Goal: Task Accomplishment & Management: Manage account settings

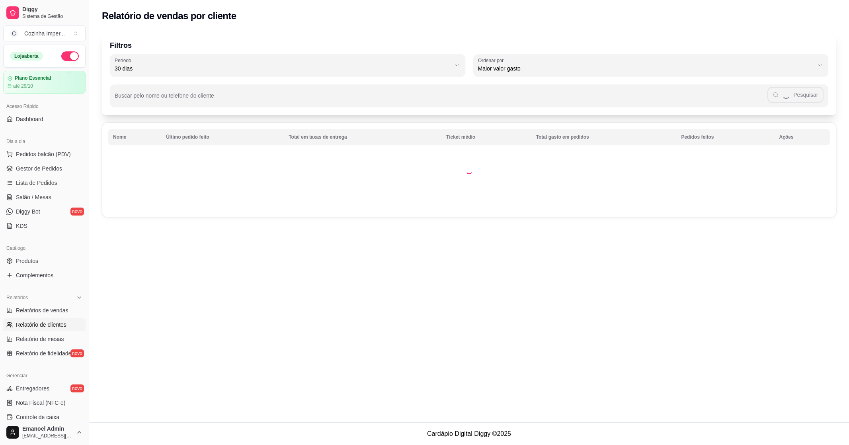
select select "30"
select select "HIGHEST_TOTAL_SPENT_WITH_ORDERS"
click at [373, 306] on div "Relatório de vendas por cliente Filtros 30 Período Hoje Ontem 7 dias 15 dias 30…" at bounding box center [469, 211] width 760 height 422
click at [607, 276] on div "Relatório de vendas por cliente Filtros 30 Período Hoje Ontem 7 dias 15 dias 30…" at bounding box center [469, 210] width 760 height 421
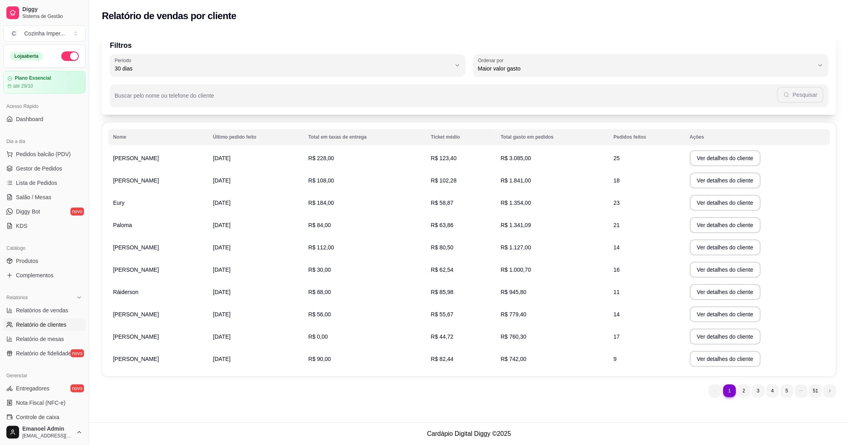
click at [408, 380] on div "Relatório de vendas por cliente Filtros 30 Período Hoje Ontem 7 dias 15 dias 30…" at bounding box center [469, 211] width 760 height 422
click at [45, 185] on span "Lista de Pedidos" at bounding box center [36, 183] width 41 height 8
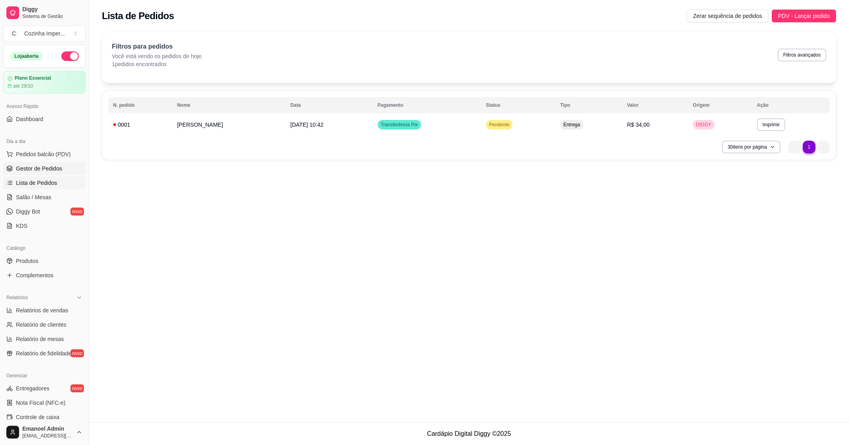
click at [43, 167] on span "Gestor de Pedidos" at bounding box center [39, 168] width 46 height 8
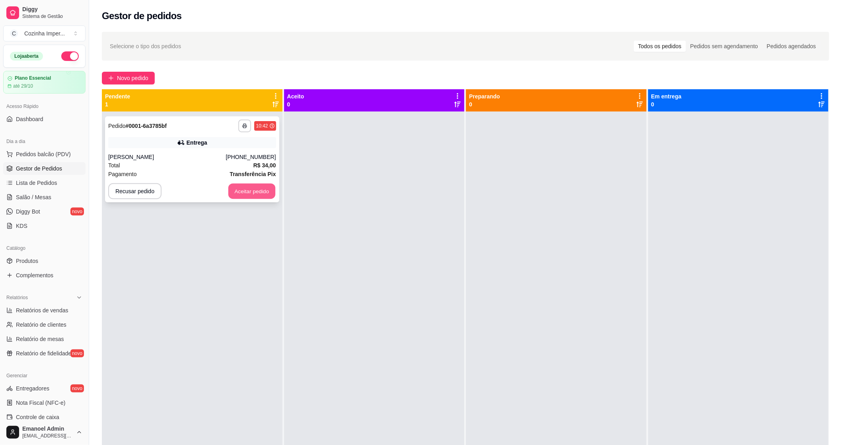
click at [253, 190] on button "Aceitar pedido" at bounding box center [252, 192] width 47 height 16
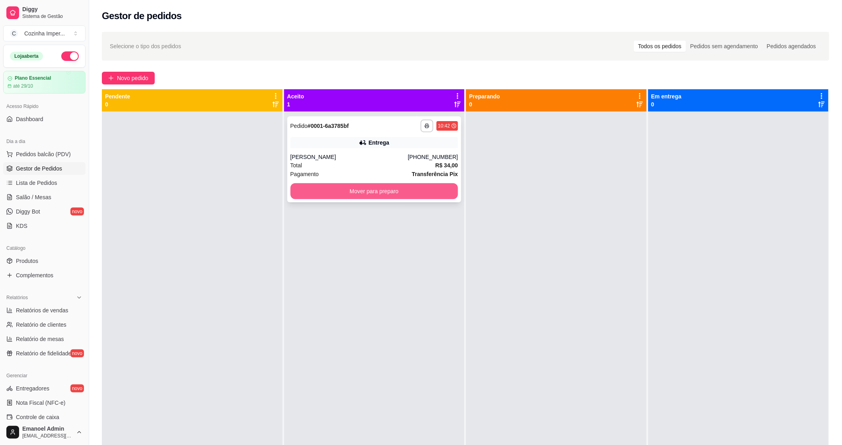
click at [395, 189] on button "Mover para preparo" at bounding box center [375, 191] width 168 height 16
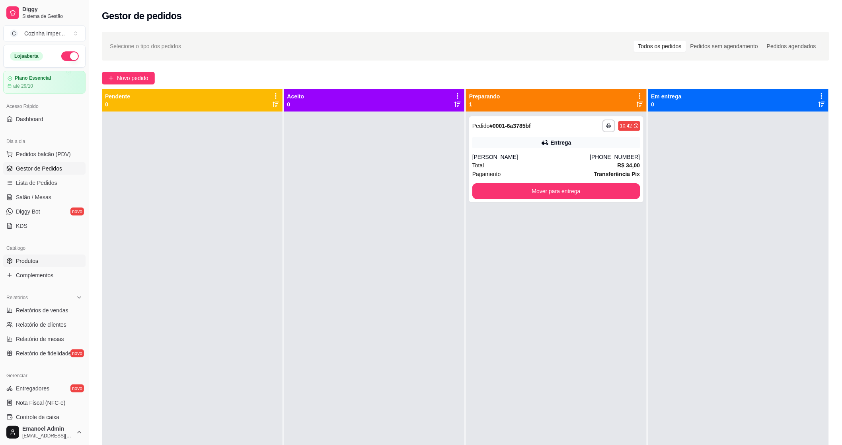
click at [43, 265] on link "Produtos" at bounding box center [44, 260] width 82 height 13
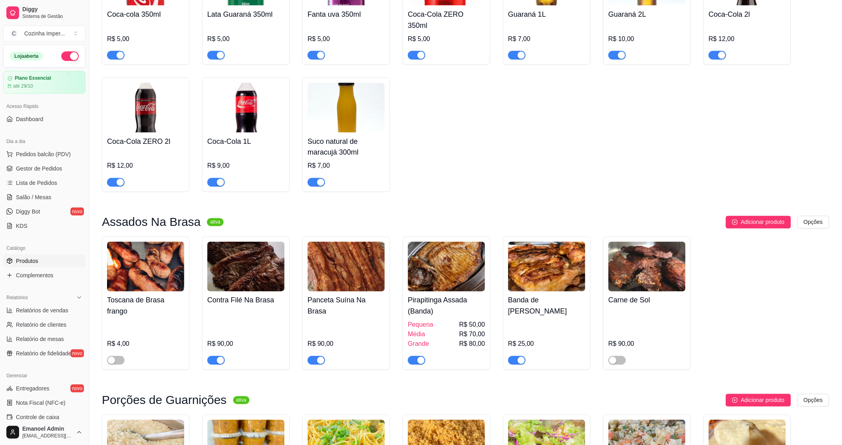
scroll to position [575, 0]
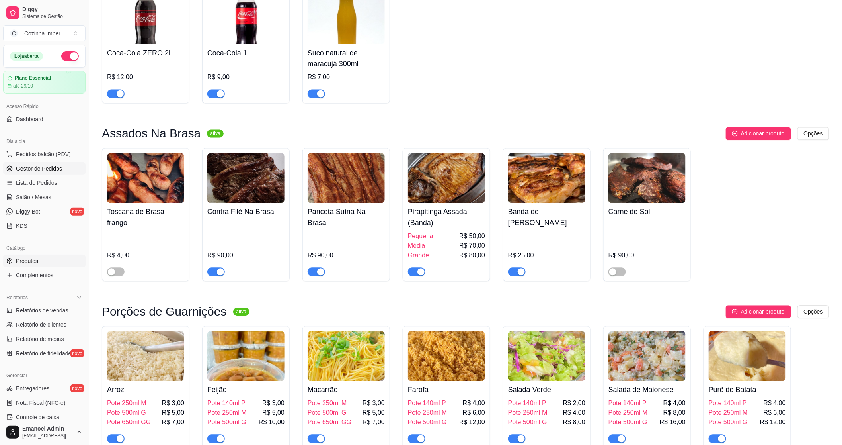
click at [50, 167] on span "Gestor de Pedidos" at bounding box center [39, 168] width 46 height 8
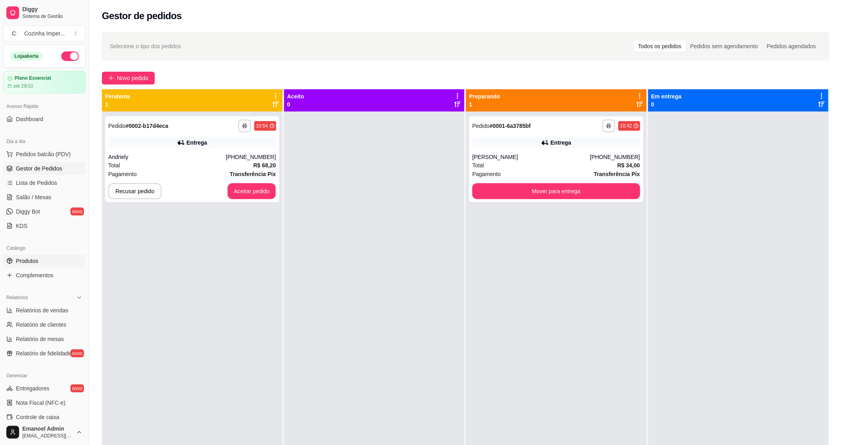
click at [35, 264] on span "Produtos" at bounding box center [27, 261] width 22 height 8
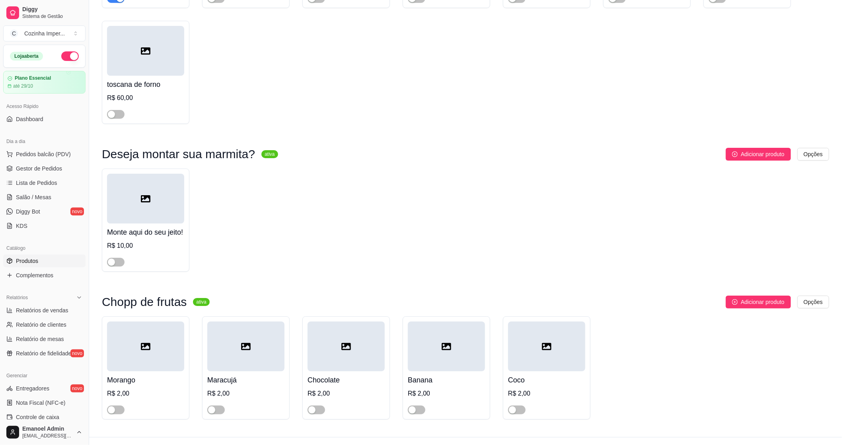
scroll to position [2366, 0]
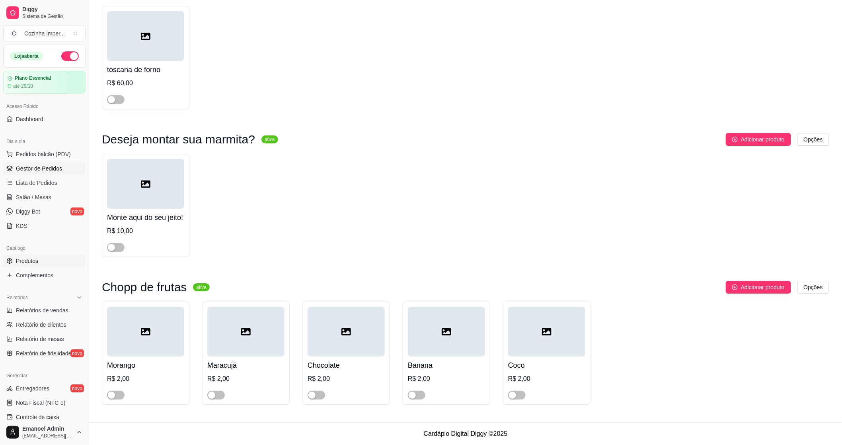
click at [57, 167] on span "Gestor de Pedidos" at bounding box center [39, 168] width 46 height 8
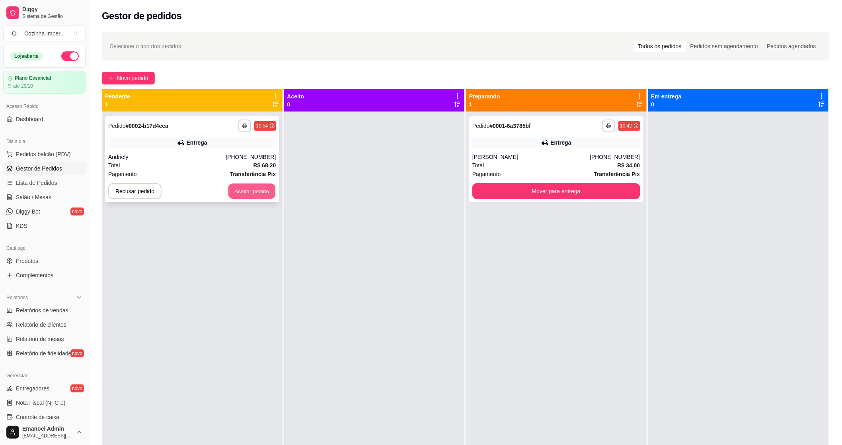
click at [237, 191] on button "Aceitar pedido" at bounding box center [252, 192] width 47 height 16
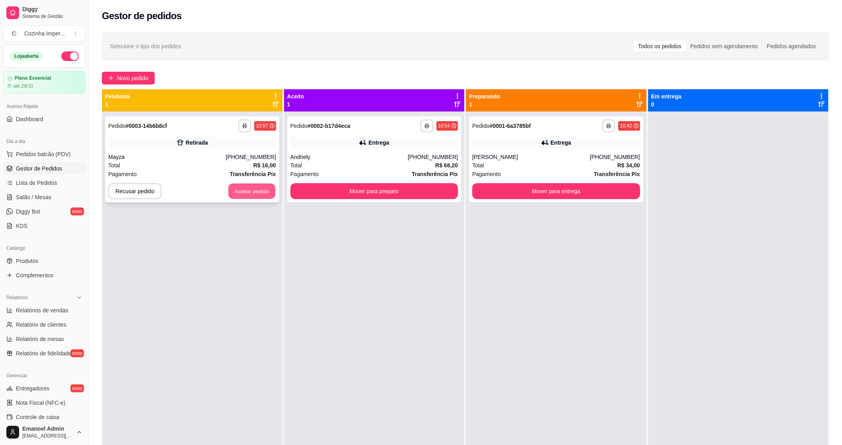
click at [253, 193] on button "Aceitar pedido" at bounding box center [252, 192] width 47 height 16
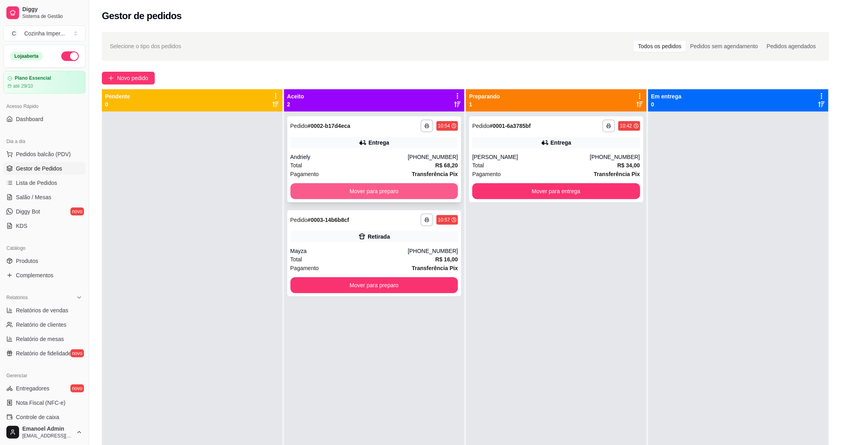
click at [399, 193] on button "Mover para preparo" at bounding box center [375, 191] width 168 height 16
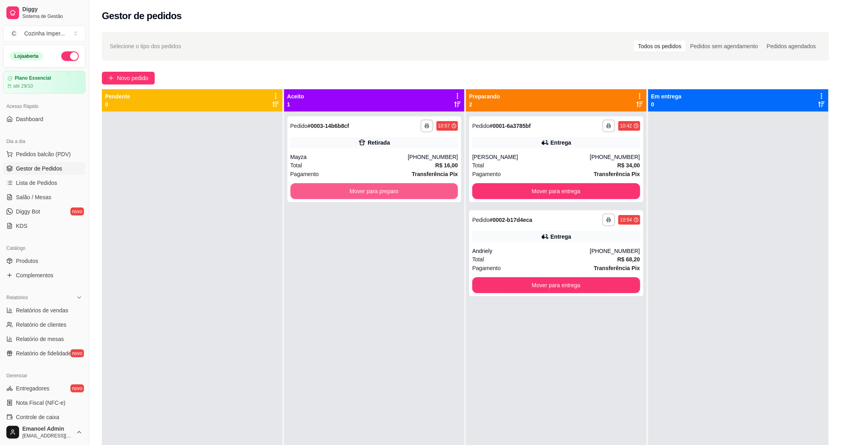
click at [399, 193] on button "Mover para preparo" at bounding box center [375, 191] width 168 height 16
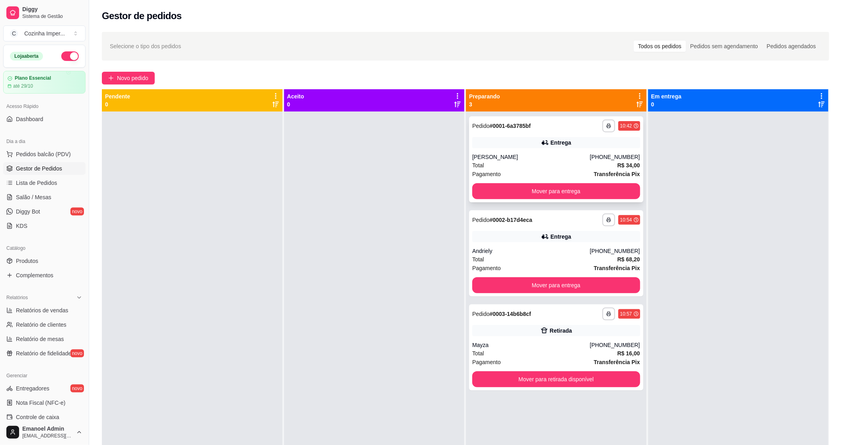
click at [542, 164] on div "Total R$ 34,00" at bounding box center [557, 165] width 168 height 9
click at [519, 257] on div "Total R$ 68,20" at bounding box center [557, 259] width 168 height 9
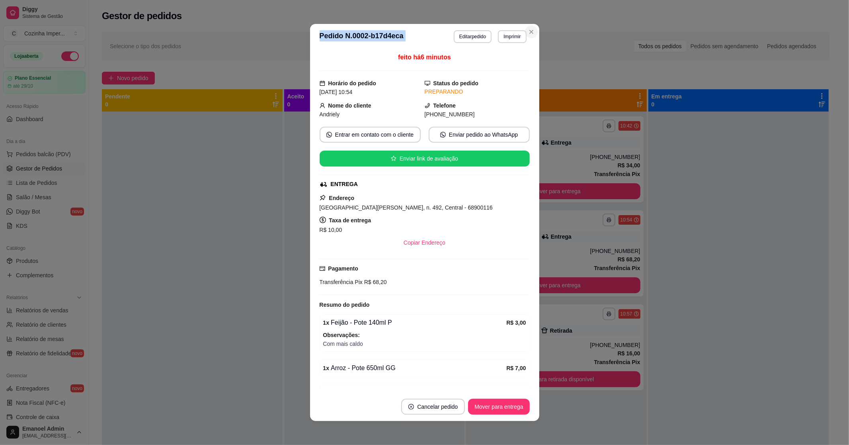
drag, startPoint x: 528, startPoint y: 39, endPoint x: 528, endPoint y: 27, distance: 11.9
click at [528, 37] on section "**********" at bounding box center [424, 222] width 229 height 397
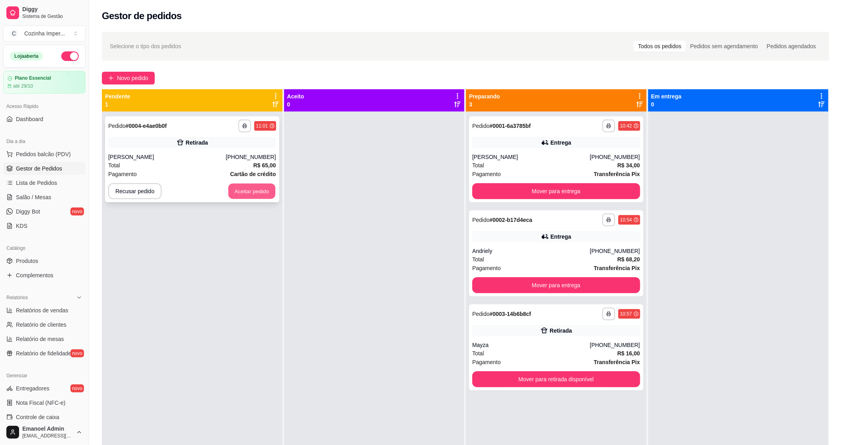
click at [246, 184] on button "Aceitar pedido" at bounding box center [252, 192] width 47 height 16
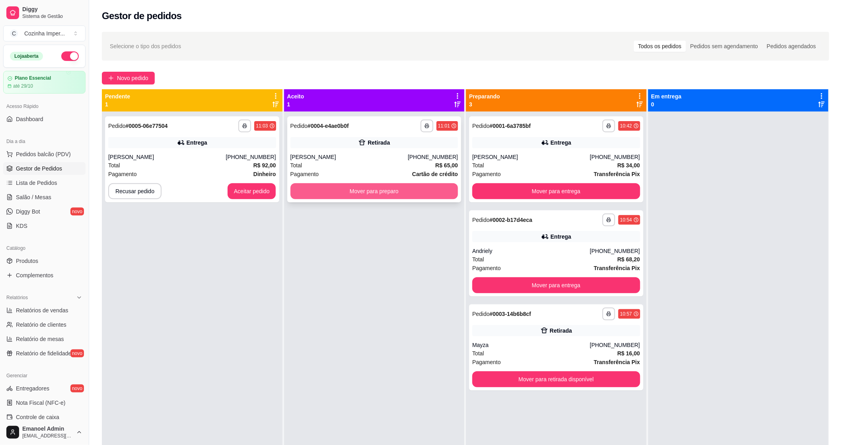
click at [379, 192] on button "Mover para preparo" at bounding box center [375, 191] width 168 height 16
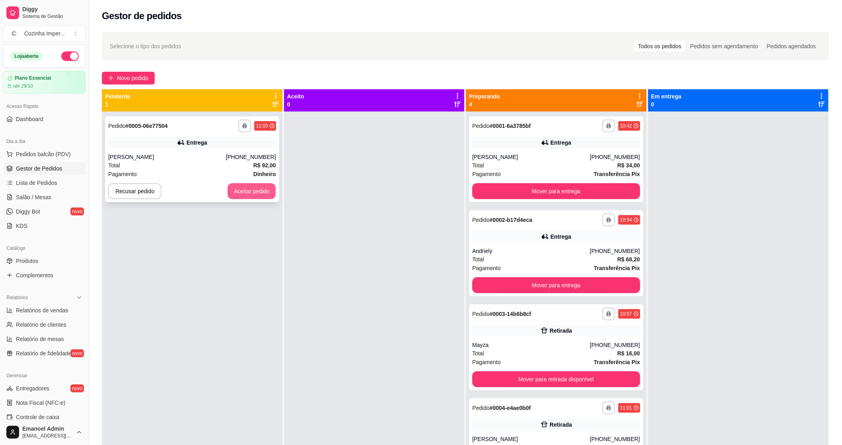
click at [264, 191] on button "Aceitar pedido" at bounding box center [252, 191] width 49 height 16
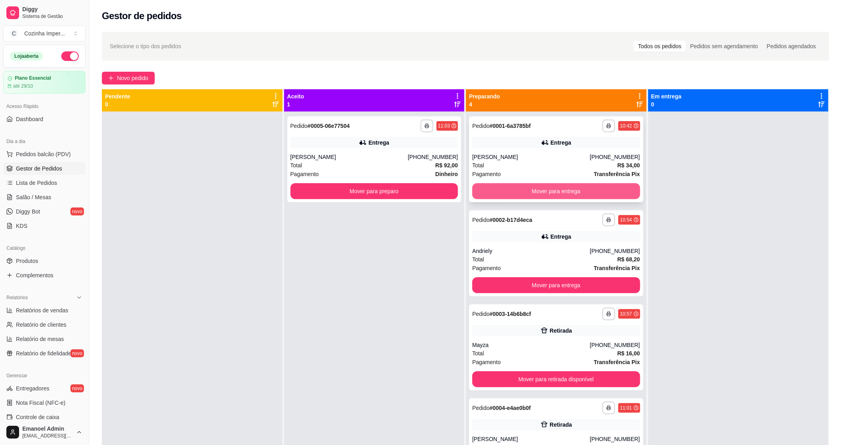
click at [567, 194] on button "Mover para entrega" at bounding box center [557, 191] width 168 height 16
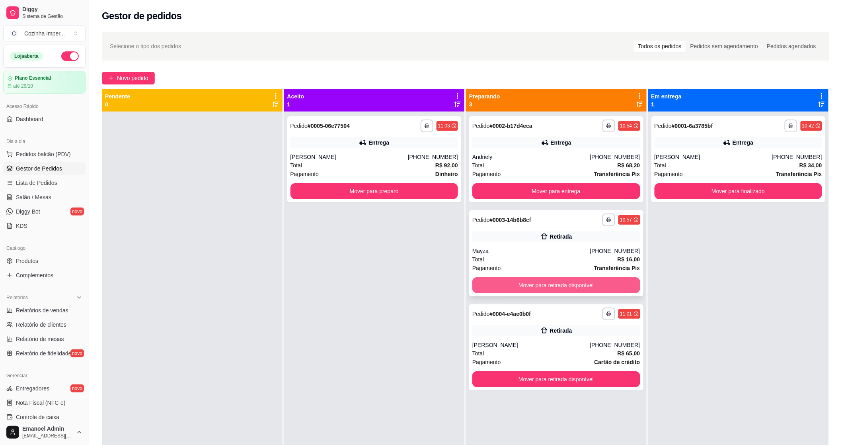
click at [559, 287] on button "Mover para retirada disponível" at bounding box center [557, 285] width 168 height 16
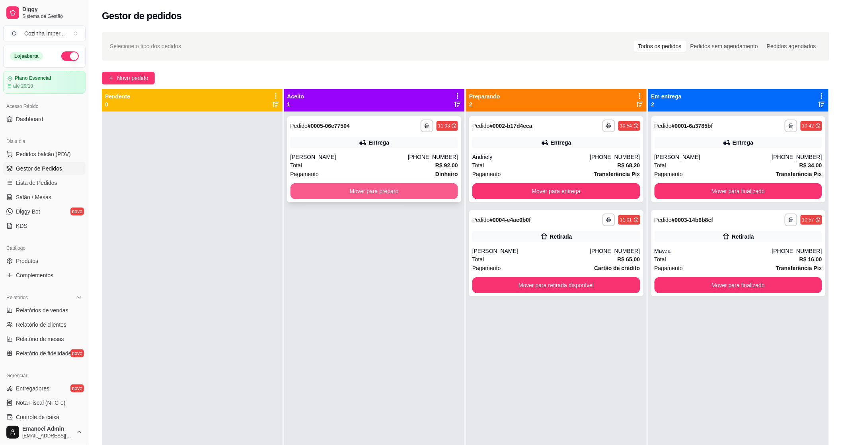
click at [363, 192] on button "Mover para preparo" at bounding box center [375, 191] width 168 height 16
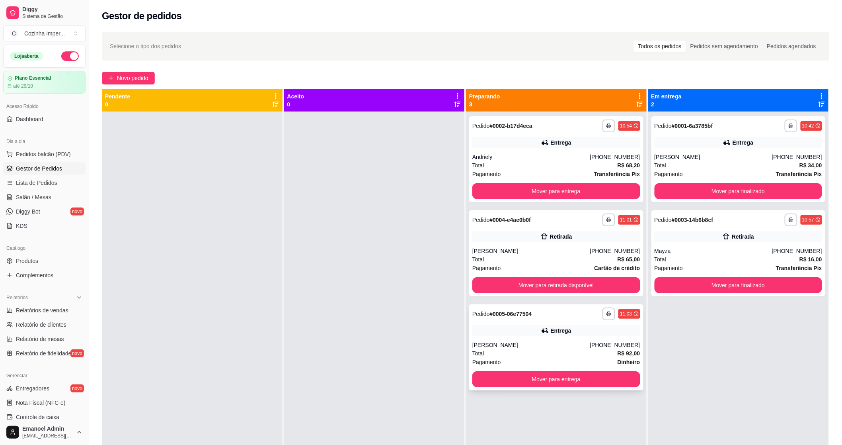
click at [553, 354] on div "Total R$ 92,00" at bounding box center [557, 353] width 168 height 9
click at [424, 227] on div at bounding box center [374, 333] width 181 height 445
drag, startPoint x: 30, startPoint y: 379, endPoint x: 14, endPoint y: 381, distance: 16.5
click at [29, 379] on div "Gerenciar" at bounding box center [44, 375] width 82 height 13
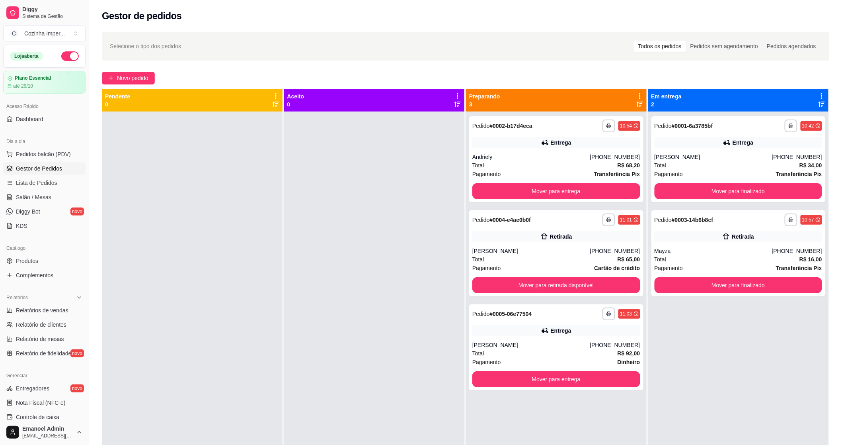
drag, startPoint x: 2, startPoint y: 393, endPoint x: 0, endPoint y: 388, distance: 5.7
click at [2, 393] on div "Gerenciar Entregadores novo Nota Fiscal (NFC-e) Controle de caixa Controle de f…" at bounding box center [44, 432] width 89 height 132
drag, startPoint x: 0, startPoint y: 388, endPoint x: 424, endPoint y: 227, distance: 453.7
click at [0, 392] on div "Gerenciar Entregadores novo Nota Fiscal (NFC-e) Controle de caixa Controle de f…" at bounding box center [44, 432] width 89 height 132
drag, startPoint x: 424, startPoint y: 227, endPoint x: 430, endPoint y: 225, distance: 6.3
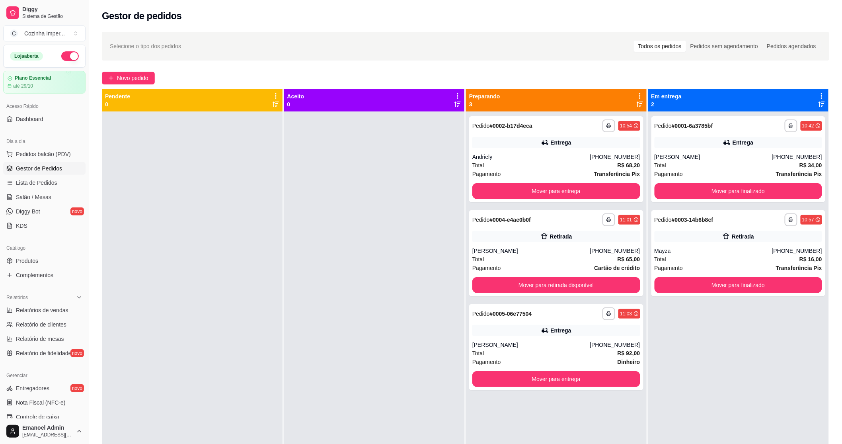
click at [424, 227] on div at bounding box center [374, 333] width 181 height 444
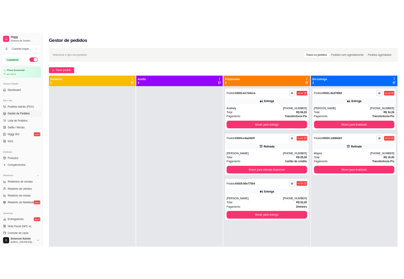
scroll to position [13, 0]
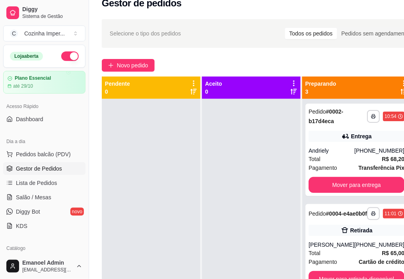
click at [404, 234] on html "**********" at bounding box center [202, 126] width 404 height 279
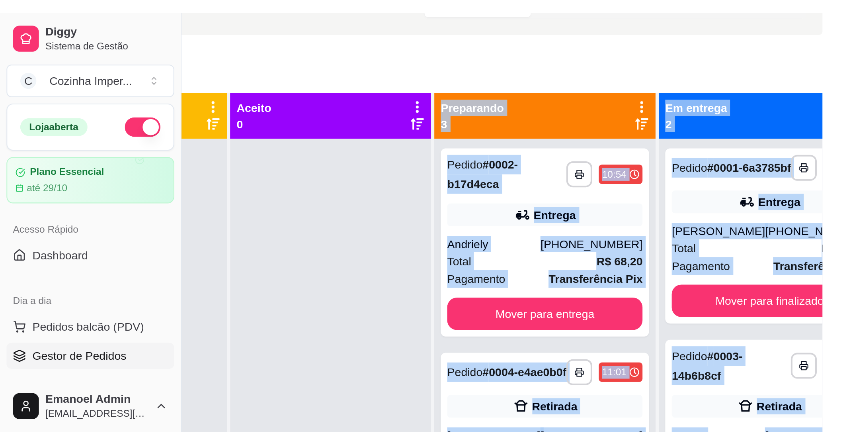
scroll to position [50, 0]
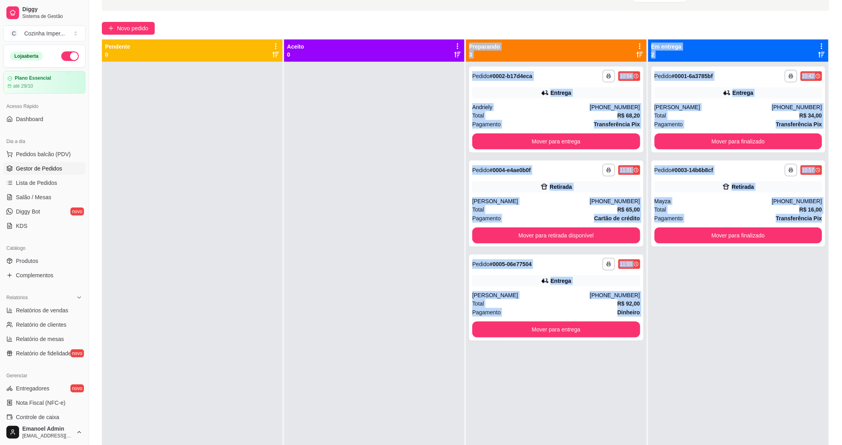
click at [339, 326] on div at bounding box center [374, 284] width 181 height 445
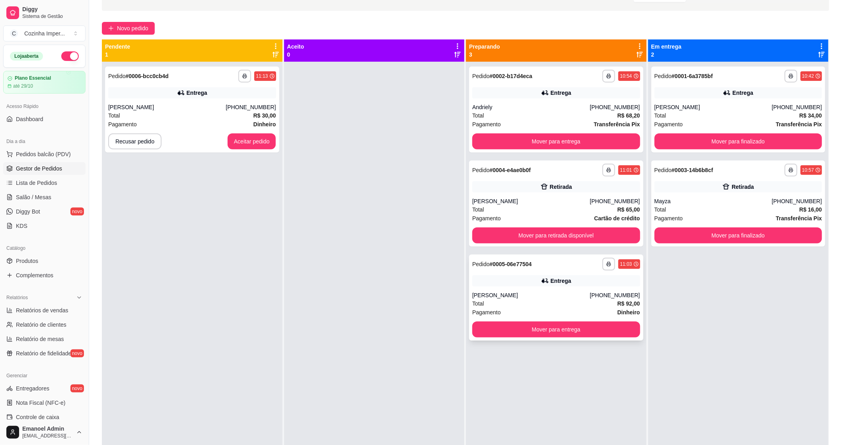
click at [627, 267] on div "11:03" at bounding box center [626, 264] width 12 height 6
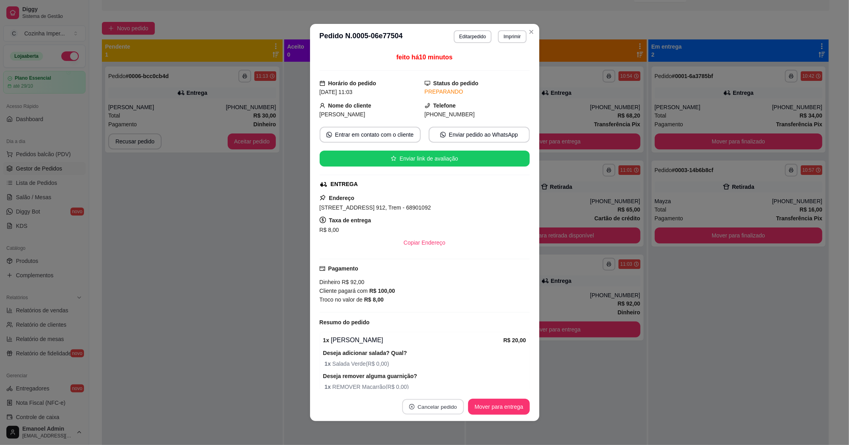
click at [451, 405] on button "Cancelar pedido" at bounding box center [433, 407] width 62 height 16
click at [451, 388] on button "Sim" at bounding box center [453, 387] width 32 height 16
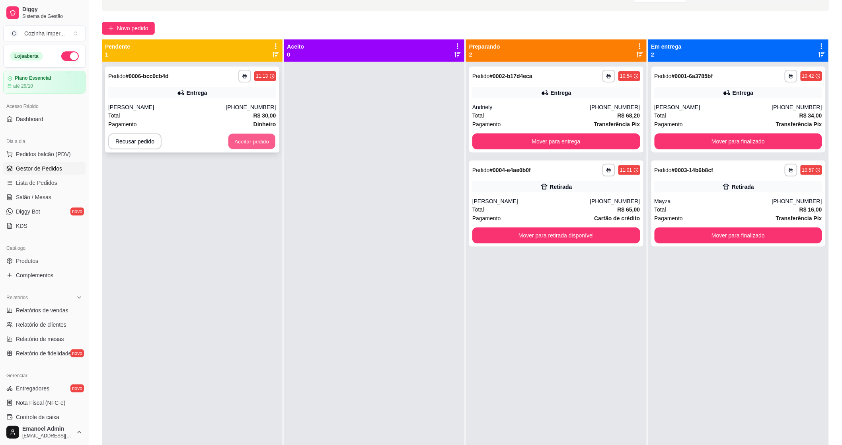
click at [256, 144] on button "Aceitar pedido" at bounding box center [252, 142] width 47 height 16
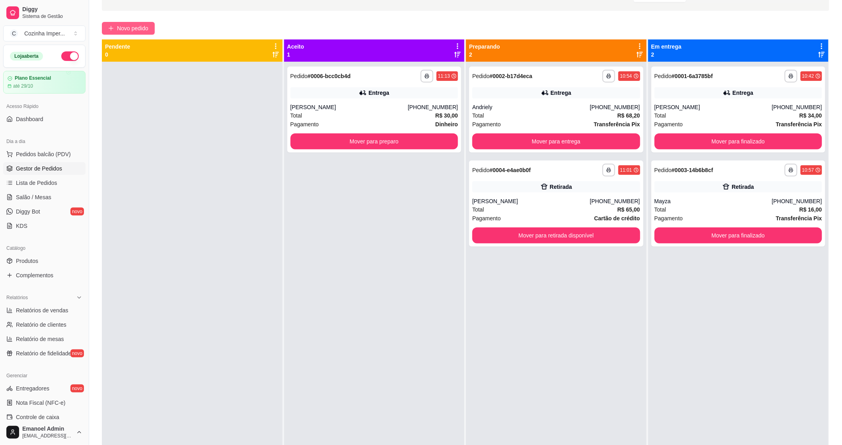
click at [152, 26] on button "Novo pedido" at bounding box center [128, 28] width 53 height 13
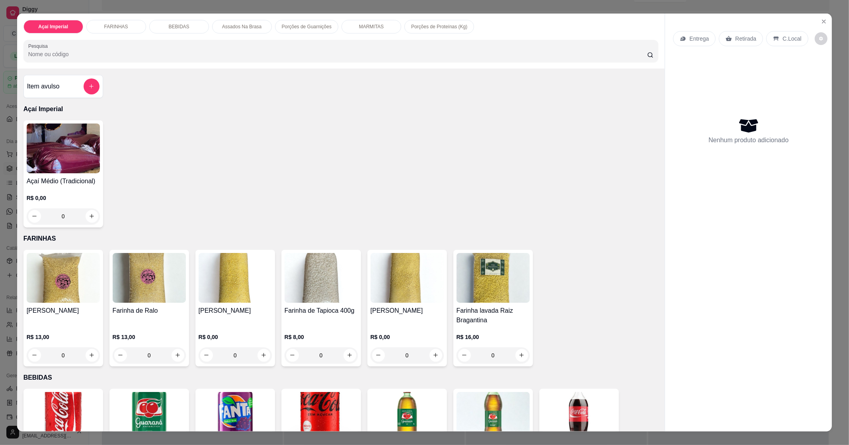
click at [376, 25] on p "MARMITAS" at bounding box center [371, 26] width 25 height 6
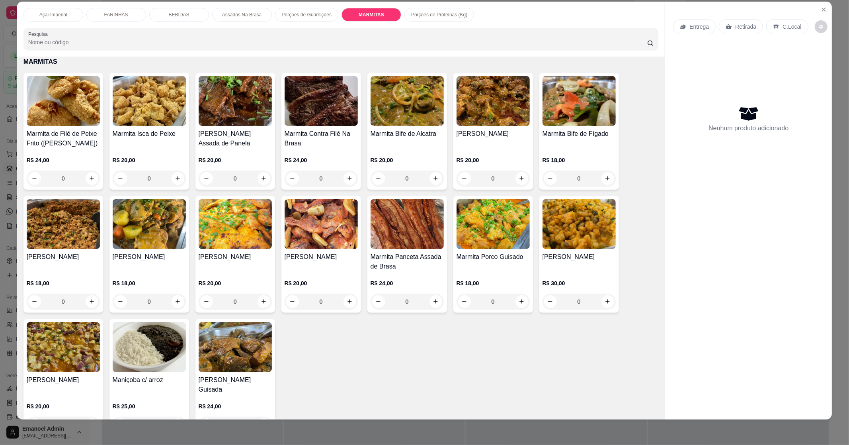
click at [92, 177] on div "0" at bounding box center [63, 178] width 73 height 16
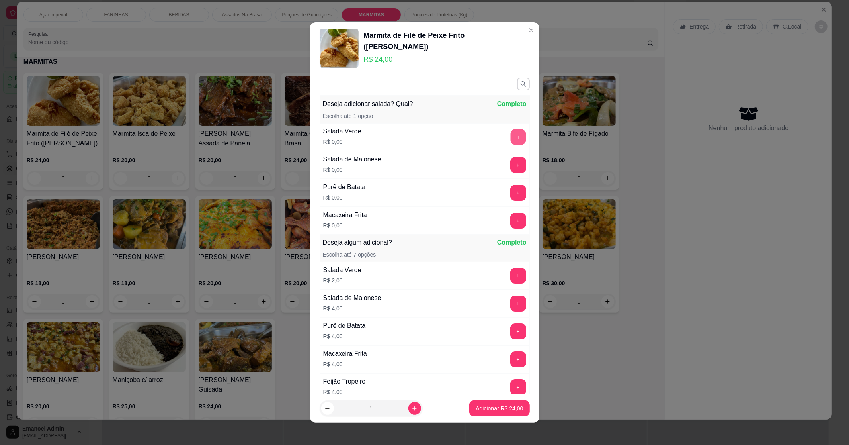
click at [510, 138] on button "+" at bounding box center [518, 137] width 16 height 16
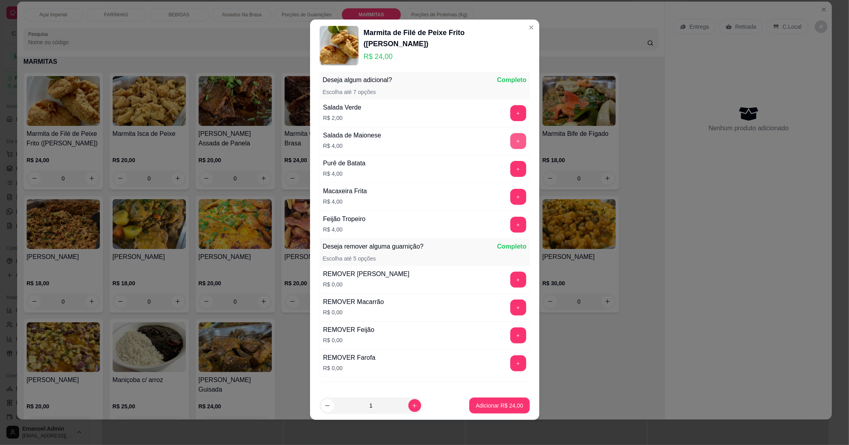
scroll to position [160, 0]
click at [483, 411] on button "Adicionar R$ 24,00" at bounding box center [500, 406] width 59 height 16
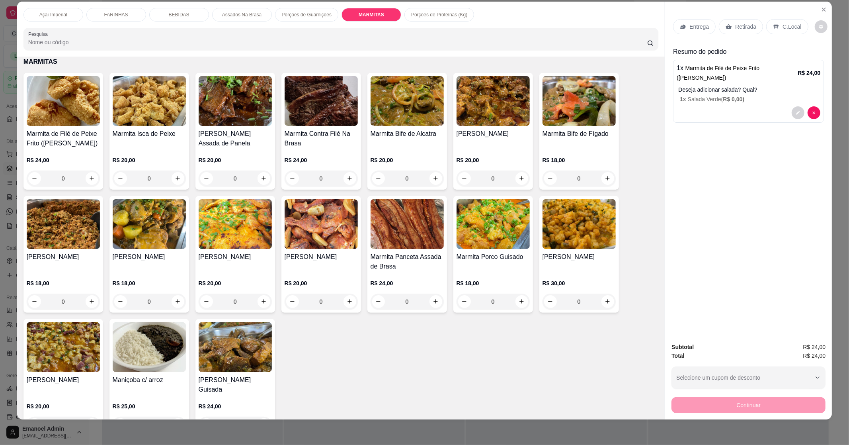
click at [349, 176] on div "0" at bounding box center [321, 178] width 73 height 16
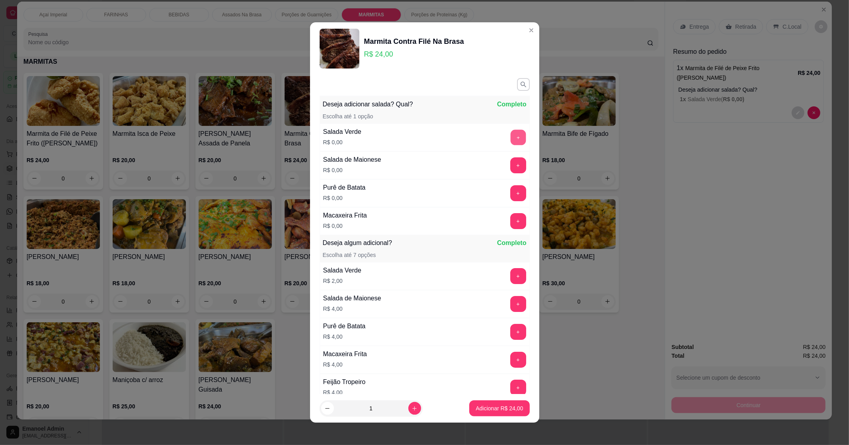
click at [510, 138] on button "+" at bounding box center [518, 137] width 16 height 16
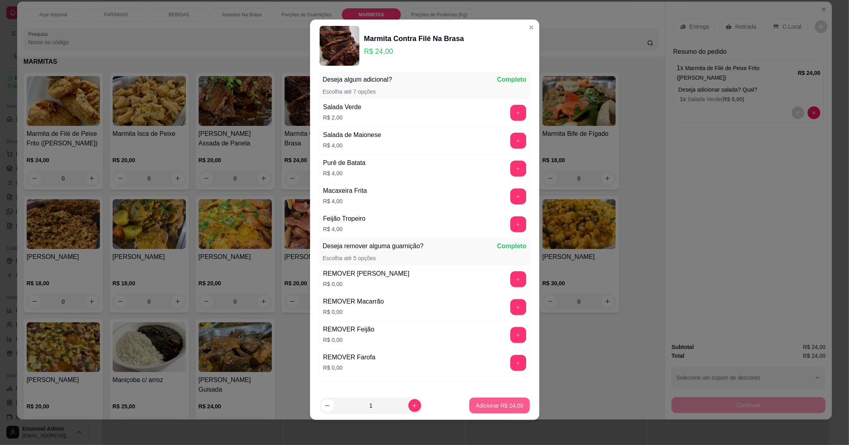
click at [483, 401] on p "Adicionar R$ 24,00" at bounding box center [499, 405] width 47 height 8
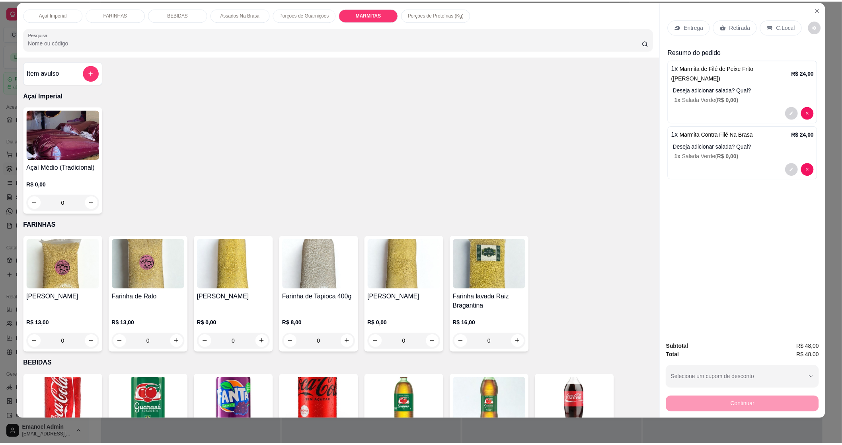
scroll to position [0, 0]
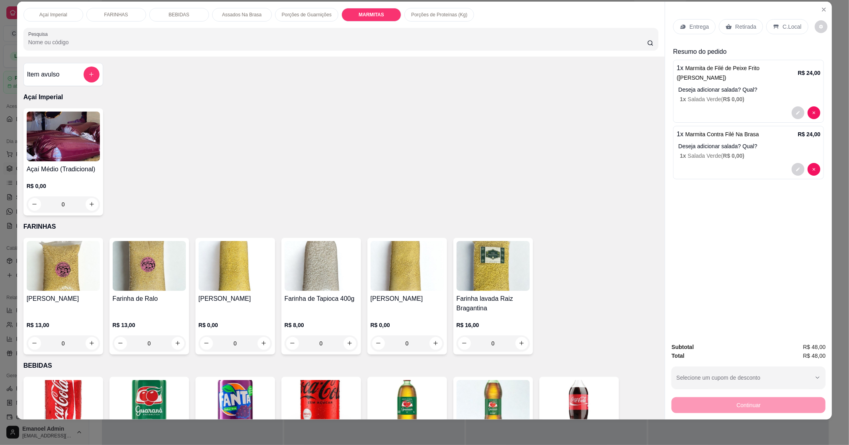
click at [86, 207] on div "0" at bounding box center [63, 204] width 73 height 16
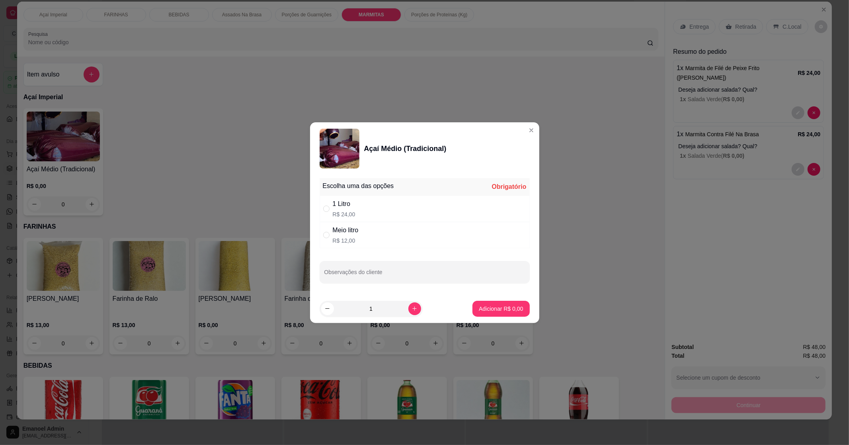
click at [422, 216] on div "1 Litro R$ 24,00" at bounding box center [425, 208] width 210 height 26
radio input "true"
click at [486, 311] on p "Adicionar R$ 24,00" at bounding box center [500, 309] width 46 height 8
type input "1"
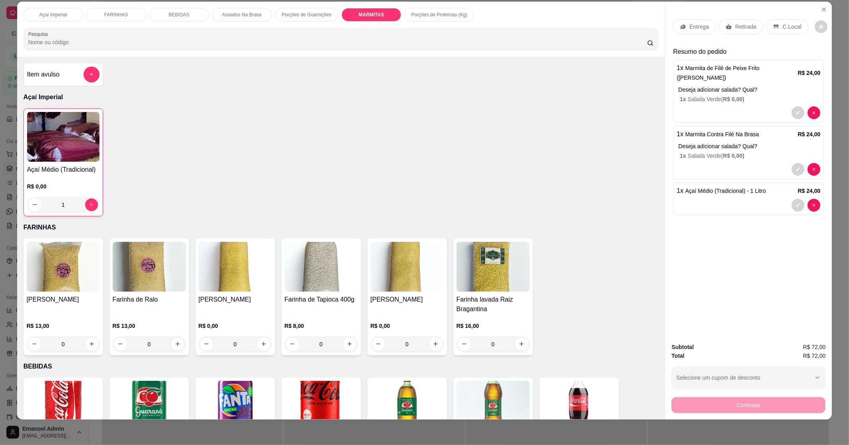
click at [697, 26] on p "Entrega" at bounding box center [700, 27] width 20 height 8
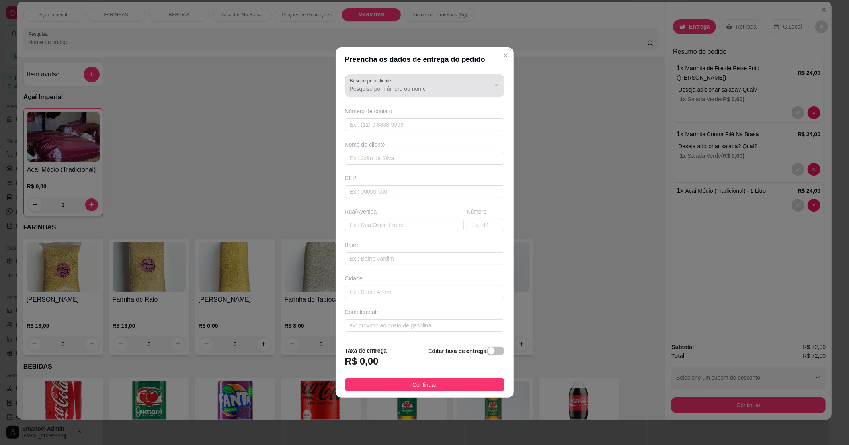
click at [411, 80] on div at bounding box center [425, 86] width 150 height 16
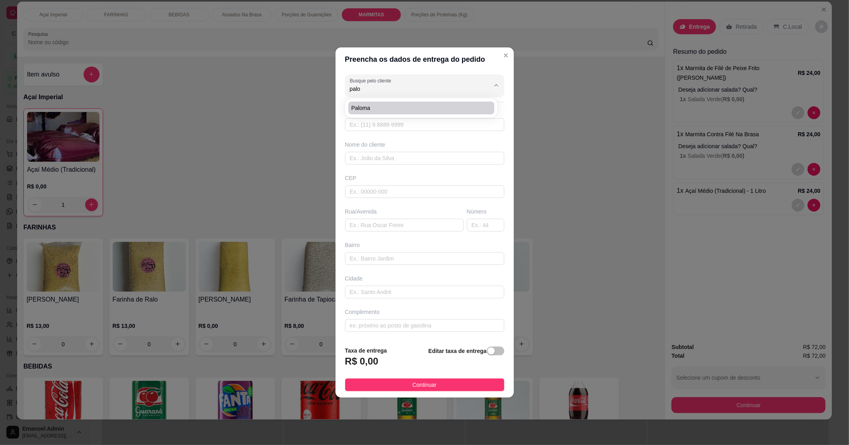
click at [400, 103] on li "Paloma" at bounding box center [421, 108] width 146 height 13
type input "Paloma"
type input "96991314199"
type input "Paloma"
type input "68902-871"
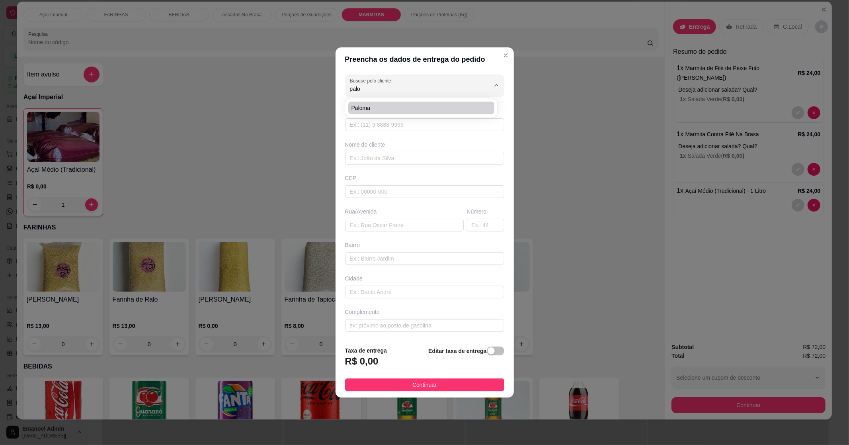
type input "[GEOGRAPHIC_DATA]"
type input "903"
type input "muca"
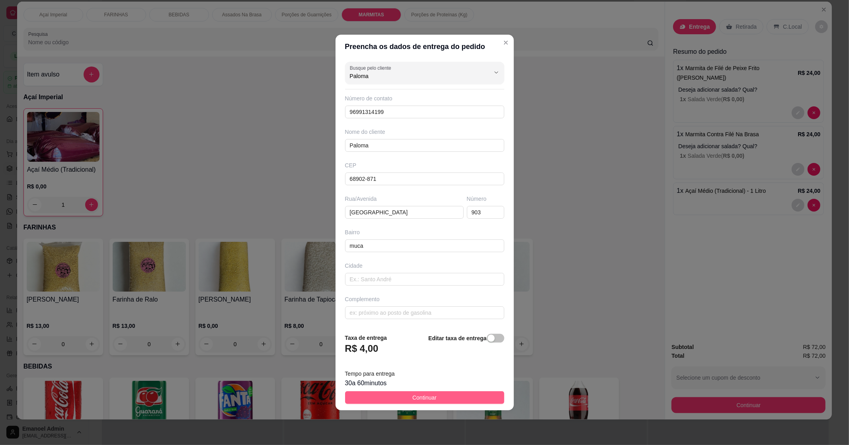
type input "Paloma"
click at [438, 395] on button "Continuar" at bounding box center [424, 397] width 159 height 13
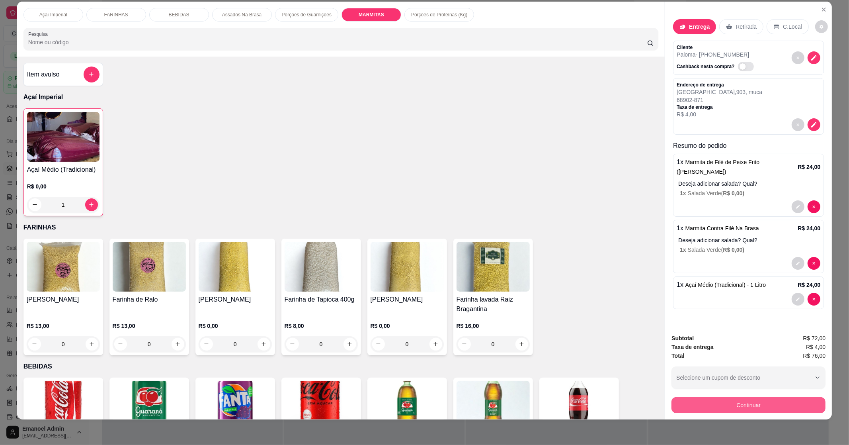
click at [755, 408] on button "Continuar" at bounding box center [749, 405] width 154 height 16
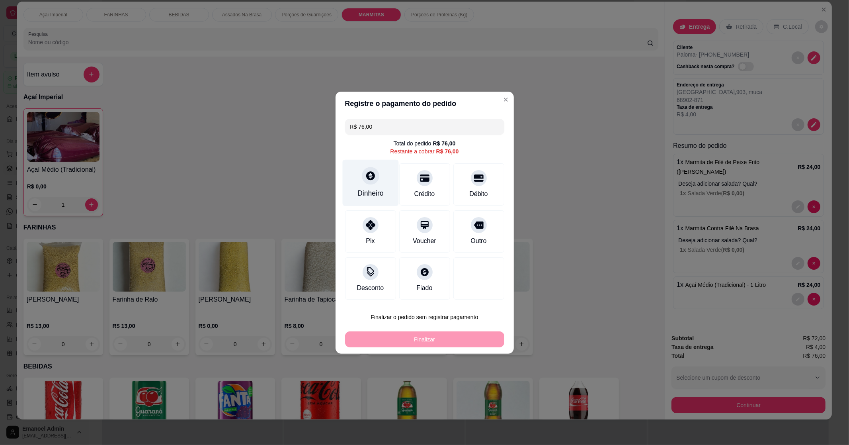
click at [346, 178] on div "Dinheiro" at bounding box center [370, 182] width 56 height 47
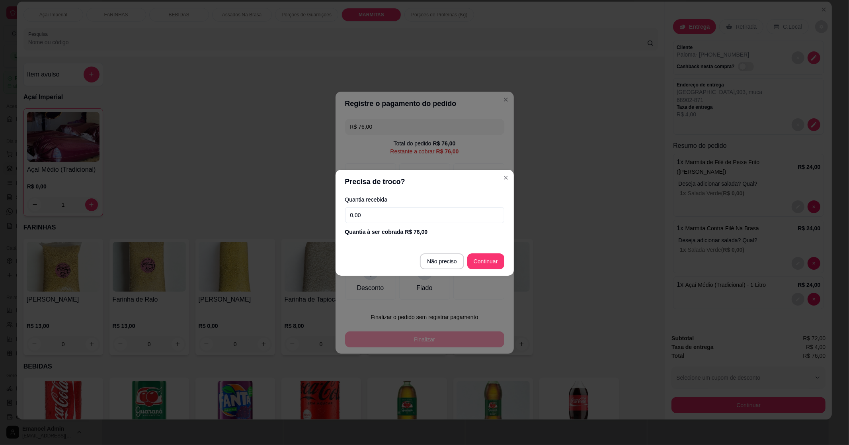
click at [393, 212] on input "0,00" at bounding box center [424, 215] width 159 height 16
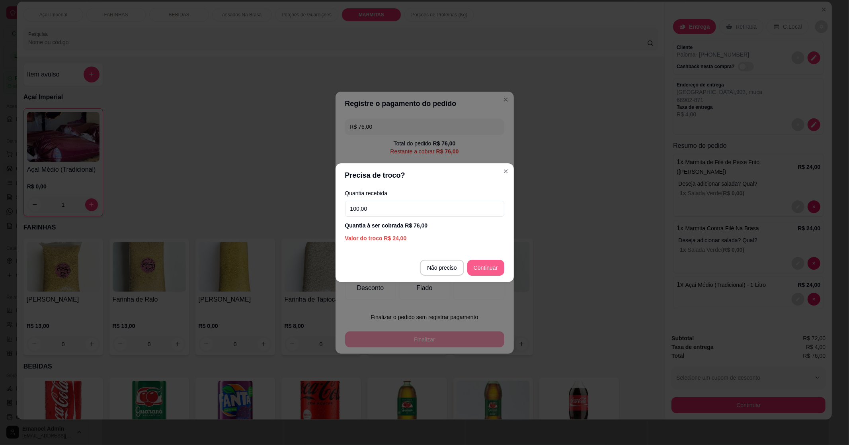
type input "100,00"
type input "R$ 0,00"
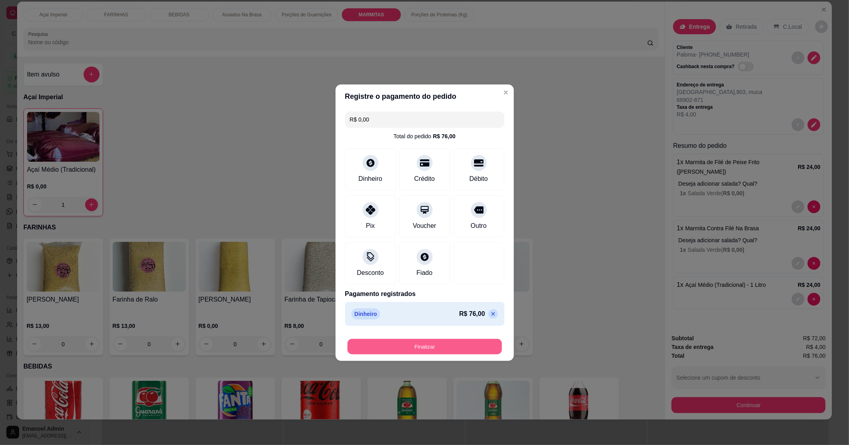
click at [462, 342] on button "Finalizar" at bounding box center [425, 346] width 154 height 16
type input "0"
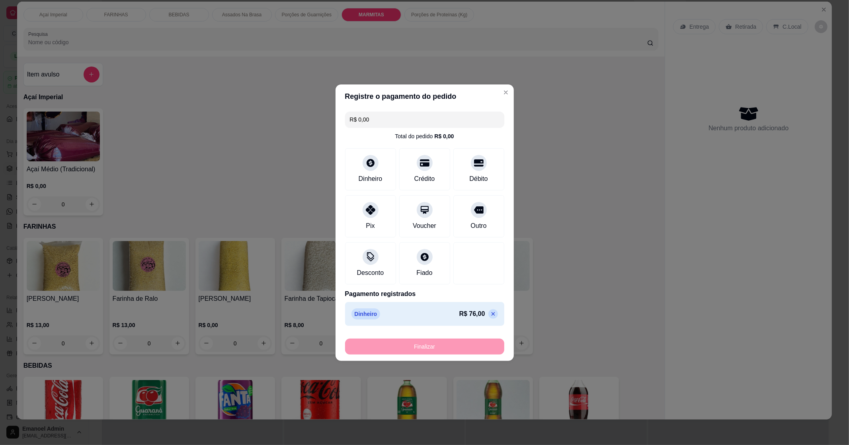
type input "-R$ 76,00"
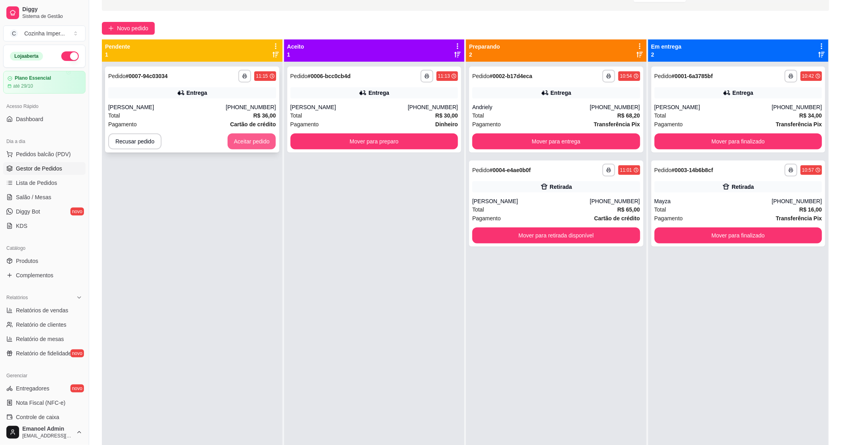
click at [260, 143] on button "Aceitar pedido" at bounding box center [252, 141] width 49 height 16
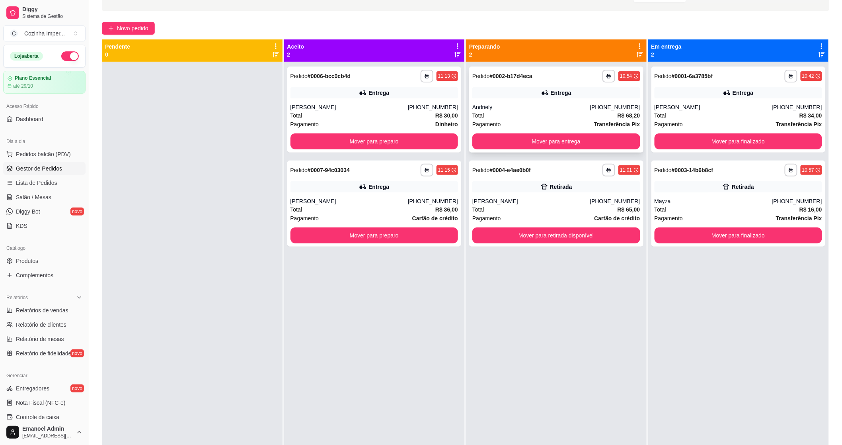
click at [549, 112] on div "Total R$ 68,20" at bounding box center [557, 115] width 168 height 9
click at [539, 231] on button "Mover para retirada disponível" at bounding box center [556, 236] width 163 height 16
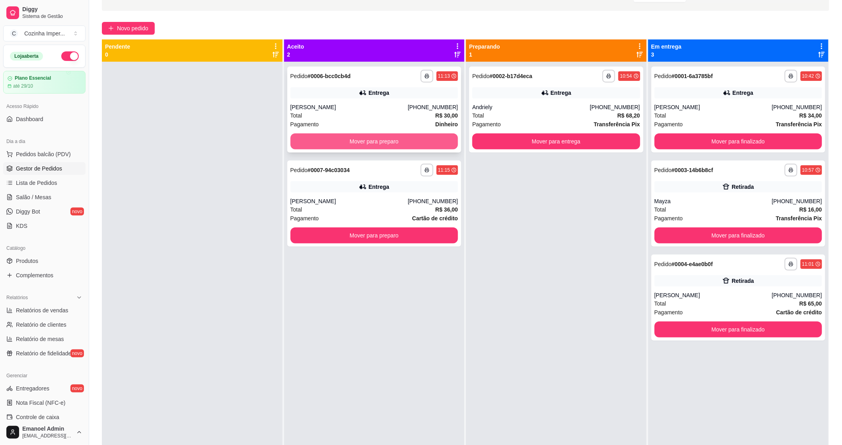
click at [376, 141] on button "Mover para preparo" at bounding box center [375, 141] width 168 height 16
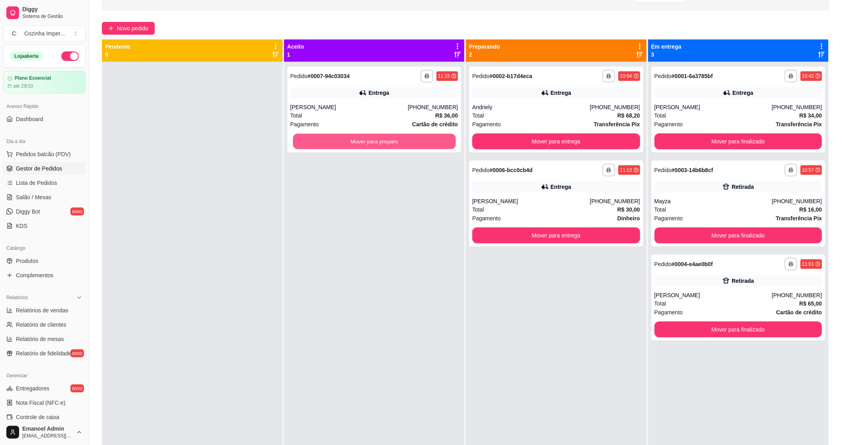
click at [376, 141] on button "Mover para preparo" at bounding box center [374, 142] width 163 height 16
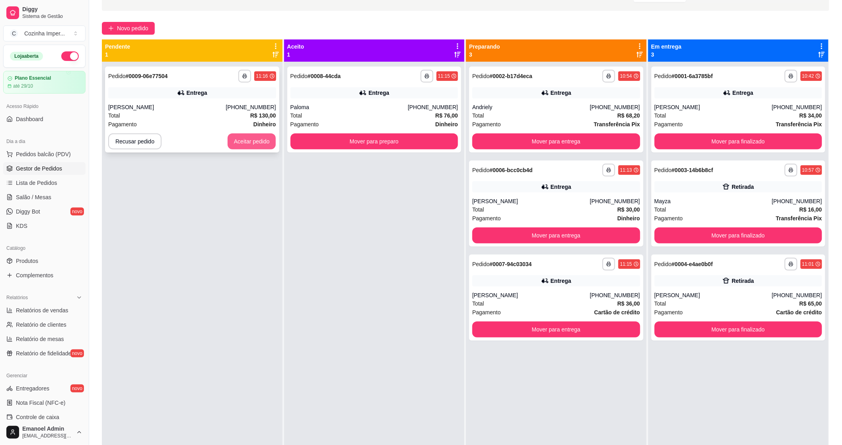
click at [259, 142] on button "Aceitar pedido" at bounding box center [252, 141] width 49 height 16
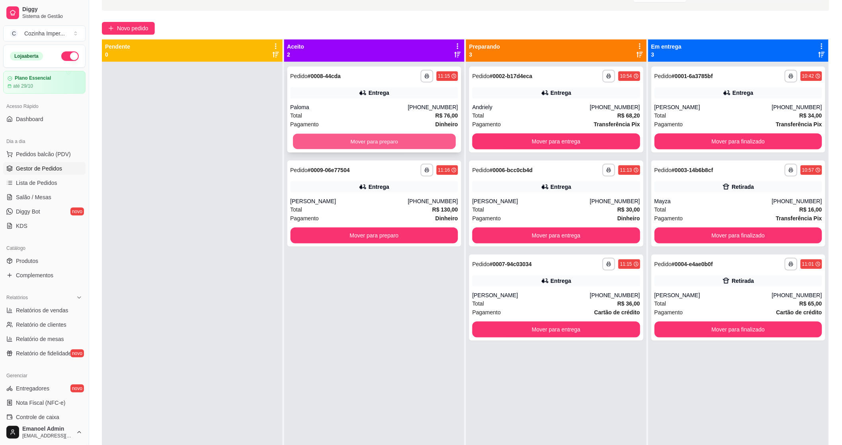
click at [355, 141] on button "Mover para preparo" at bounding box center [374, 142] width 163 height 16
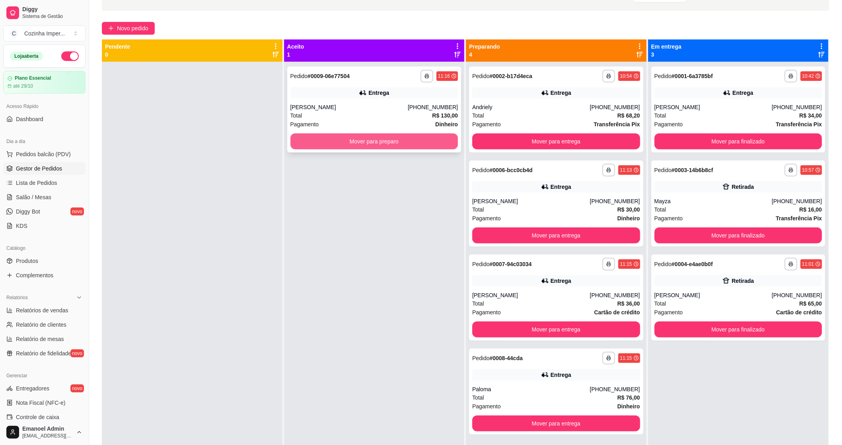
click at [362, 142] on button "Mover para preparo" at bounding box center [375, 141] width 168 height 16
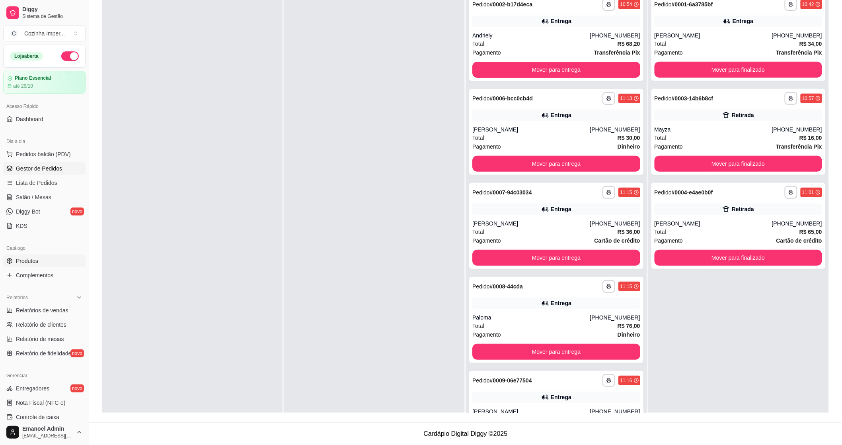
click at [32, 262] on span "Produtos" at bounding box center [27, 261] width 22 height 8
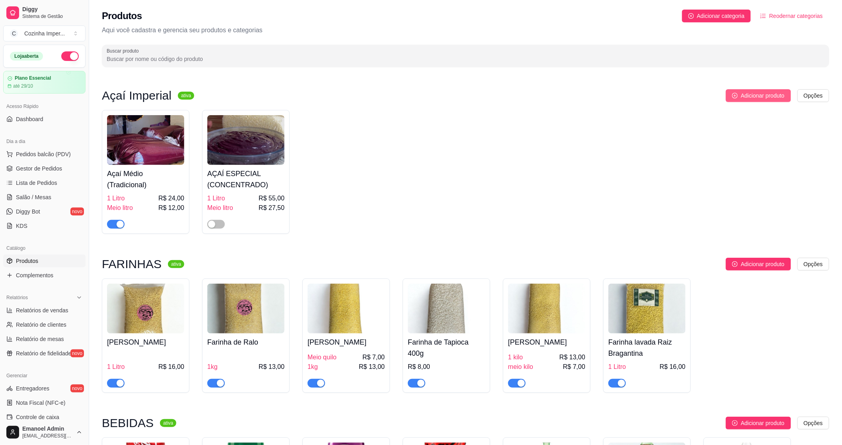
click at [770, 96] on span "Adicionar produto" at bounding box center [763, 95] width 44 height 9
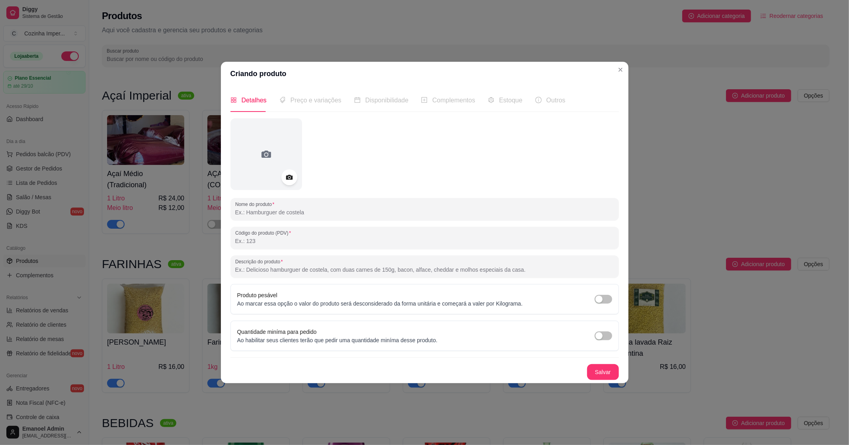
click at [304, 210] on input "Nome do produto" at bounding box center [424, 212] width 379 height 8
type input "Mujica de Camar"
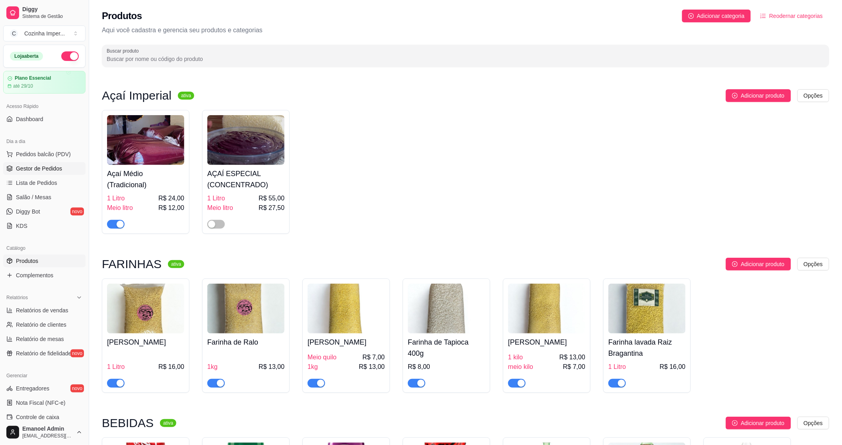
click at [47, 173] on link "Gestor de Pedidos" at bounding box center [44, 168] width 82 height 13
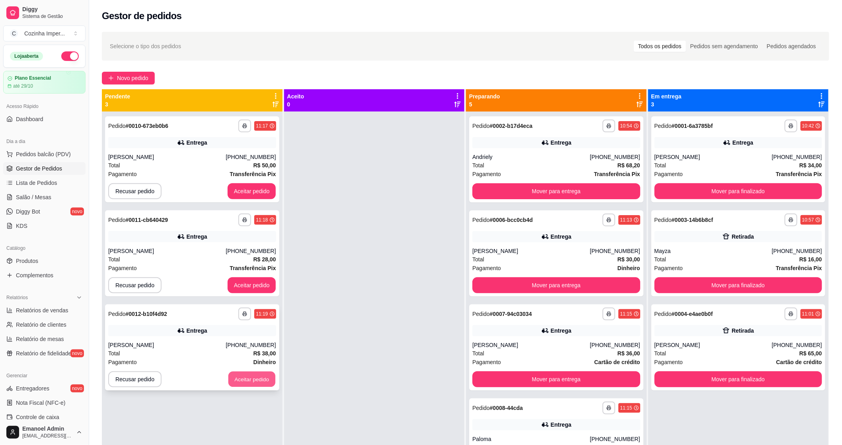
click at [264, 379] on button "Aceitar pedido" at bounding box center [252, 379] width 47 height 16
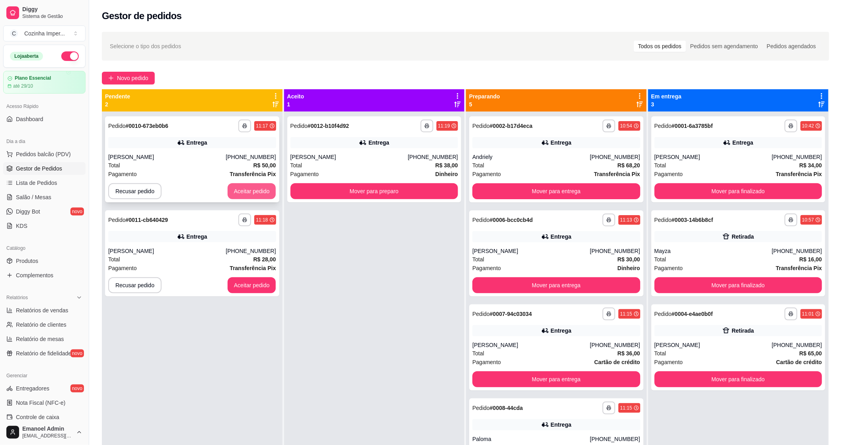
click at [258, 189] on button "Aceitar pedido" at bounding box center [252, 191] width 49 height 16
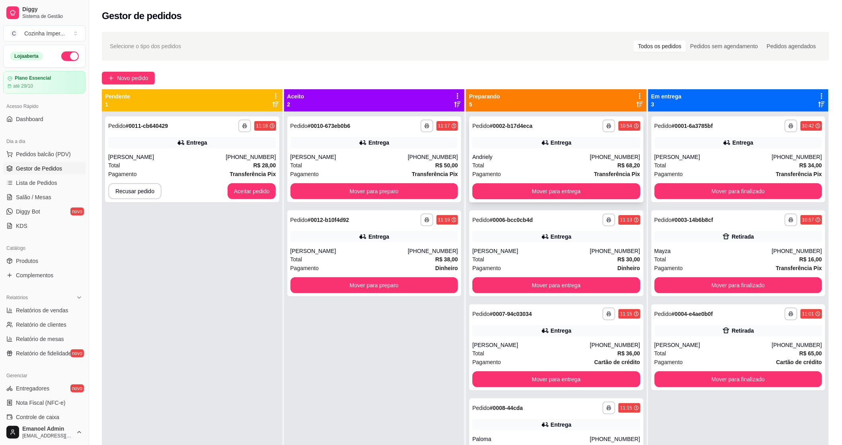
click at [551, 166] on div "Total R$ 68,20" at bounding box center [557, 165] width 168 height 9
click at [539, 193] on button "Mover para entrega" at bounding box center [557, 191] width 168 height 16
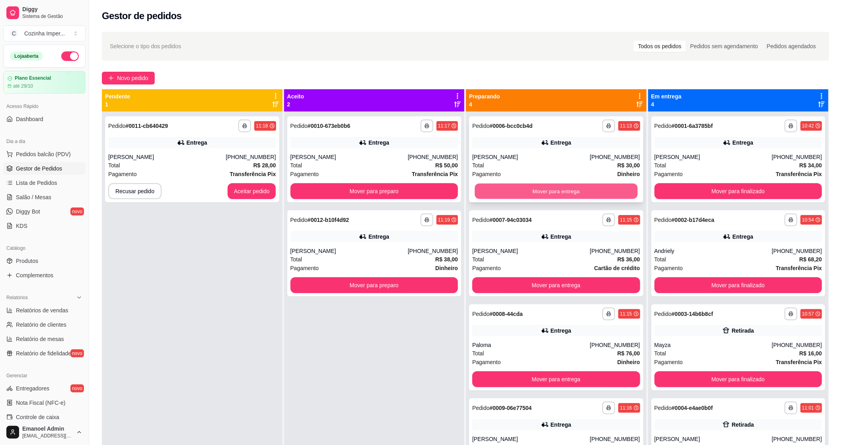
click at [534, 190] on button "Mover para entrega" at bounding box center [556, 192] width 163 height 16
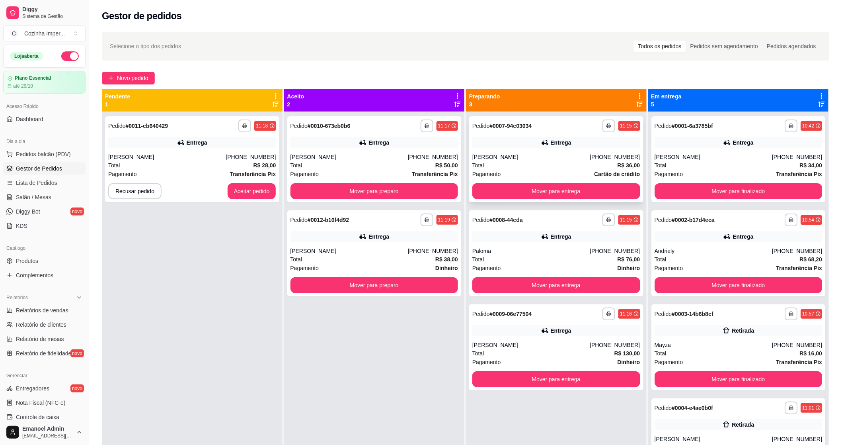
click at [543, 170] on div "Pagamento Cartão de crédito" at bounding box center [557, 174] width 168 height 9
click at [351, 184] on button "Mover para preparo" at bounding box center [375, 191] width 168 height 16
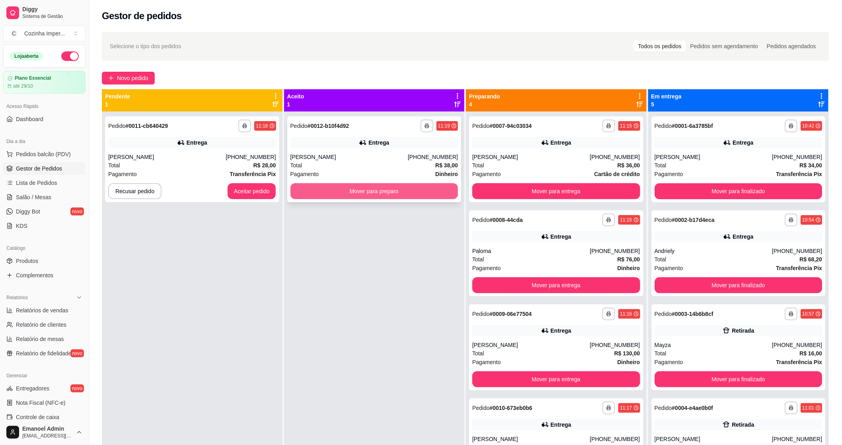
click at [350, 186] on button "Mover para preparo" at bounding box center [375, 191] width 168 height 16
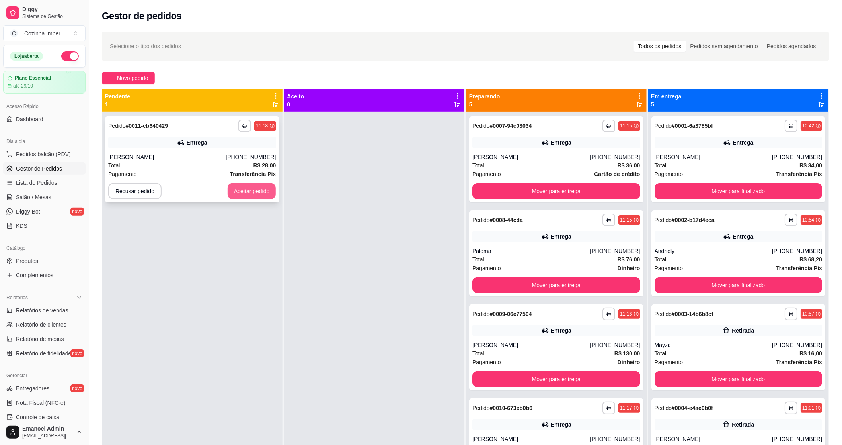
click at [264, 195] on button "Aceitar pedido" at bounding box center [252, 191] width 49 height 16
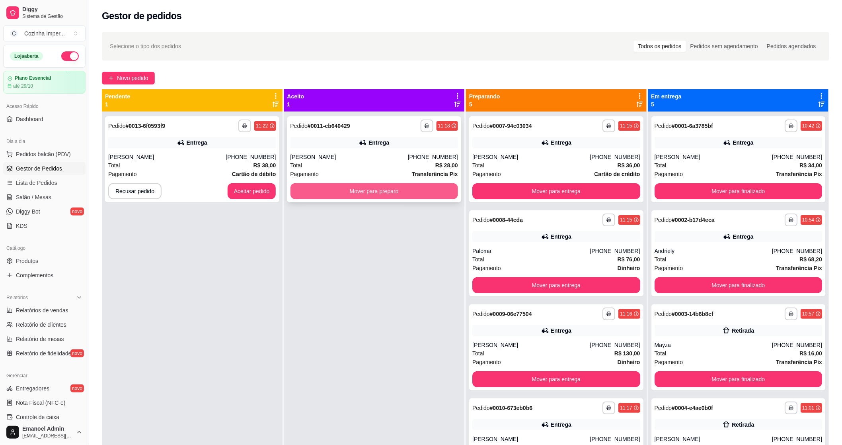
click at [373, 189] on button "Mover para preparo" at bounding box center [375, 191] width 168 height 16
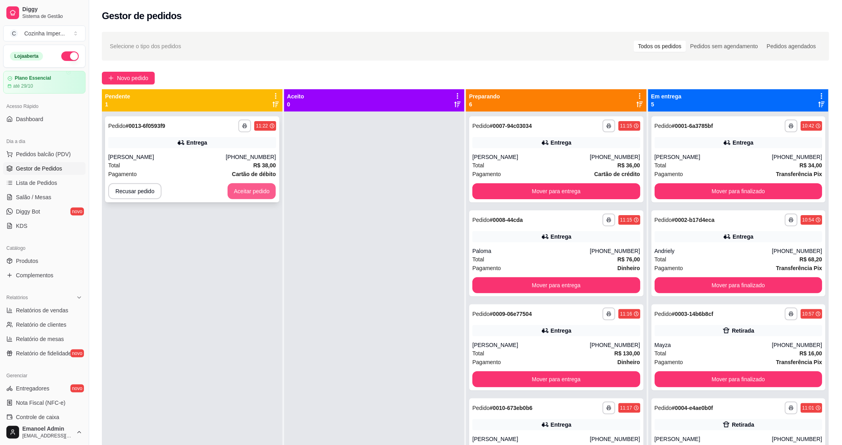
click at [255, 191] on button "Aceitar pedido" at bounding box center [252, 191] width 49 height 16
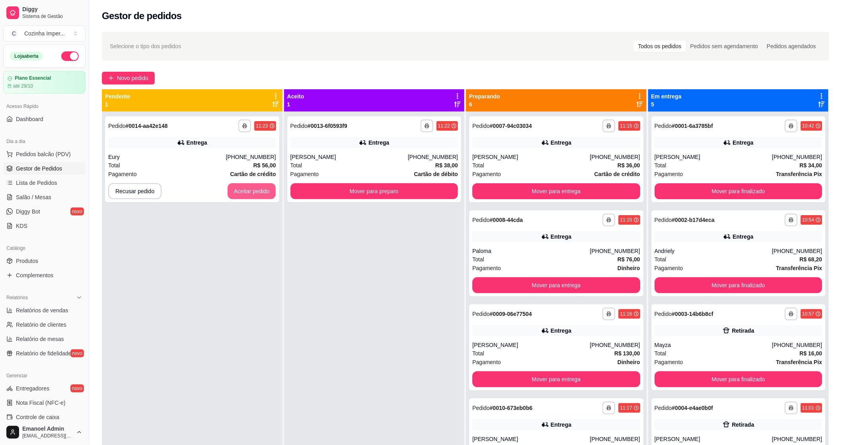
click at [255, 191] on button "Aceitar pedido" at bounding box center [252, 191] width 49 height 16
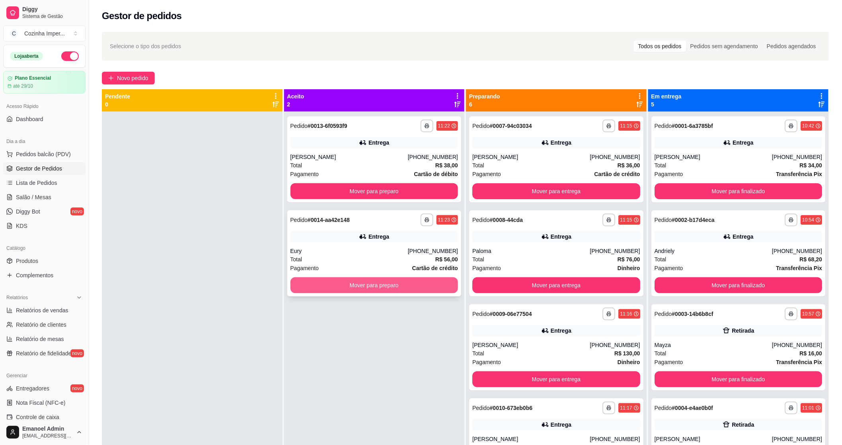
click at [363, 284] on button "Mover para preparo" at bounding box center [375, 285] width 168 height 16
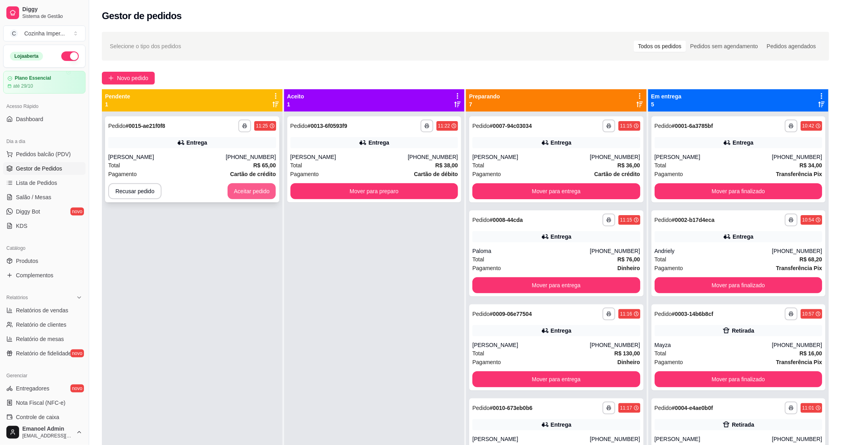
click at [255, 189] on button "Aceitar pedido" at bounding box center [252, 191] width 49 height 16
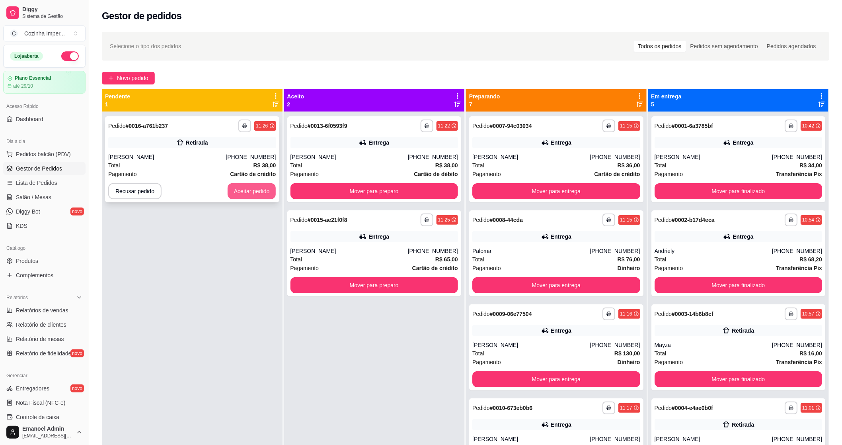
click at [254, 189] on button "Aceitar pedido" at bounding box center [252, 191] width 49 height 16
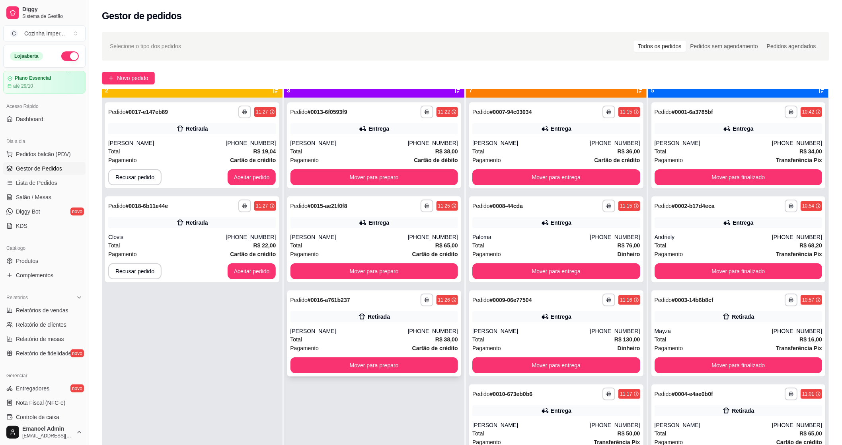
scroll to position [22, 0]
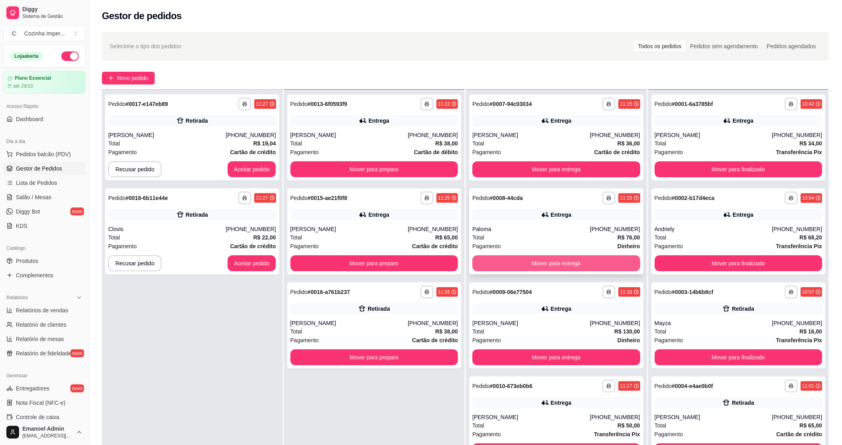
click at [581, 264] on button "Mover para entrega" at bounding box center [557, 263] width 168 height 16
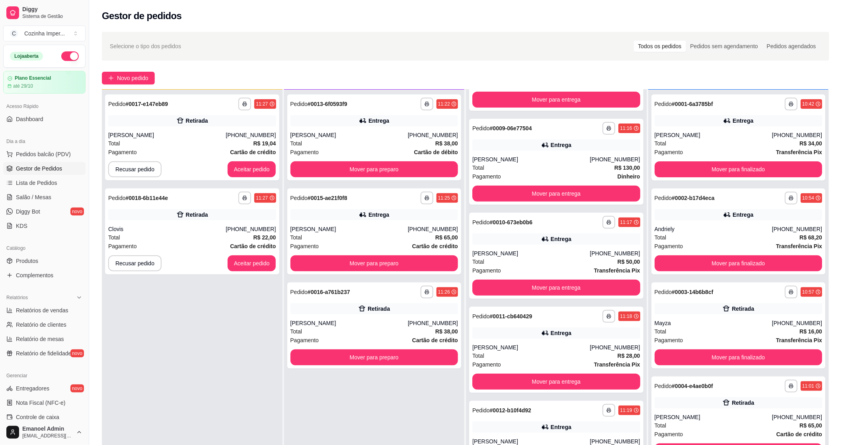
scroll to position [88, 0]
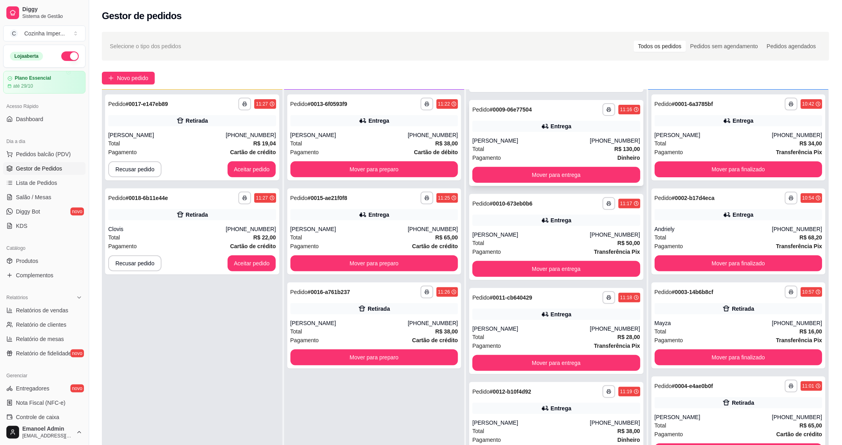
click at [538, 161] on div "Pagamento Dinheiro" at bounding box center [557, 157] width 168 height 9
click at [552, 336] on div "Total R$ 28,00" at bounding box center [557, 336] width 168 height 9
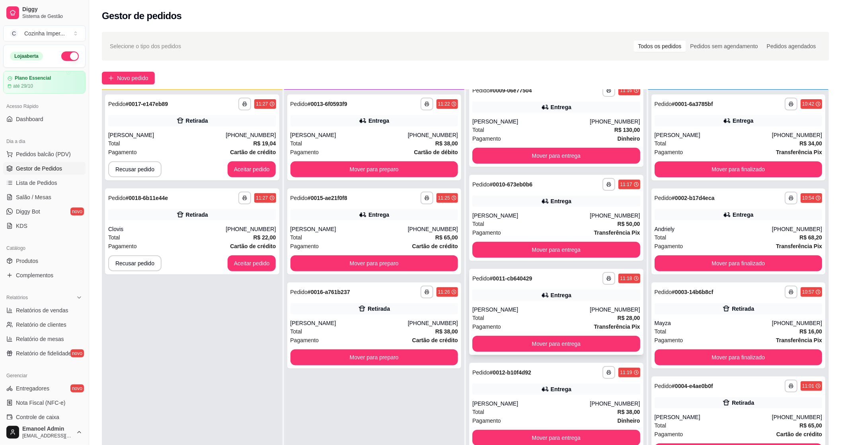
scroll to position [126, 0]
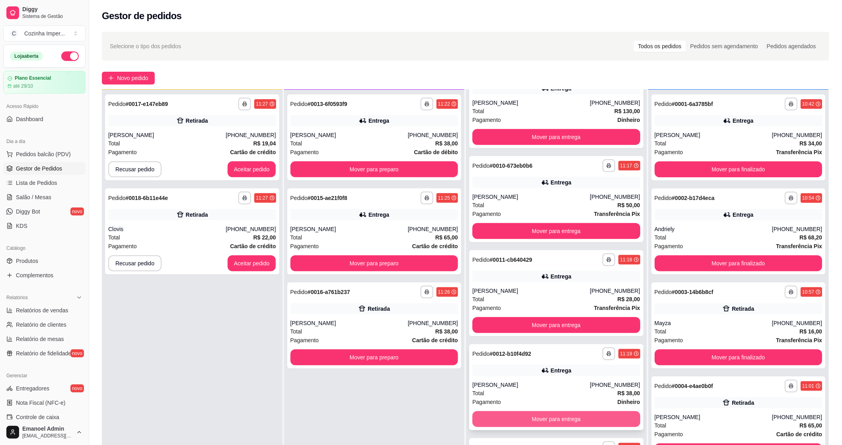
click at [522, 424] on button "Mover para entrega" at bounding box center [557, 419] width 168 height 16
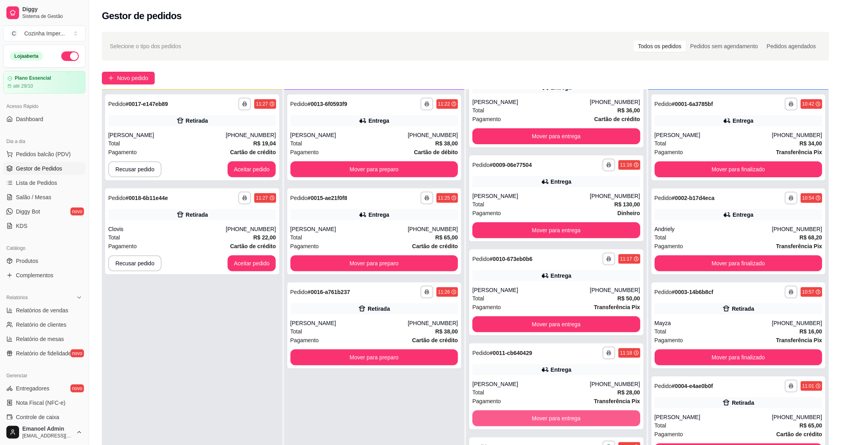
scroll to position [33, 0]
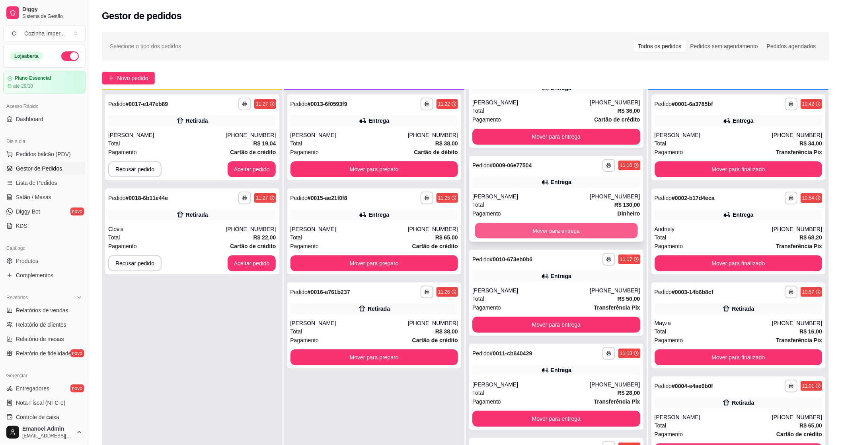
click at [552, 226] on button "Mover para entrega" at bounding box center [556, 231] width 163 height 16
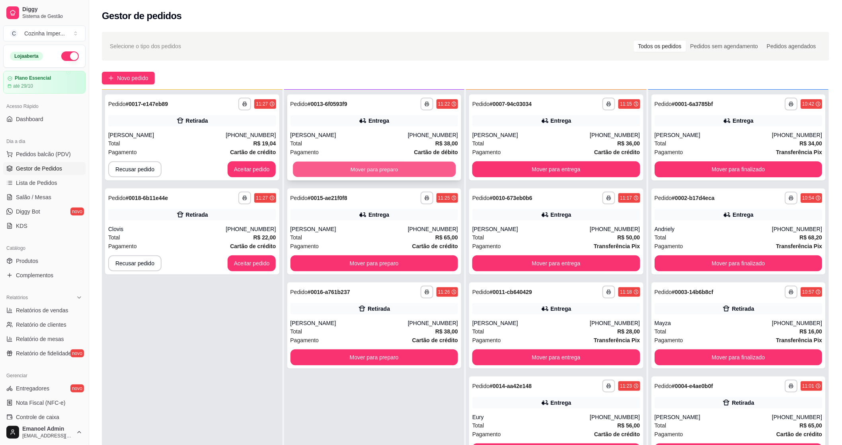
click at [360, 168] on button "Mover para preparo" at bounding box center [374, 170] width 163 height 16
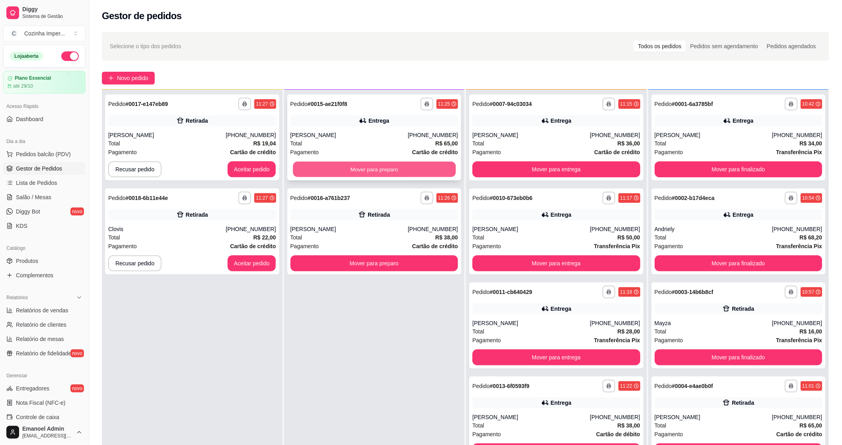
click at [360, 170] on button "Mover para preparo" at bounding box center [374, 170] width 163 height 16
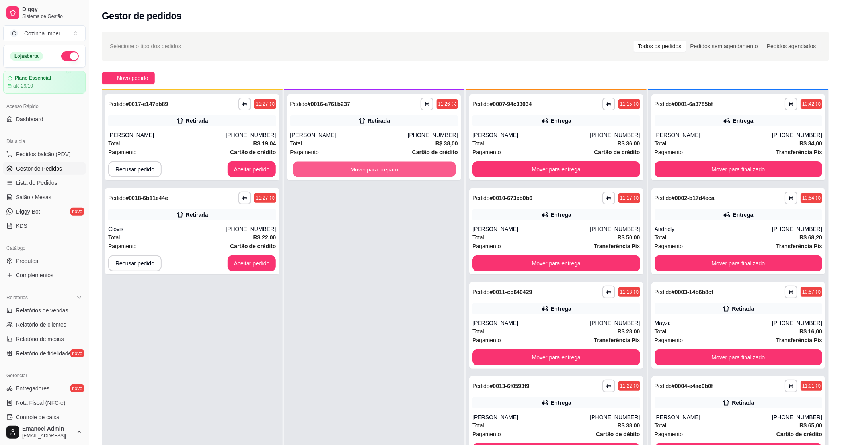
click at [360, 170] on button "Mover para preparo" at bounding box center [374, 170] width 163 height 16
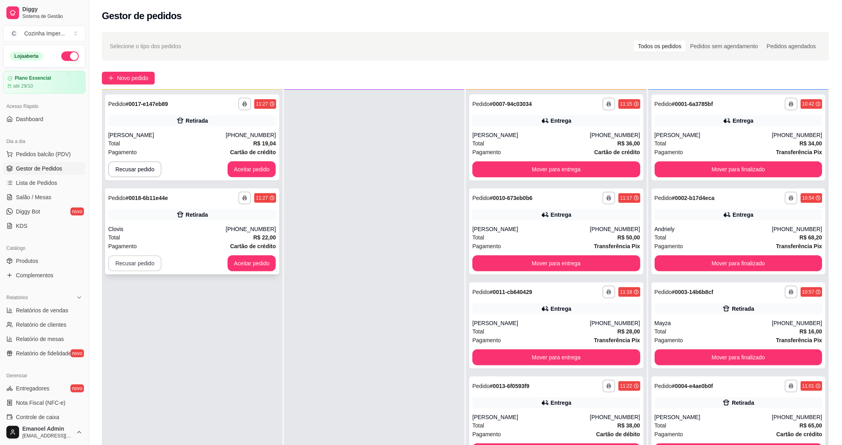
click at [135, 264] on button "Recusar pedido" at bounding box center [134, 263] width 53 height 16
click at [156, 243] on button "Sim" at bounding box center [156, 243] width 31 height 16
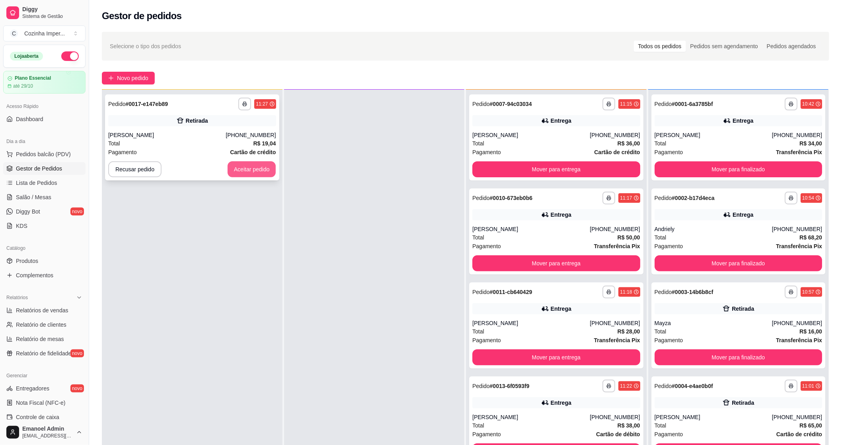
click at [258, 170] on button "Aceitar pedido" at bounding box center [252, 169] width 49 height 16
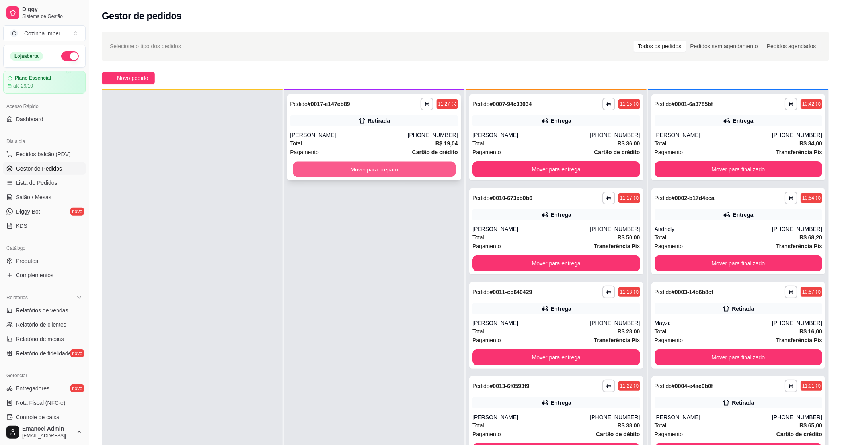
click at [307, 172] on button "Mover para preparo" at bounding box center [374, 170] width 163 height 16
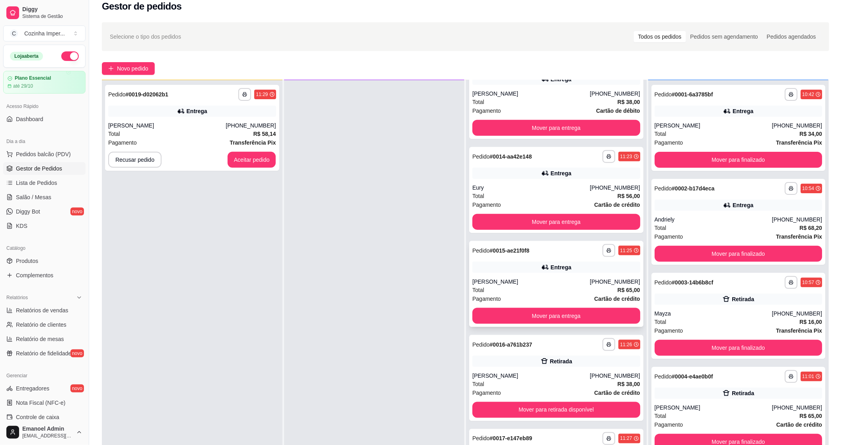
scroll to position [121, 0]
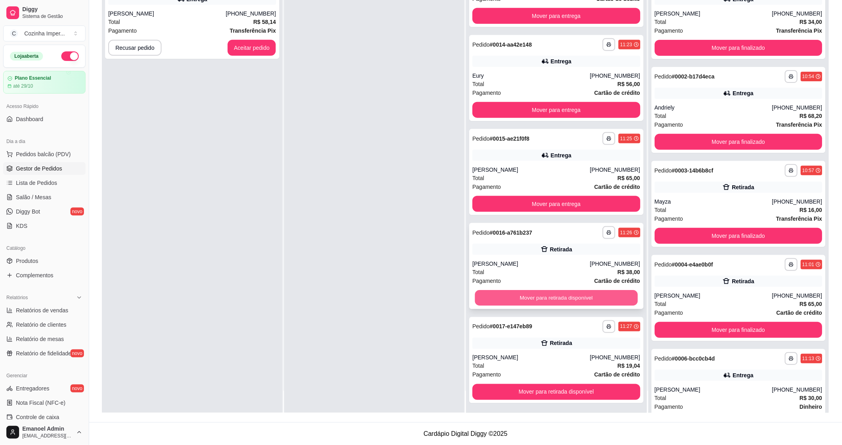
click at [590, 294] on button "Mover para retirada disponível" at bounding box center [556, 298] width 163 height 16
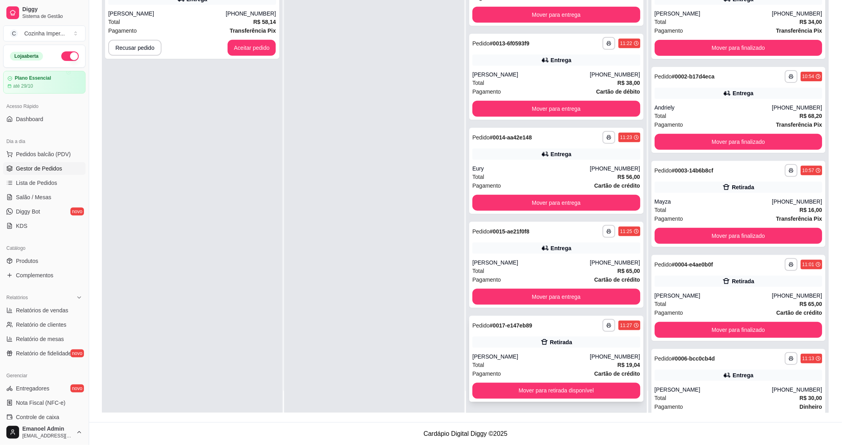
scroll to position [220, 0]
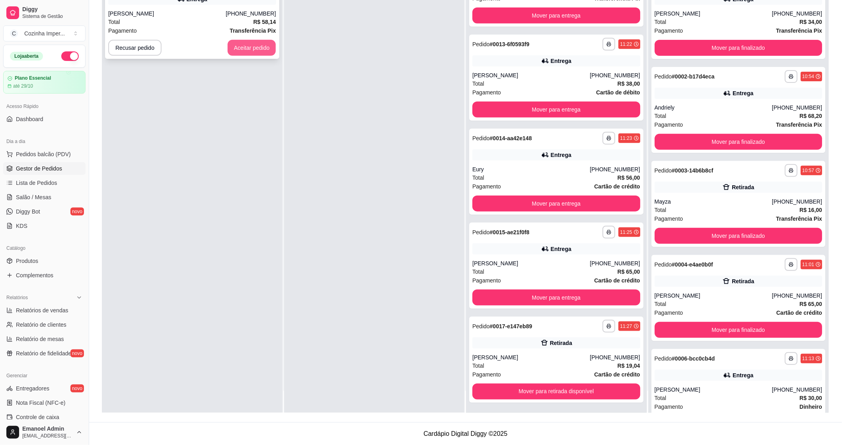
click at [268, 46] on button "Aceitar pedido" at bounding box center [252, 48] width 49 height 16
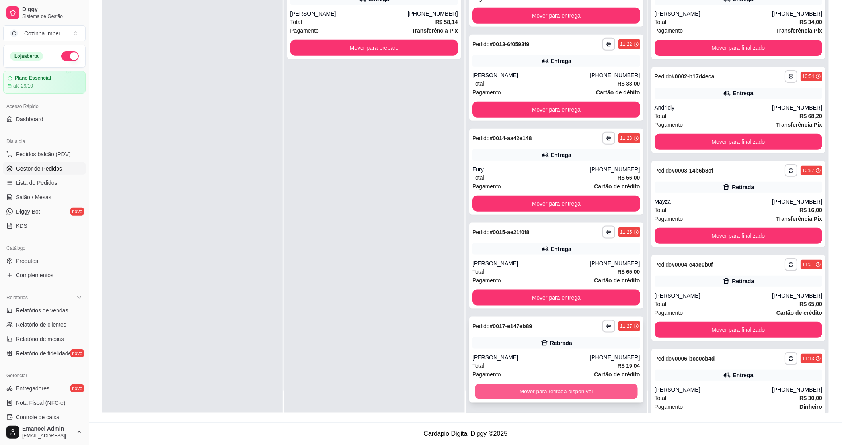
click at [552, 388] on button "Mover para retirada disponível" at bounding box center [556, 392] width 163 height 16
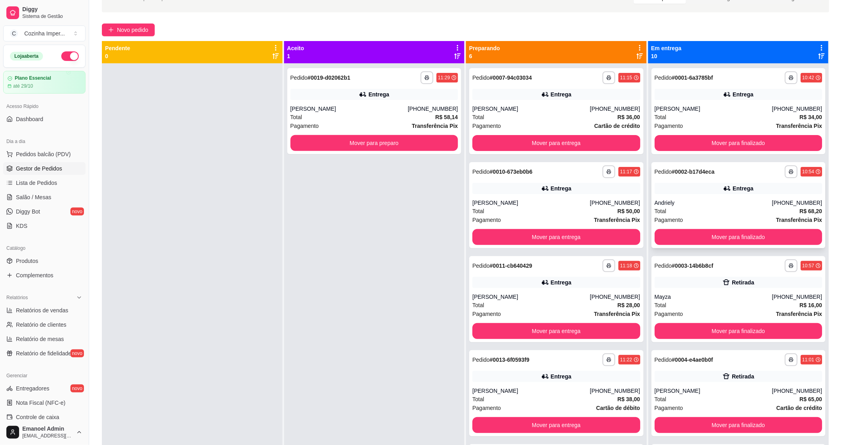
scroll to position [0, 0]
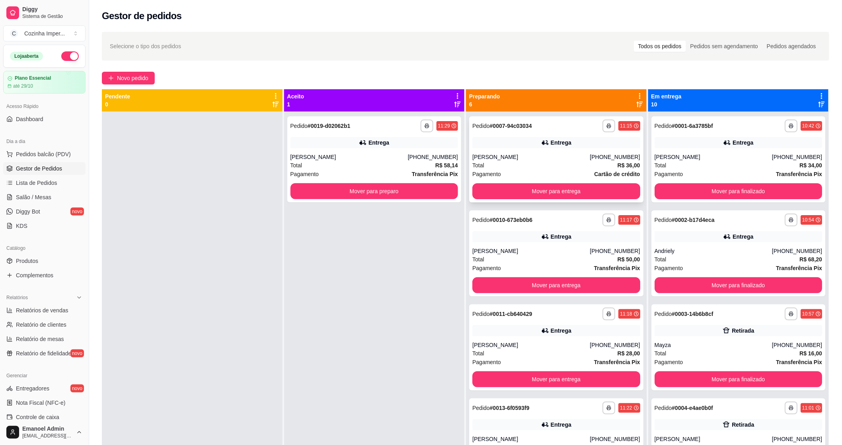
click at [544, 167] on div "Total R$ 36,00" at bounding box center [557, 165] width 168 height 9
click at [533, 188] on button "Mover para entrega" at bounding box center [556, 192] width 163 height 16
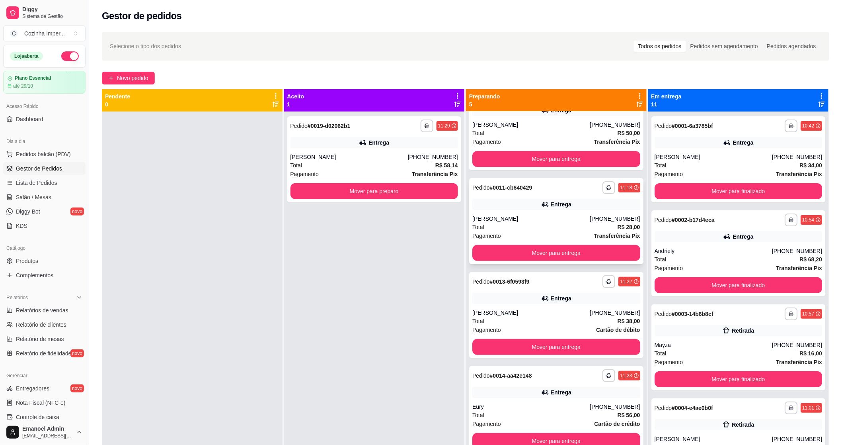
click at [554, 216] on div "[PERSON_NAME]" at bounding box center [531, 219] width 117 height 8
click at [519, 255] on button "Mover para entrega" at bounding box center [556, 253] width 163 height 16
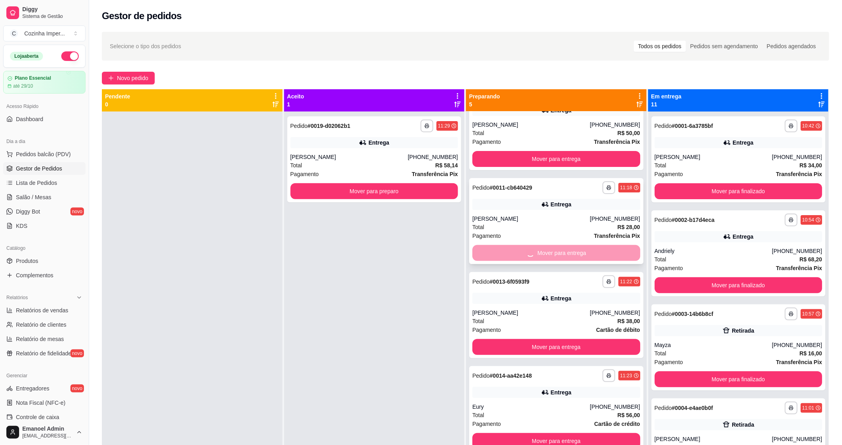
scroll to position [0, 0]
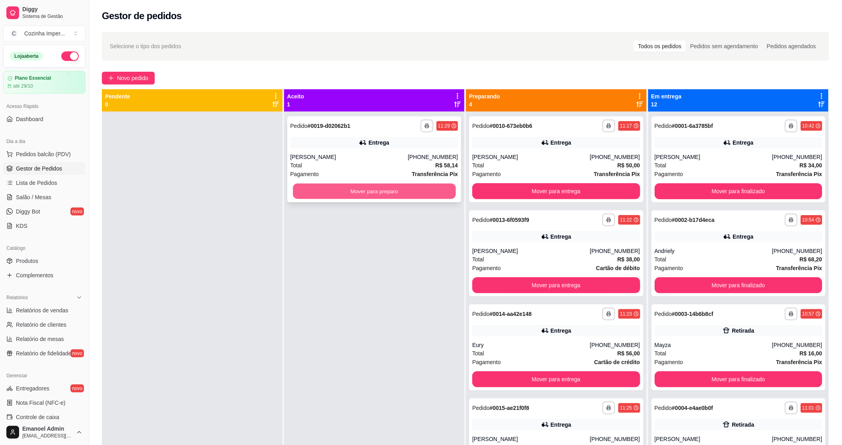
click at [412, 189] on button "Mover para preparo" at bounding box center [374, 192] width 163 height 16
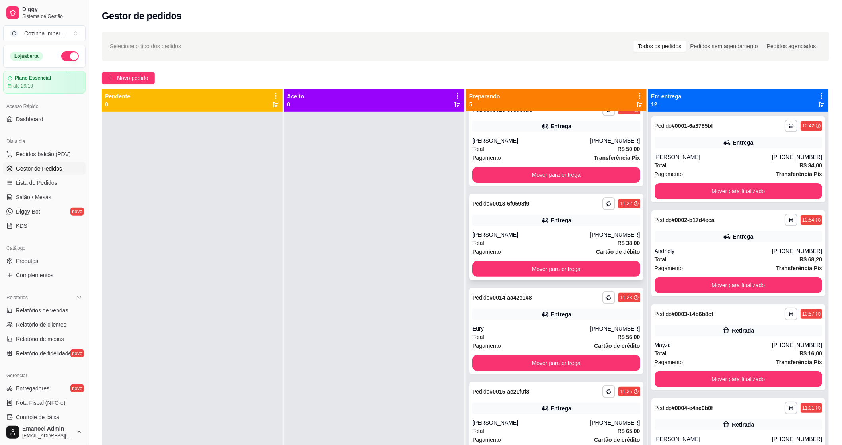
scroll to position [32, 0]
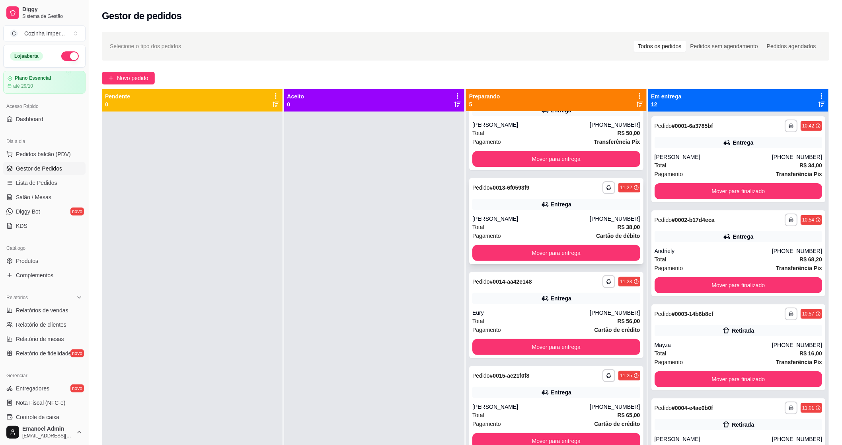
click at [522, 234] on div "Pagamento Cartão de débito" at bounding box center [557, 235] width 168 height 9
click at [526, 251] on button "Mover para entrega" at bounding box center [557, 253] width 168 height 16
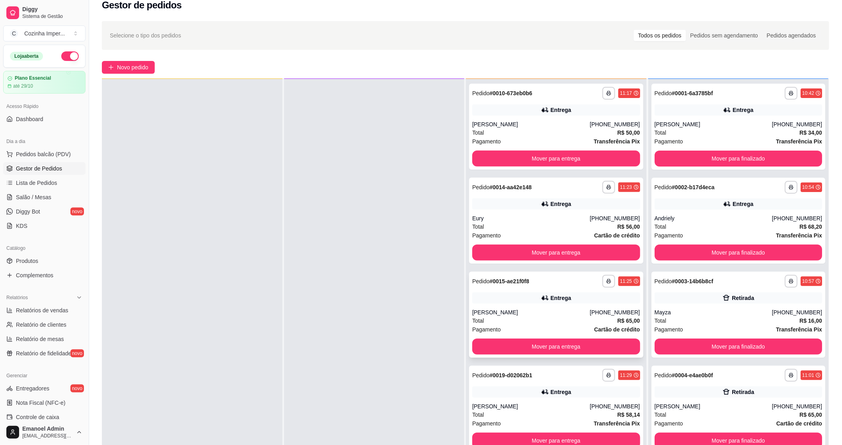
scroll to position [44, 0]
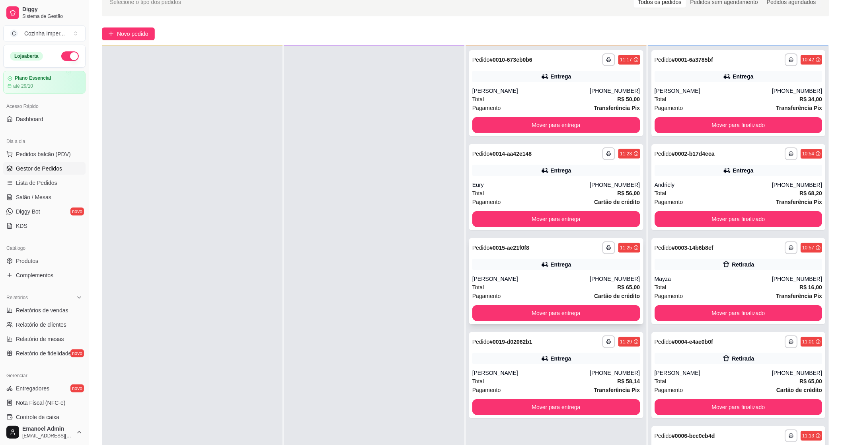
click at [555, 284] on div "Total R$ 65,00" at bounding box center [557, 287] width 168 height 9
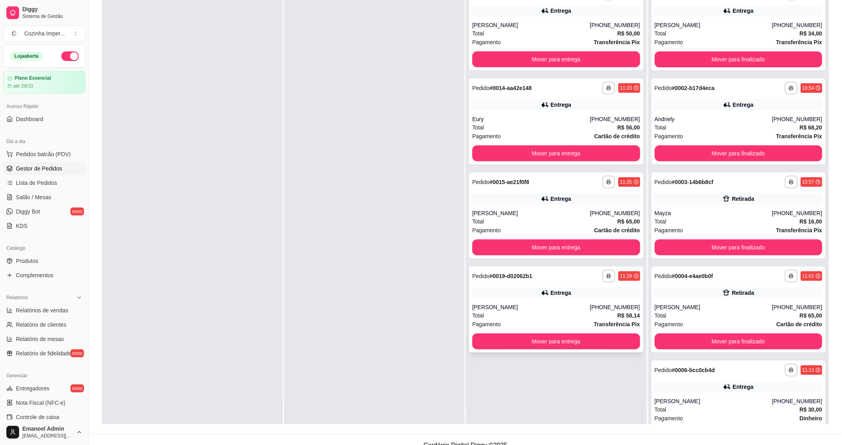
scroll to position [121, 0]
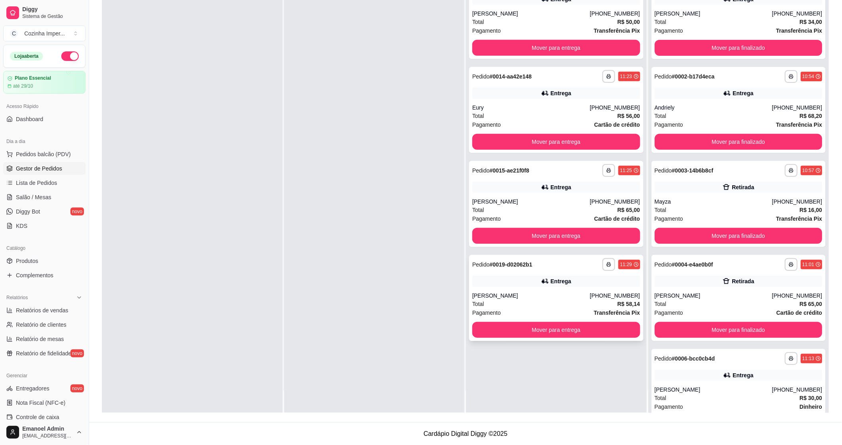
click at [529, 298] on div "[PERSON_NAME]" at bounding box center [531, 295] width 117 height 8
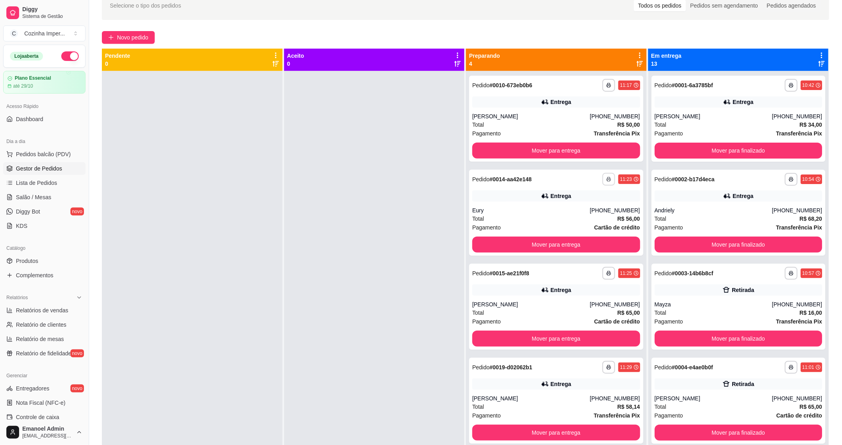
scroll to position [33, 0]
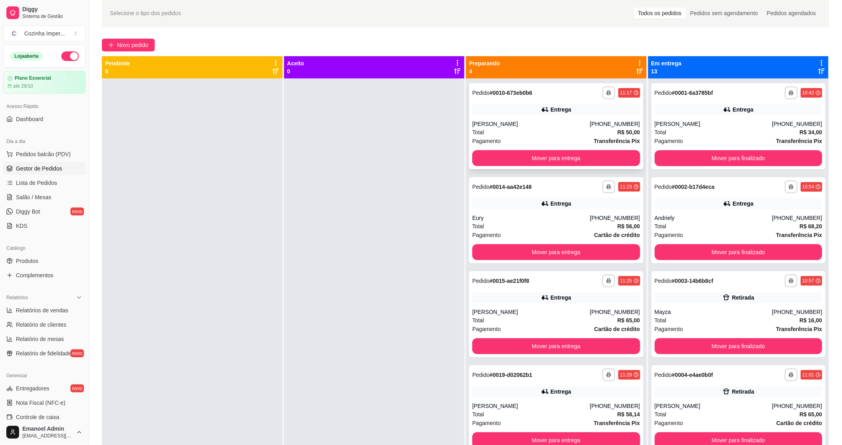
click at [527, 135] on div "Total R$ 50,00" at bounding box center [557, 132] width 168 height 9
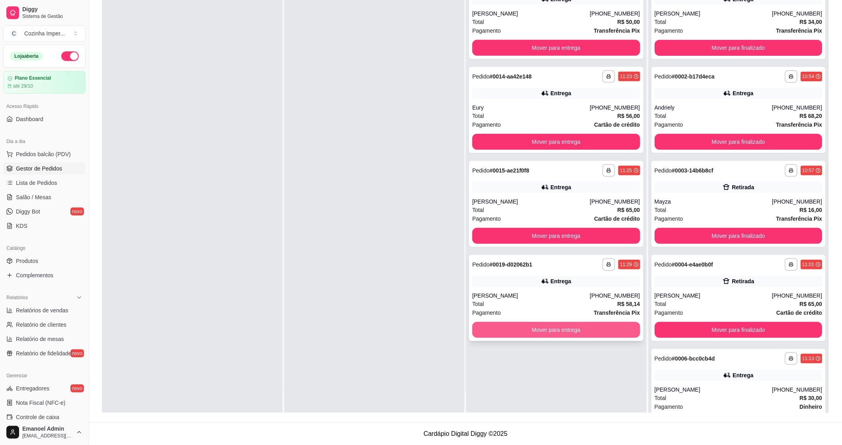
scroll to position [0, 0]
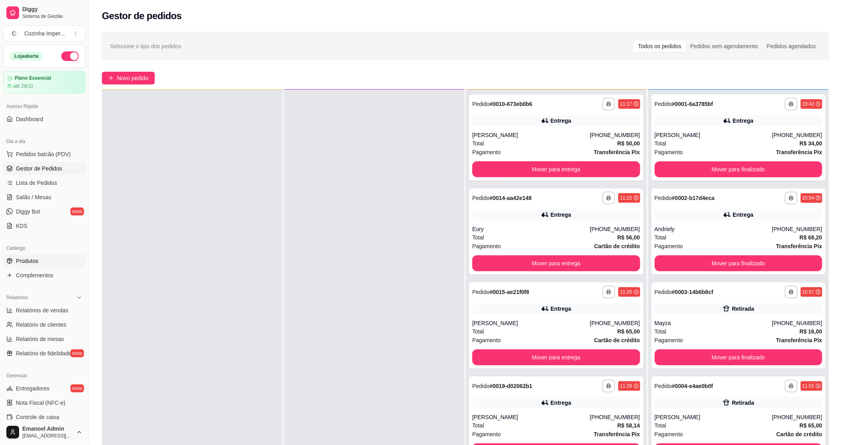
click at [40, 261] on link "Produtos" at bounding box center [44, 260] width 82 height 13
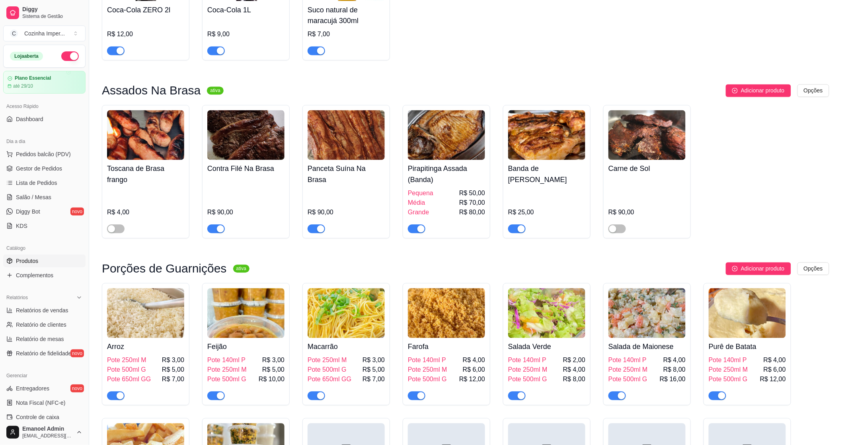
scroll to position [619, 0]
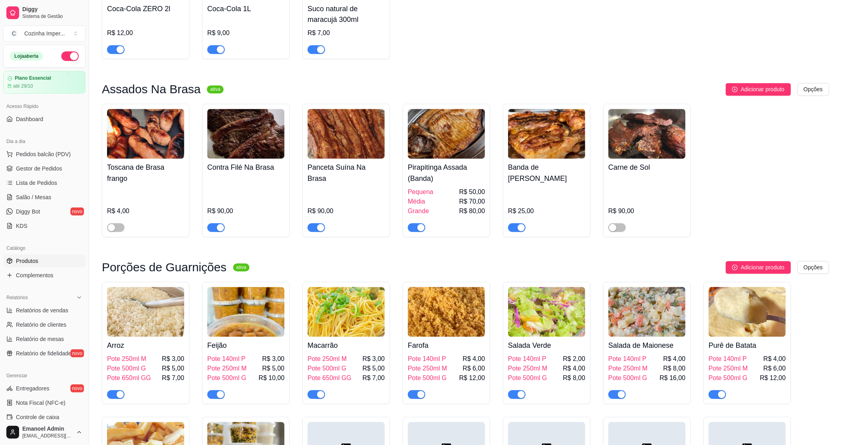
drag, startPoint x: 120, startPoint y: 217, endPoint x: 195, endPoint y: 234, distance: 77.0
click at [121, 223] on span "button" at bounding box center [116, 227] width 18 height 9
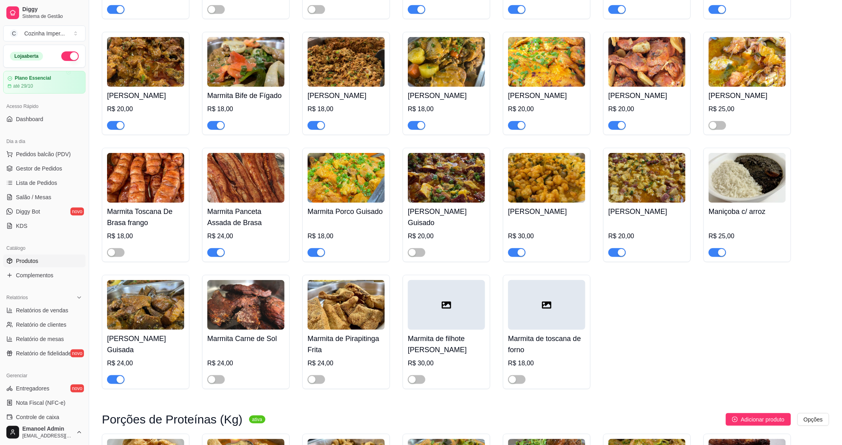
scroll to position [1415, 0]
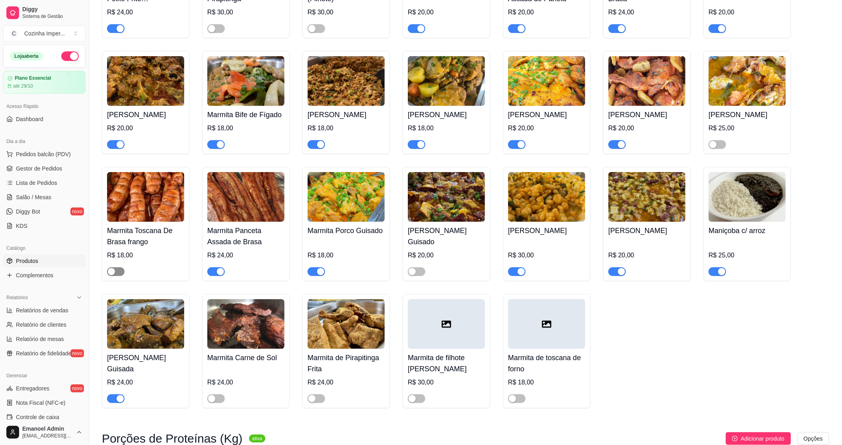
click at [119, 273] on span "button" at bounding box center [116, 271] width 18 height 9
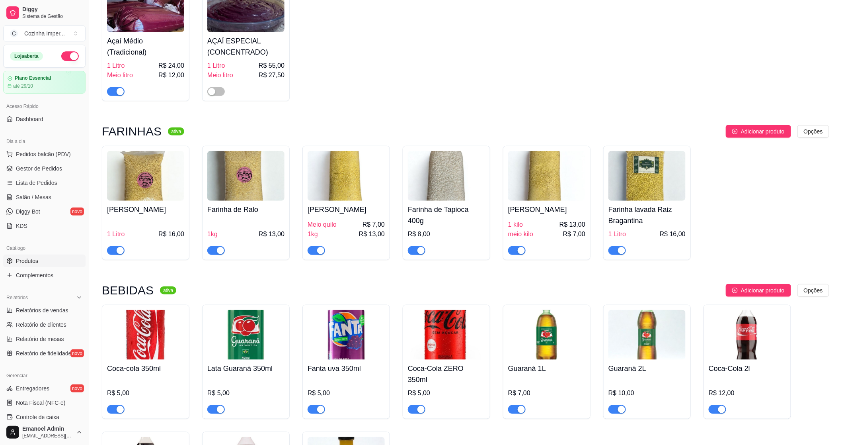
scroll to position [0, 0]
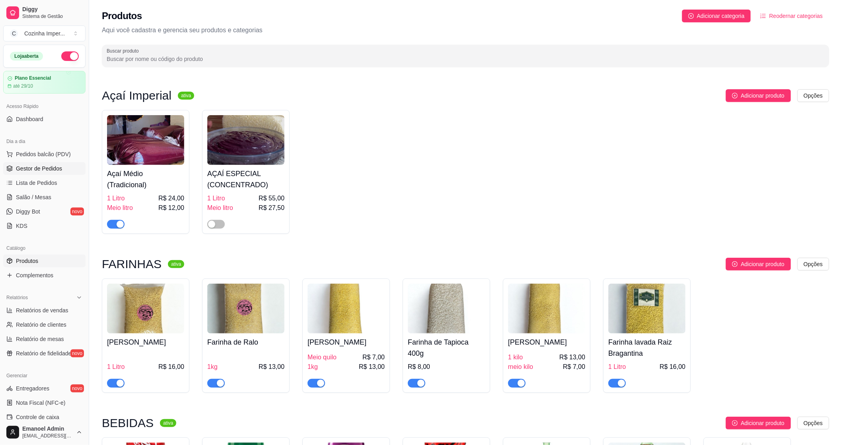
click at [38, 165] on span "Gestor de Pedidos" at bounding box center [39, 168] width 46 height 8
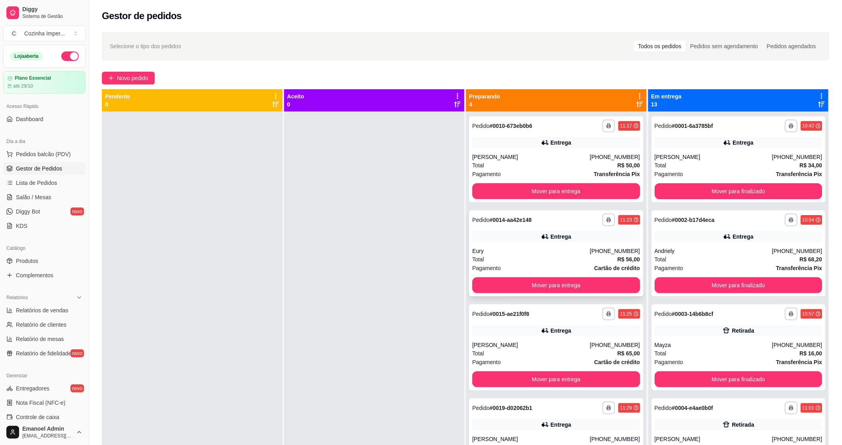
drag, startPoint x: 644, startPoint y: 146, endPoint x: 552, endPoint y: 245, distance: 135.5
click at [552, 245] on div "**********" at bounding box center [556, 253] width 174 height 86
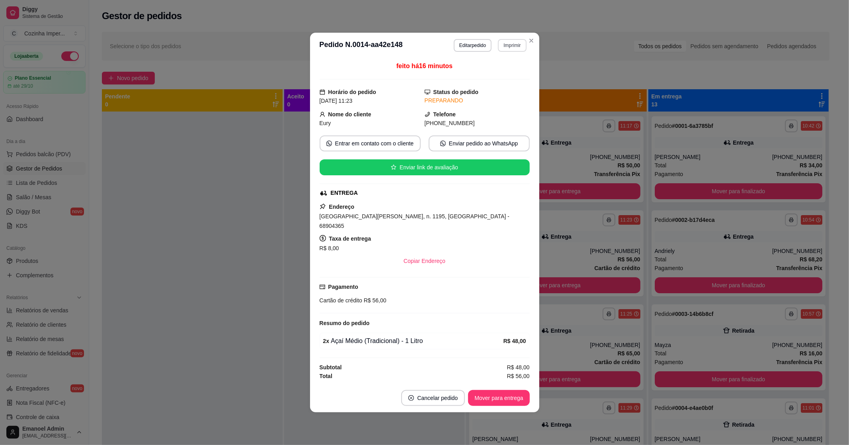
click at [508, 46] on button "Imprimir" at bounding box center [512, 45] width 28 height 13
click at [502, 77] on button "IMPRESSORA" at bounding box center [499, 78] width 56 height 12
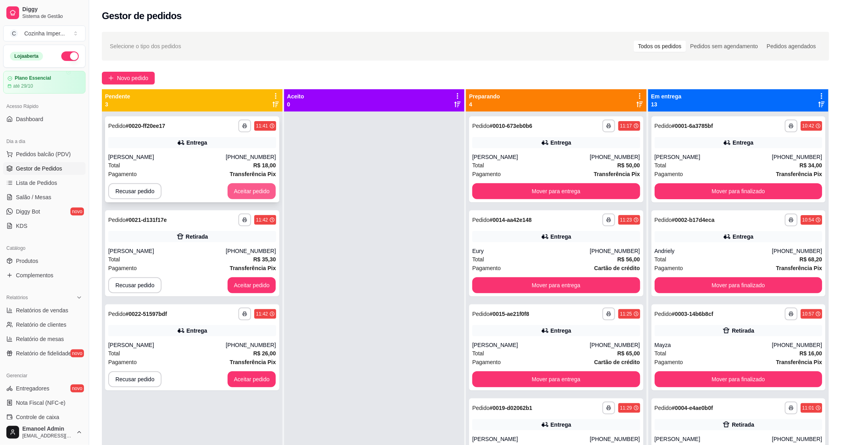
click at [248, 186] on button "Aceitar pedido" at bounding box center [252, 191] width 49 height 16
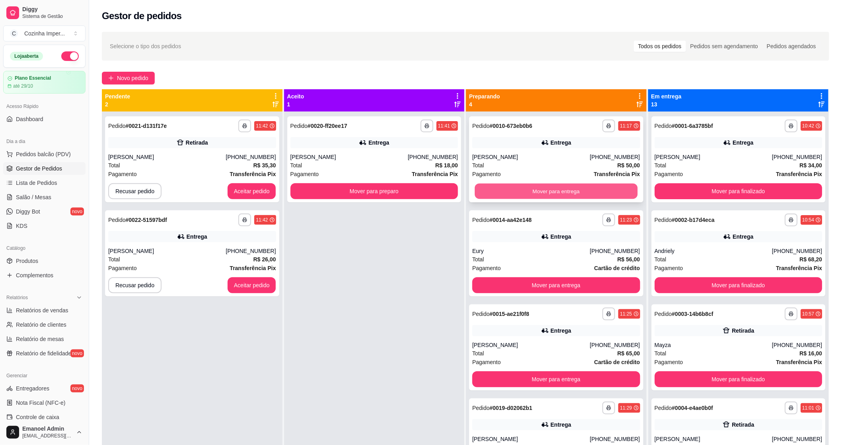
click at [565, 190] on button "Mover para entrega" at bounding box center [556, 192] width 163 height 16
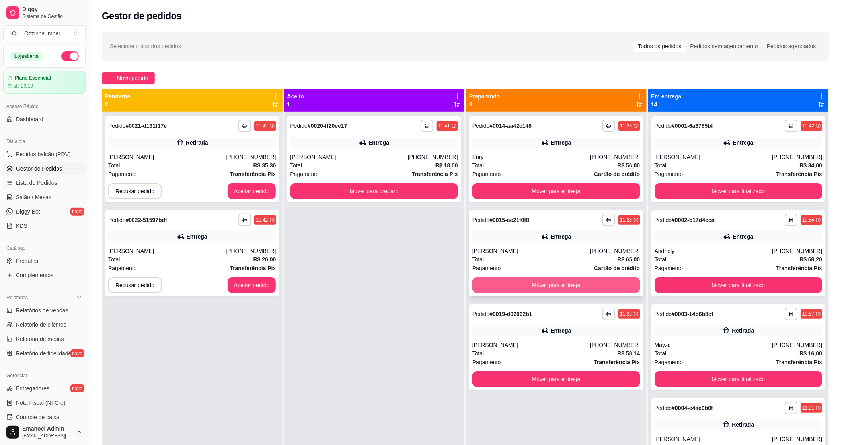
click at [576, 281] on button "Mover para entrega" at bounding box center [557, 285] width 168 height 16
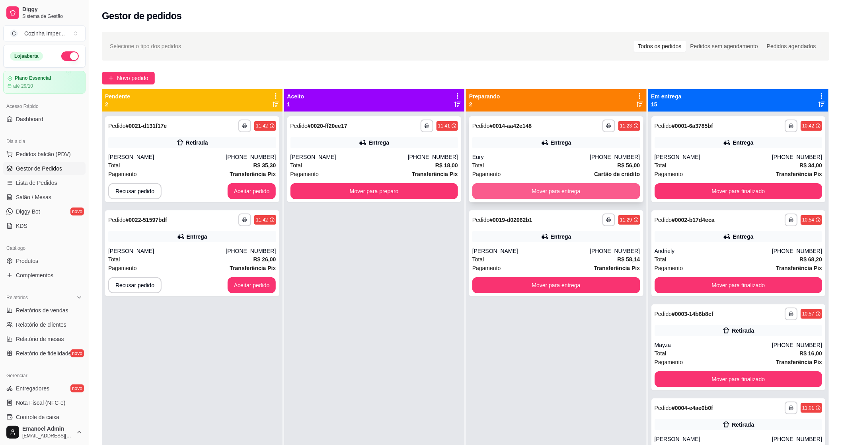
click at [566, 192] on button "Mover para entrega" at bounding box center [557, 191] width 168 height 16
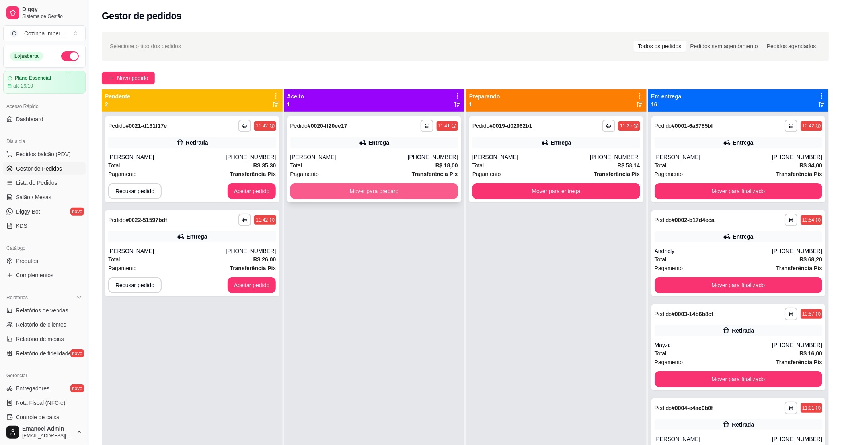
click at [385, 191] on button "Mover para preparo" at bounding box center [375, 191] width 168 height 16
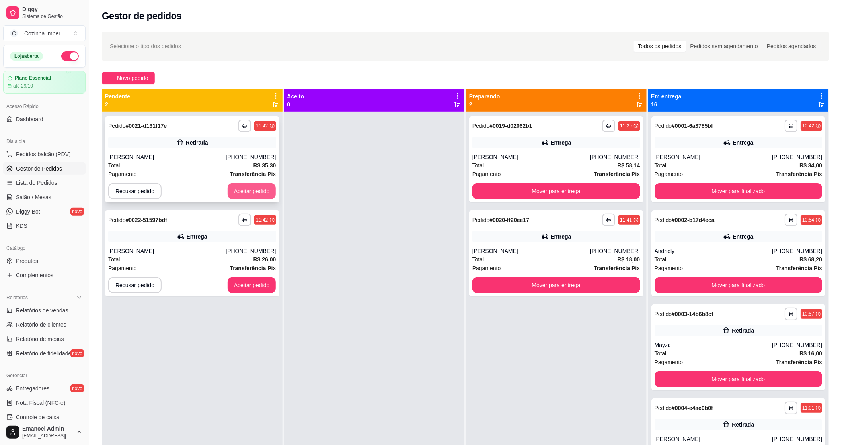
click at [248, 189] on button "Aceitar pedido" at bounding box center [252, 191] width 49 height 16
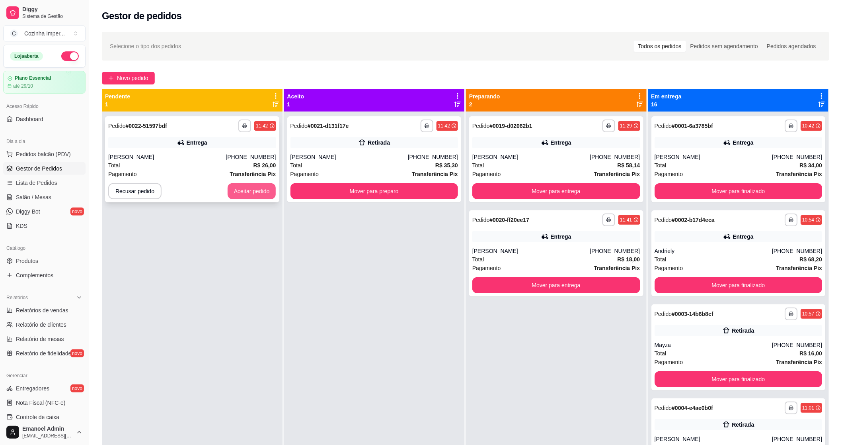
click at [263, 189] on button "Aceitar pedido" at bounding box center [252, 191] width 49 height 16
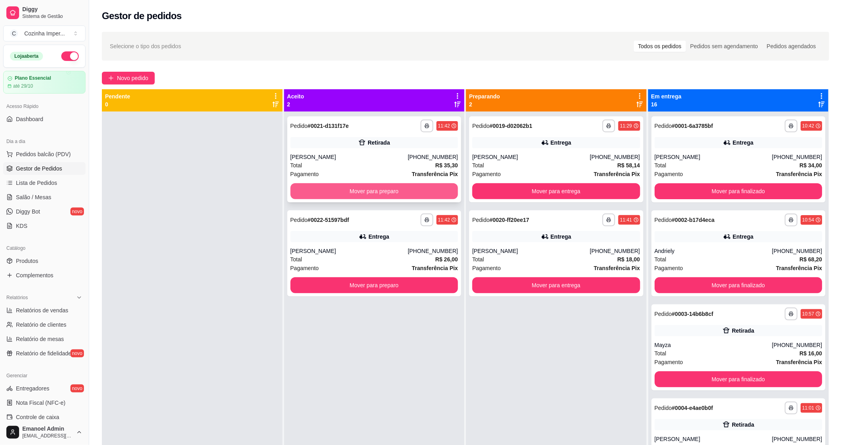
click at [381, 189] on button "Mover para preparo" at bounding box center [375, 191] width 168 height 16
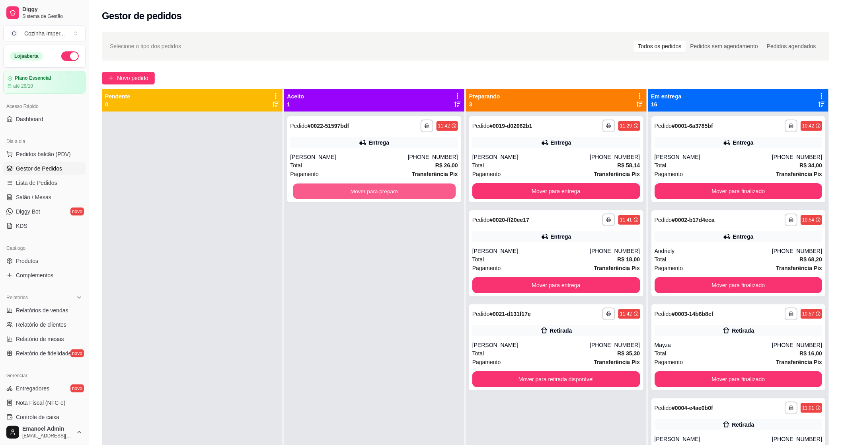
click at [384, 189] on button "Mover para preparo" at bounding box center [374, 192] width 163 height 16
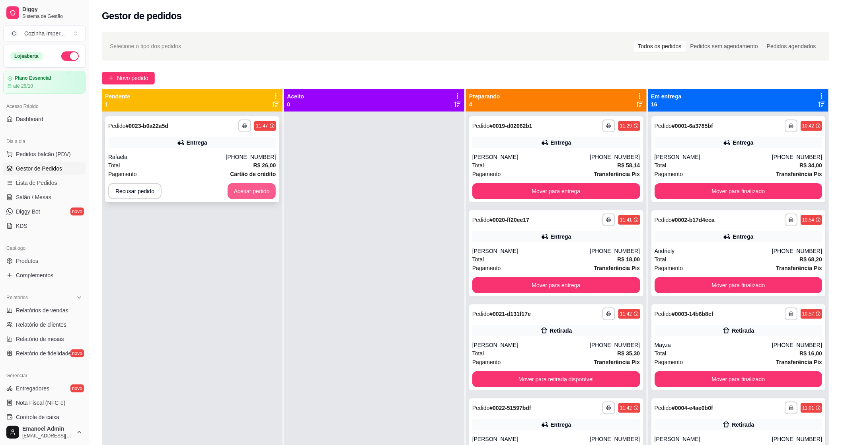
click at [248, 191] on button "Aceitar pedido" at bounding box center [252, 191] width 49 height 16
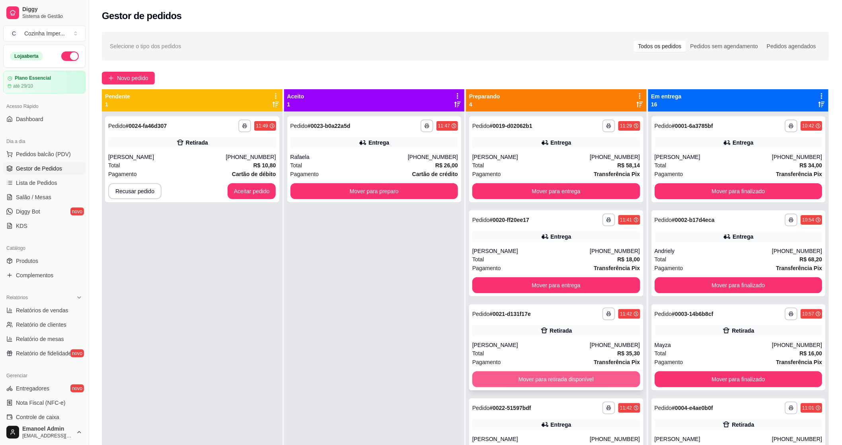
click at [564, 379] on button "Mover para retirada disponível" at bounding box center [557, 379] width 168 height 16
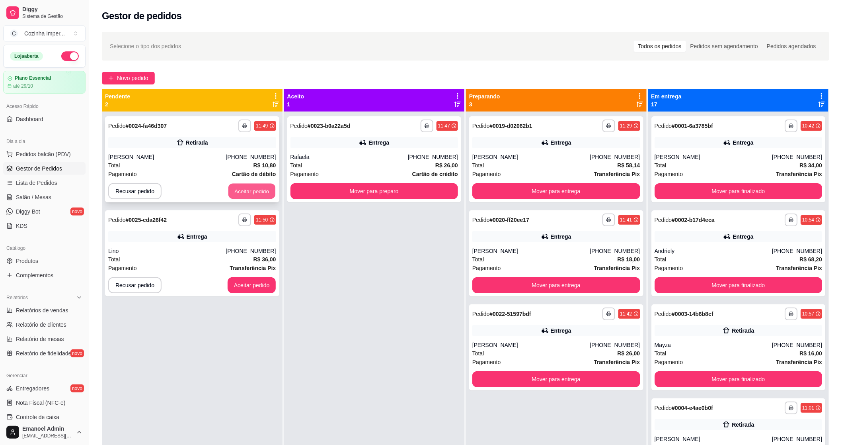
click at [243, 193] on button "Aceitar pedido" at bounding box center [252, 192] width 47 height 16
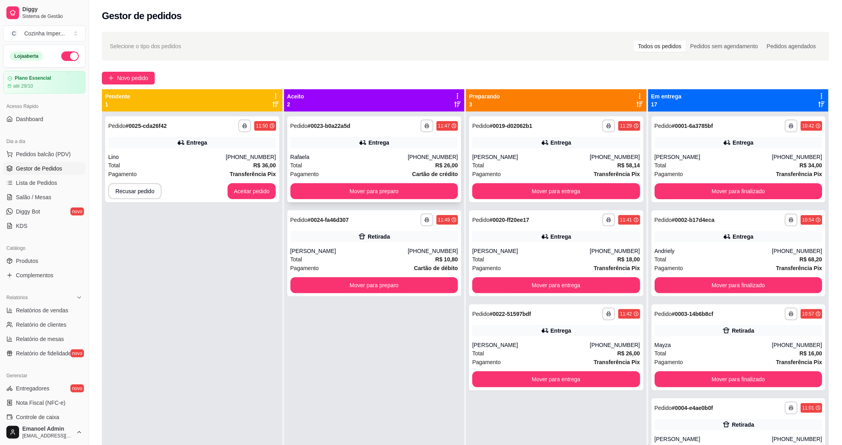
click at [314, 199] on div "**********" at bounding box center [374, 159] width 174 height 86
click at [319, 195] on button "Mover para preparo" at bounding box center [375, 191] width 168 height 16
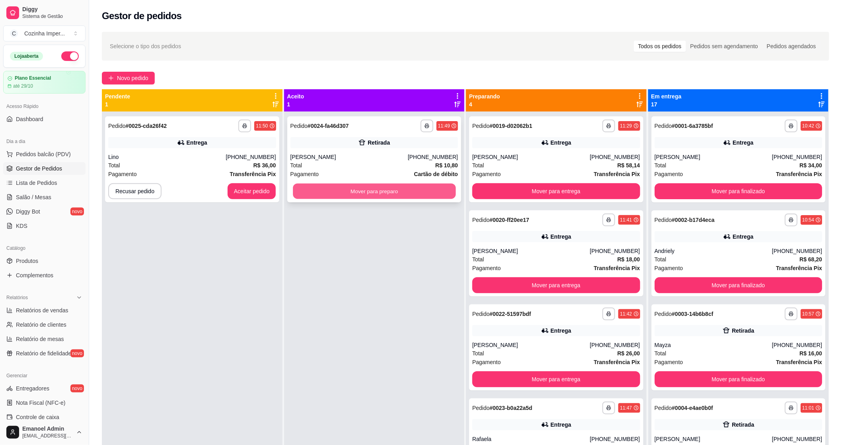
click at [351, 191] on button "Mover para preparo" at bounding box center [374, 192] width 163 height 16
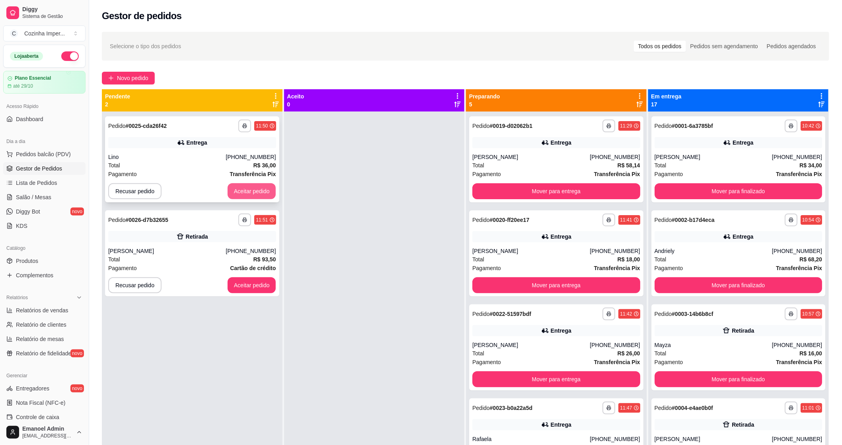
click at [260, 186] on button "Aceitar pedido" at bounding box center [252, 191] width 49 height 16
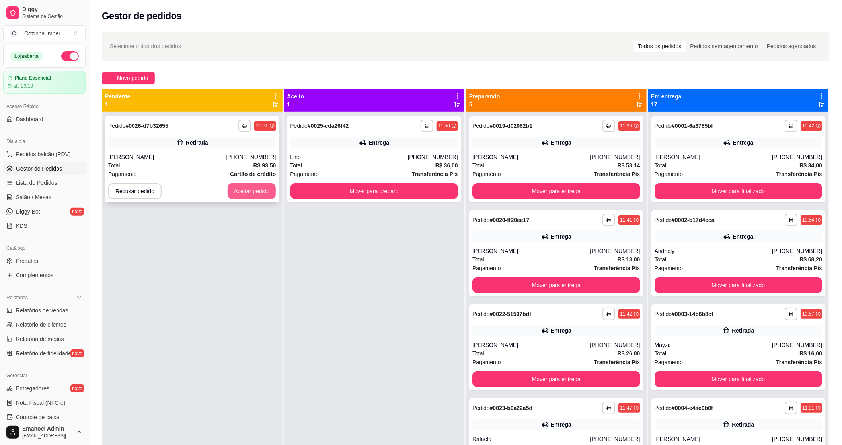
click at [269, 194] on button "Aceitar pedido" at bounding box center [252, 191] width 49 height 16
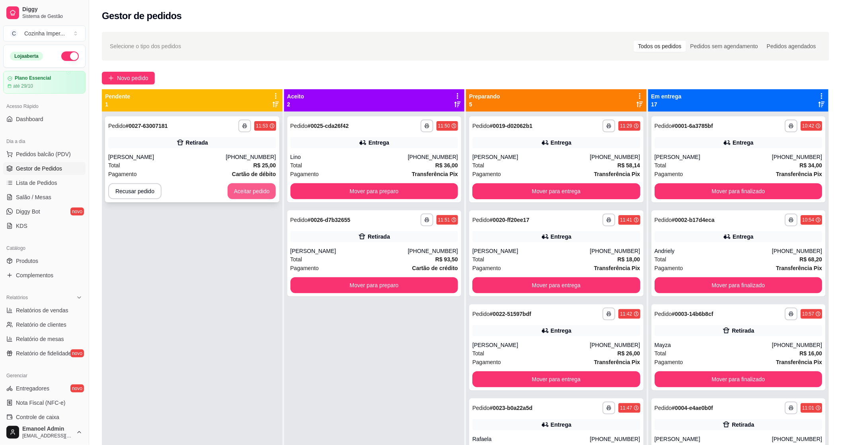
click at [268, 193] on button "Aceitar pedido" at bounding box center [252, 191] width 49 height 16
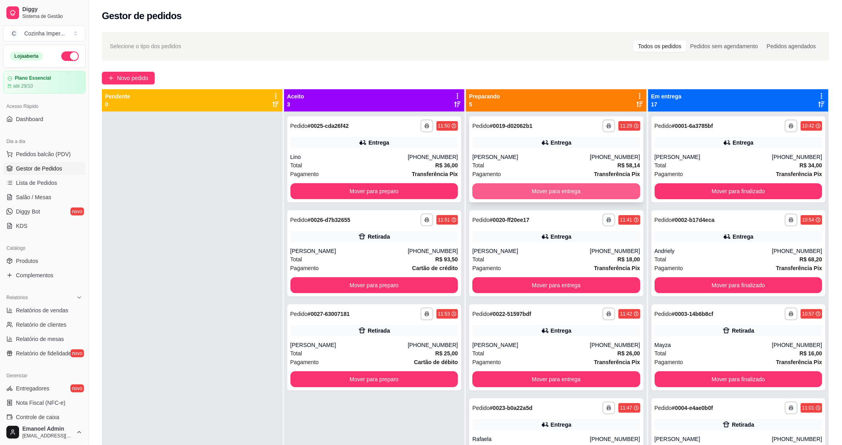
click at [488, 188] on button "Mover para entrega" at bounding box center [557, 191] width 168 height 16
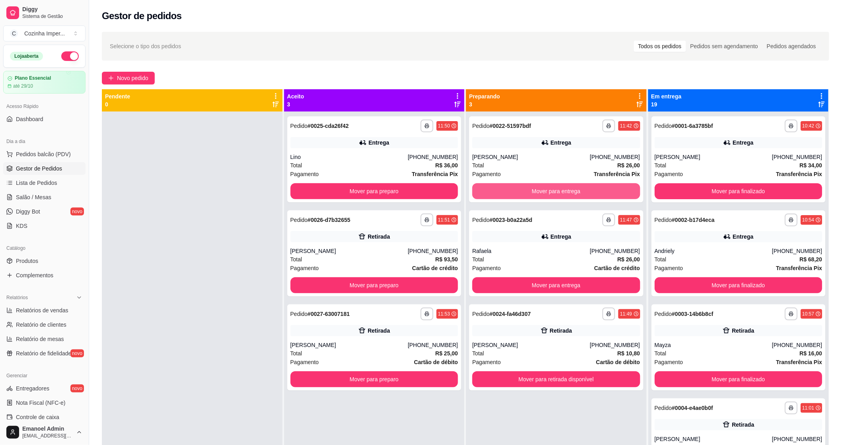
click at [488, 188] on button "Mover para entrega" at bounding box center [557, 191] width 168 height 16
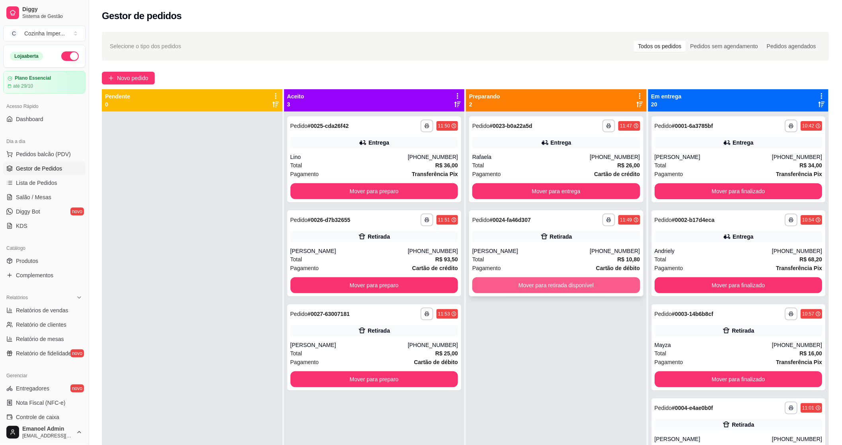
click at [538, 288] on button "Mover para retirada disponível" at bounding box center [557, 285] width 168 height 16
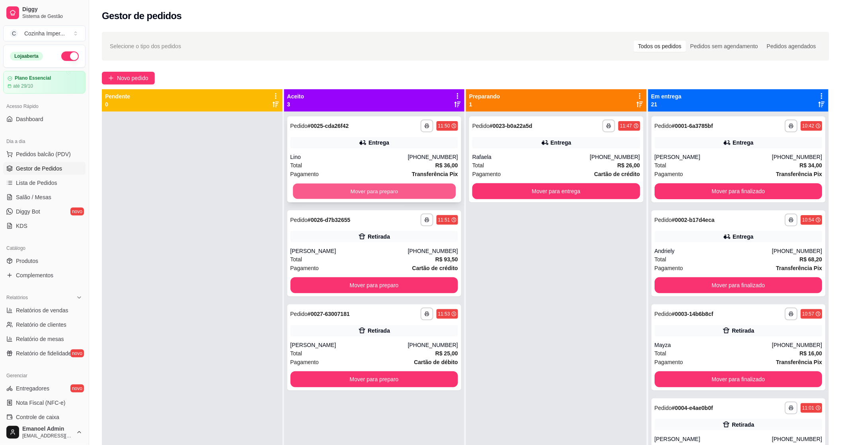
click at [415, 186] on button "Mover para preparo" at bounding box center [374, 192] width 163 height 16
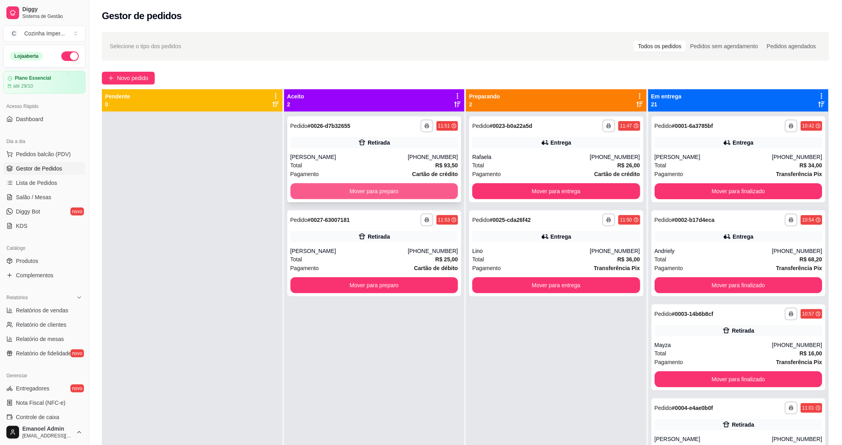
click at [416, 188] on button "Mover para preparo" at bounding box center [375, 191] width 168 height 16
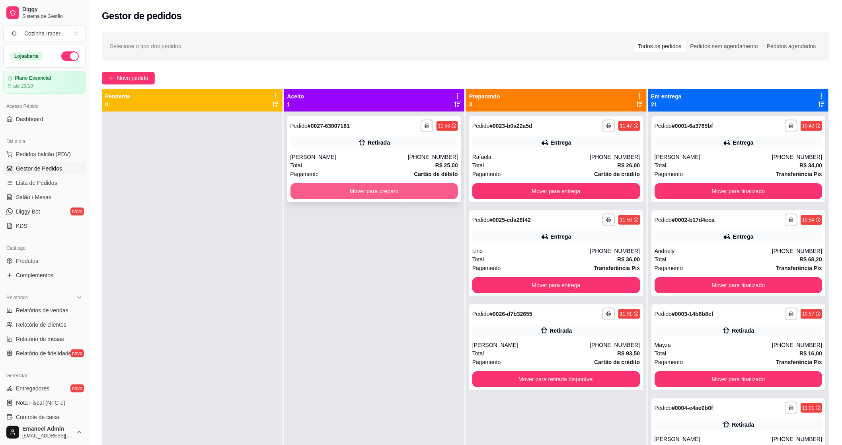
click at [419, 188] on button "Mover para preparo" at bounding box center [375, 191] width 168 height 16
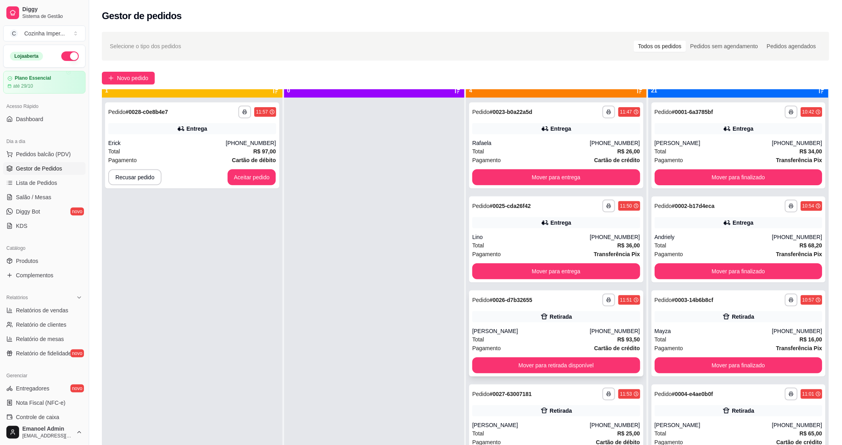
scroll to position [22, 0]
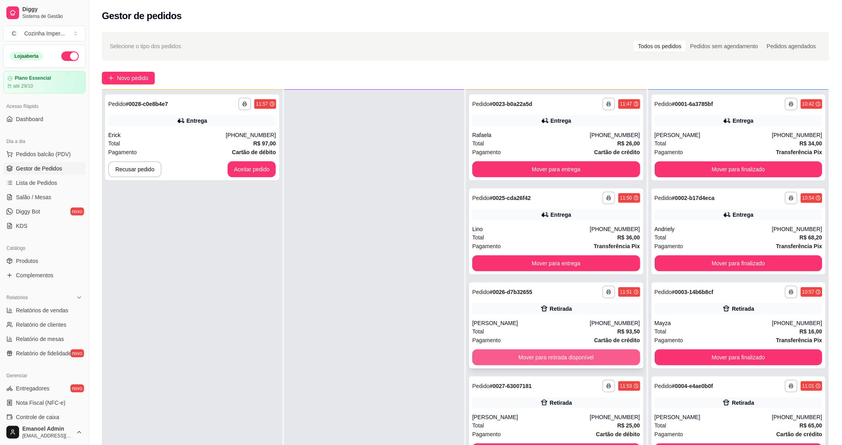
click at [560, 358] on button "Mover para retirada disponível" at bounding box center [557, 357] width 168 height 16
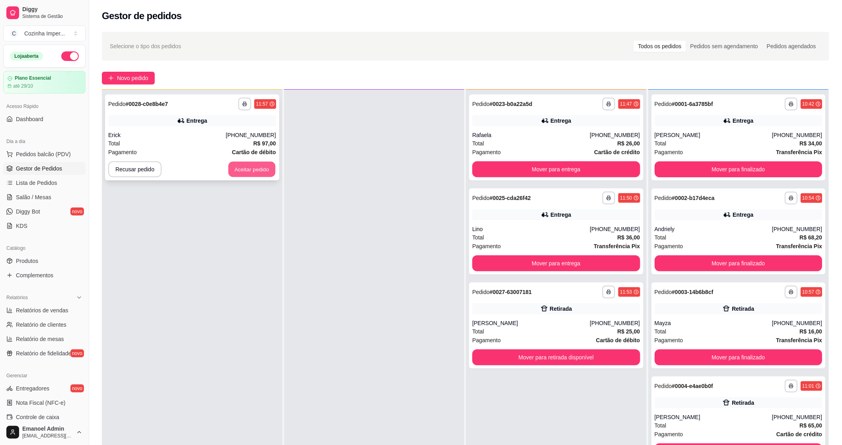
click at [251, 168] on button "Aceitar pedido" at bounding box center [252, 170] width 47 height 16
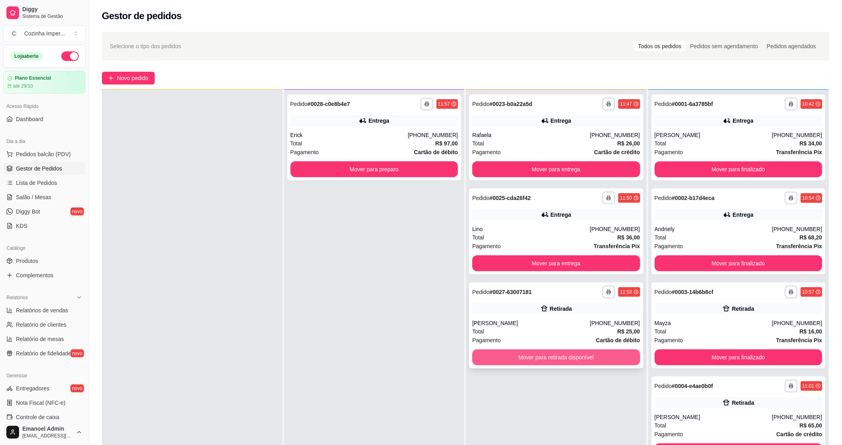
click at [514, 354] on button "Mover para retirada disponível" at bounding box center [557, 357] width 168 height 16
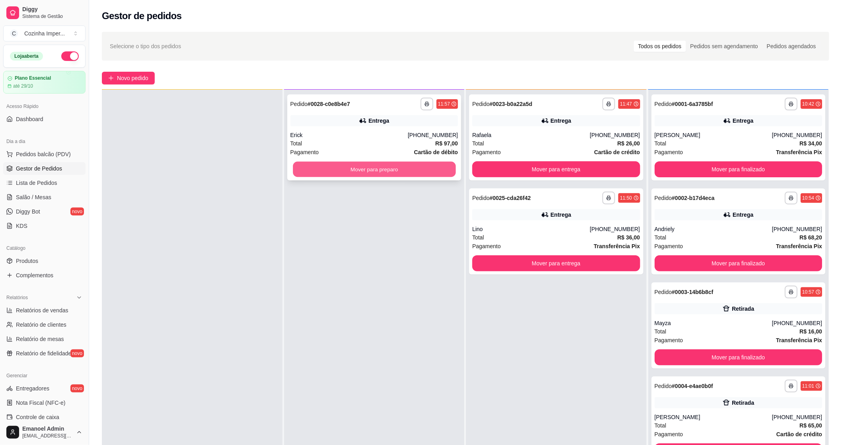
click at [403, 170] on button "Mover para preparo" at bounding box center [374, 170] width 163 height 16
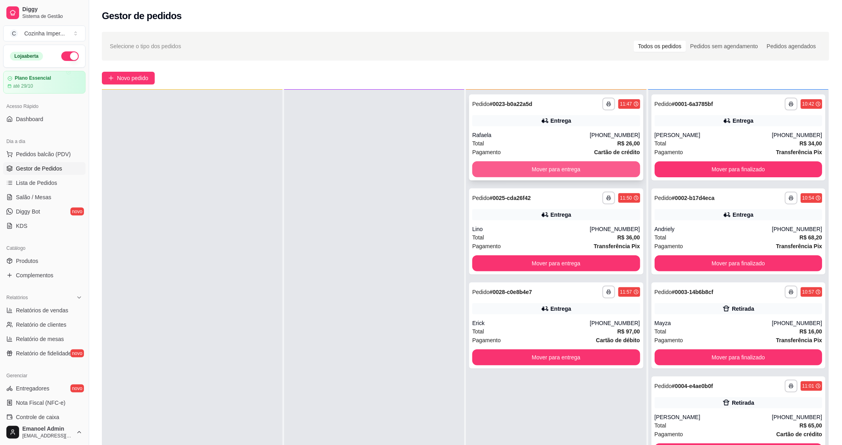
click at [516, 164] on button "Mover para entrega" at bounding box center [557, 169] width 168 height 16
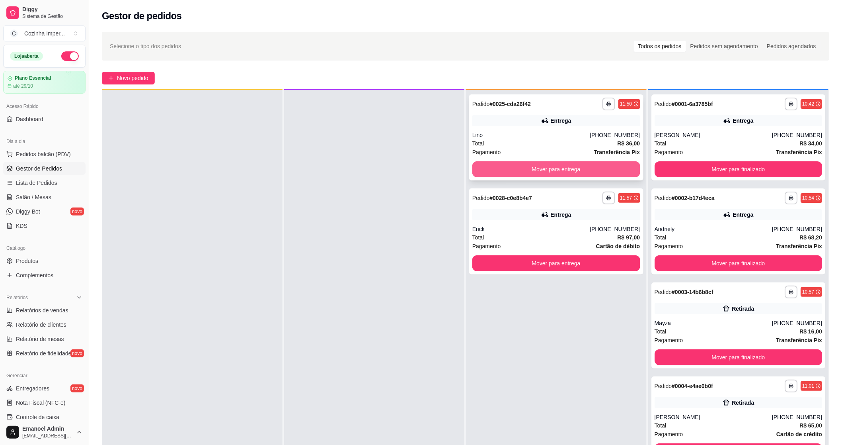
click at [541, 166] on button "Mover para entrega" at bounding box center [557, 169] width 168 height 16
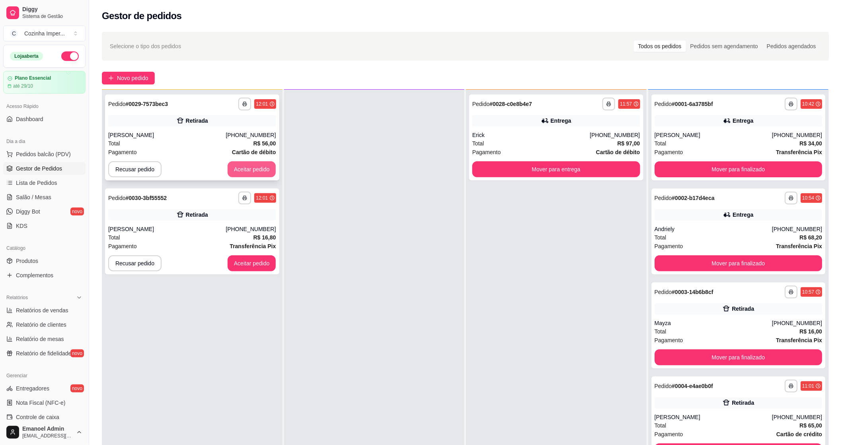
click at [268, 170] on button "Aceitar pedido" at bounding box center [252, 169] width 49 height 16
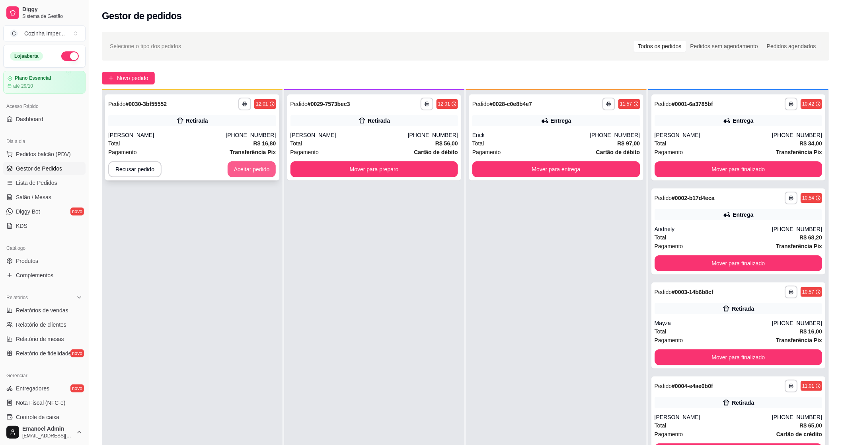
click at [260, 169] on button "Aceitar pedido" at bounding box center [252, 169] width 49 height 16
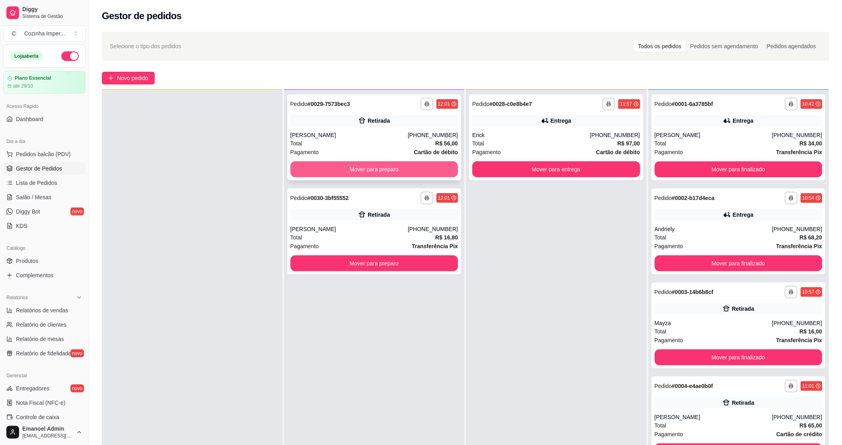
click at [397, 166] on button "Mover para preparo" at bounding box center [375, 169] width 168 height 16
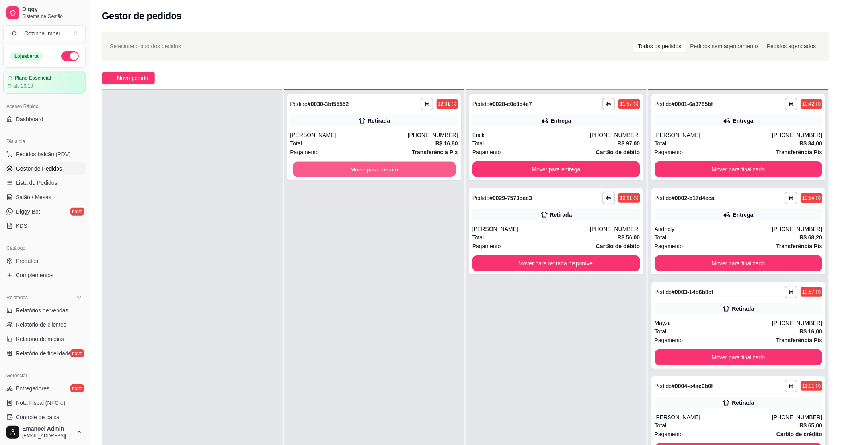
click at [397, 166] on button "Mover para preparo" at bounding box center [374, 170] width 163 height 16
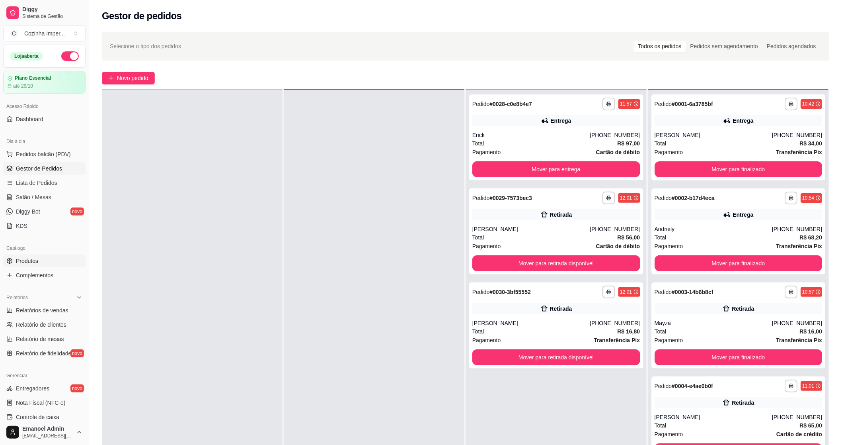
click at [57, 259] on link "Produtos" at bounding box center [44, 260] width 82 height 13
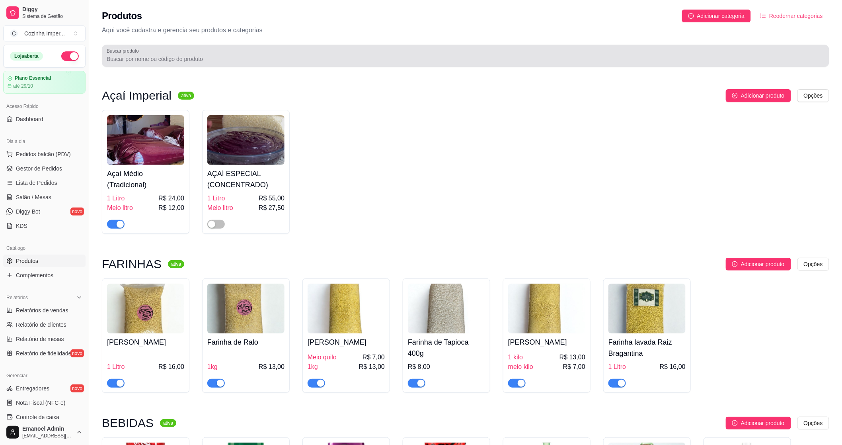
click at [202, 51] on div at bounding box center [466, 56] width 718 height 16
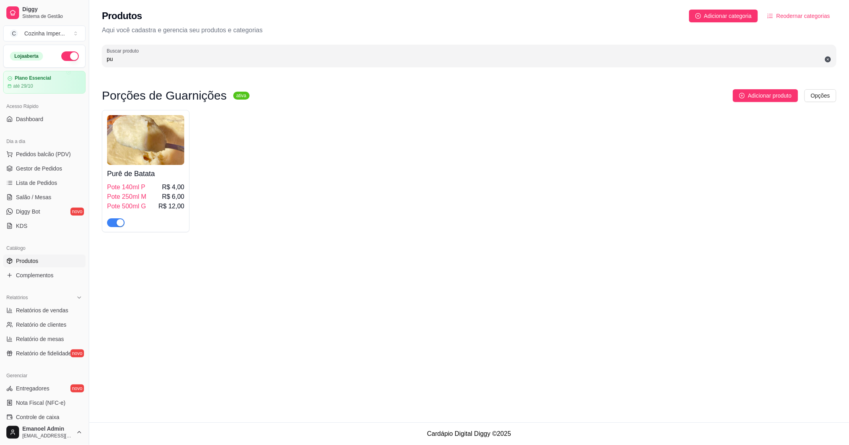
type input "pu"
click at [119, 222] on div "button" at bounding box center [120, 222] width 7 height 7
click at [55, 277] on link "Complementos" at bounding box center [44, 275] width 82 height 13
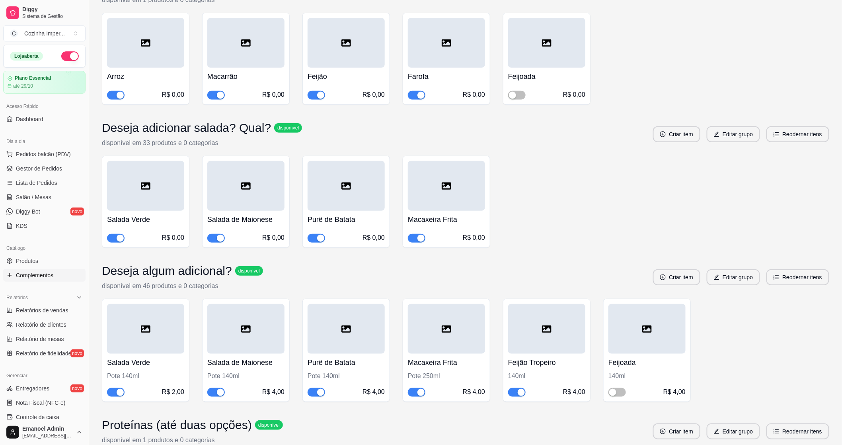
scroll to position [133, 0]
click at [46, 173] on link "Gestor de Pedidos" at bounding box center [44, 168] width 82 height 13
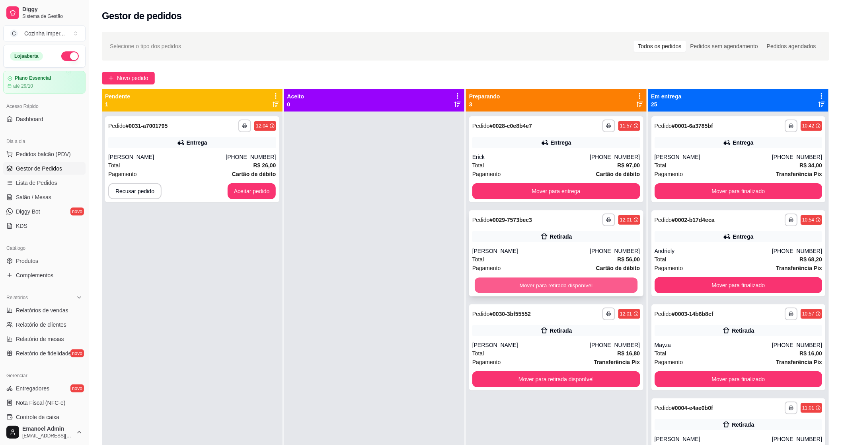
click at [504, 287] on button "Mover para retirada disponível" at bounding box center [556, 285] width 163 height 16
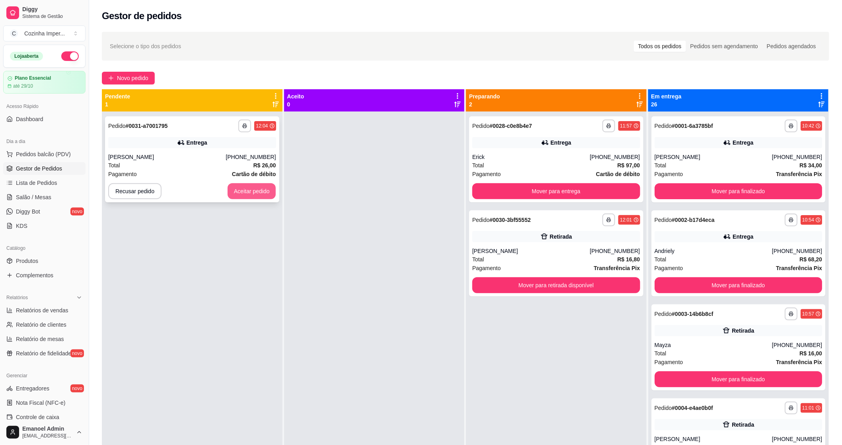
click at [240, 190] on button "Aceitar pedido" at bounding box center [252, 191] width 49 height 16
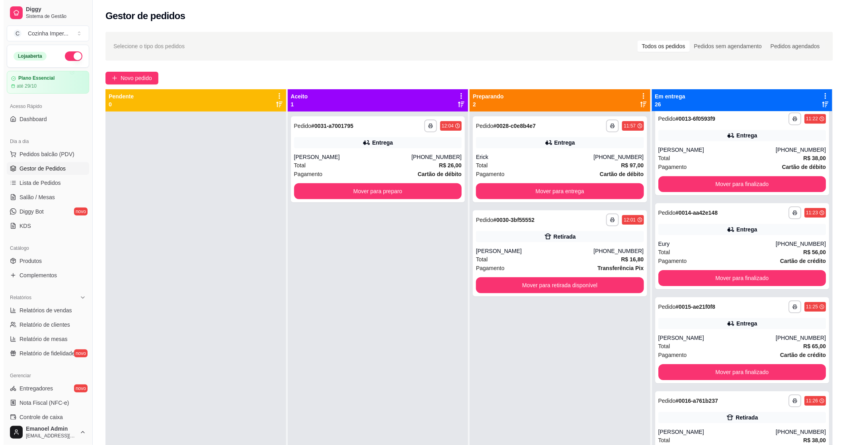
scroll to position [1061, 0]
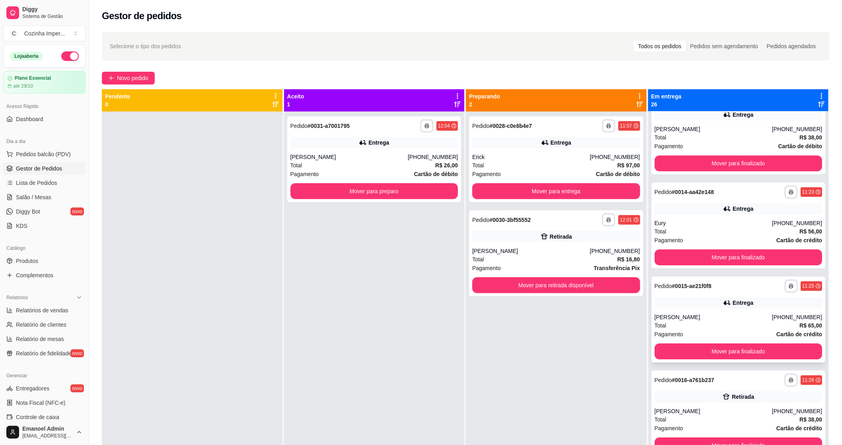
click at [717, 284] on div "**********" at bounding box center [739, 285] width 168 height 13
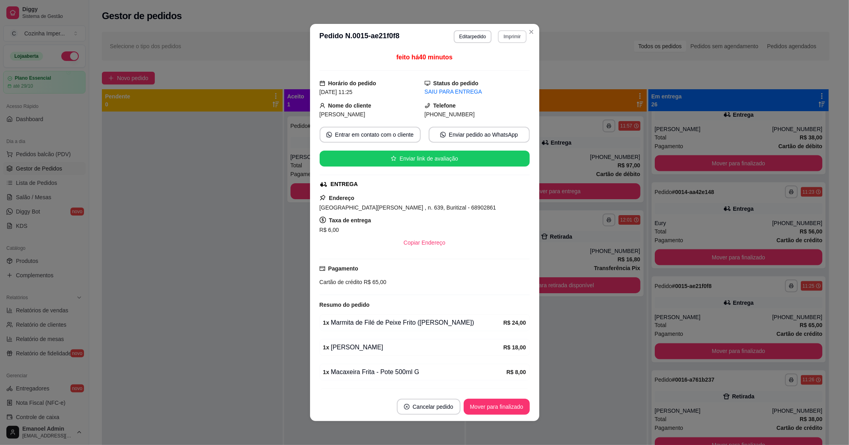
click at [512, 34] on button "Imprimir" at bounding box center [512, 36] width 28 height 13
click at [507, 70] on button "IMPRESSORA" at bounding box center [495, 65] width 58 height 13
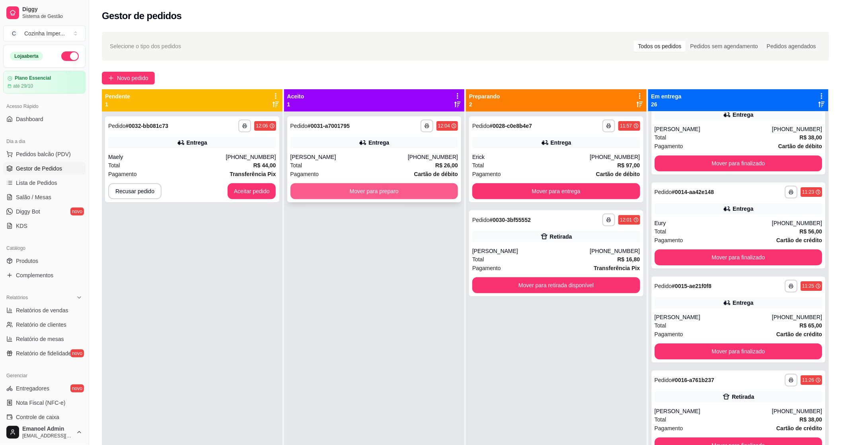
click at [395, 192] on button "Mover para preparo" at bounding box center [375, 191] width 168 height 16
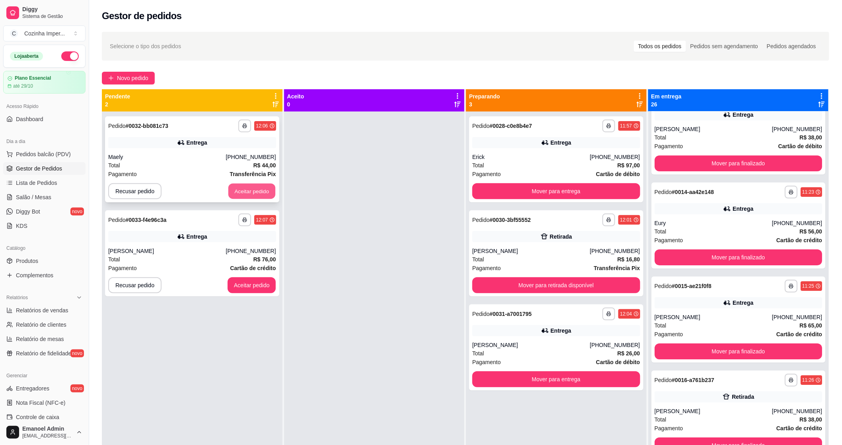
click at [254, 188] on button "Aceitar pedido" at bounding box center [252, 192] width 47 height 16
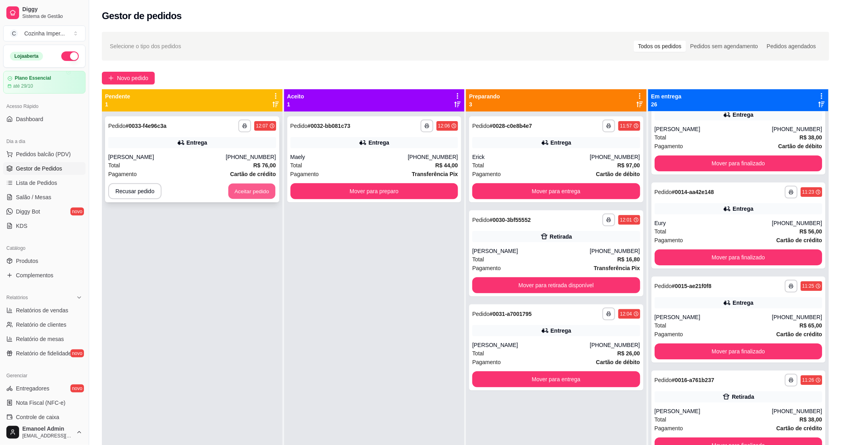
click at [257, 190] on button "Aceitar pedido" at bounding box center [252, 192] width 47 height 16
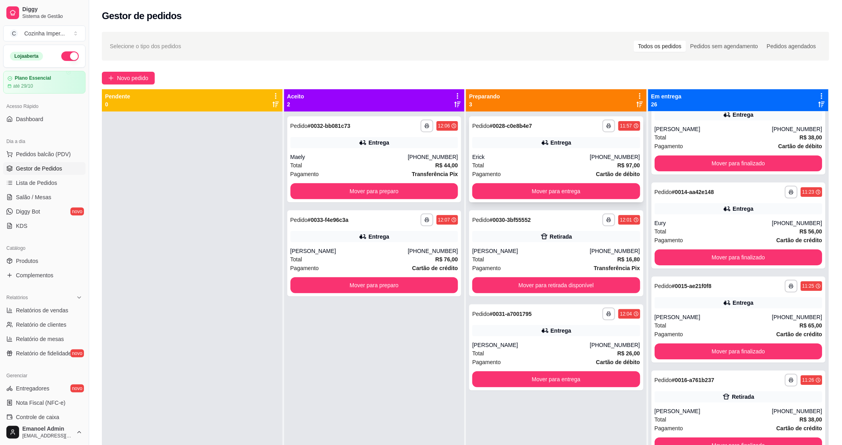
click at [542, 164] on div "Total R$ 97,00" at bounding box center [557, 165] width 168 height 9
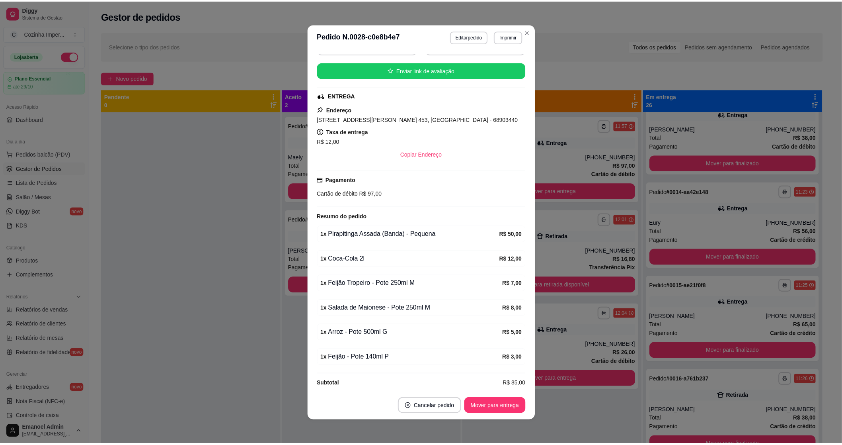
scroll to position [98, 0]
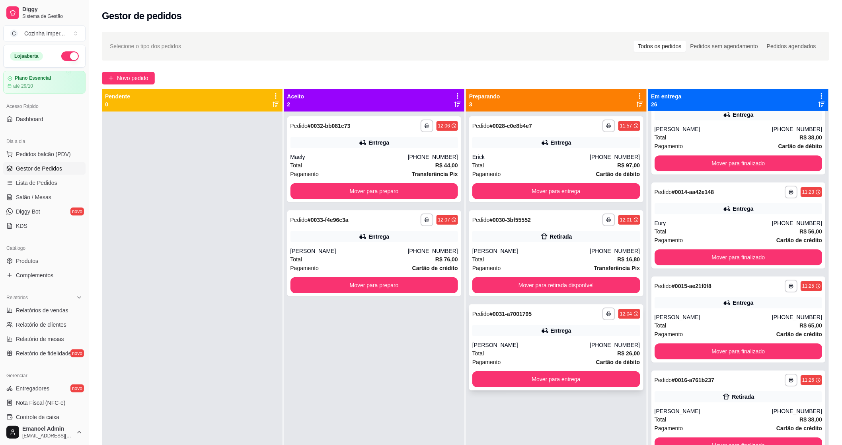
click at [555, 323] on div "**********" at bounding box center [556, 347] width 174 height 86
click at [325, 194] on button "Mover para preparo" at bounding box center [374, 192] width 163 height 16
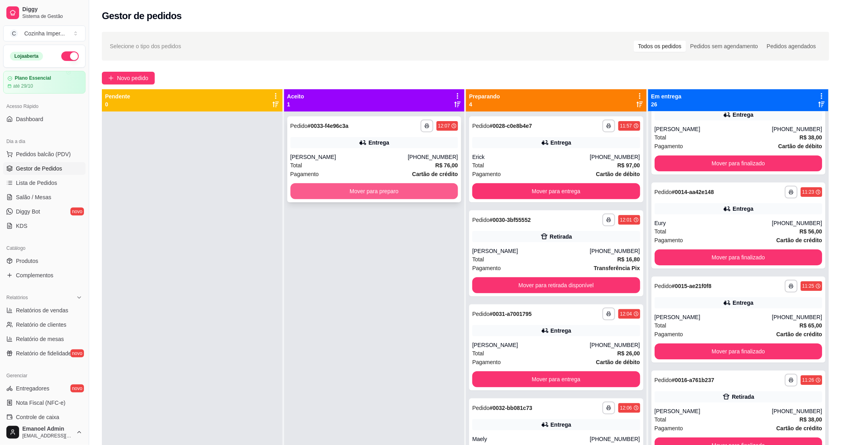
click at [332, 193] on button "Mover para preparo" at bounding box center [375, 191] width 168 height 16
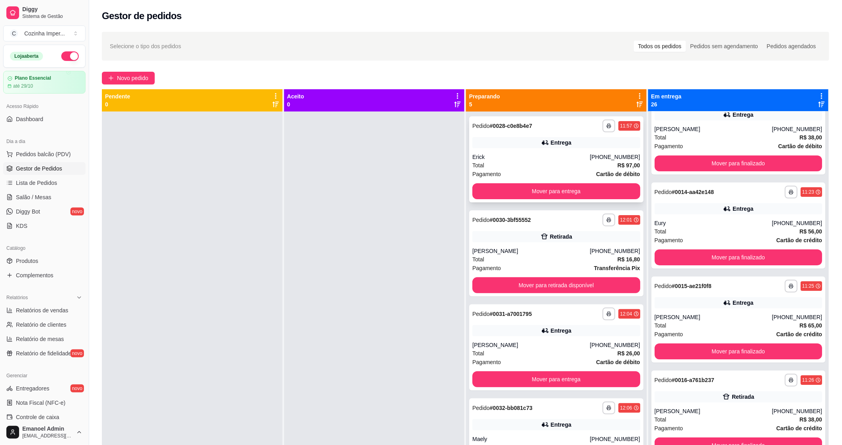
click at [508, 168] on div "Total R$ 97,00" at bounding box center [557, 165] width 168 height 9
click at [33, 260] on span "Produtos" at bounding box center [27, 261] width 22 height 8
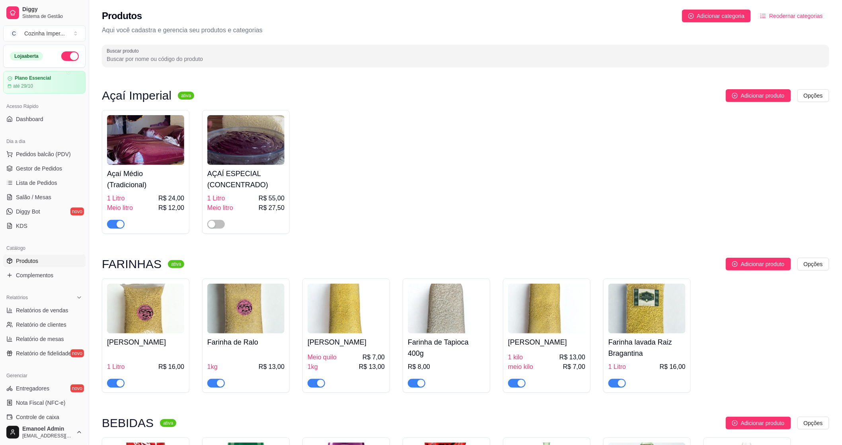
click at [281, 63] on input "Buscar produto" at bounding box center [466, 59] width 718 height 8
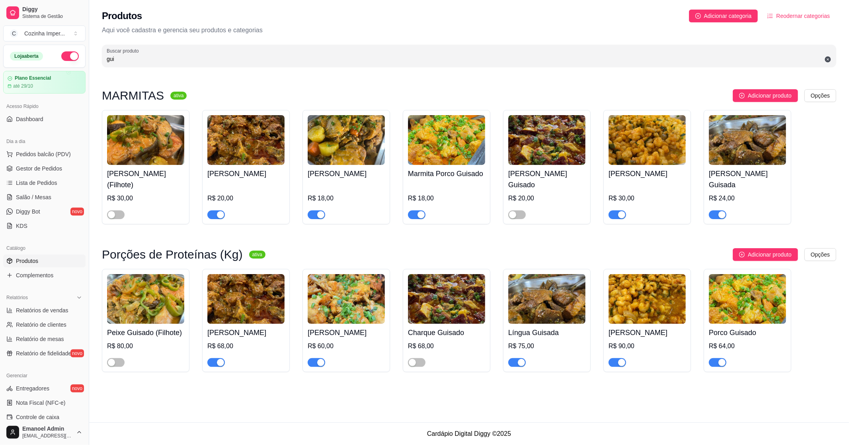
type input "gui"
click at [214, 216] on span "button" at bounding box center [216, 214] width 18 height 9
click at [219, 361] on div "button" at bounding box center [220, 362] width 7 height 7
click at [620, 212] on div "button" at bounding box center [621, 214] width 7 height 7
click at [620, 361] on div "button" at bounding box center [621, 362] width 7 height 7
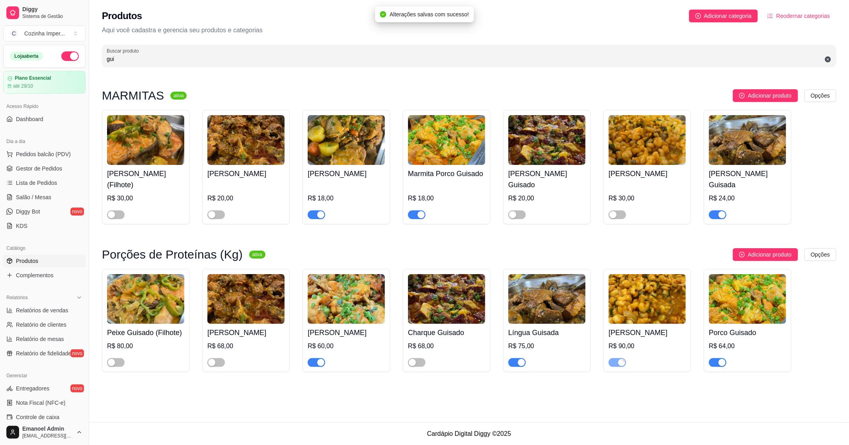
click at [719, 211] on div "button" at bounding box center [722, 214] width 7 height 7
click at [520, 359] on div "button" at bounding box center [521, 362] width 7 height 7
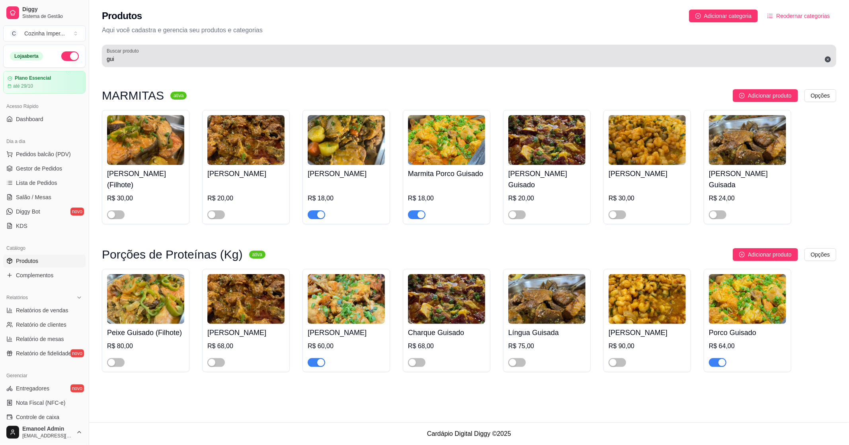
drag, startPoint x: 148, startPoint y: 61, endPoint x: 43, endPoint y: 67, distance: 105.3
click at [43, 67] on div "Diggy Sistema de Gestão C Cozinha Imper ... Loja aberta Plano Essencial até 29/…" at bounding box center [424, 222] width 849 height 445
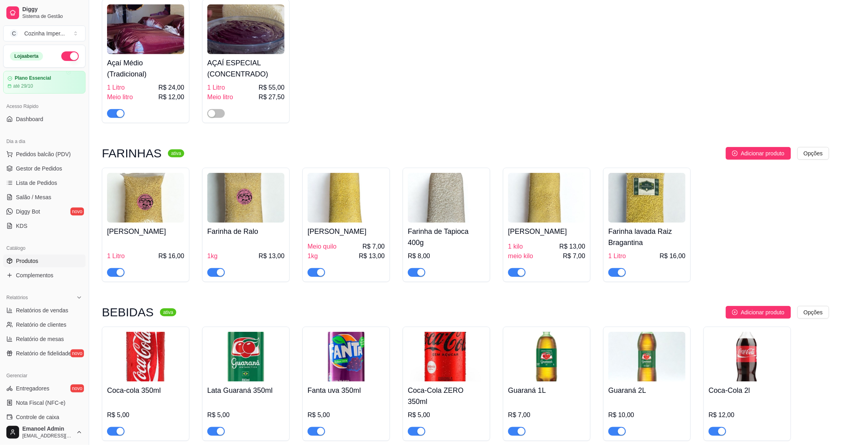
scroll to position [177, 0]
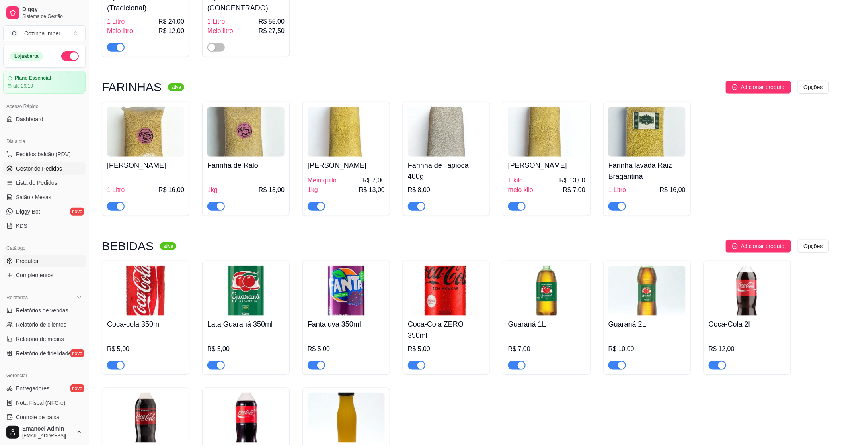
click at [62, 166] on link "Gestor de Pedidos" at bounding box center [44, 168] width 82 height 13
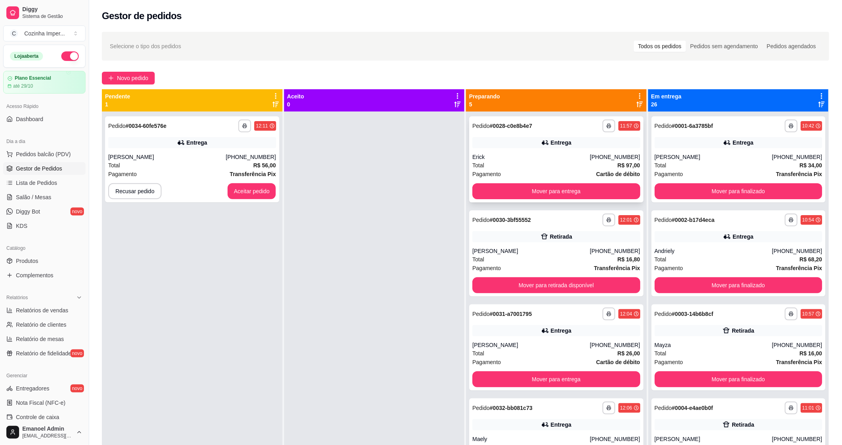
click at [542, 170] on div "Pagamento Cartão de débito" at bounding box center [557, 174] width 168 height 9
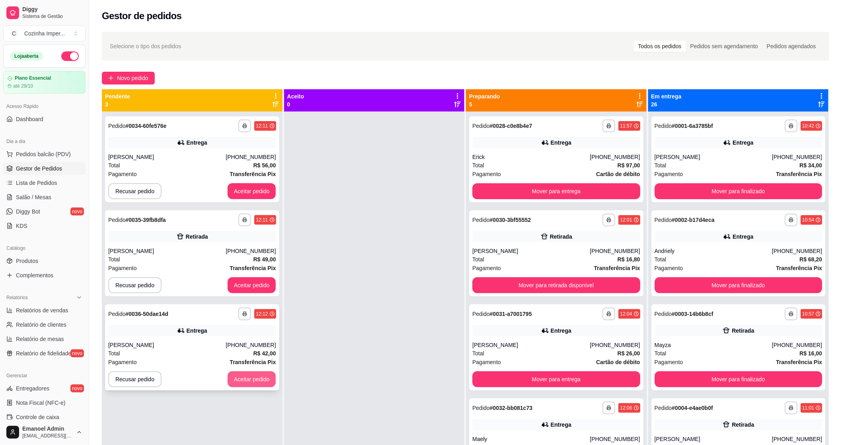
click at [257, 380] on button "Aceitar pedido" at bounding box center [252, 379] width 49 height 16
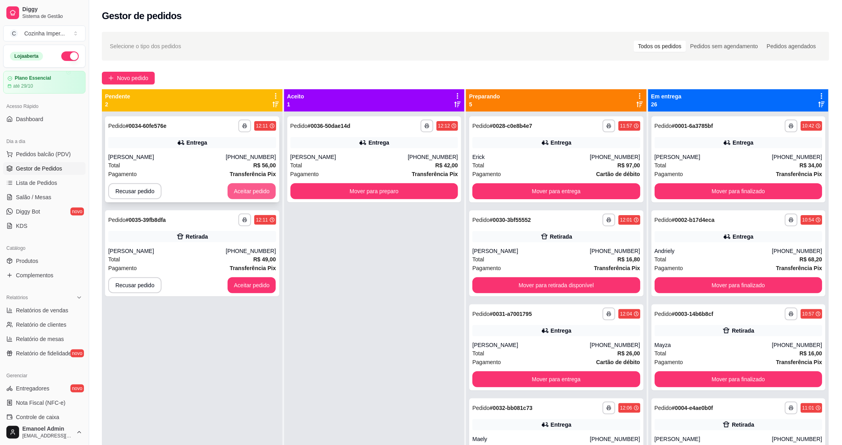
click at [257, 187] on button "Aceitar pedido" at bounding box center [252, 191] width 49 height 16
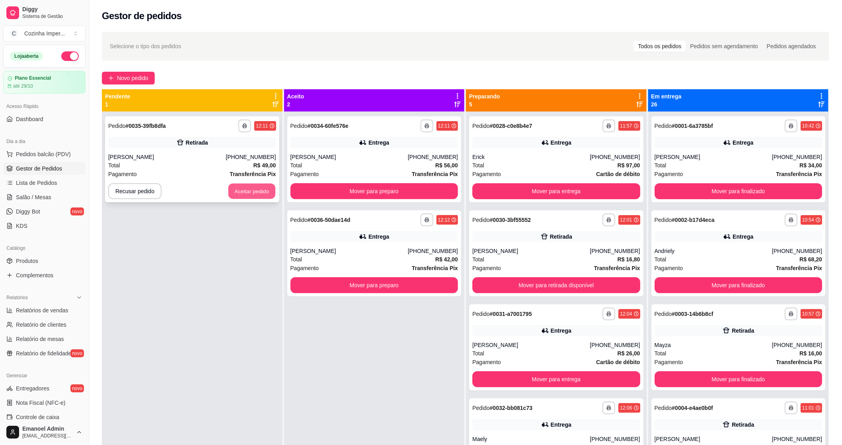
click at [254, 190] on button "Aceitar pedido" at bounding box center [252, 192] width 47 height 16
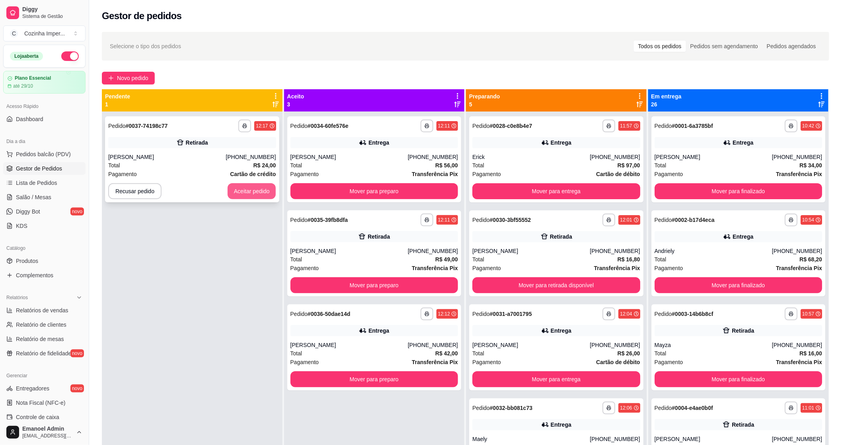
click at [264, 191] on button "Aceitar pedido" at bounding box center [252, 191] width 49 height 16
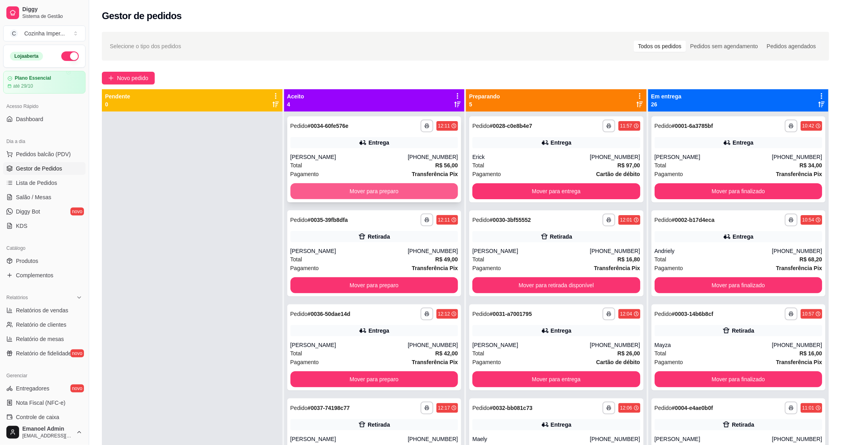
click at [426, 191] on button "Mover para preparo" at bounding box center [375, 191] width 168 height 16
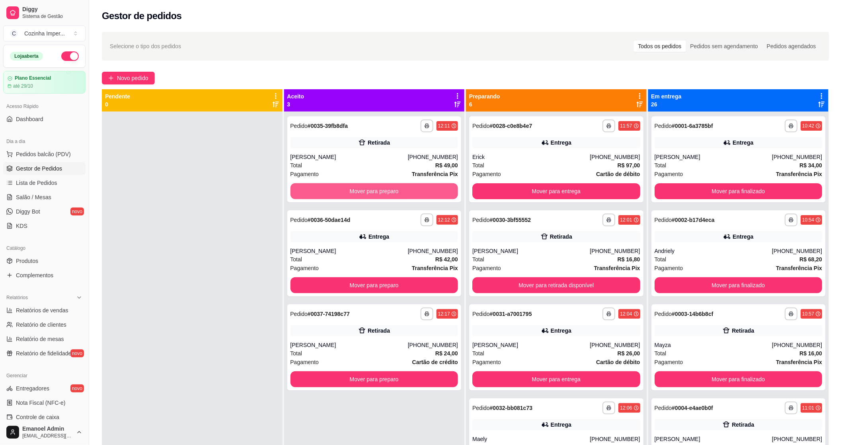
click at [427, 189] on button "Mover para preparo" at bounding box center [375, 191] width 168 height 16
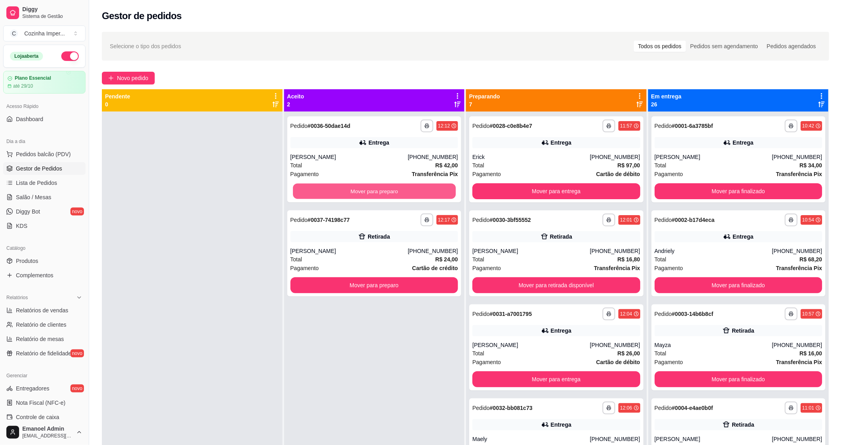
click at [427, 189] on button "Mover para preparo" at bounding box center [374, 192] width 163 height 16
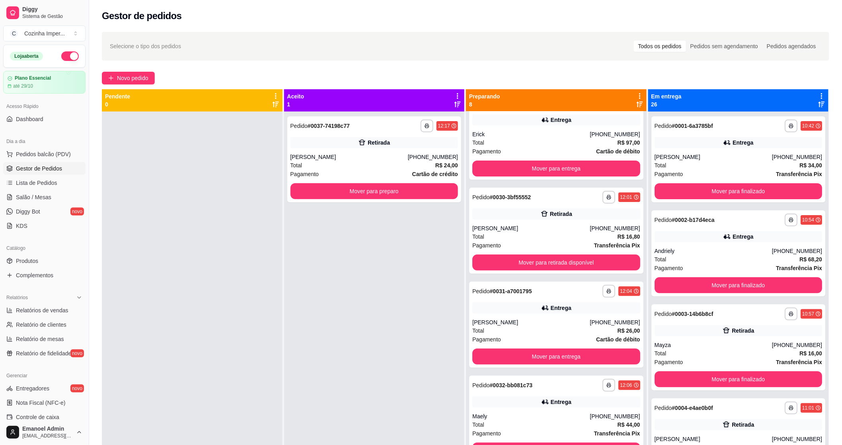
scroll to position [44, 0]
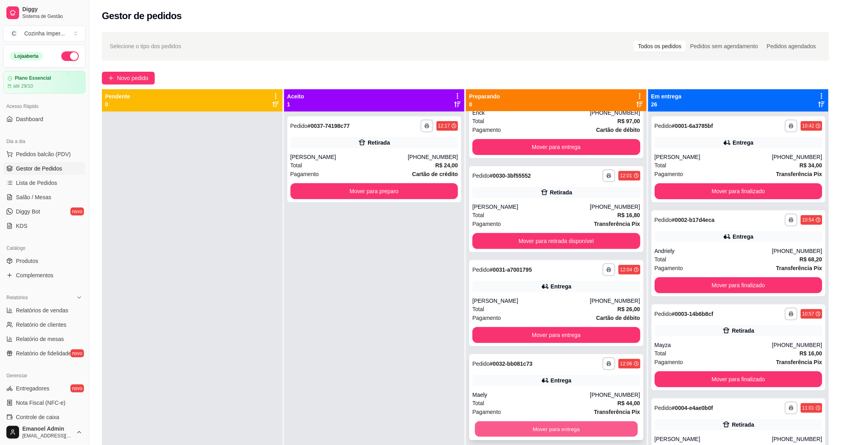
click at [528, 424] on button "Mover para entrega" at bounding box center [556, 429] width 163 height 16
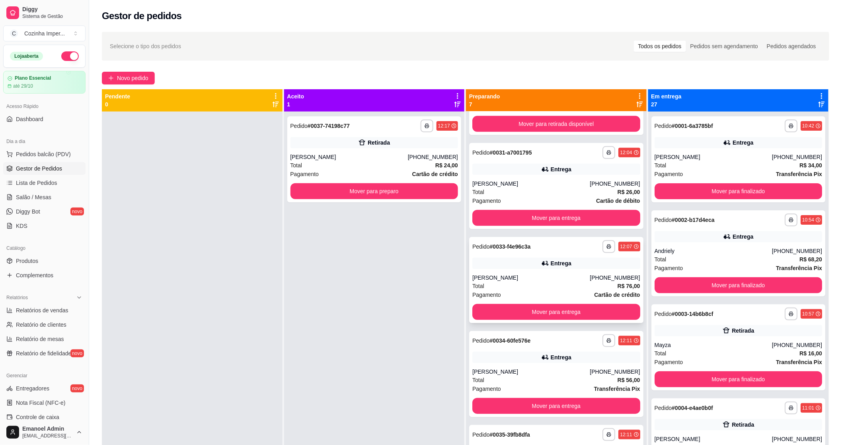
scroll to position [177, 0]
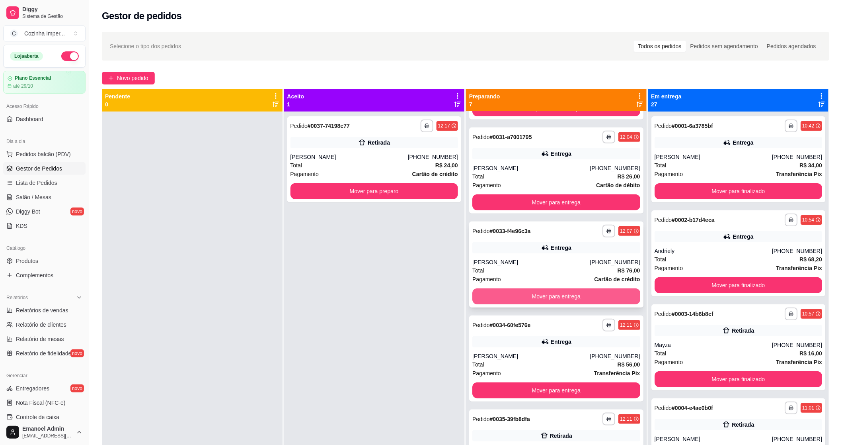
click at [517, 296] on button "Mover para entrega" at bounding box center [557, 296] width 168 height 16
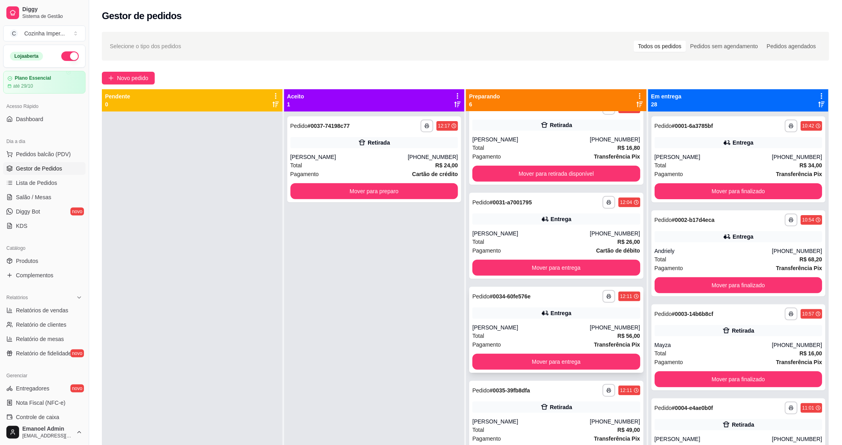
scroll to position [0, 0]
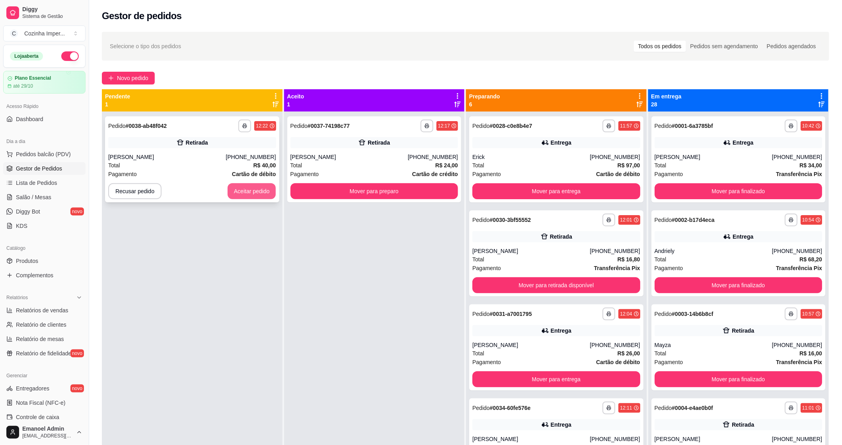
click at [252, 184] on button "Aceitar pedido" at bounding box center [252, 191] width 49 height 16
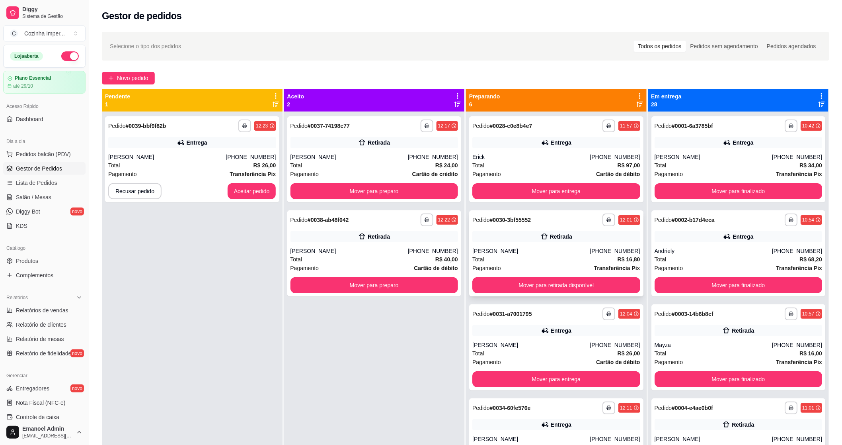
click at [544, 252] on div "[PERSON_NAME]" at bounding box center [531, 251] width 117 height 8
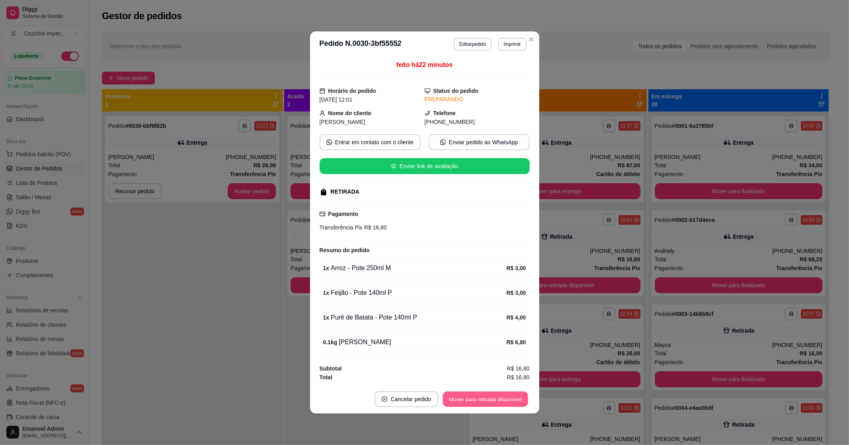
click at [490, 399] on button "Mover para retirada disponível" at bounding box center [485, 399] width 85 height 16
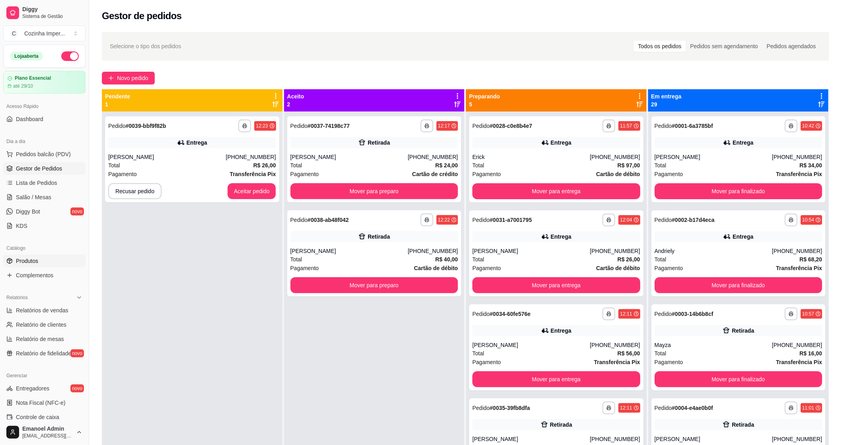
click at [38, 260] on link "Produtos" at bounding box center [44, 260] width 82 height 13
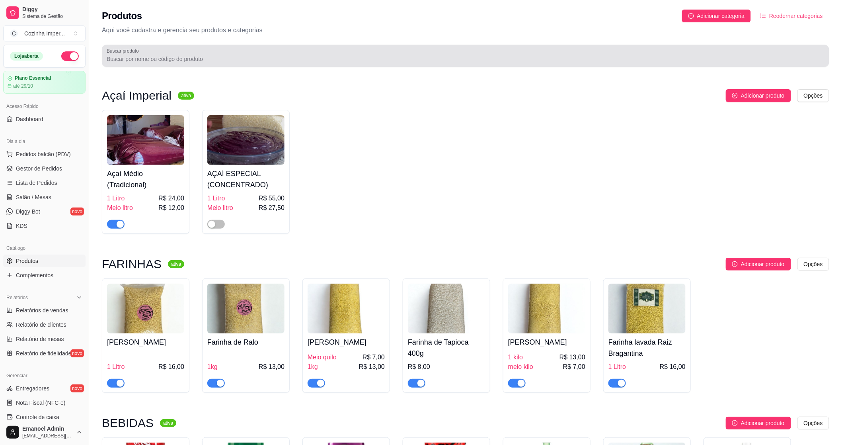
click at [221, 49] on div at bounding box center [466, 56] width 718 height 16
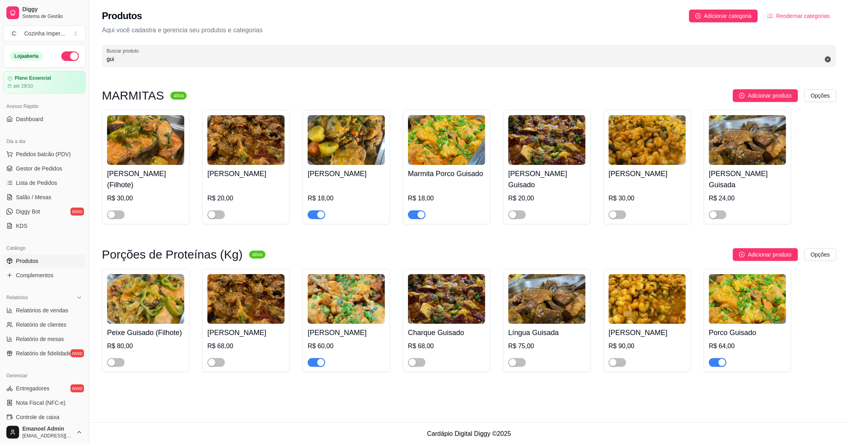
type input "gui"
click at [416, 215] on span "button" at bounding box center [417, 214] width 18 height 9
click at [717, 364] on span "button" at bounding box center [718, 362] width 18 height 9
click at [54, 258] on link "Produtos" at bounding box center [44, 260] width 82 height 13
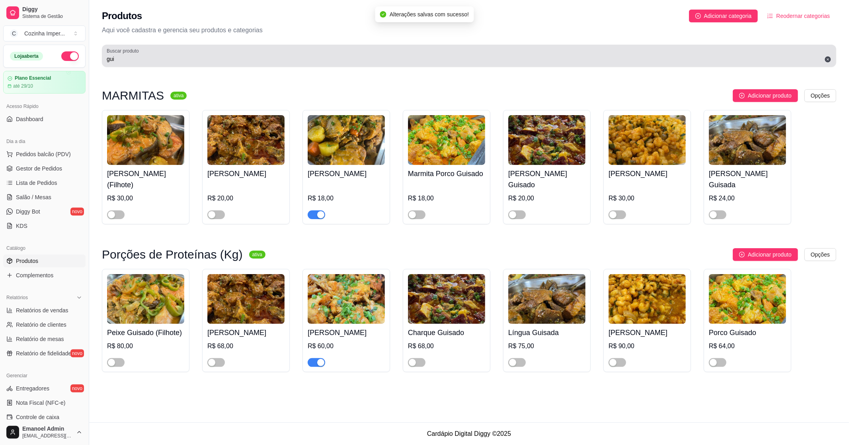
click at [251, 66] on div "Buscar produto gui" at bounding box center [469, 56] width 735 height 22
click at [251, 63] on div "gui" at bounding box center [469, 56] width 725 height 16
click at [251, 63] on input "gui" at bounding box center [469, 59] width 725 height 8
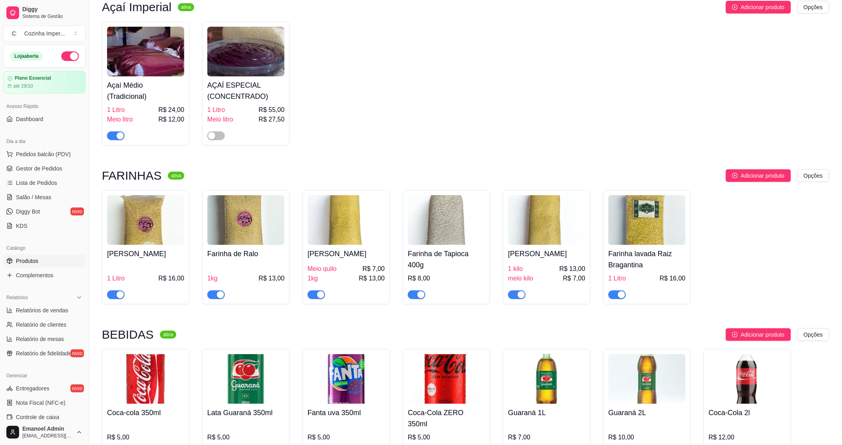
scroll to position [21, 0]
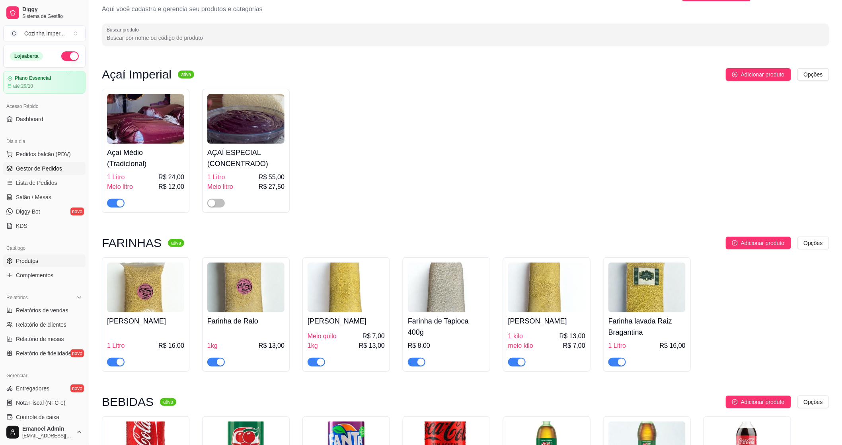
click at [57, 171] on span "Gestor de Pedidos" at bounding box center [39, 168] width 46 height 8
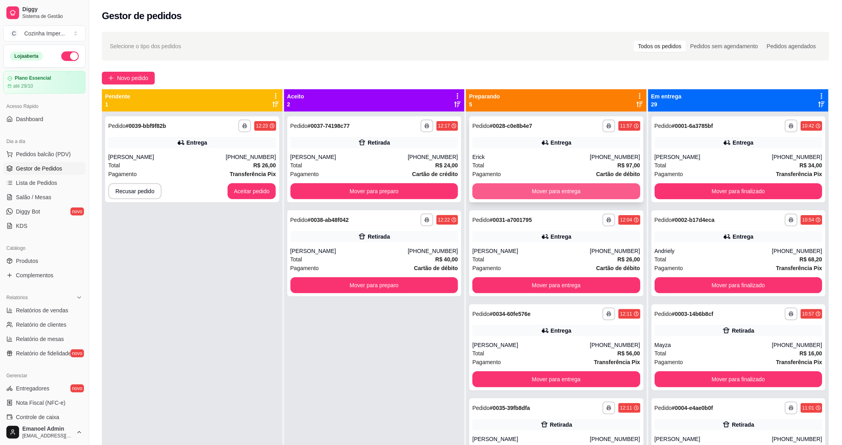
click at [531, 187] on button "Mover para entrega" at bounding box center [557, 191] width 168 height 16
click at [538, 190] on button "Mover para entrega" at bounding box center [556, 192] width 163 height 16
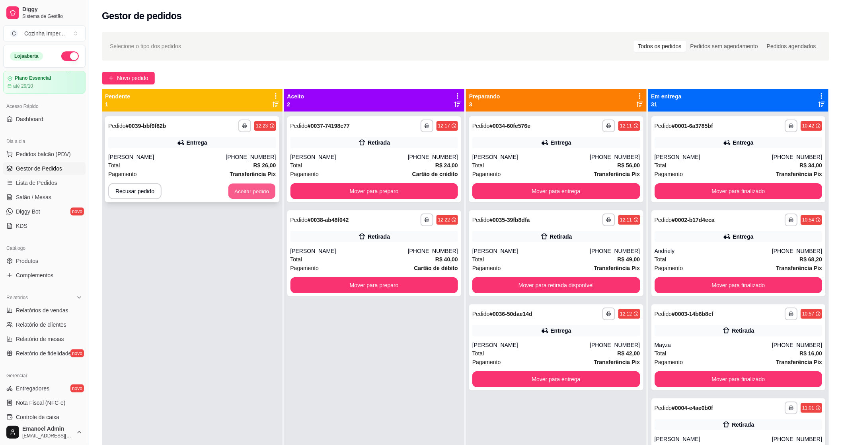
click at [257, 193] on button "Aceitar pedido" at bounding box center [252, 192] width 47 height 16
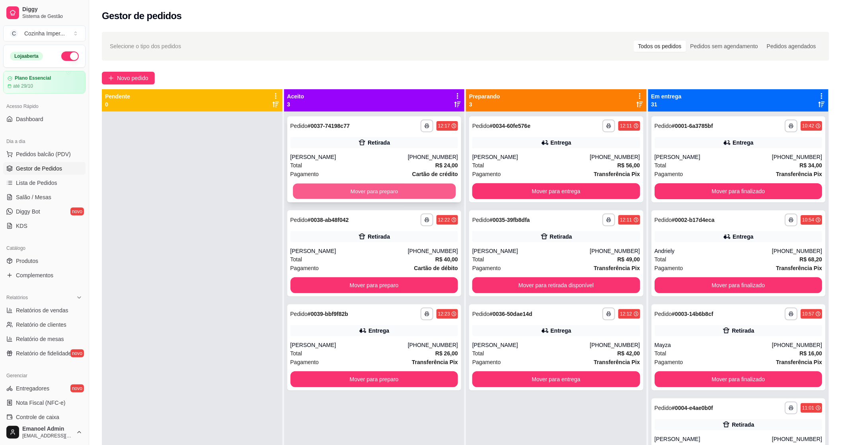
click at [326, 189] on button "Mover para preparo" at bounding box center [374, 192] width 163 height 16
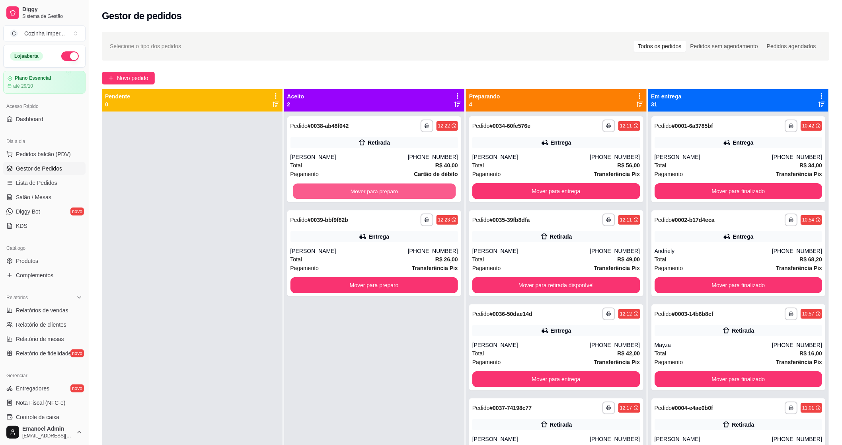
click at [325, 189] on button "Mover para preparo" at bounding box center [374, 192] width 163 height 16
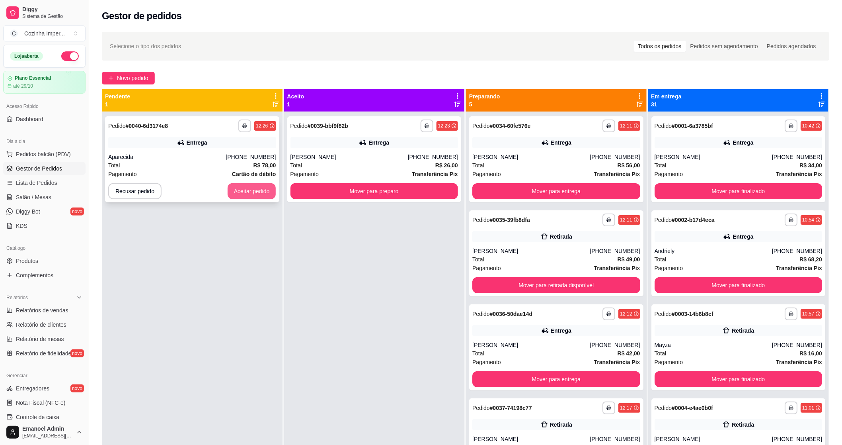
click at [256, 186] on button "Aceitar pedido" at bounding box center [252, 191] width 49 height 16
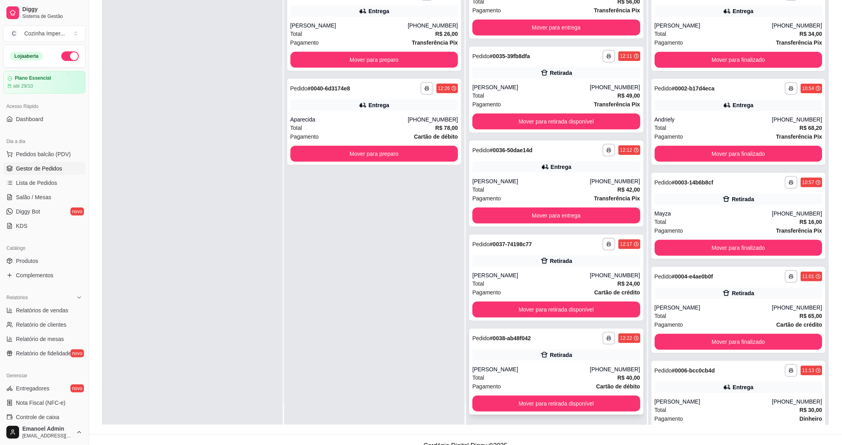
scroll to position [121, 0]
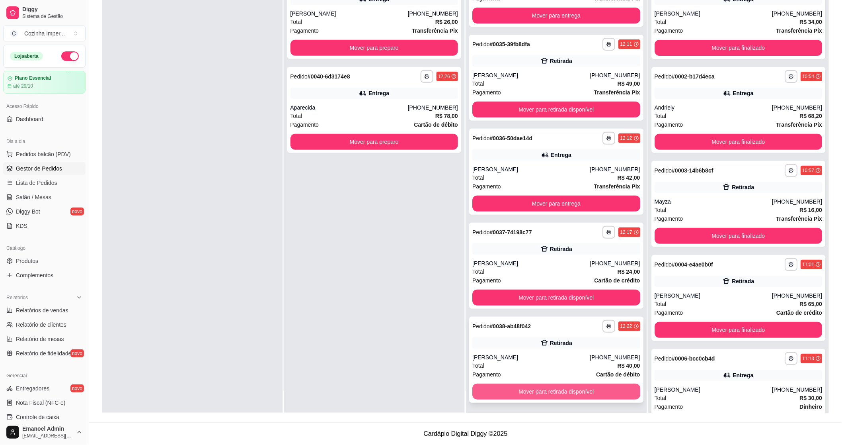
click at [539, 390] on button "Mover para retirada disponível" at bounding box center [557, 391] width 168 height 16
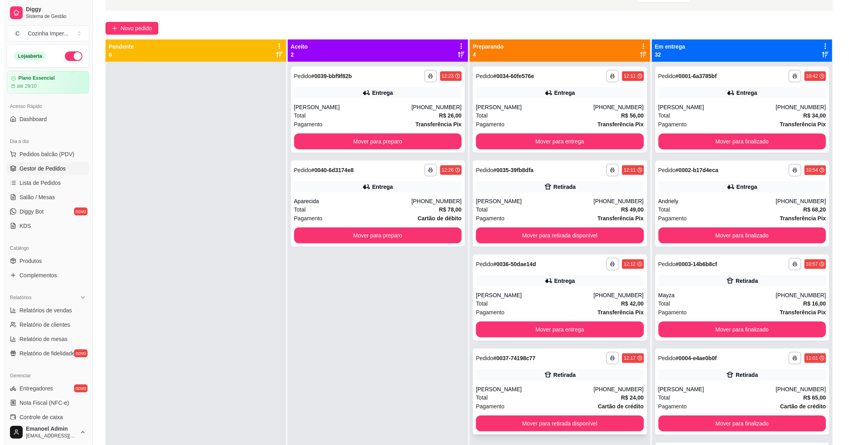
scroll to position [0, 0]
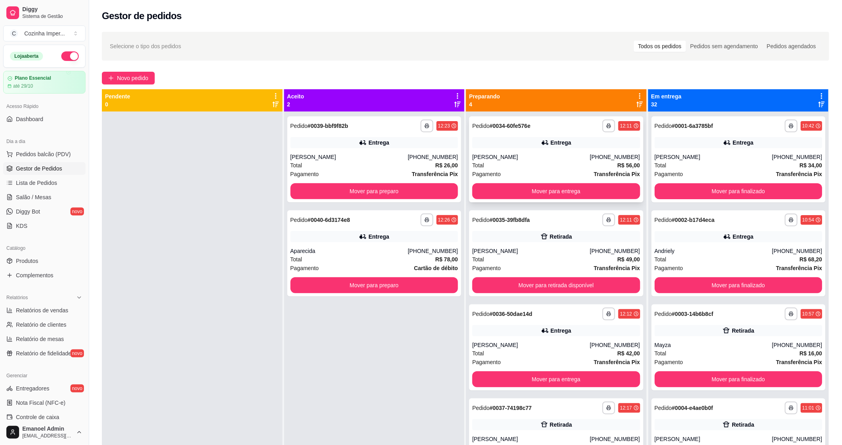
click at [554, 168] on div "Total R$ 56,00" at bounding box center [557, 165] width 168 height 9
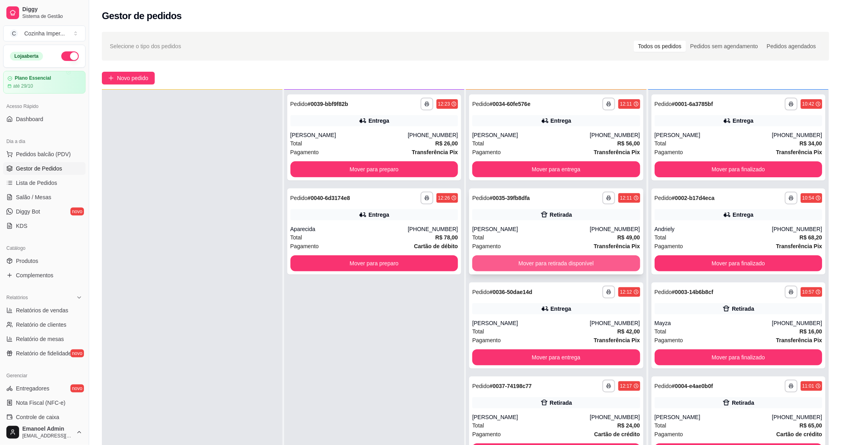
click at [533, 262] on button "Mover para retirada disponível" at bounding box center [557, 263] width 168 height 16
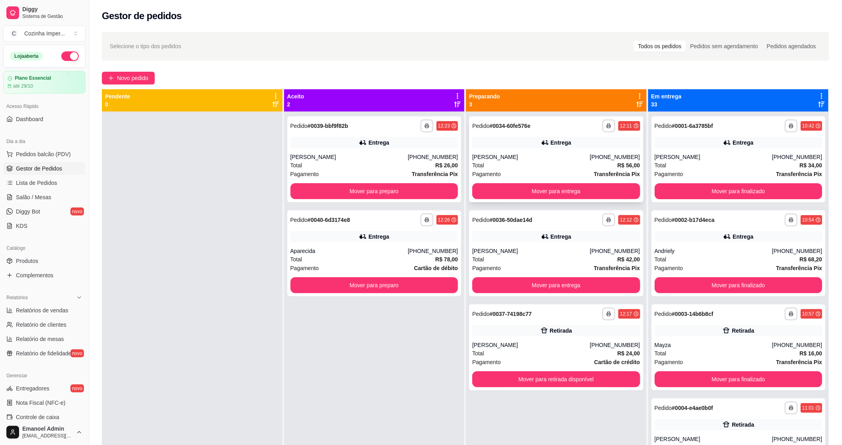
click at [578, 158] on div "[PERSON_NAME]" at bounding box center [531, 157] width 117 height 8
click at [411, 188] on button "Mover para preparo" at bounding box center [375, 191] width 168 height 16
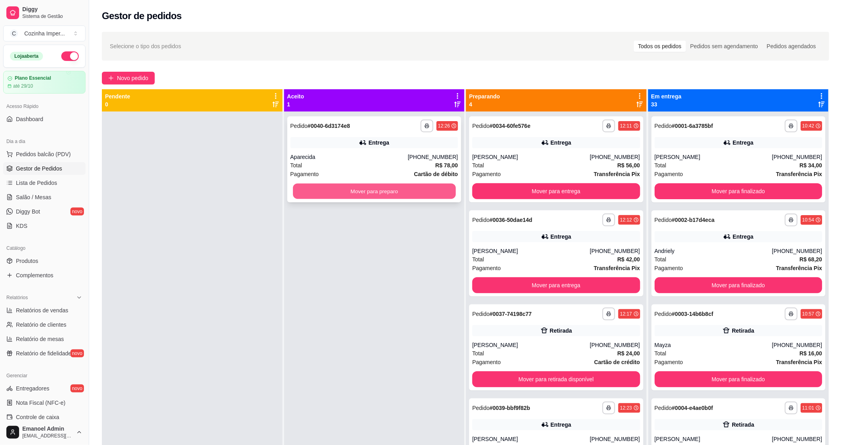
click at [411, 188] on button "Mover para preparo" at bounding box center [374, 192] width 163 height 16
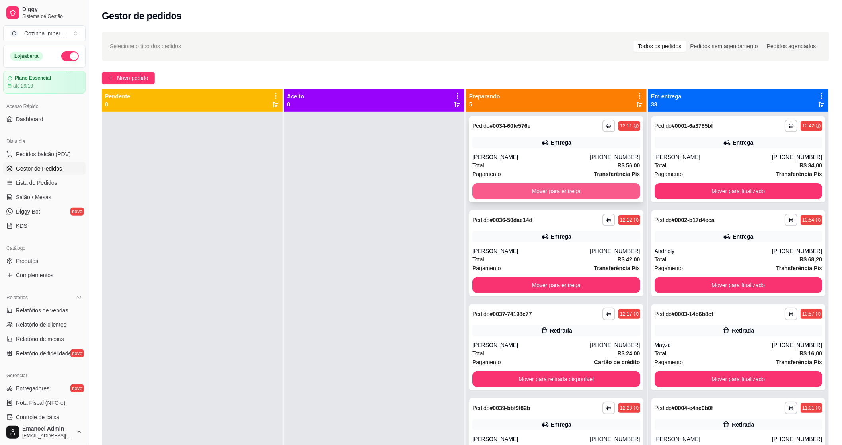
click at [550, 189] on button "Mover para entrega" at bounding box center [557, 191] width 168 height 16
click at [549, 189] on button "Mover para entrega" at bounding box center [557, 191] width 168 height 16
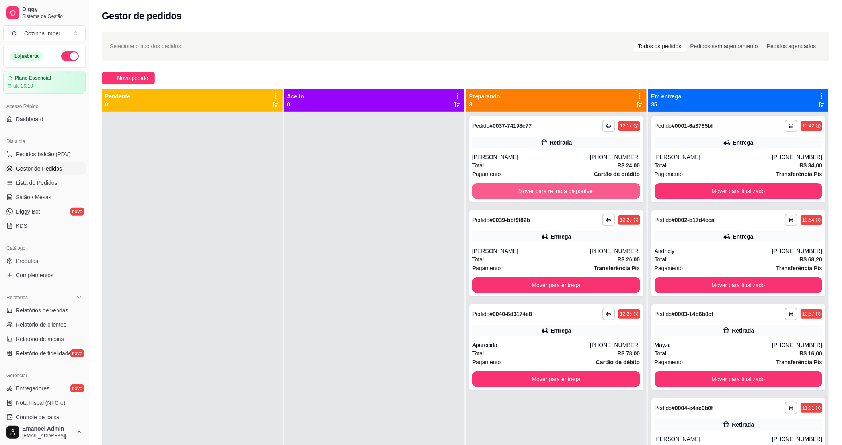
click at [555, 188] on button "Mover para retirada disponível" at bounding box center [557, 191] width 168 height 16
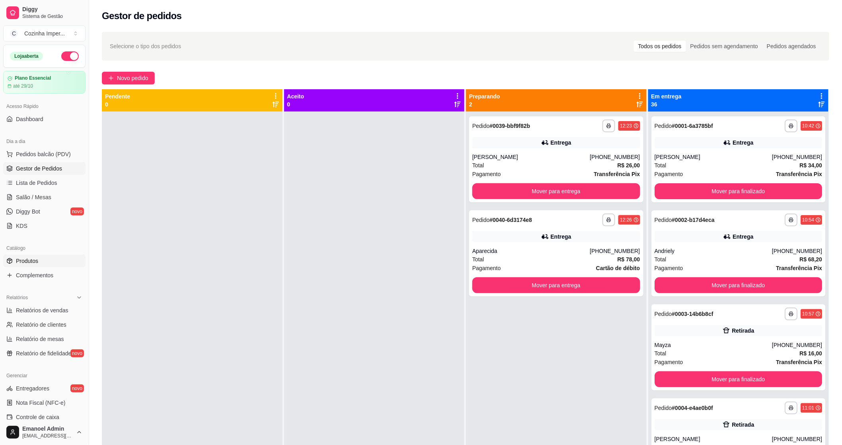
click at [66, 261] on link "Produtos" at bounding box center [44, 260] width 82 height 13
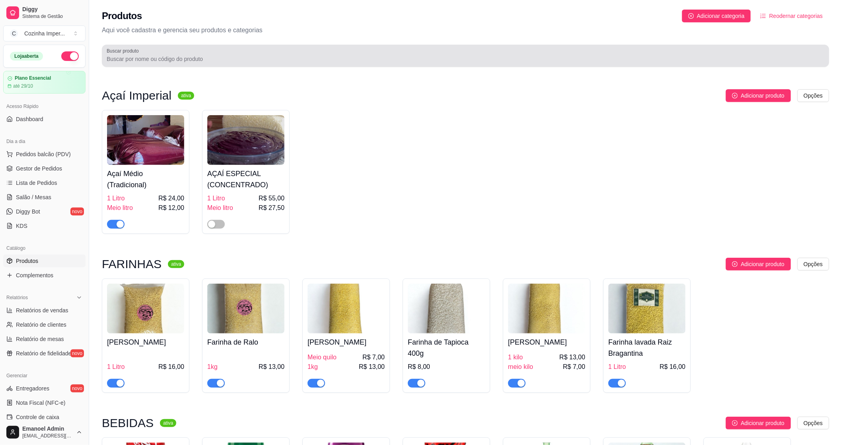
click at [219, 58] on input "Buscar produto" at bounding box center [466, 59] width 718 height 8
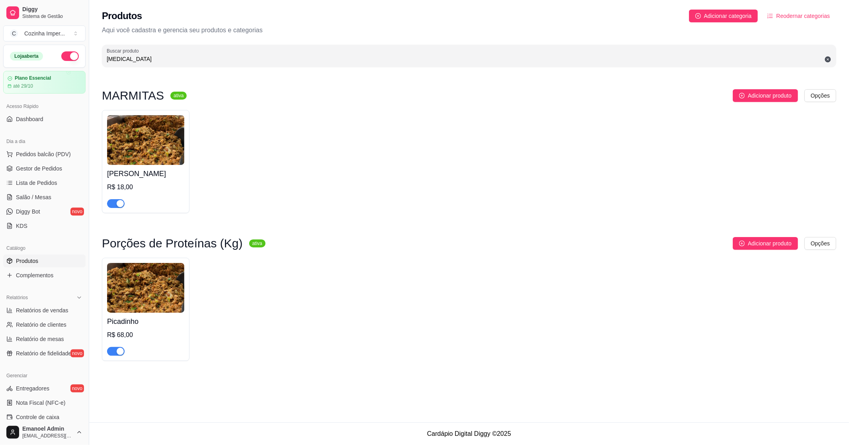
type input "[MEDICAL_DATA]"
click at [118, 204] on div "button" at bounding box center [120, 203] width 7 height 7
click at [116, 350] on button "button" at bounding box center [116, 351] width 18 height 9
drag, startPoint x: 121, startPoint y: 56, endPoint x: 77, endPoint y: 57, distance: 44.6
click at [77, 57] on div "Diggy Sistema de Gestão C Cozinha Imper ... Loja aberta Plano Essencial até 29/…" at bounding box center [424, 222] width 849 height 445
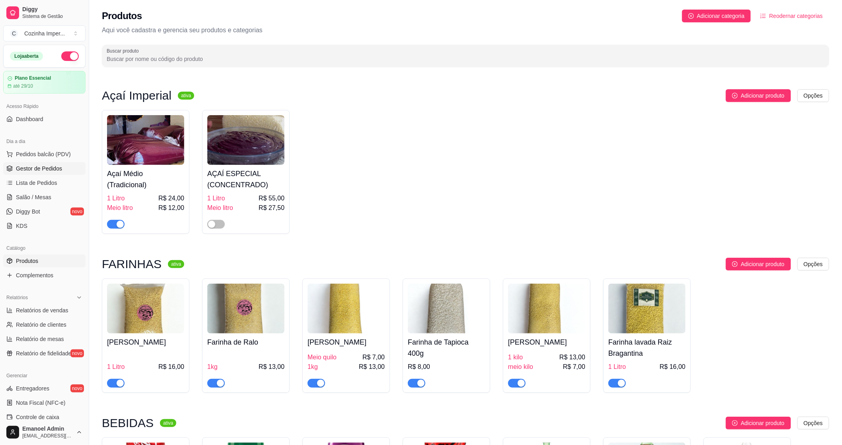
click at [51, 162] on link "Gestor de Pedidos" at bounding box center [44, 168] width 82 height 13
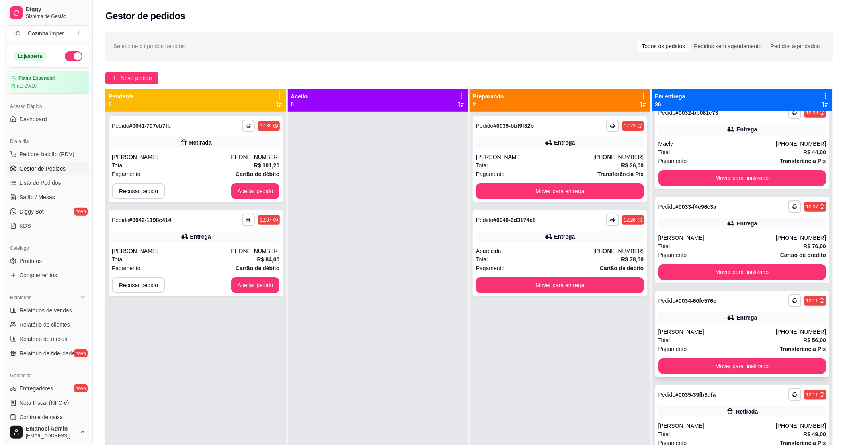
scroll to position [2722, 0]
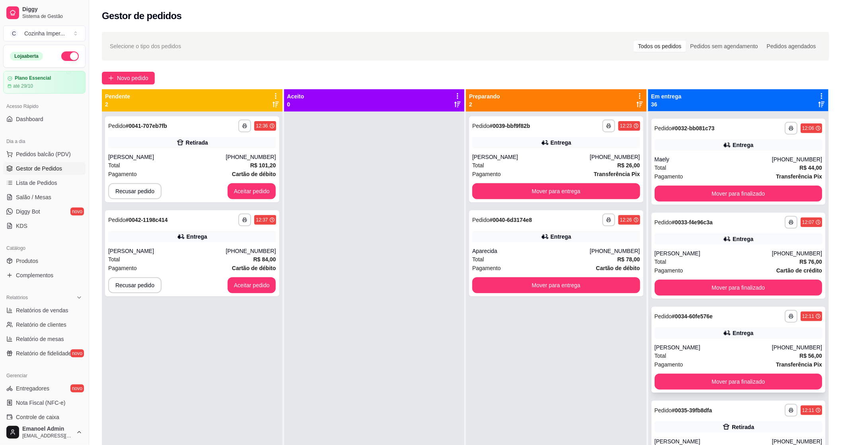
click at [719, 242] on div "Entrega" at bounding box center [739, 238] width 168 height 11
click at [264, 188] on button "Aceitar pedido" at bounding box center [252, 191] width 49 height 16
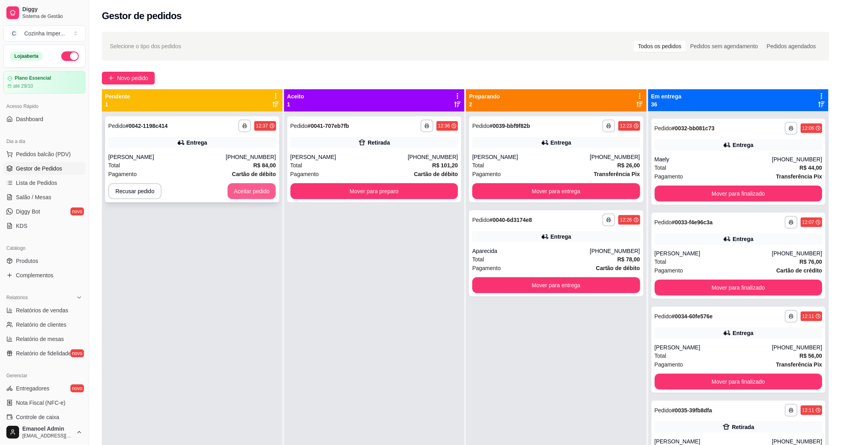
click at [264, 189] on button "Aceitar pedido" at bounding box center [252, 191] width 49 height 16
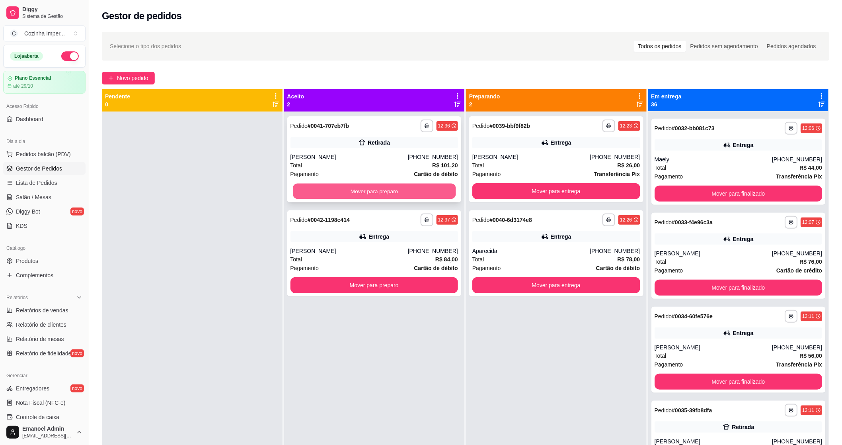
click at [361, 190] on button "Mover para preparo" at bounding box center [374, 192] width 163 height 16
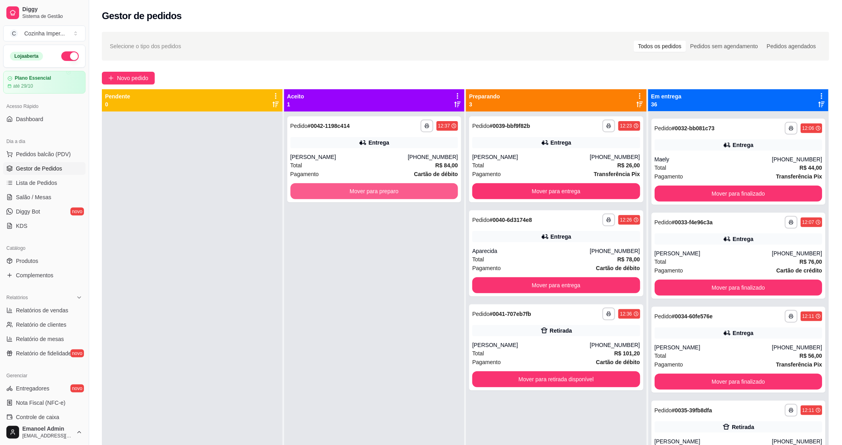
click at [361, 190] on button "Mover para preparo" at bounding box center [375, 191] width 168 height 16
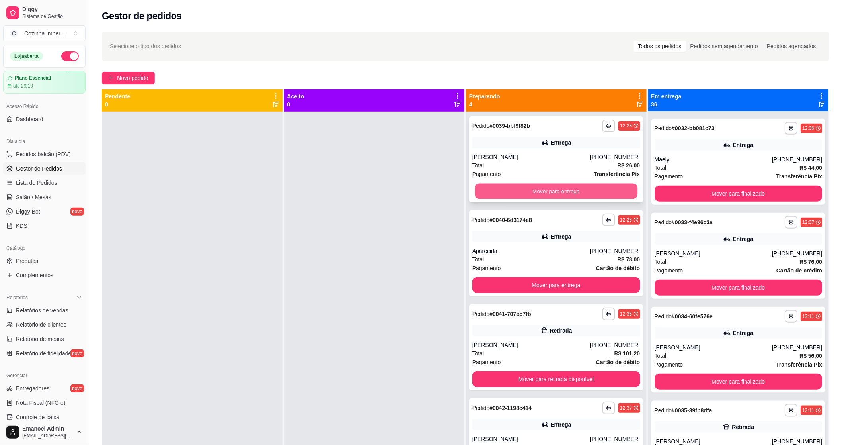
click at [555, 191] on button "Mover para entrega" at bounding box center [556, 192] width 163 height 16
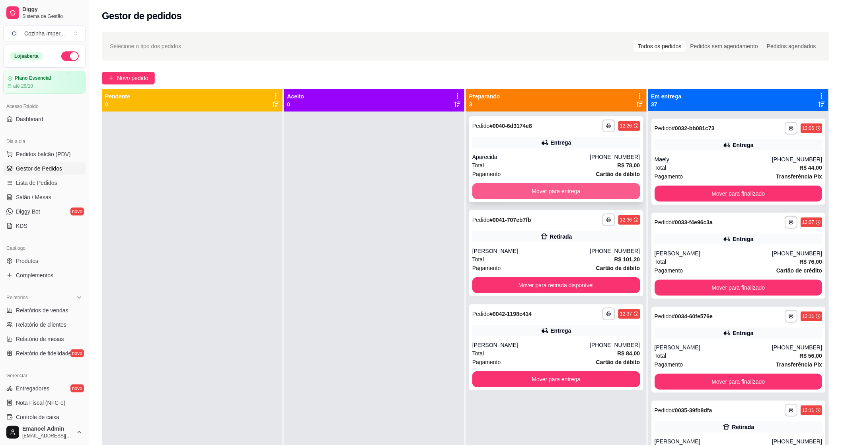
click at [551, 188] on button "Mover para entrega" at bounding box center [557, 191] width 168 height 16
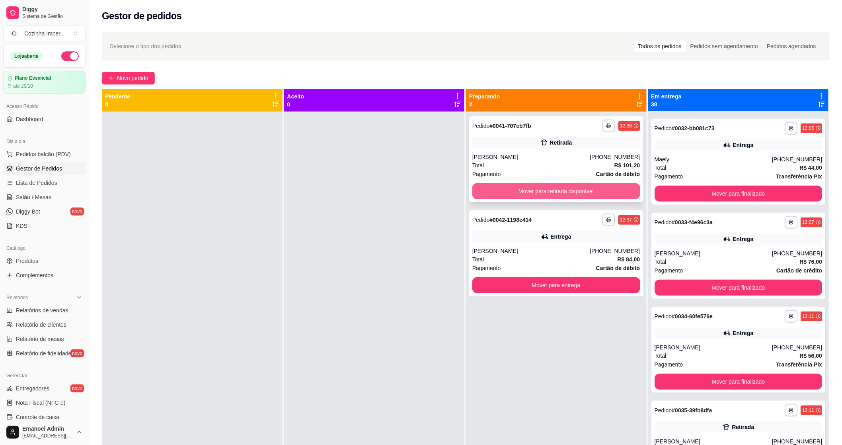
click at [551, 189] on button "Mover para retirada disponível" at bounding box center [557, 191] width 168 height 16
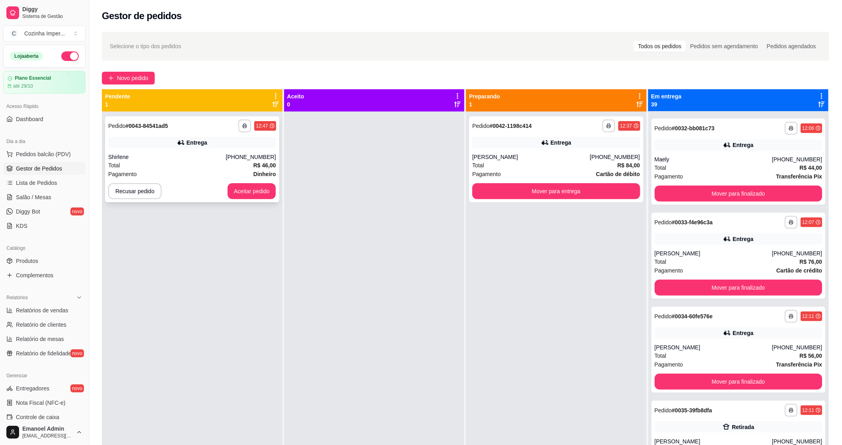
click at [192, 162] on div "Total R$ 46,00" at bounding box center [192, 165] width 168 height 9
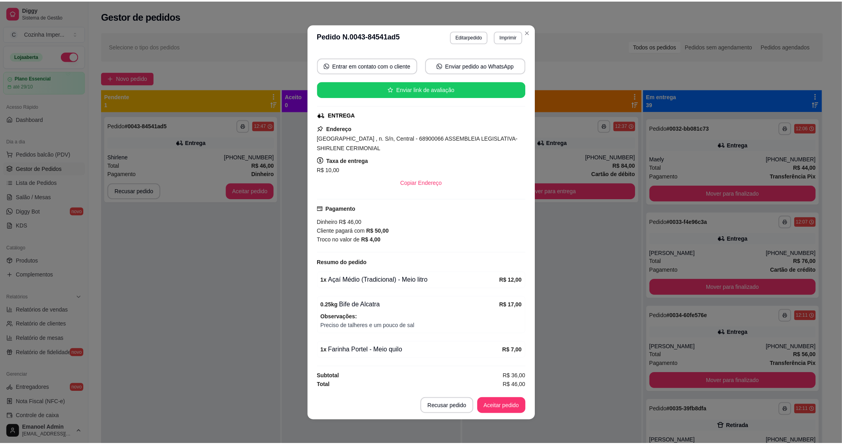
scroll to position [71, 0]
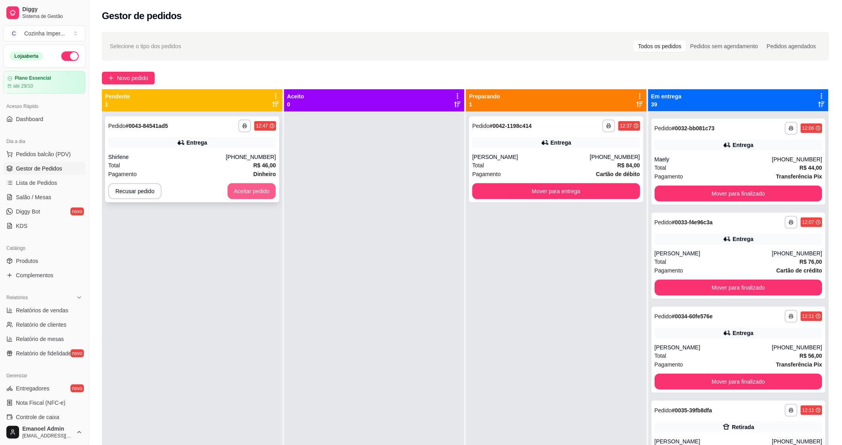
click at [251, 191] on button "Aceitar pedido" at bounding box center [252, 191] width 49 height 16
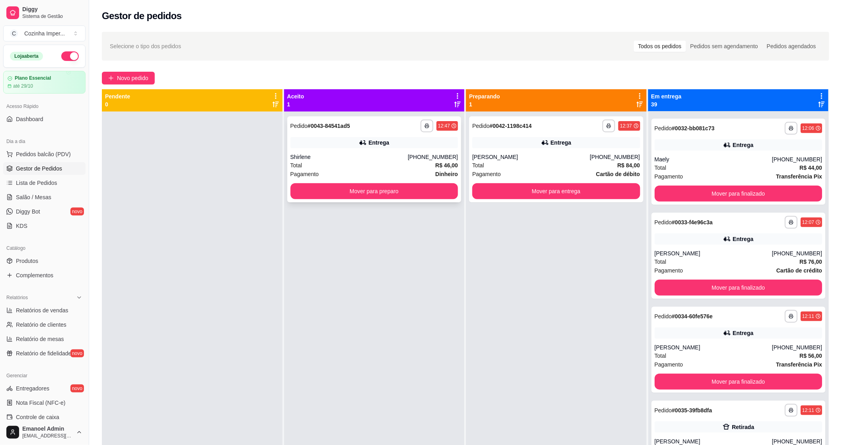
click at [407, 197] on button "Mover para preparo" at bounding box center [375, 191] width 168 height 16
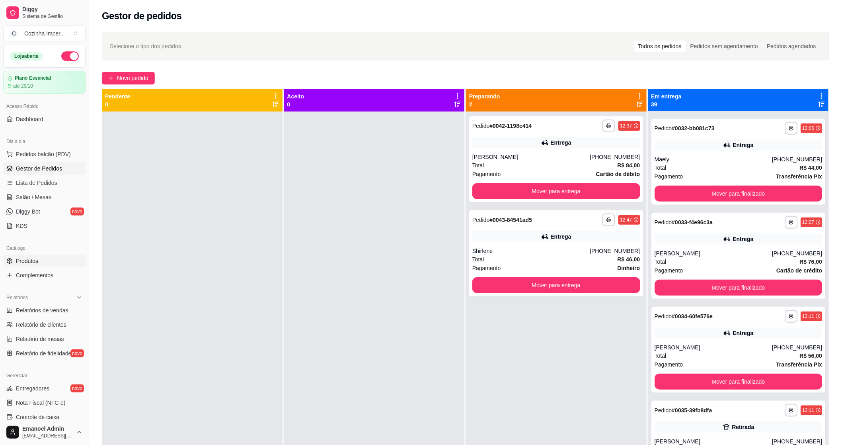
click at [42, 257] on link "Produtos" at bounding box center [44, 260] width 82 height 13
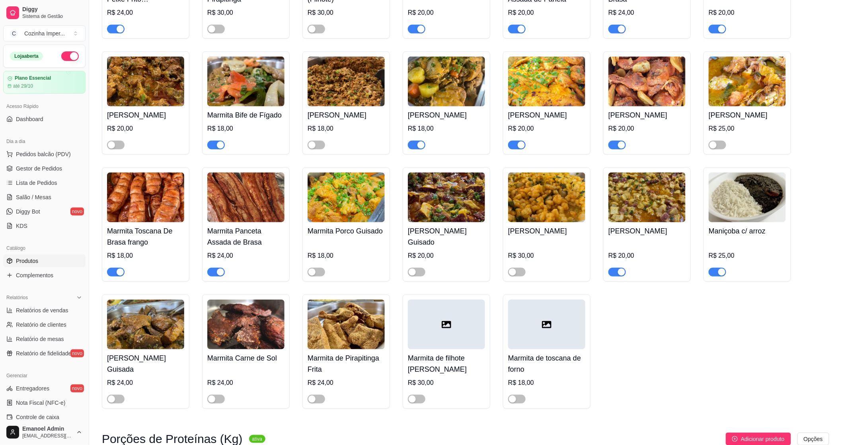
scroll to position [1459, 0]
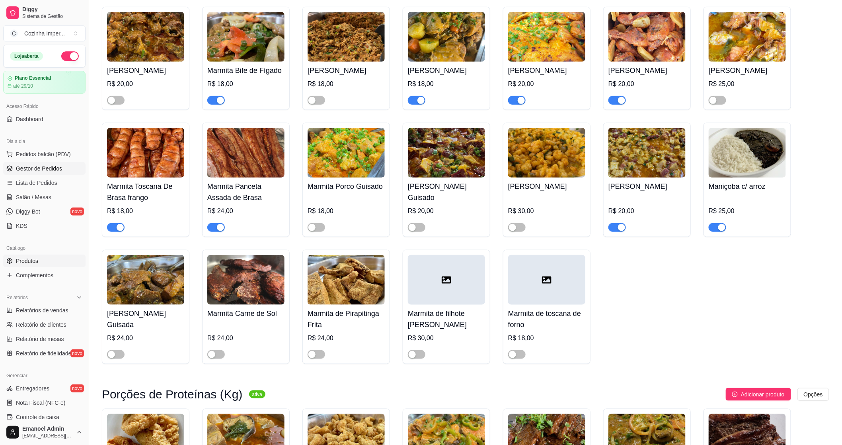
click at [65, 162] on link "Gestor de Pedidos" at bounding box center [44, 168] width 82 height 13
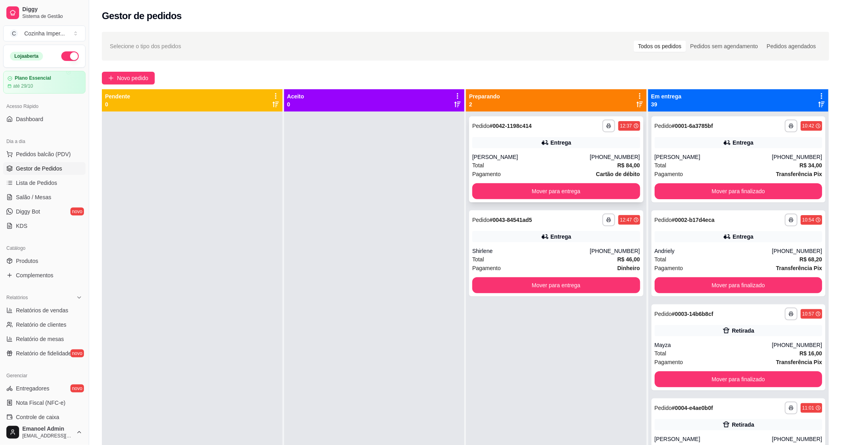
click at [559, 164] on div "Total R$ 84,00" at bounding box center [557, 165] width 168 height 9
click at [535, 260] on div "Total R$ 46,00" at bounding box center [557, 259] width 168 height 9
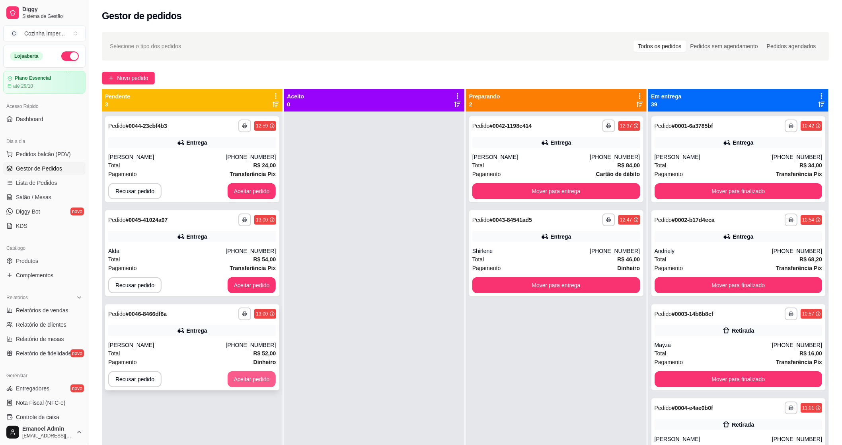
click at [242, 379] on button "Aceitar pedido" at bounding box center [252, 379] width 49 height 16
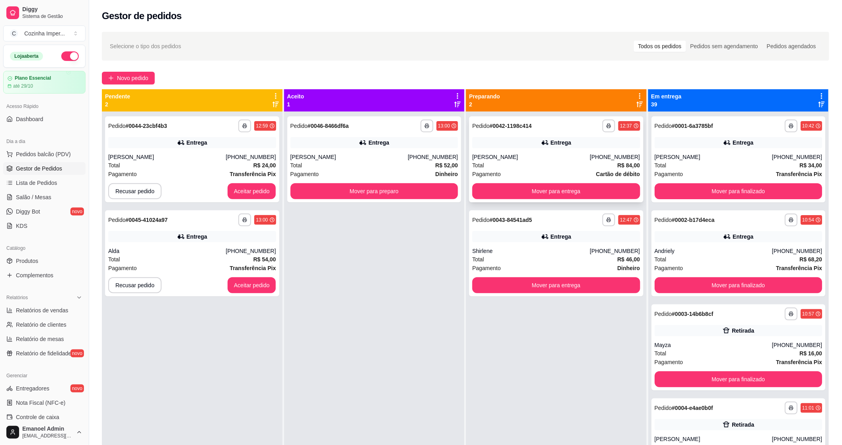
click at [511, 149] on div "**********" at bounding box center [556, 159] width 174 height 86
click at [585, 189] on button "Mover para entrega" at bounding box center [557, 191] width 168 height 16
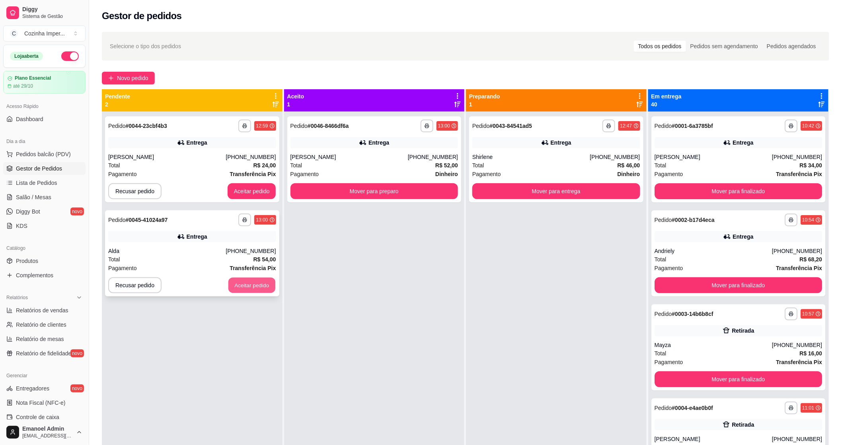
click at [257, 279] on button "Aceitar pedido" at bounding box center [252, 285] width 47 height 16
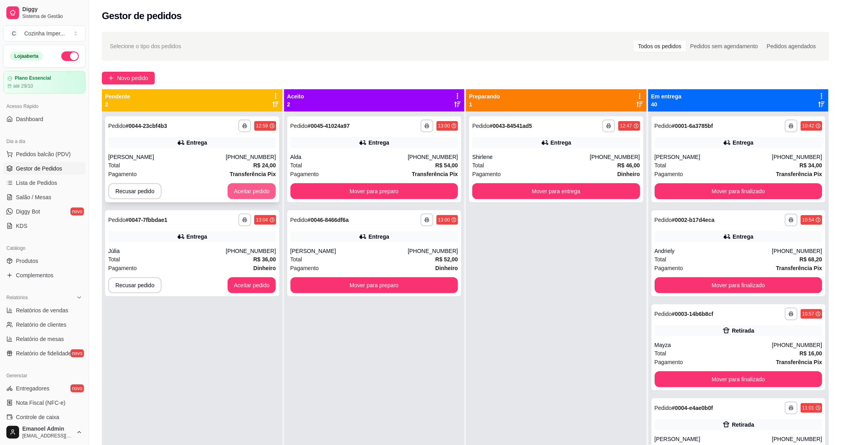
click at [260, 193] on button "Aceitar pedido" at bounding box center [252, 191] width 49 height 16
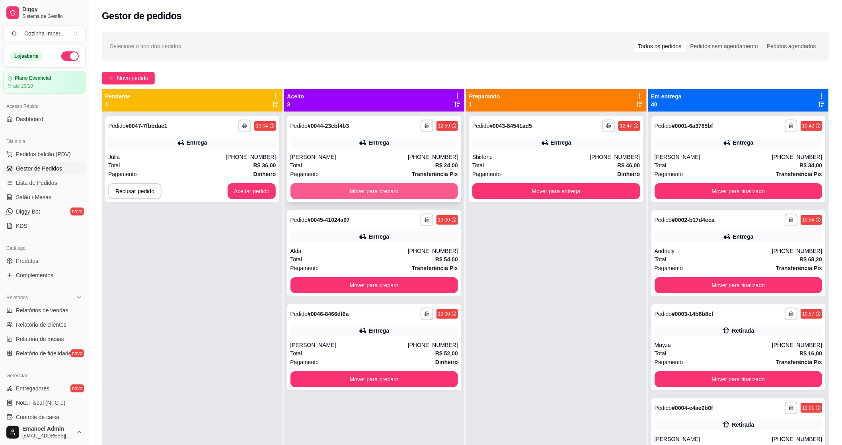
click at [383, 190] on button "Mover para preparo" at bounding box center [375, 191] width 168 height 16
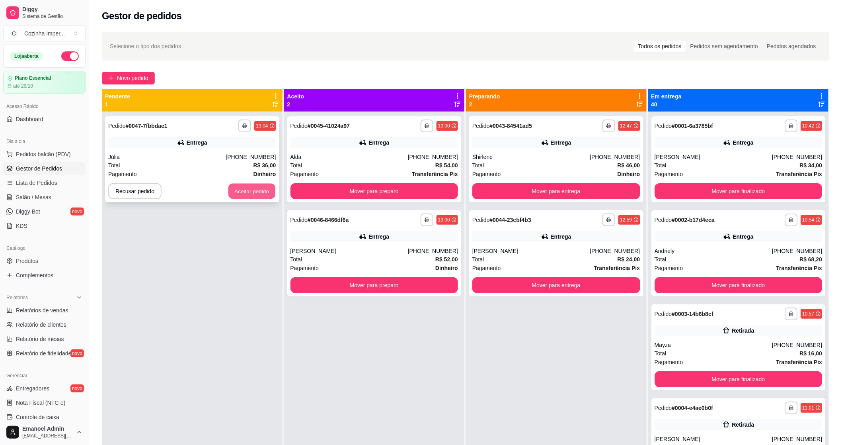
click at [245, 193] on button "Aceitar pedido" at bounding box center [252, 192] width 47 height 16
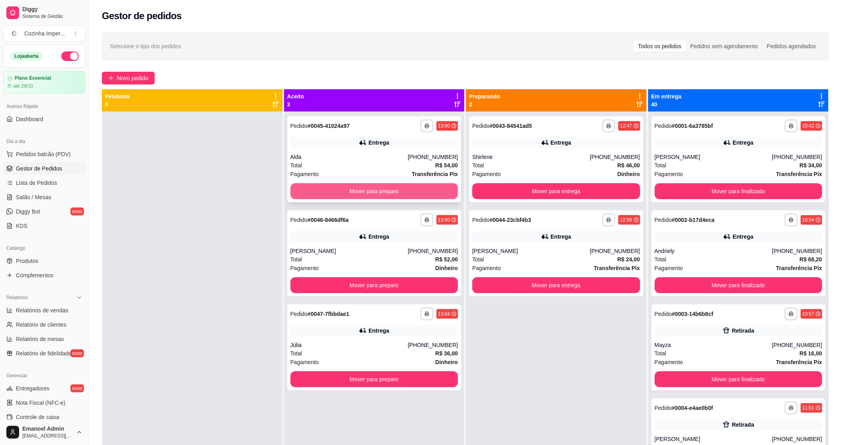
click at [382, 186] on button "Mover para preparo" at bounding box center [375, 191] width 168 height 16
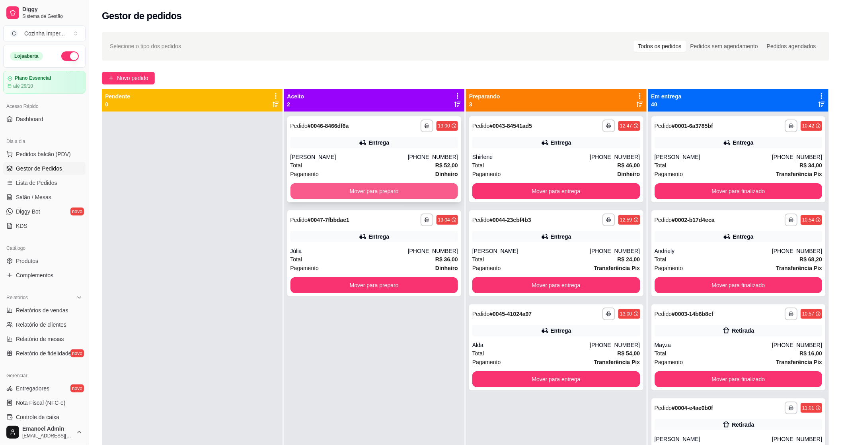
click at [414, 189] on button "Mover para preparo" at bounding box center [375, 191] width 168 height 16
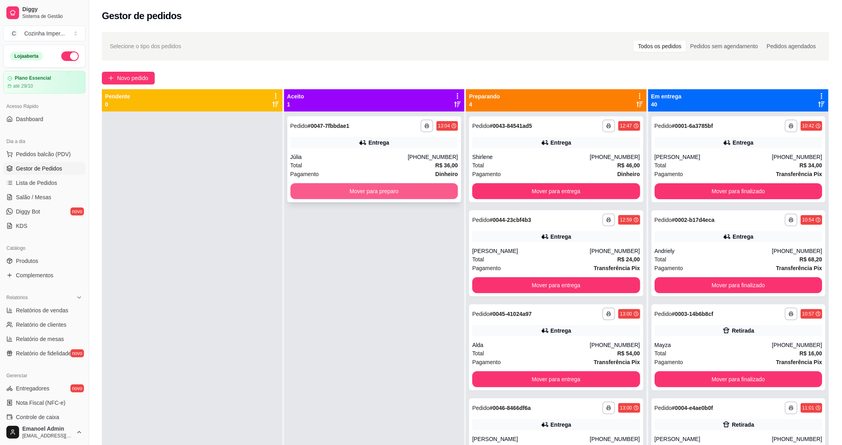
click at [377, 193] on button "Mover para preparo" at bounding box center [375, 191] width 168 height 16
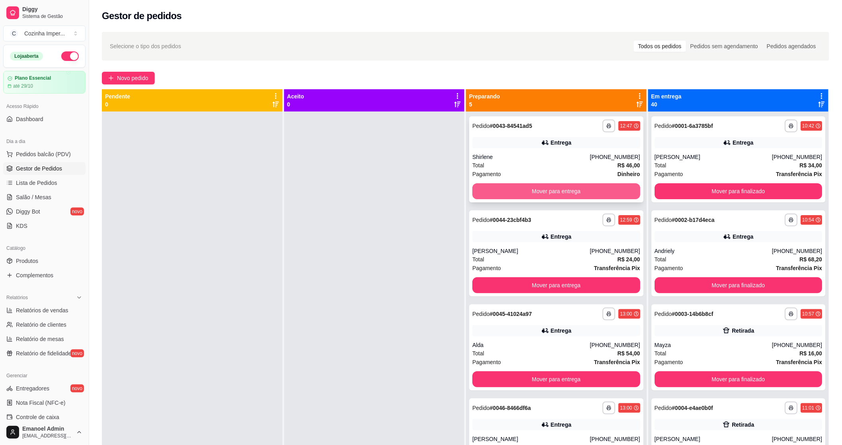
click at [566, 195] on button "Mover para entrega" at bounding box center [557, 191] width 168 height 16
click at [566, 191] on button "Mover para entrega" at bounding box center [556, 192] width 163 height 16
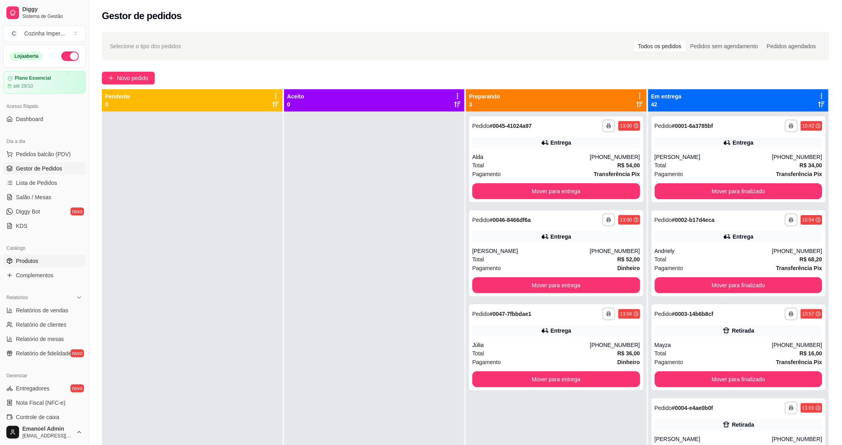
click at [39, 260] on link "Produtos" at bounding box center [44, 260] width 82 height 13
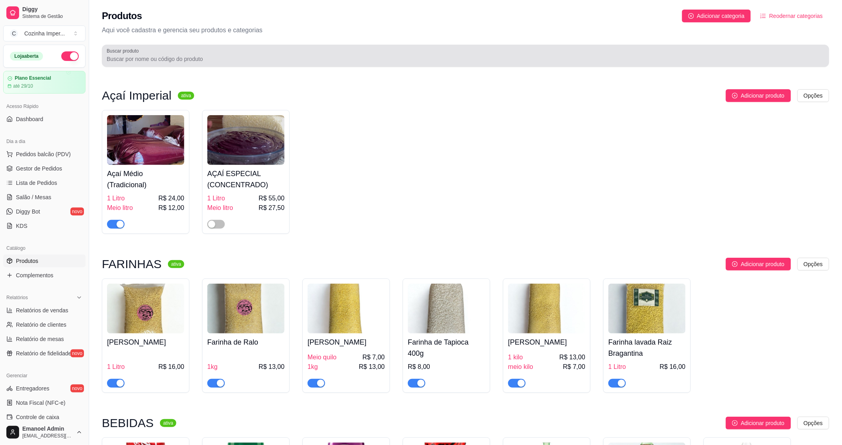
click at [246, 52] on div at bounding box center [466, 56] width 718 height 16
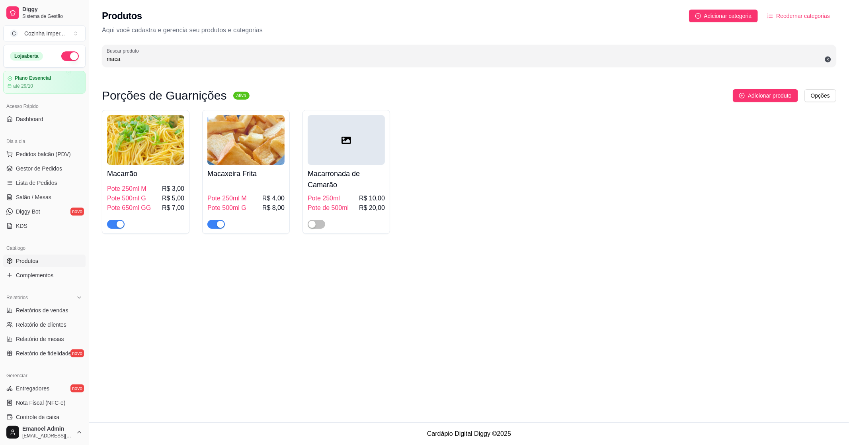
type input "maca"
click at [217, 225] on div "button" at bounding box center [220, 224] width 7 height 7
click at [52, 272] on span "Complementos" at bounding box center [34, 275] width 37 height 8
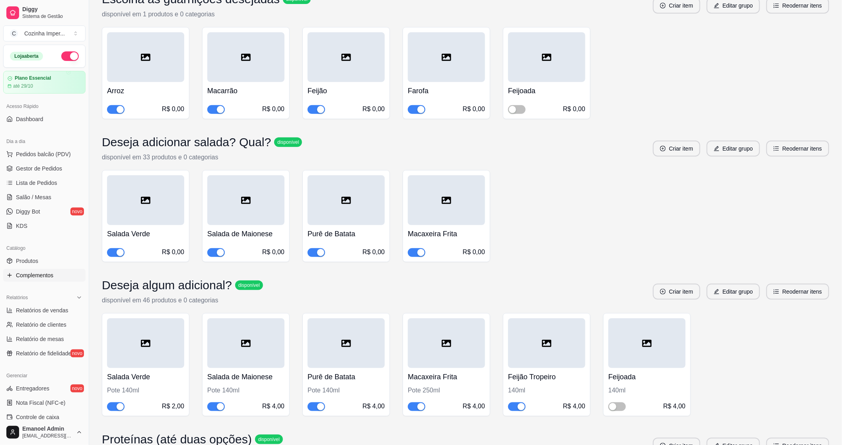
scroll to position [133, 0]
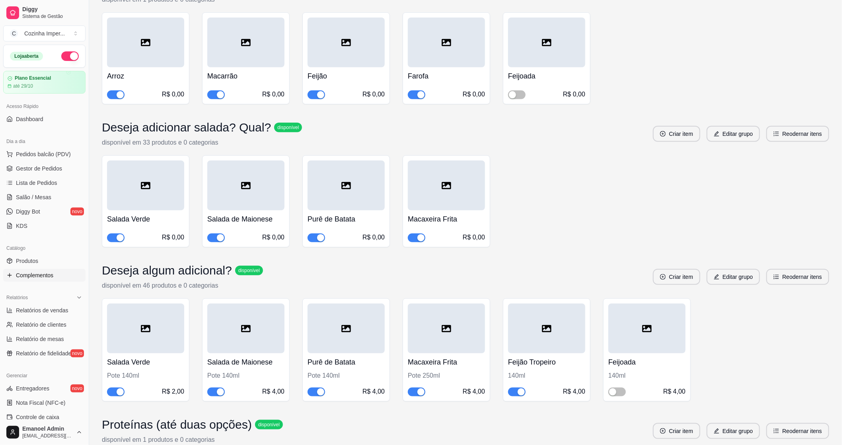
click at [318, 240] on div "button" at bounding box center [320, 237] width 7 height 7
click at [214, 235] on span "button" at bounding box center [216, 237] width 18 height 9
click at [420, 237] on div "button" at bounding box center [421, 237] width 7 height 7
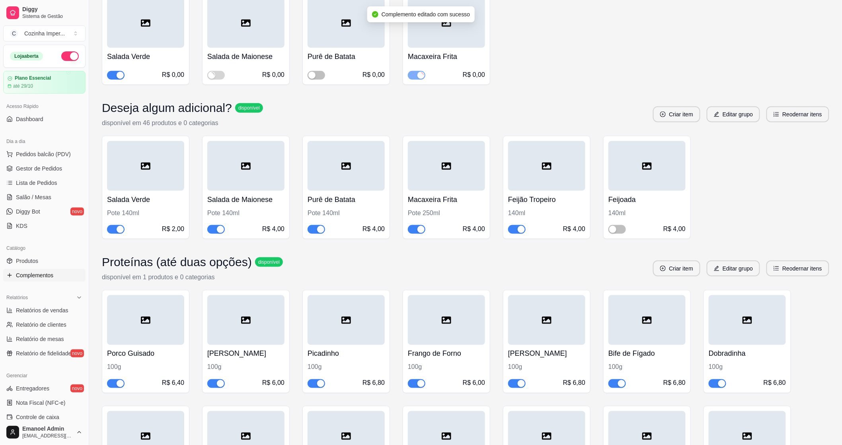
scroll to position [309, 0]
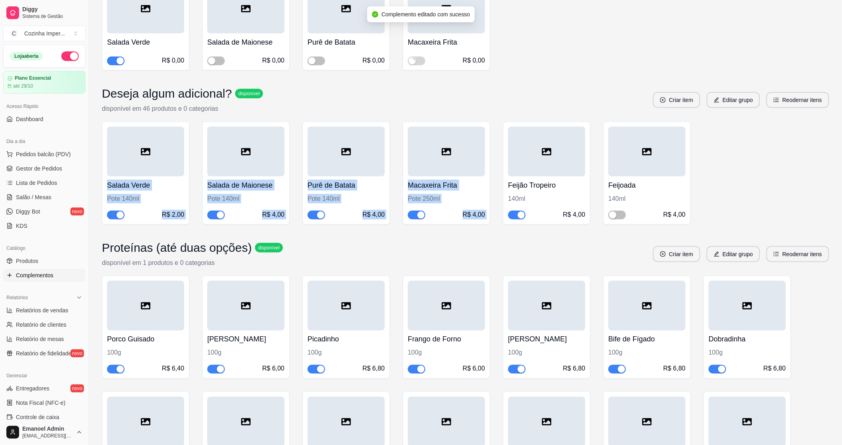
click at [506, 152] on div "Escolha as guarnições desejadas disponível disponível em 1 produtos e 0 categor…" at bounding box center [465, 435] width 753 height 1294
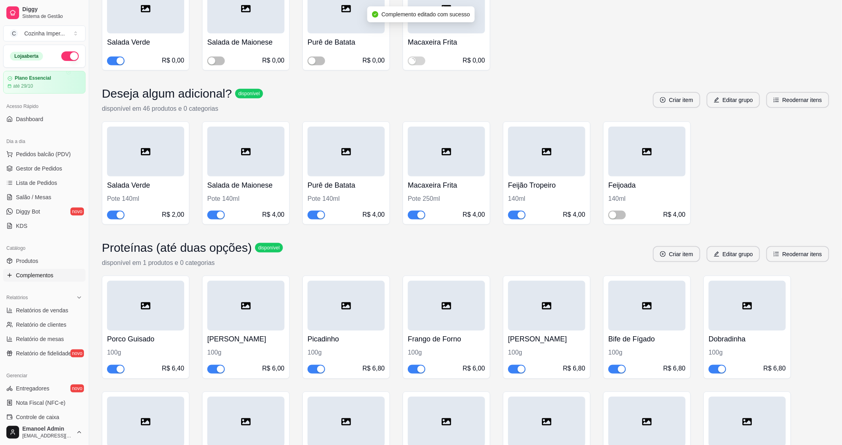
click at [610, 28] on div "Salada Verde R$ 0,00 Salada de Maionese R$ 0,00 Purê de Batata R$ 0,00 Macaxeir…" at bounding box center [466, 25] width 728 height 92
click at [522, 217] on div "button" at bounding box center [521, 214] width 7 height 7
click at [418, 213] on div "button" at bounding box center [421, 214] width 7 height 7
click at [316, 216] on span "button" at bounding box center [317, 215] width 18 height 9
click at [215, 211] on span "button" at bounding box center [216, 215] width 18 height 9
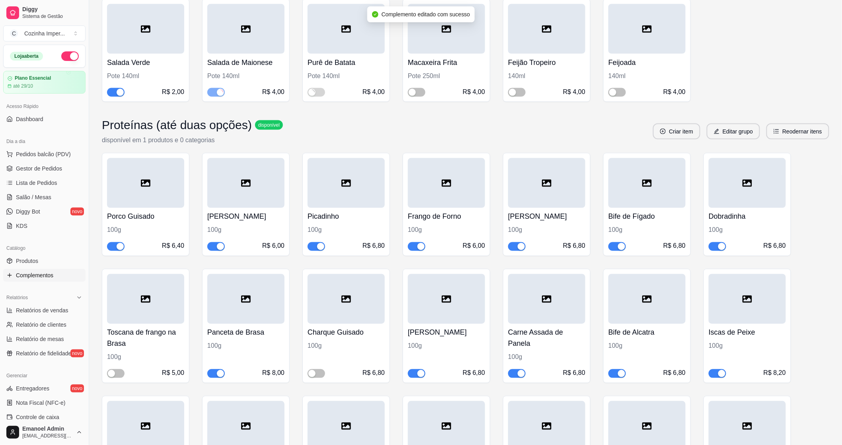
scroll to position [442, 0]
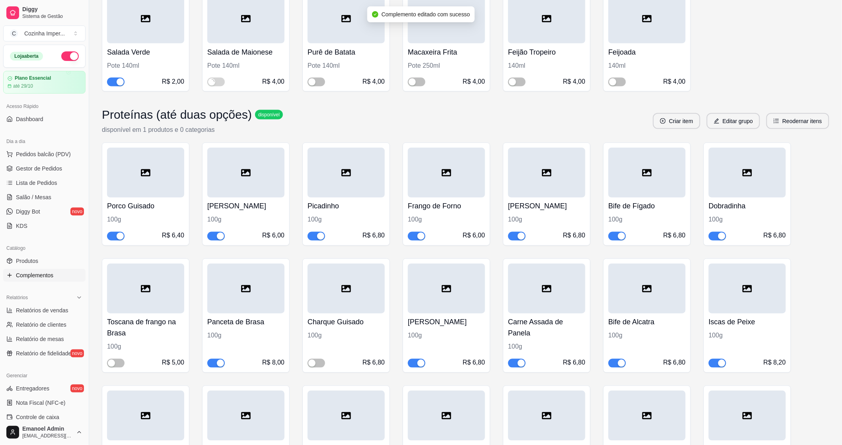
click at [117, 237] on div "button" at bounding box center [120, 235] width 7 height 7
click at [215, 234] on span "button" at bounding box center [216, 236] width 18 height 9
click at [316, 236] on button "button" at bounding box center [317, 236] width 18 height 9
click at [410, 235] on span "button" at bounding box center [417, 236] width 18 height 9
click at [516, 236] on span "button" at bounding box center [517, 236] width 18 height 9
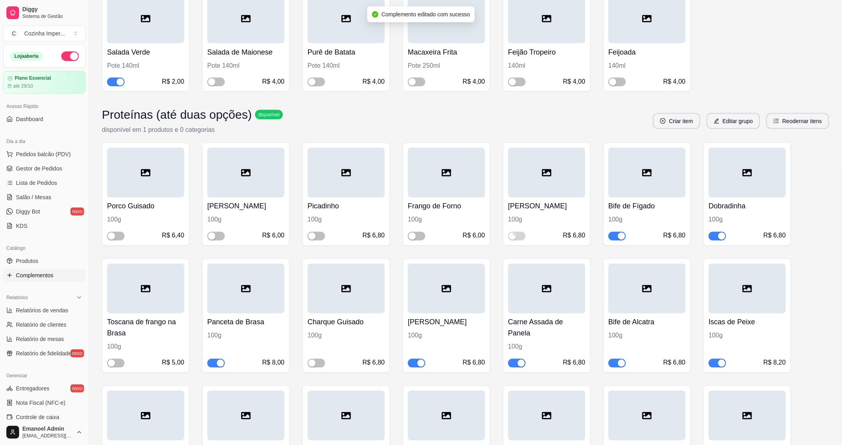
click at [619, 233] on div "button" at bounding box center [621, 235] width 7 height 7
click at [717, 234] on span "button" at bounding box center [718, 236] width 18 height 9
click at [717, 366] on span "button" at bounding box center [718, 363] width 18 height 9
click at [416, 363] on span "button" at bounding box center [417, 363] width 18 height 9
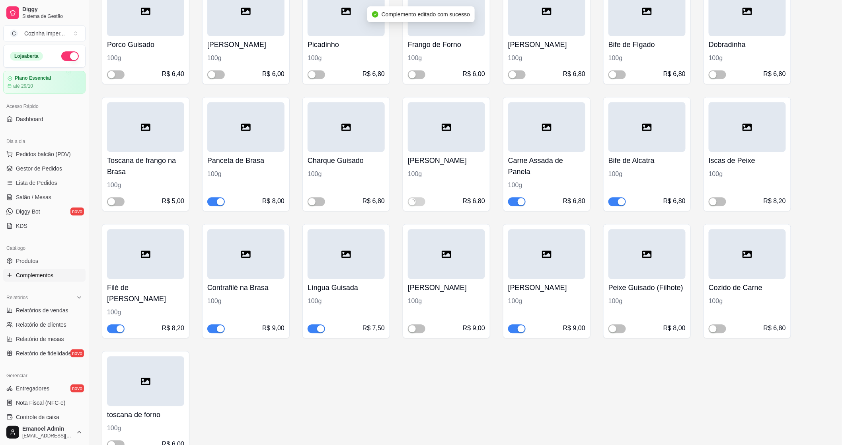
scroll to position [619, 0]
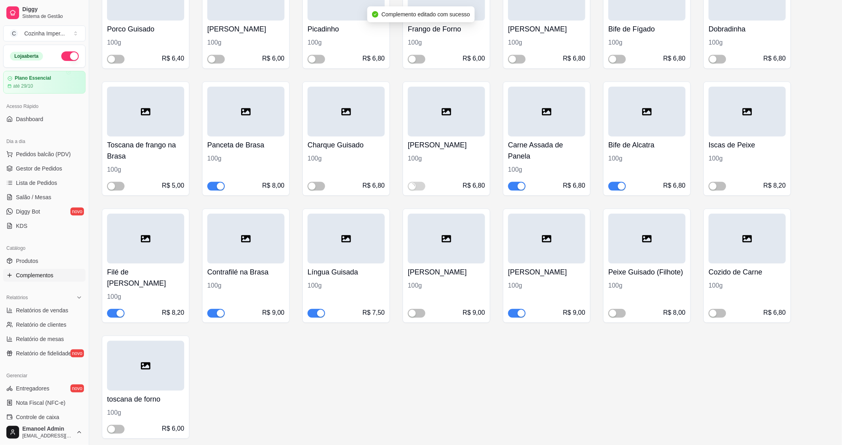
click at [316, 312] on button "button" at bounding box center [317, 313] width 18 height 9
click at [522, 314] on div "button" at bounding box center [521, 313] width 7 height 7
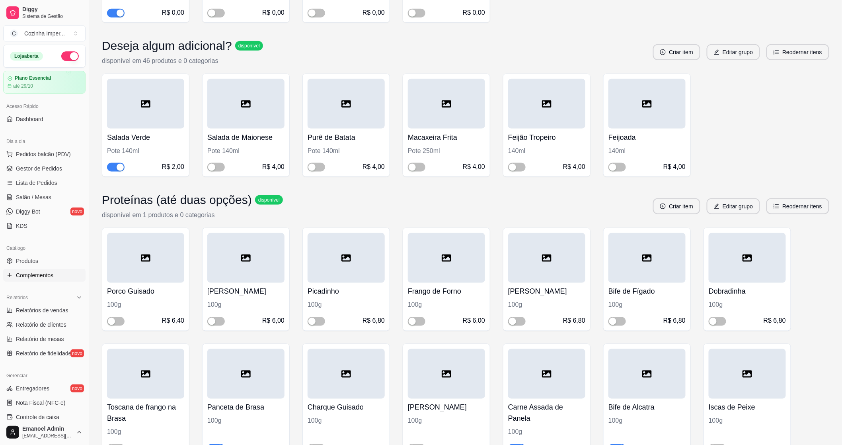
scroll to position [398, 0]
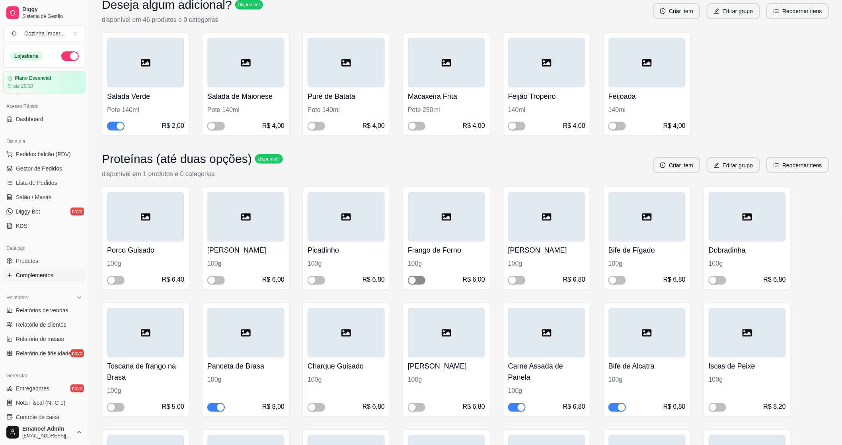
click at [417, 279] on span "button" at bounding box center [417, 280] width 18 height 9
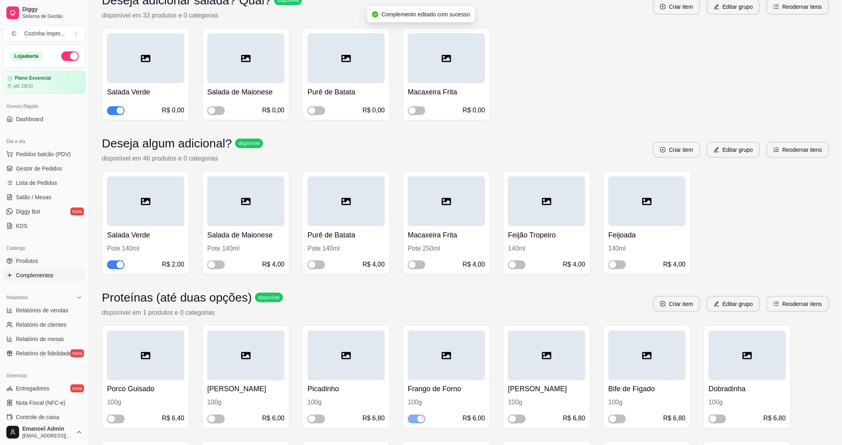
scroll to position [309, 0]
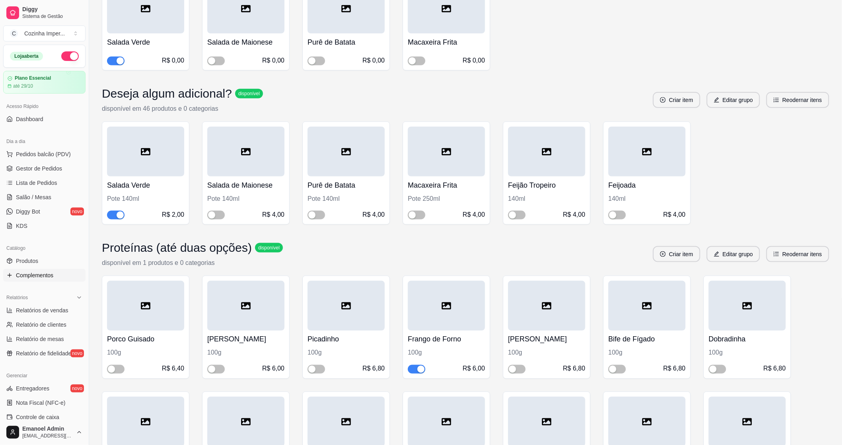
drag, startPoint x: 110, startPoint y: 215, endPoint x: 117, endPoint y: 218, distance: 7.1
click at [117, 218] on button "button" at bounding box center [116, 215] width 18 height 9
click at [43, 260] on link "Produtos" at bounding box center [44, 260] width 82 height 13
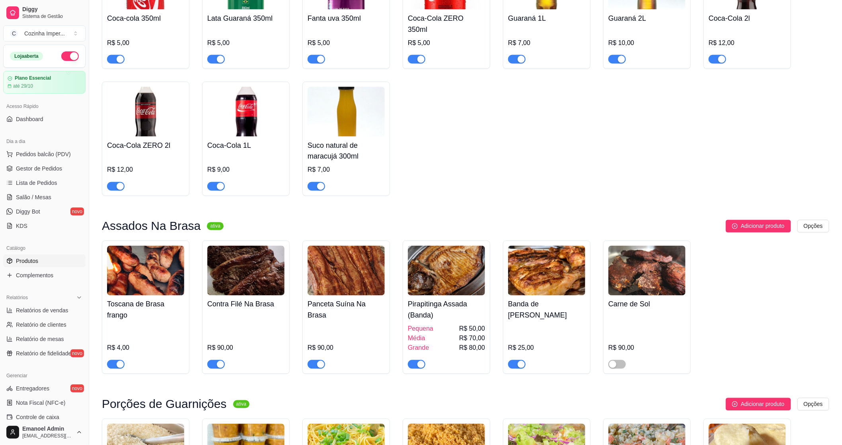
scroll to position [531, 0]
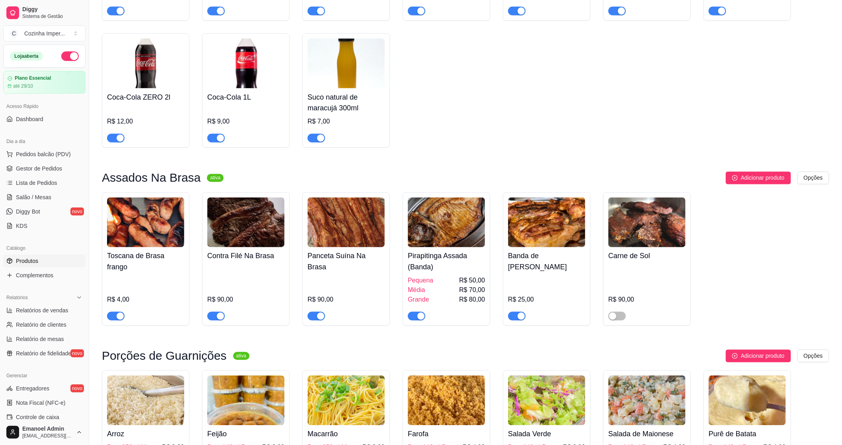
click at [419, 313] on div "button" at bounding box center [421, 316] width 7 height 7
click at [510, 312] on span "button" at bounding box center [517, 316] width 18 height 9
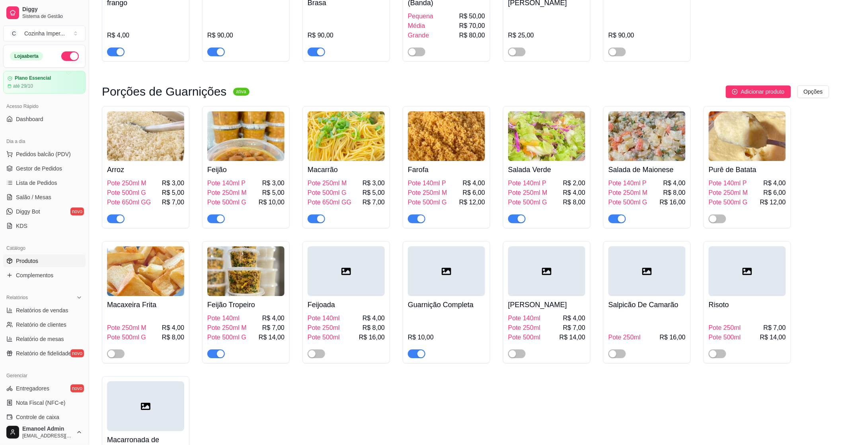
scroll to position [796, 0]
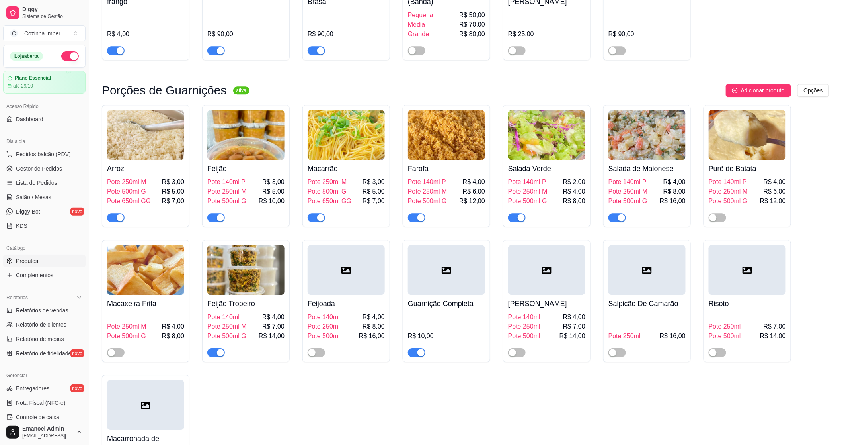
click at [616, 213] on span "button" at bounding box center [618, 217] width 18 height 9
click at [28, 167] on span "Gestor de Pedidos" at bounding box center [39, 168] width 46 height 8
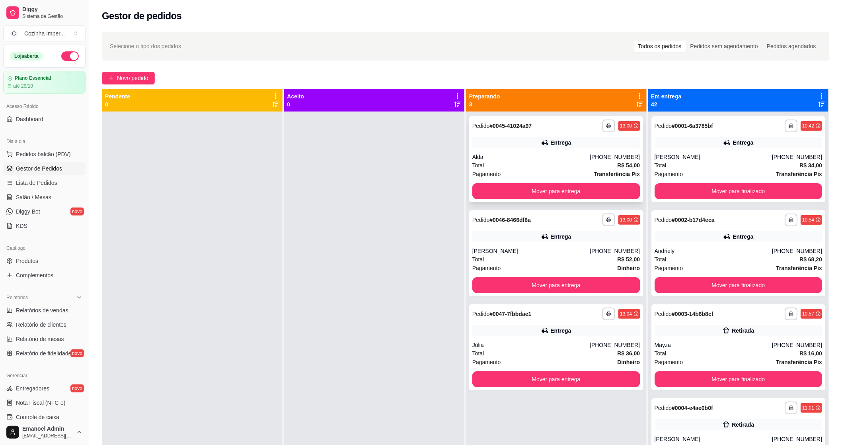
click at [512, 173] on div "Pagamento Transferência Pix" at bounding box center [557, 174] width 168 height 9
click at [531, 261] on div "Total R$ 52,00" at bounding box center [557, 259] width 168 height 9
click at [516, 352] on div "Total R$ 36,00" at bounding box center [557, 353] width 168 height 9
click at [524, 173] on div "Pagamento Transferência Pix" at bounding box center [557, 174] width 168 height 9
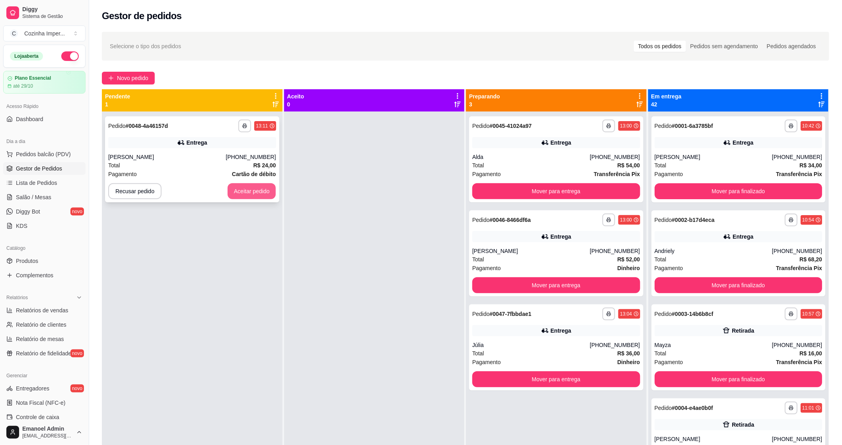
click at [265, 188] on button "Aceitar pedido" at bounding box center [252, 191] width 49 height 16
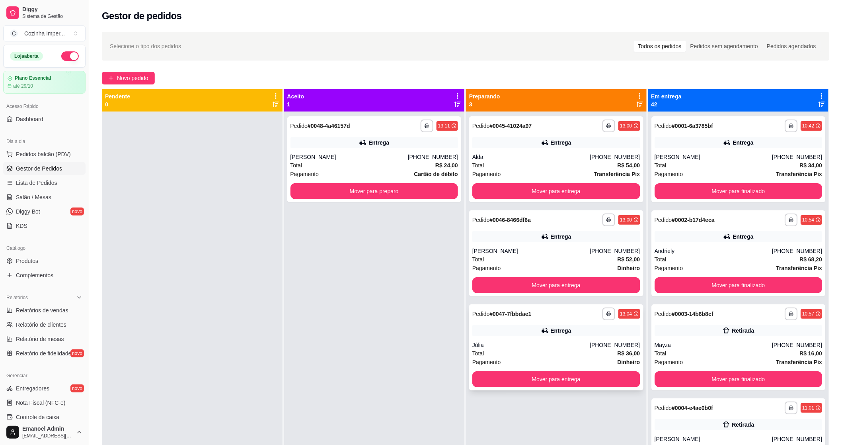
click at [516, 344] on div "Júlia" at bounding box center [531, 345] width 117 height 8
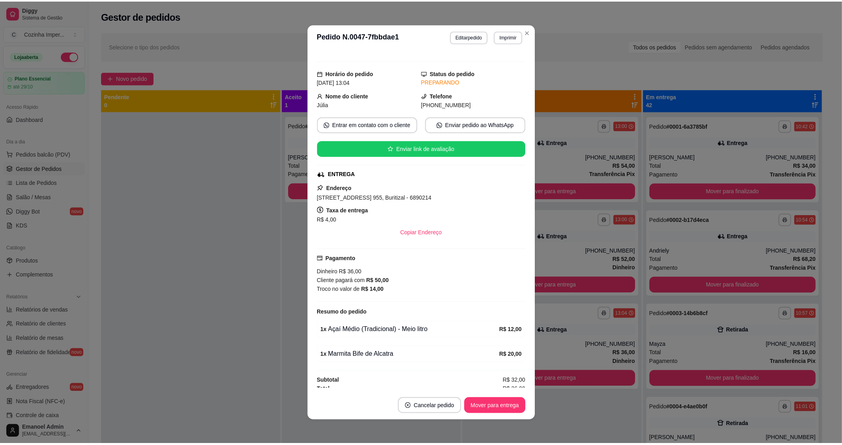
scroll to position [16, 0]
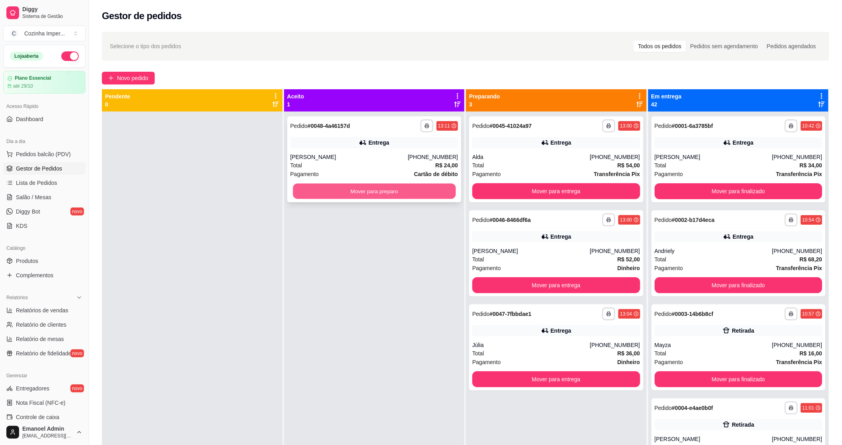
click at [395, 188] on button "Mover para preparo" at bounding box center [374, 192] width 163 height 16
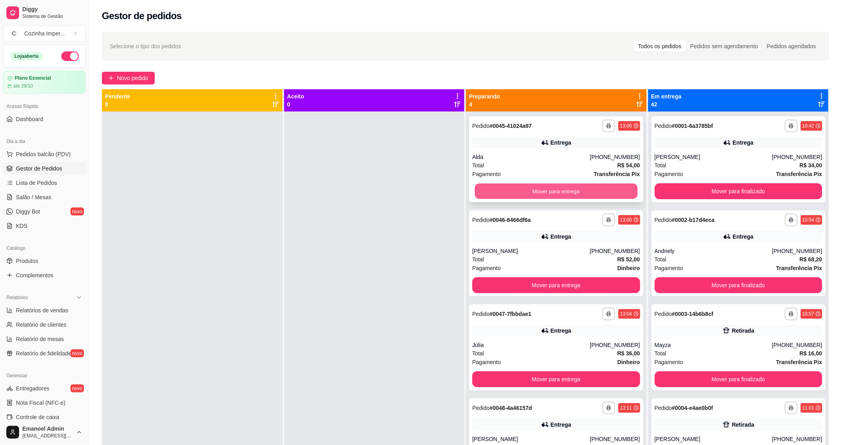
click at [591, 190] on button "Mover para entrega" at bounding box center [556, 192] width 163 height 16
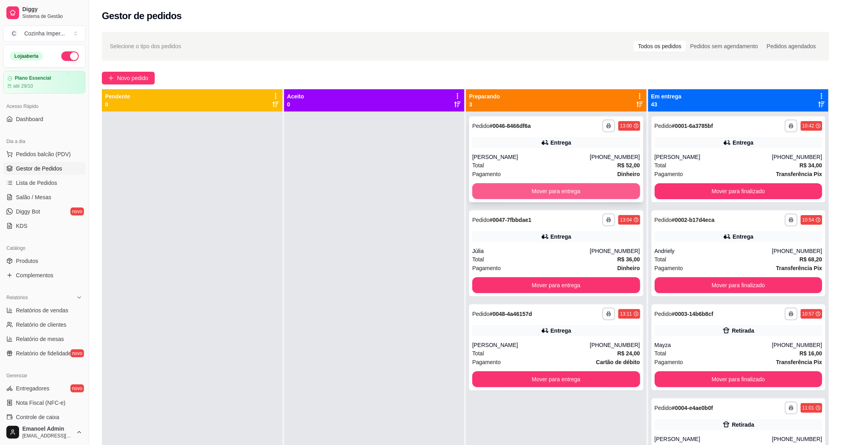
click at [584, 190] on button "Mover para entrega" at bounding box center [557, 191] width 168 height 16
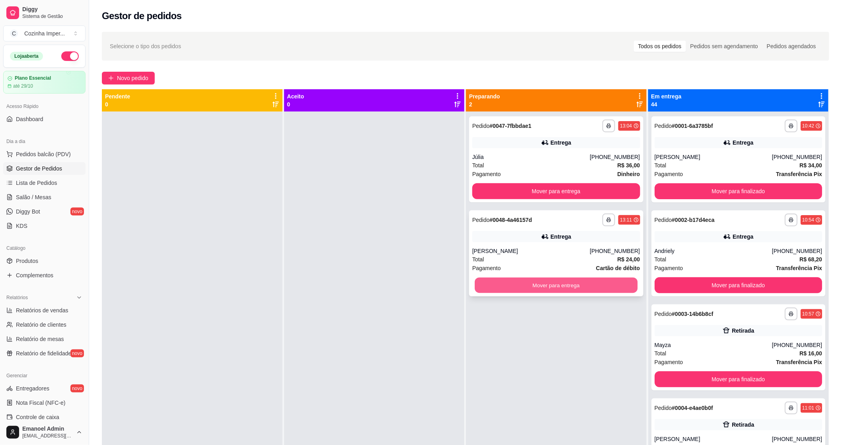
click at [541, 289] on button "Mover para entrega" at bounding box center [556, 285] width 163 height 16
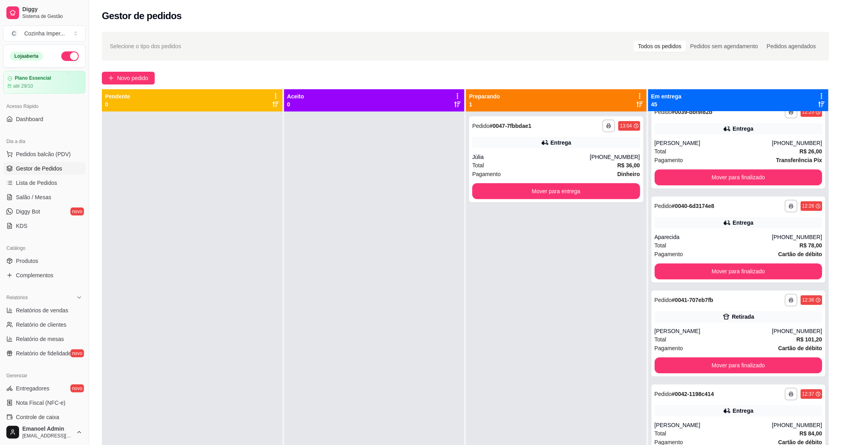
scroll to position [3406, 0]
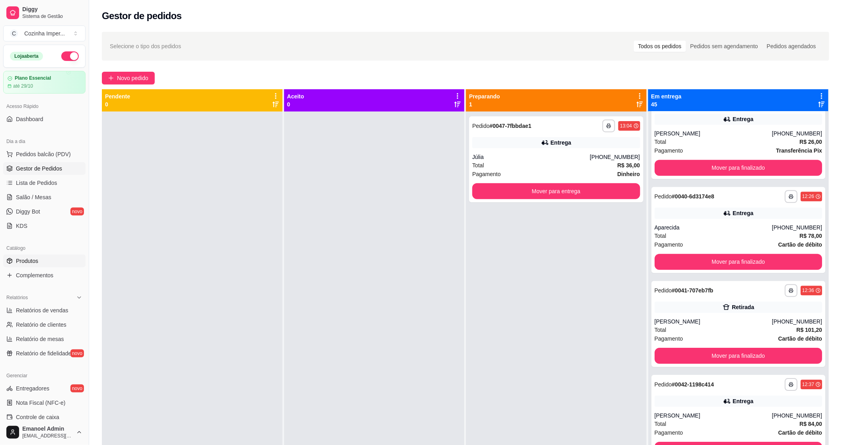
click at [25, 267] on link "Produtos" at bounding box center [44, 260] width 82 height 13
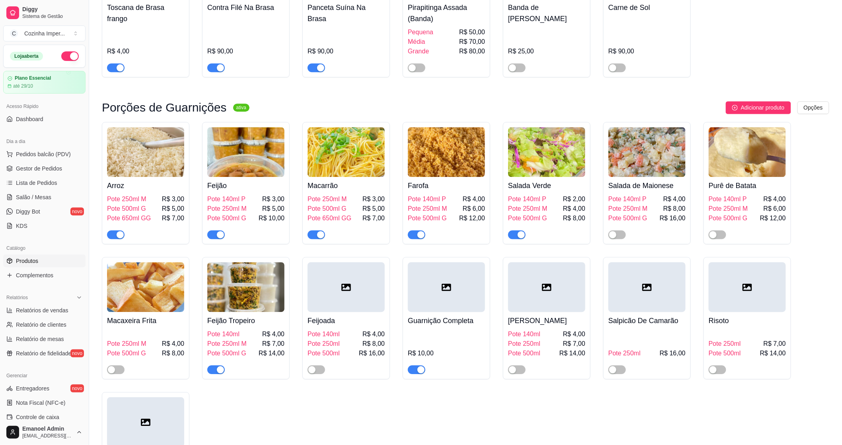
scroll to position [840, 0]
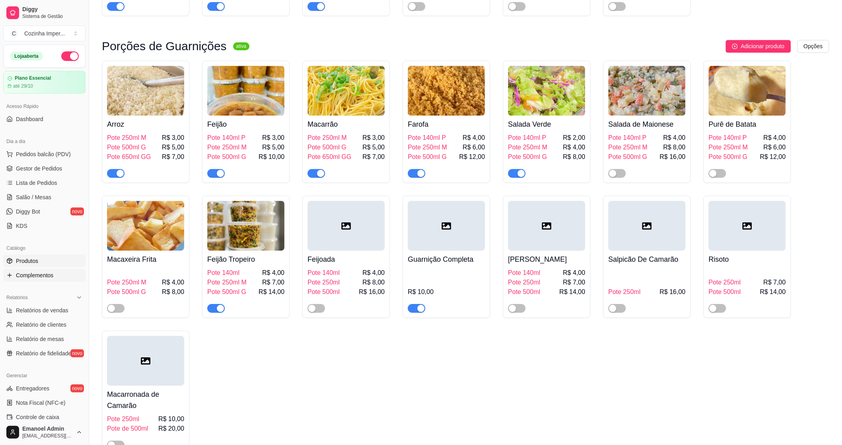
click at [21, 279] on link "Complementos" at bounding box center [44, 275] width 82 height 13
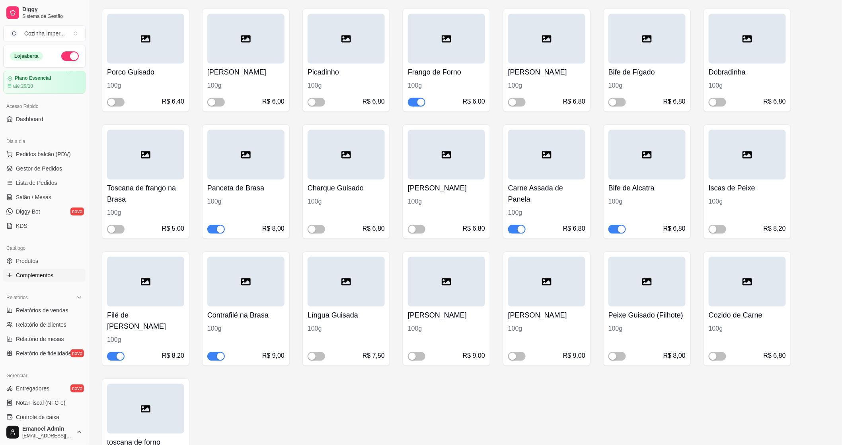
scroll to position [619, 0]
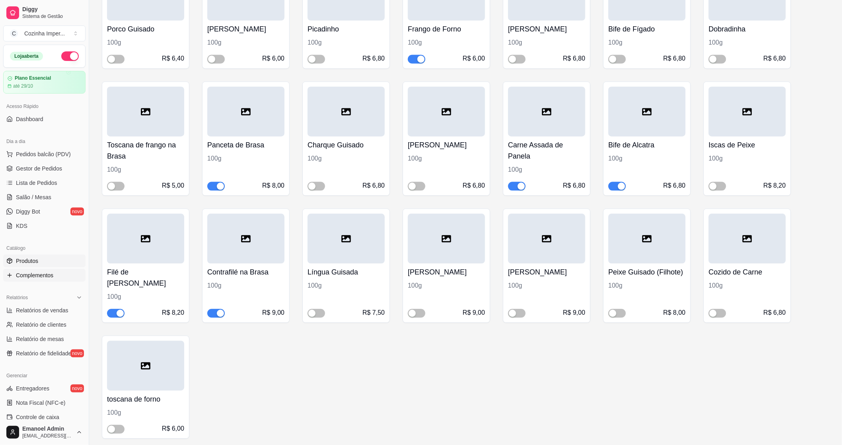
click at [35, 264] on span "Produtos" at bounding box center [27, 261] width 22 height 8
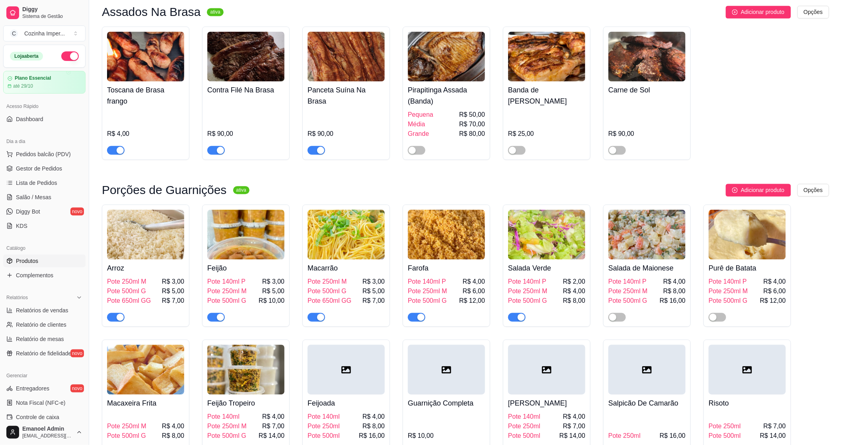
scroll to position [796, 0]
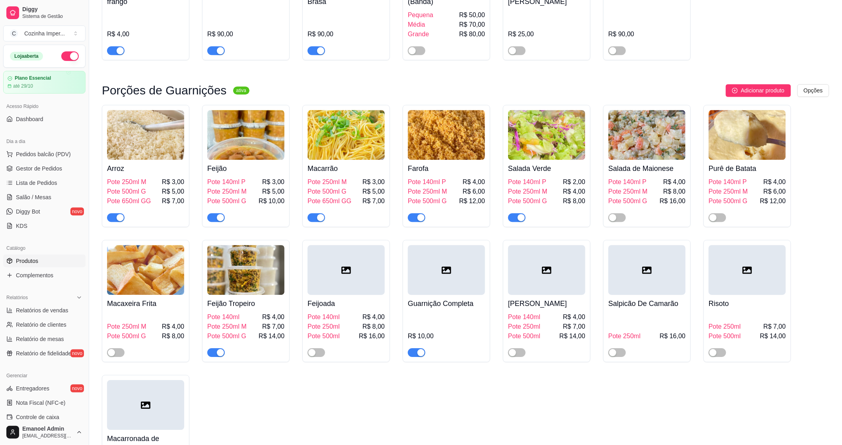
click at [216, 348] on button "button" at bounding box center [216, 352] width 18 height 9
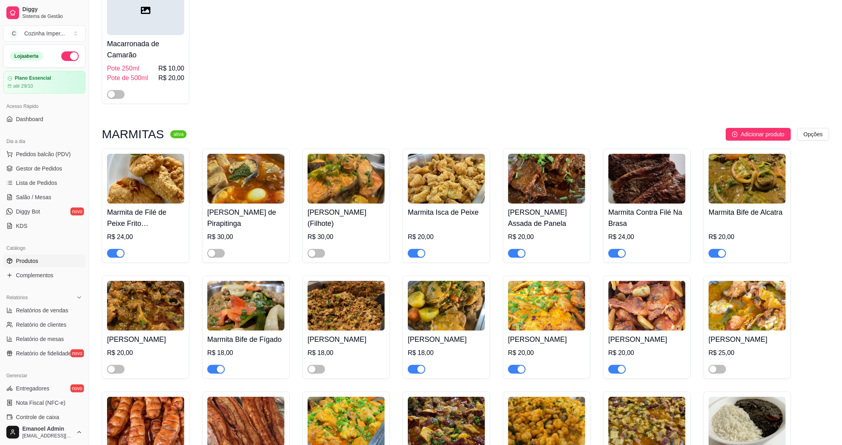
scroll to position [1194, 0]
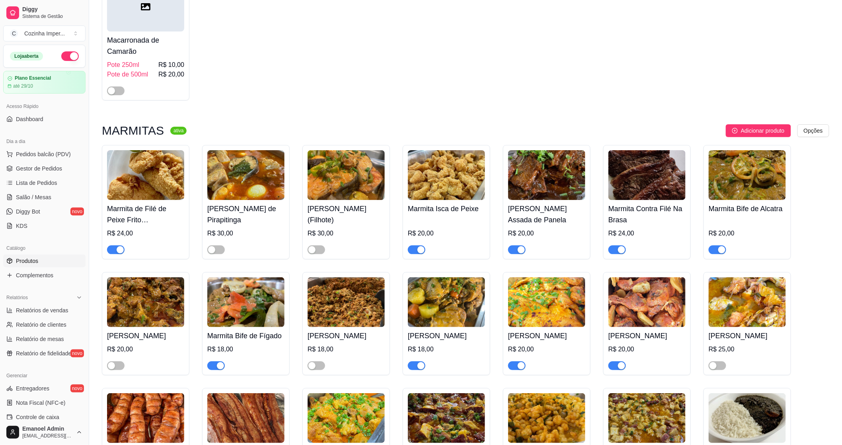
click at [415, 245] on span "button" at bounding box center [417, 249] width 18 height 9
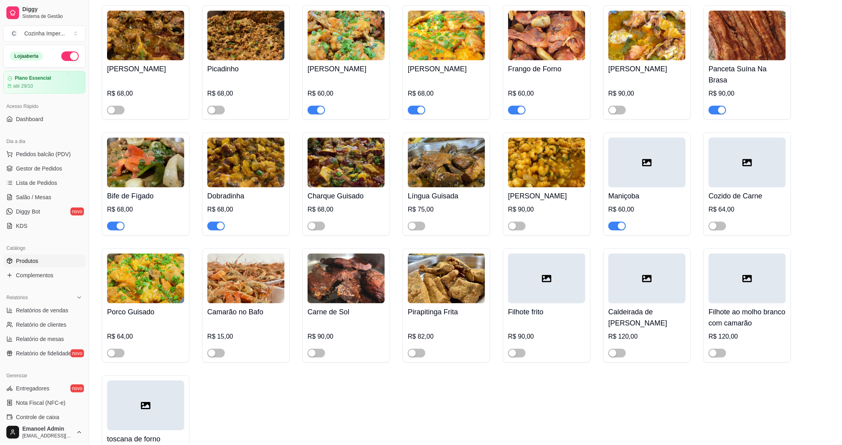
scroll to position [1991, 0]
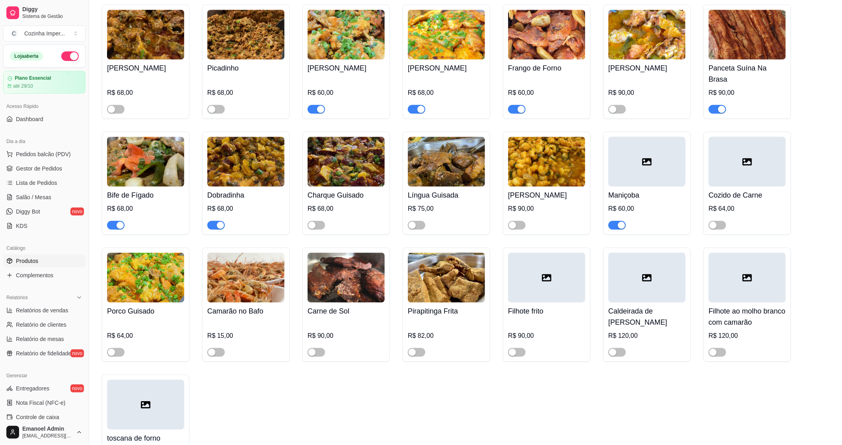
click at [117, 221] on div "button" at bounding box center [120, 224] width 7 height 7
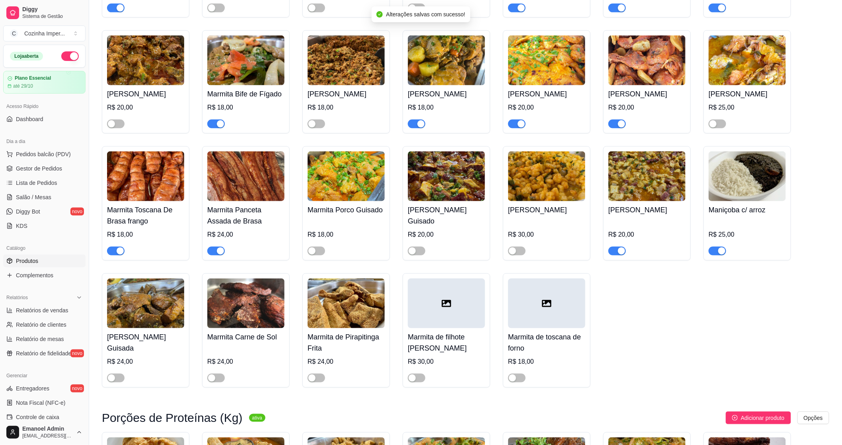
scroll to position [1415, 0]
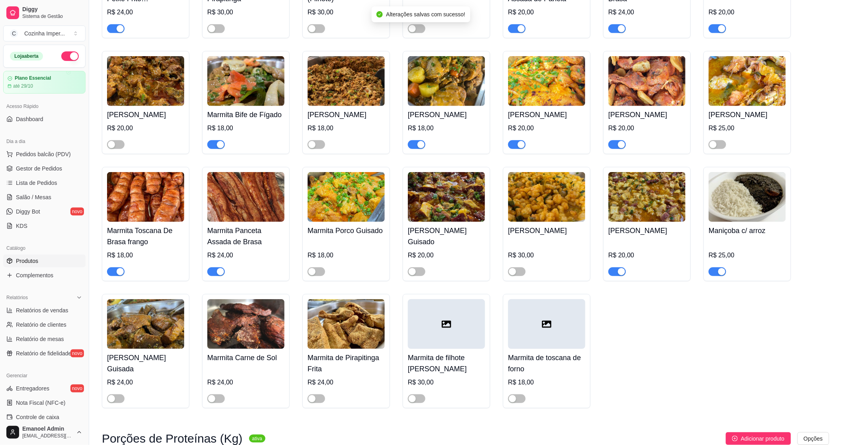
click at [217, 148] on div "button" at bounding box center [220, 144] width 7 height 7
click at [34, 184] on span "Lista de Pedidos" at bounding box center [36, 183] width 41 height 8
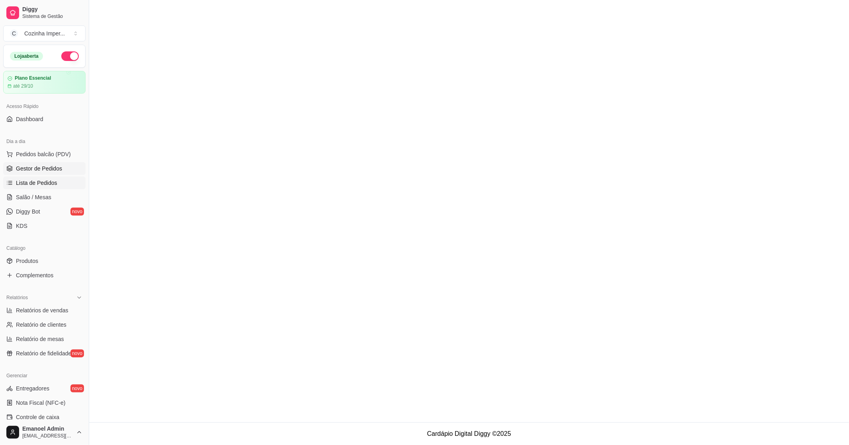
click at [41, 164] on span "Gestor de Pedidos" at bounding box center [39, 168] width 46 height 8
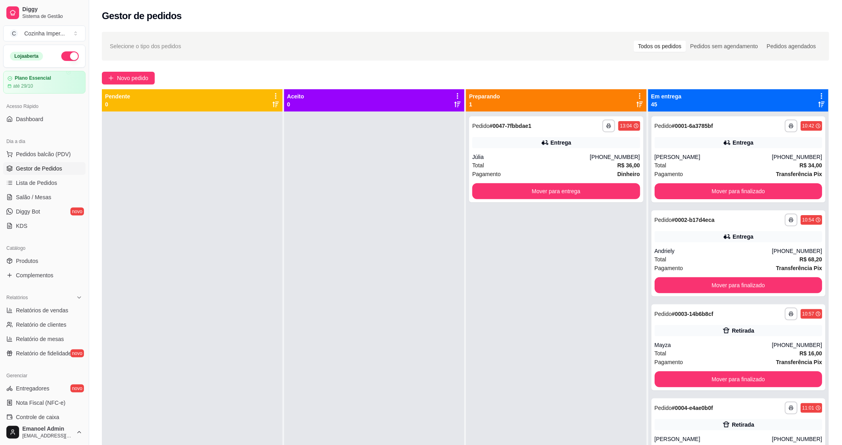
drag, startPoint x: 278, startPoint y: 203, endPoint x: 516, endPoint y: 302, distance: 258.1
click at [514, 302] on div "**********" at bounding box center [556, 333] width 181 height 445
click at [561, 194] on button "Mover para entrega" at bounding box center [556, 192] width 163 height 16
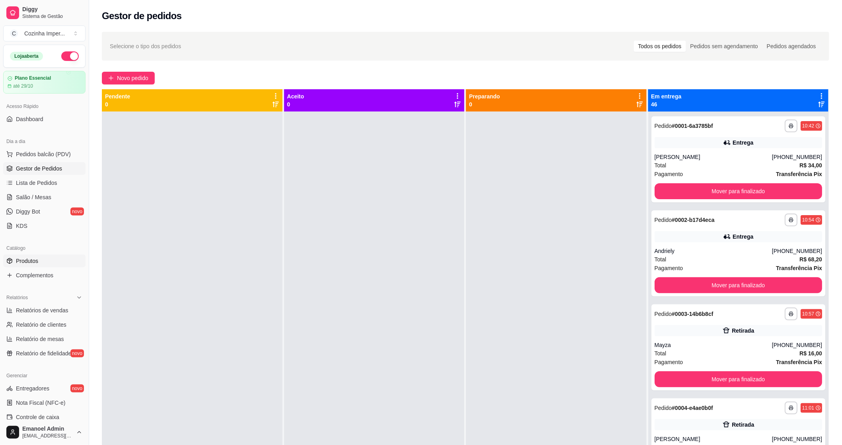
click at [27, 257] on span "Produtos" at bounding box center [27, 261] width 22 height 8
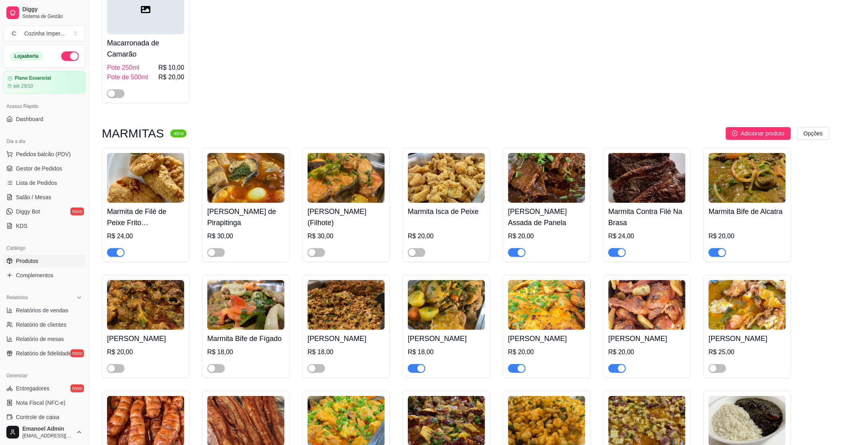
scroll to position [1194, 0]
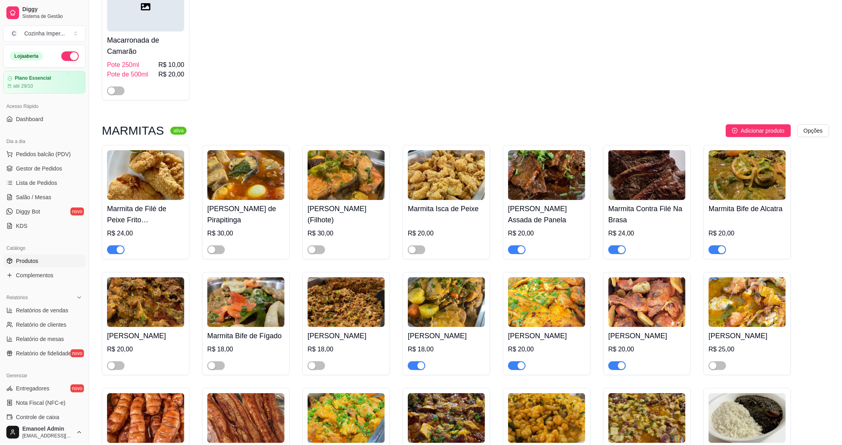
click at [520, 368] on div "button" at bounding box center [521, 365] width 7 height 7
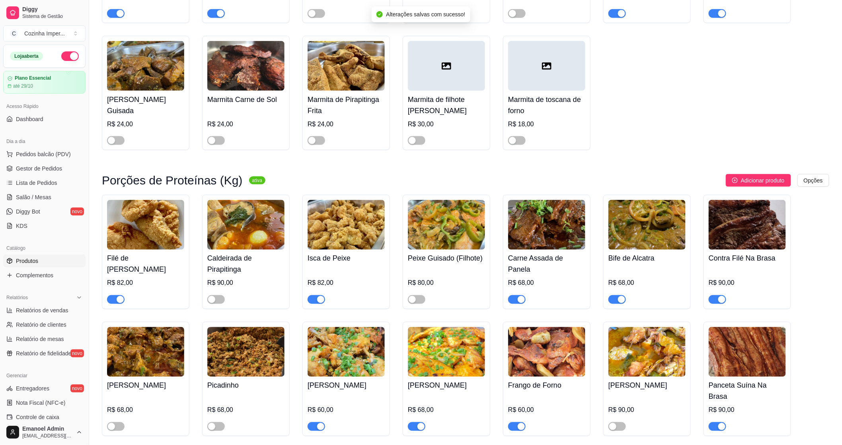
scroll to position [1681, 0]
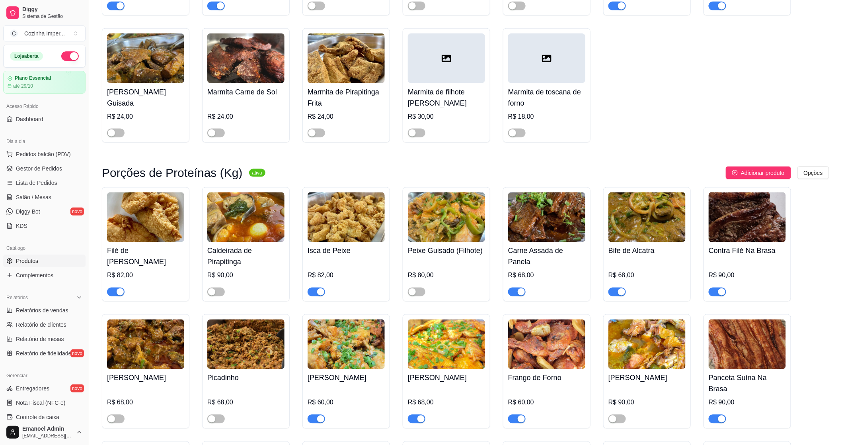
click at [416, 414] on button "button" at bounding box center [417, 418] width 18 height 9
click at [309, 296] on span "button" at bounding box center [317, 291] width 18 height 9
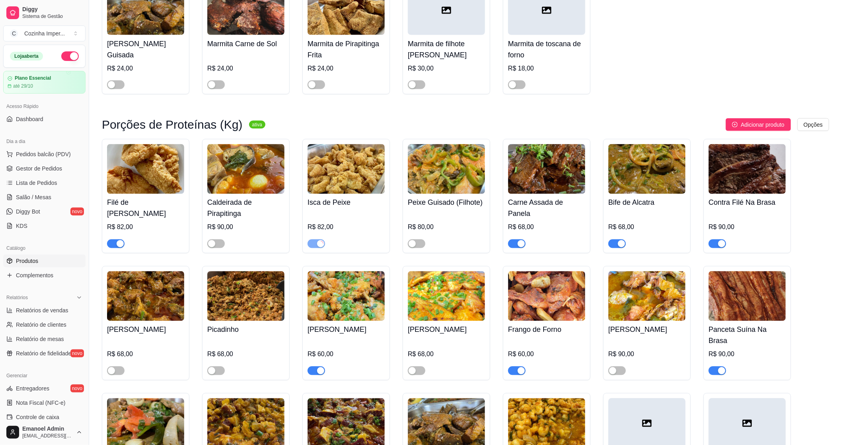
scroll to position [1769, 0]
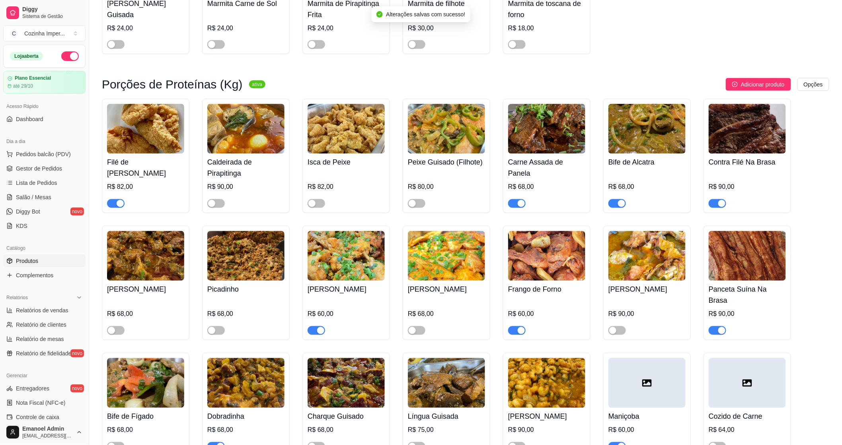
click at [316, 326] on button "button" at bounding box center [317, 330] width 18 height 9
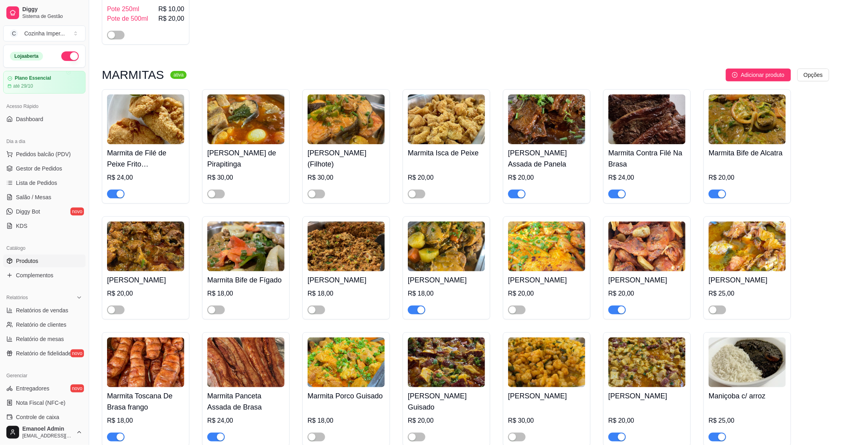
scroll to position [1304, 0]
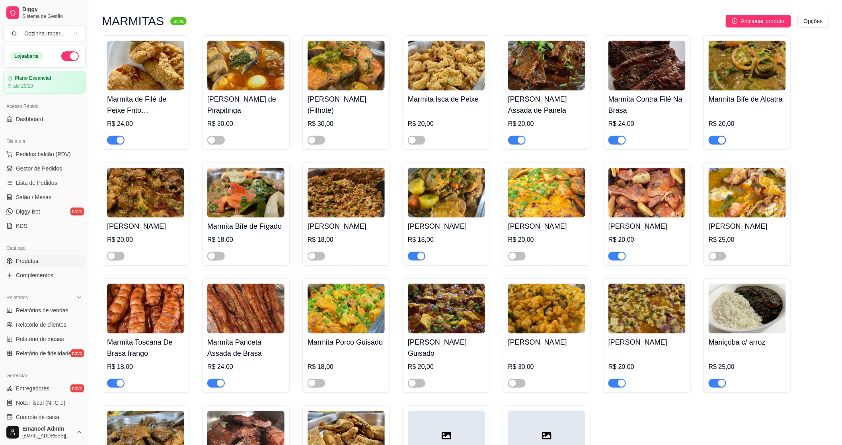
click at [415, 260] on span "button" at bounding box center [417, 256] width 18 height 9
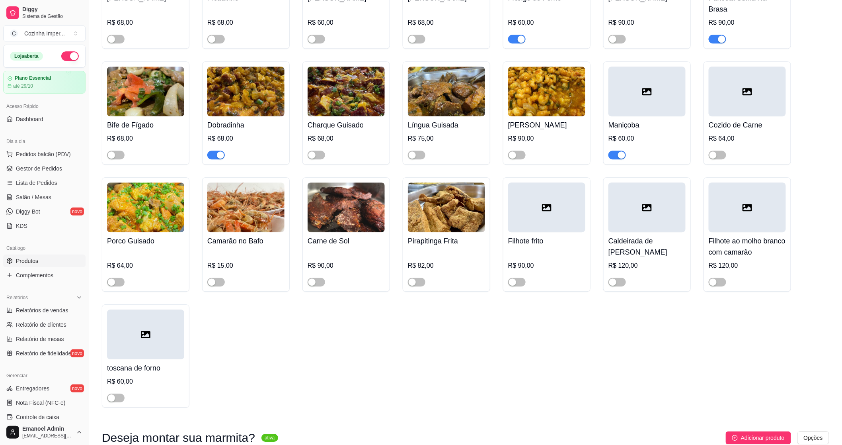
scroll to position [2123, 0]
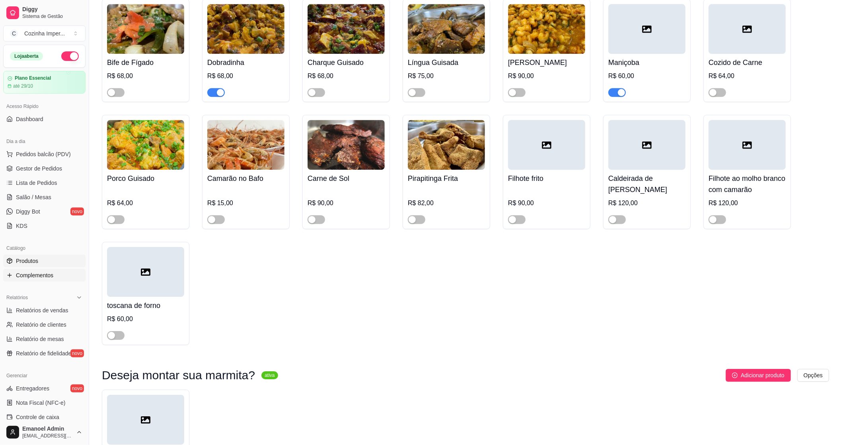
click at [41, 276] on span "Complementos" at bounding box center [34, 275] width 37 height 8
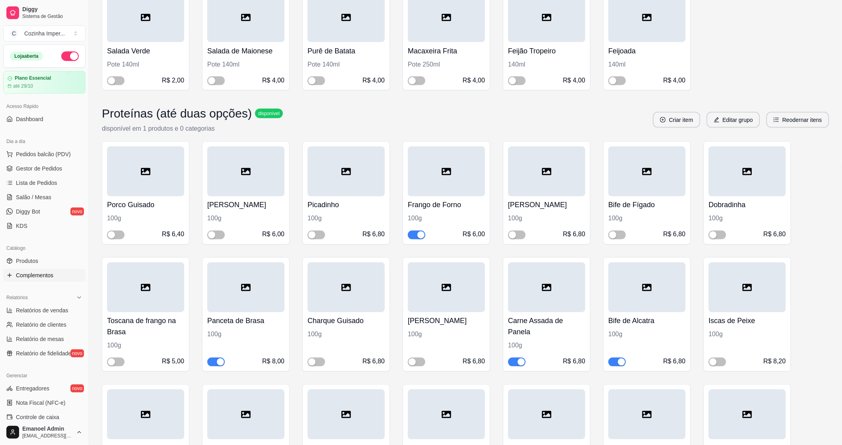
scroll to position [486, 0]
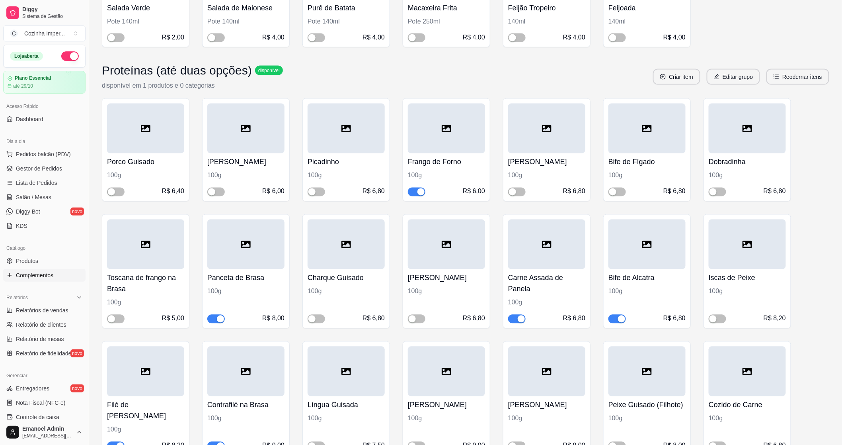
click at [418, 191] on div "button" at bounding box center [421, 191] width 7 height 7
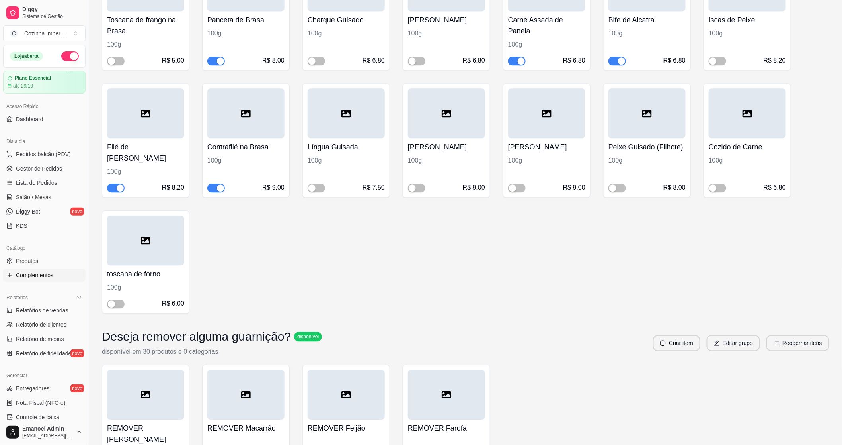
scroll to position [693, 0]
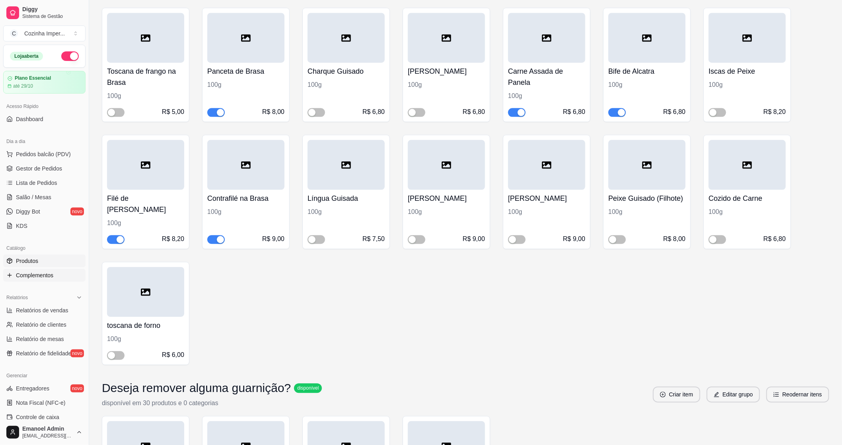
click at [31, 263] on span "Produtos" at bounding box center [27, 261] width 22 height 8
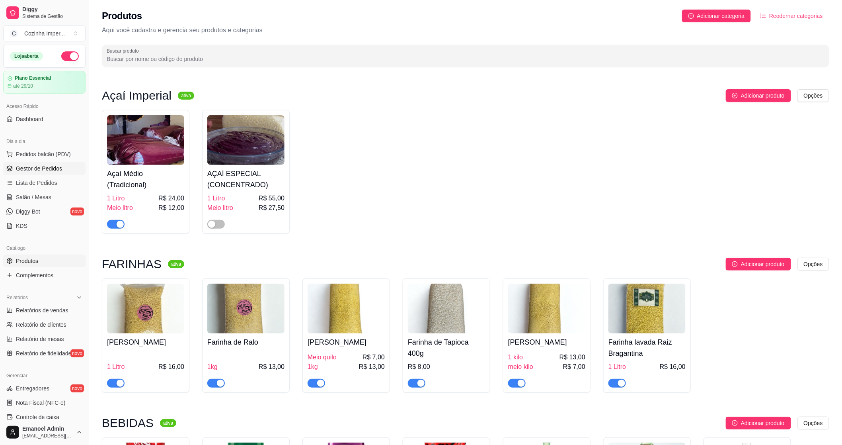
click at [53, 166] on span "Gestor de Pedidos" at bounding box center [39, 168] width 46 height 8
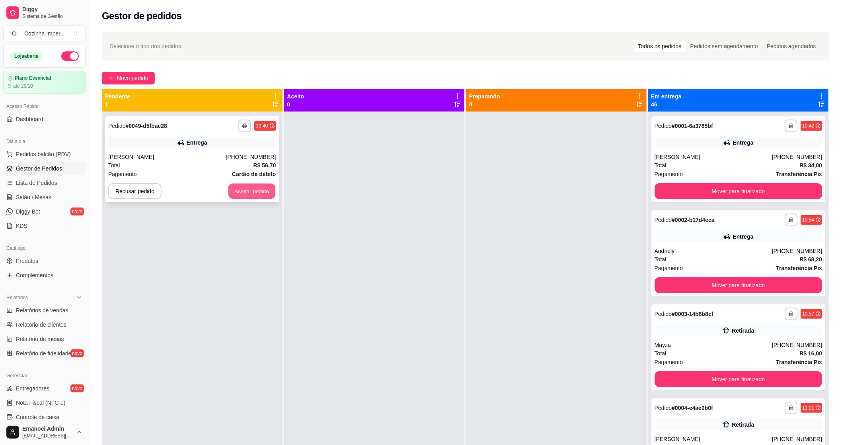
click at [244, 192] on button "Aceitar pedido" at bounding box center [252, 192] width 47 height 16
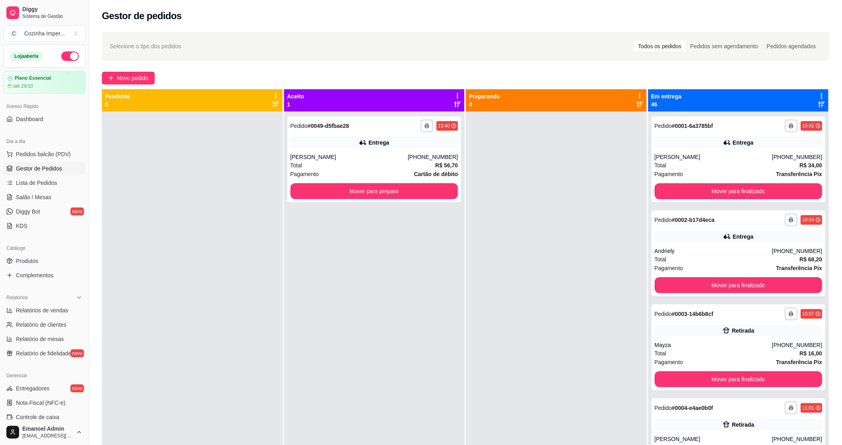
click at [356, 111] on div "**********" at bounding box center [374, 333] width 181 height 445
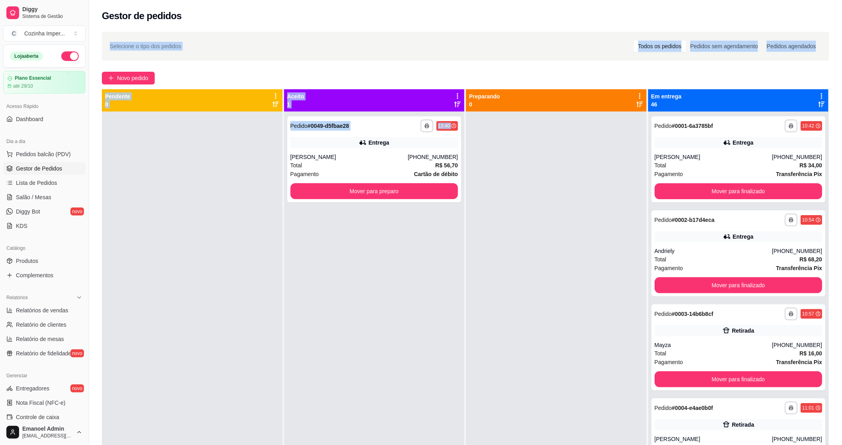
drag, startPoint x: 484, startPoint y: 88, endPoint x: 236, endPoint y: 116, distance: 248.7
click at [310, 130] on div "**********" at bounding box center [465, 271] width 753 height 543
click at [355, 189] on button "Mover para preparo" at bounding box center [374, 192] width 163 height 16
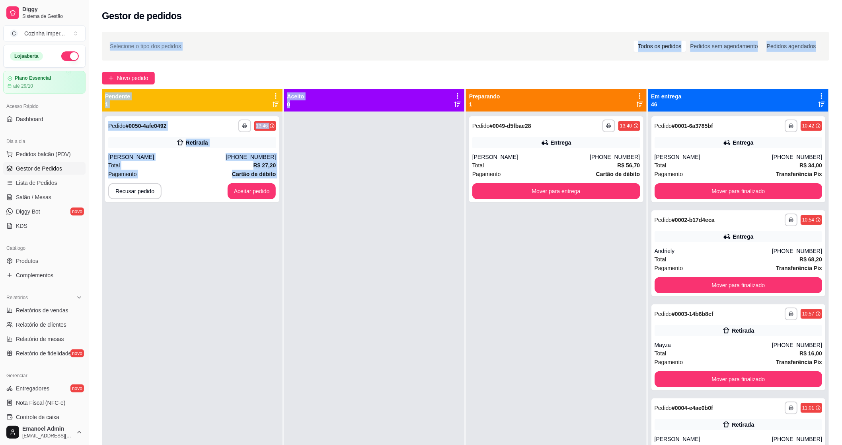
click at [381, 155] on div at bounding box center [374, 333] width 181 height 445
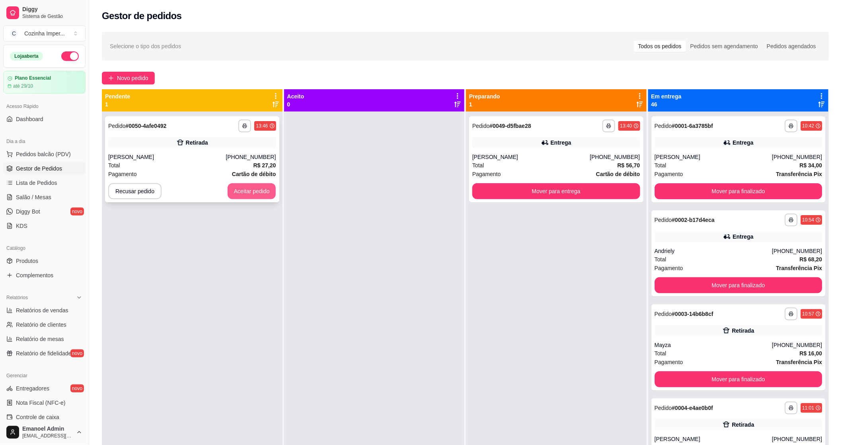
click at [241, 191] on button "Aceitar pedido" at bounding box center [252, 191] width 49 height 16
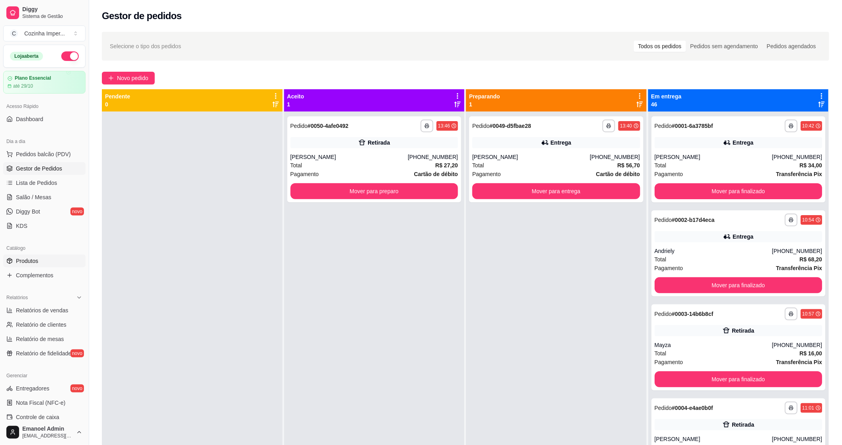
click at [39, 261] on link "Produtos" at bounding box center [44, 260] width 82 height 13
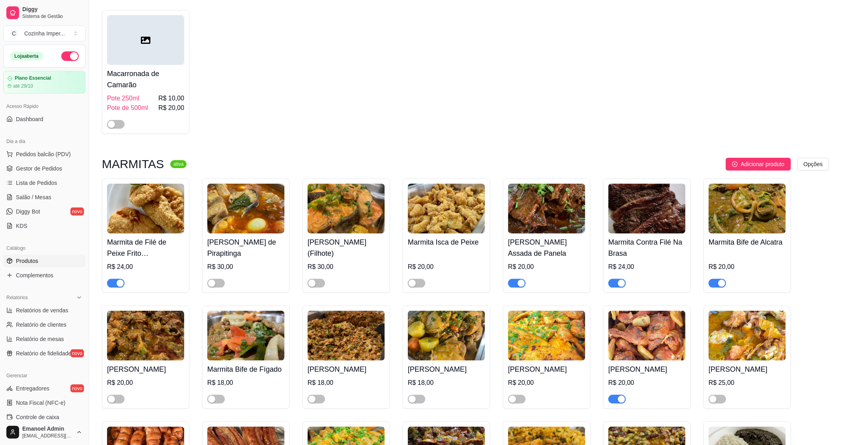
scroll to position [1194, 0]
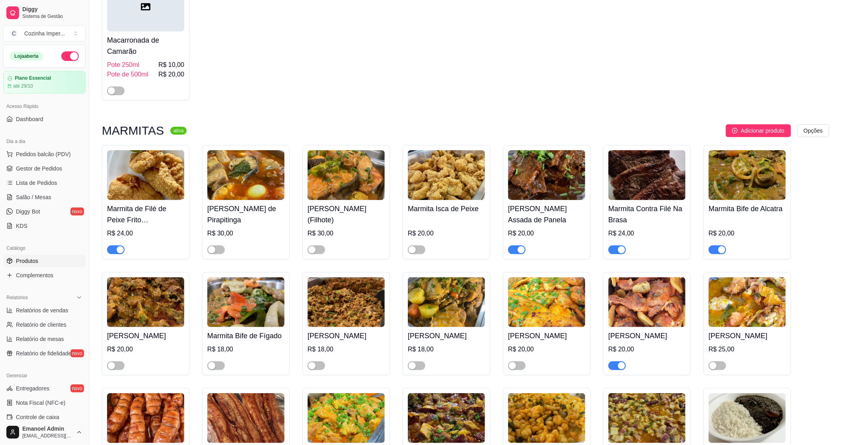
click at [517, 245] on button "button" at bounding box center [517, 249] width 18 height 9
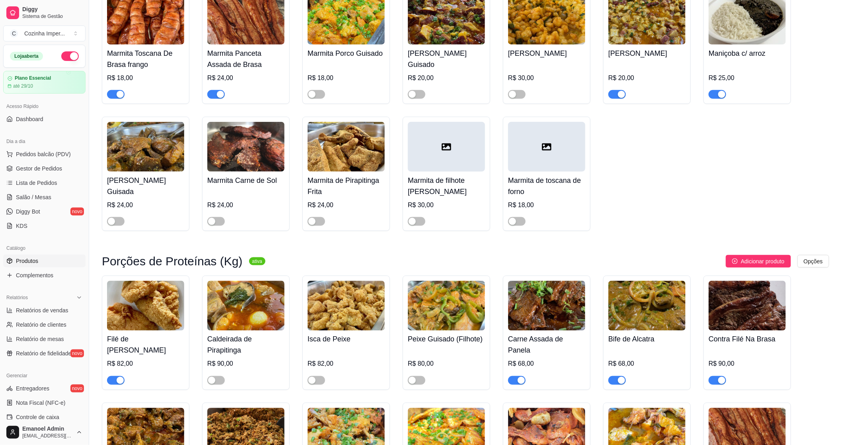
scroll to position [1681, 0]
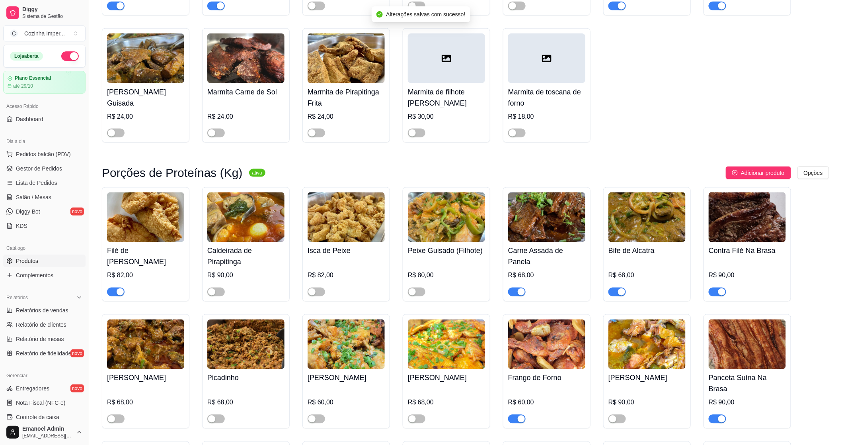
click at [515, 296] on span "button" at bounding box center [517, 291] width 18 height 9
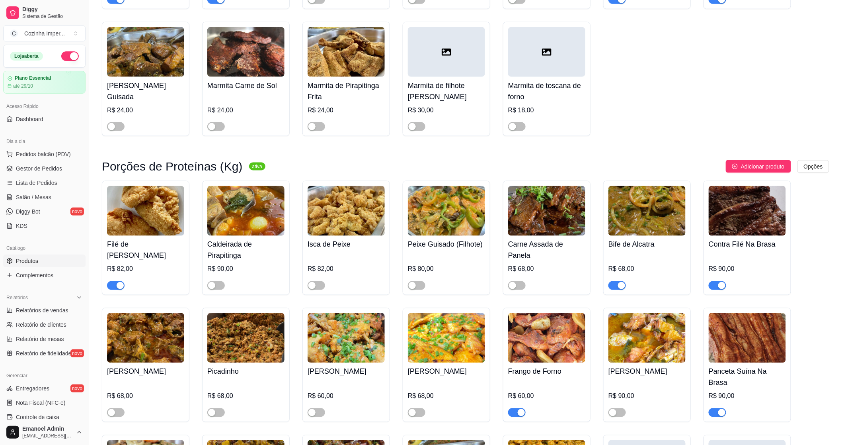
scroll to position [1746, 0]
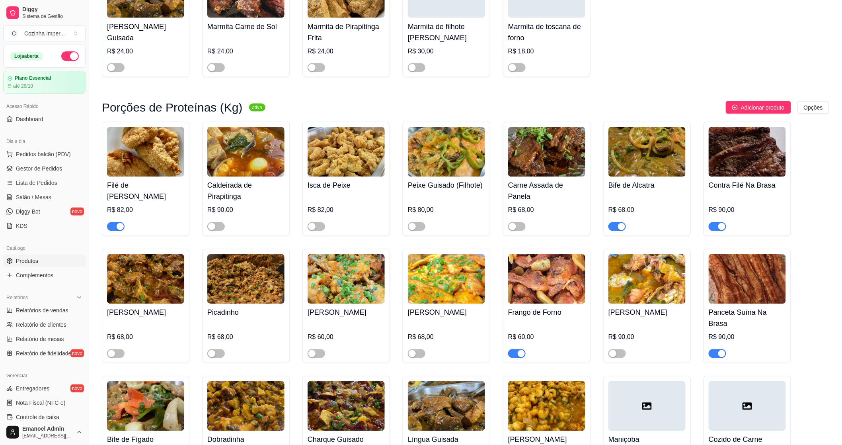
click at [618, 231] on button "button" at bounding box center [618, 226] width 18 height 9
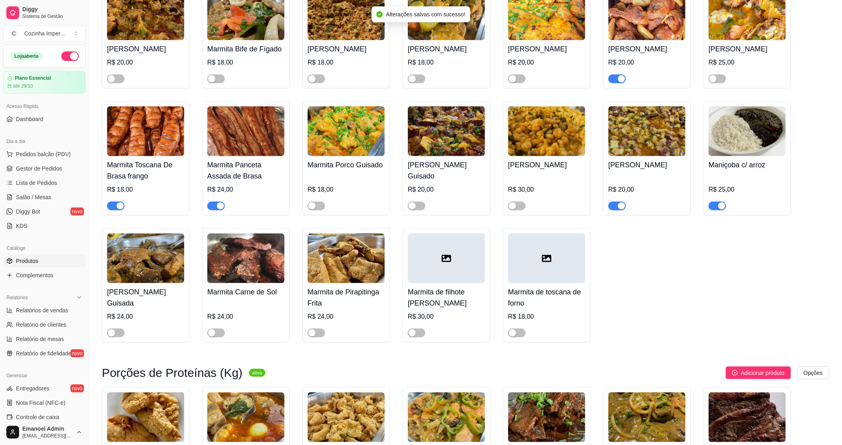
scroll to position [1436, 0]
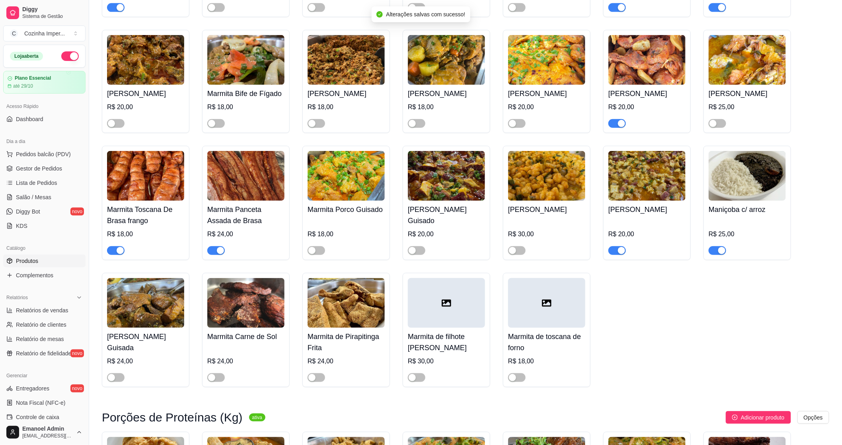
click at [614, 255] on span "button" at bounding box center [618, 250] width 18 height 9
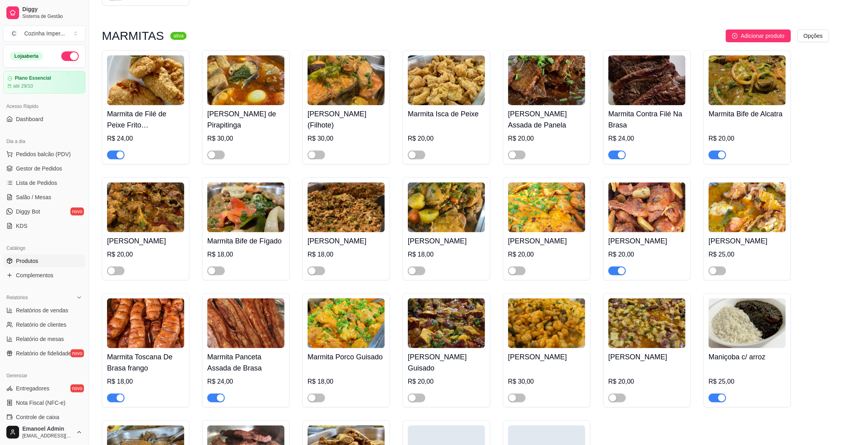
scroll to position [1304, 0]
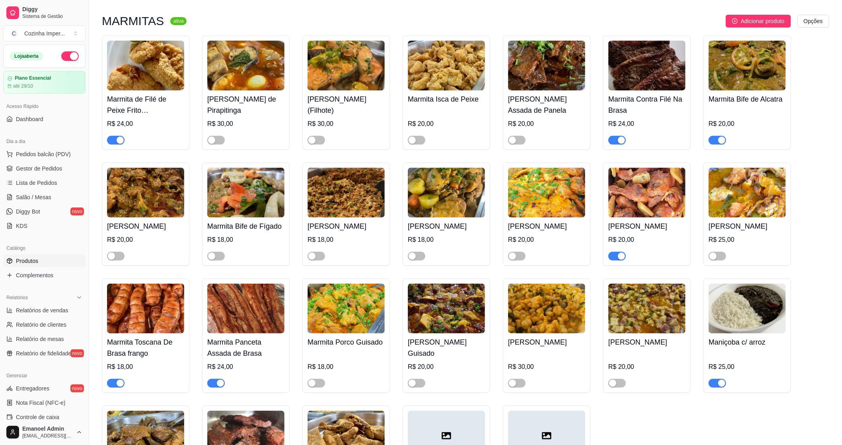
click at [717, 136] on span "button" at bounding box center [718, 140] width 18 height 9
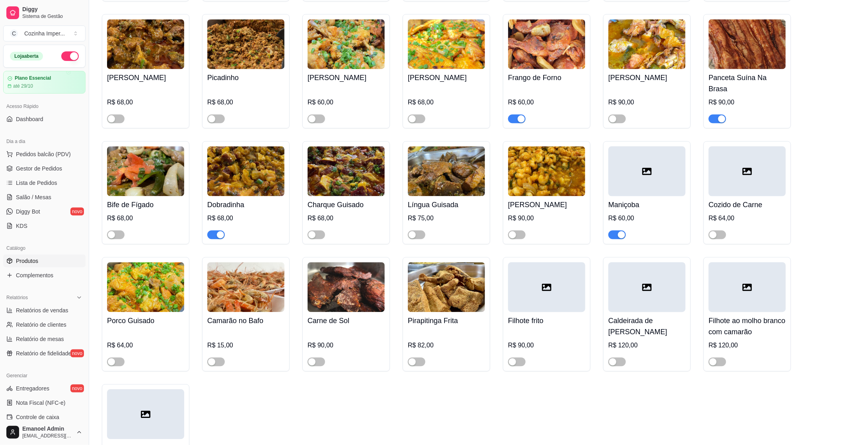
scroll to position [1967, 0]
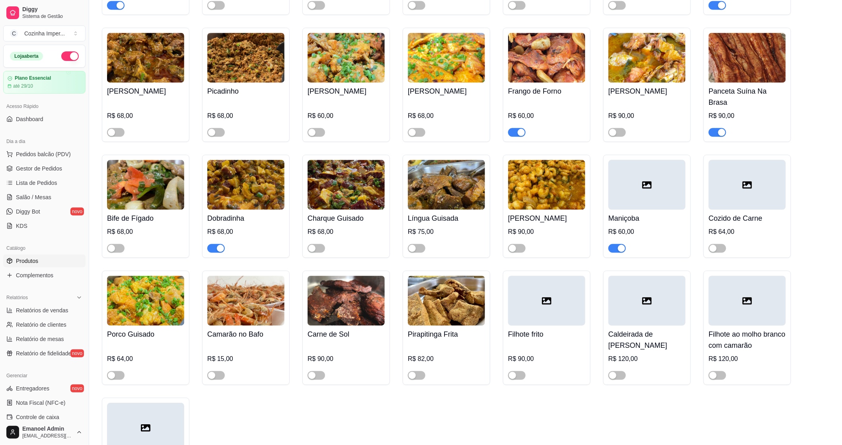
click at [215, 245] on span "button" at bounding box center [216, 248] width 18 height 9
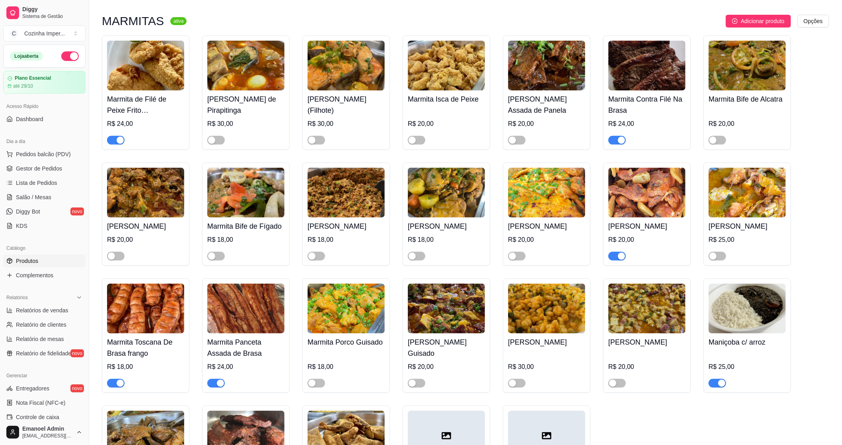
scroll to position [1260, 0]
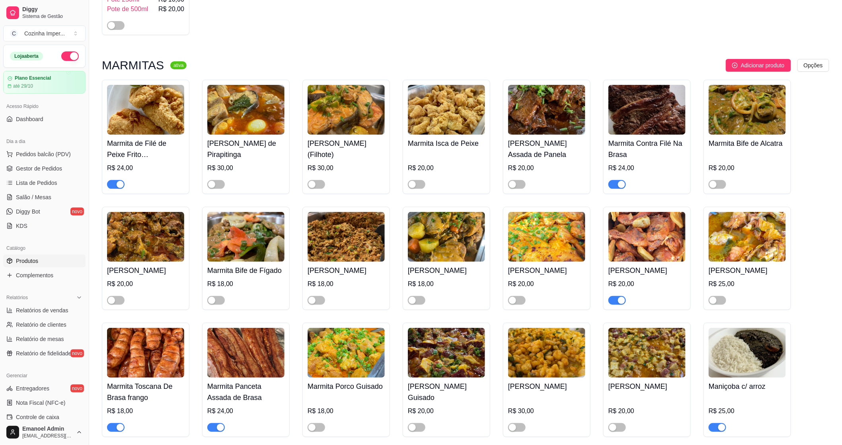
click at [616, 304] on span "button" at bounding box center [618, 300] width 18 height 9
click at [35, 170] on span "Gestor de Pedidos" at bounding box center [39, 168] width 46 height 8
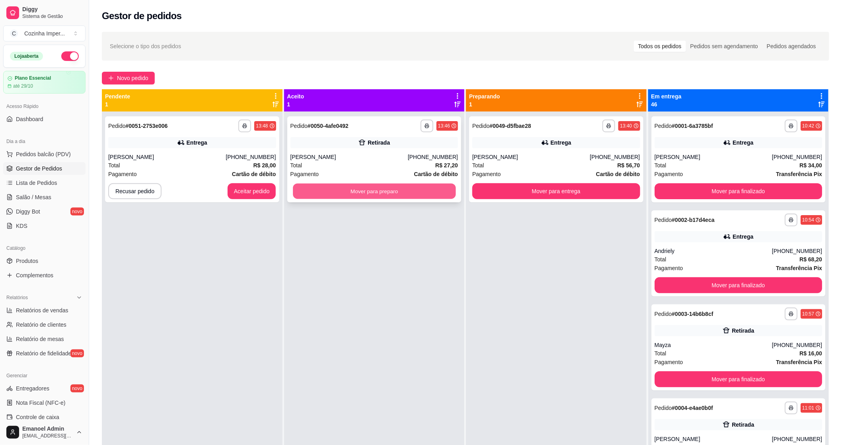
click at [342, 189] on button "Mover para preparo" at bounding box center [374, 192] width 163 height 16
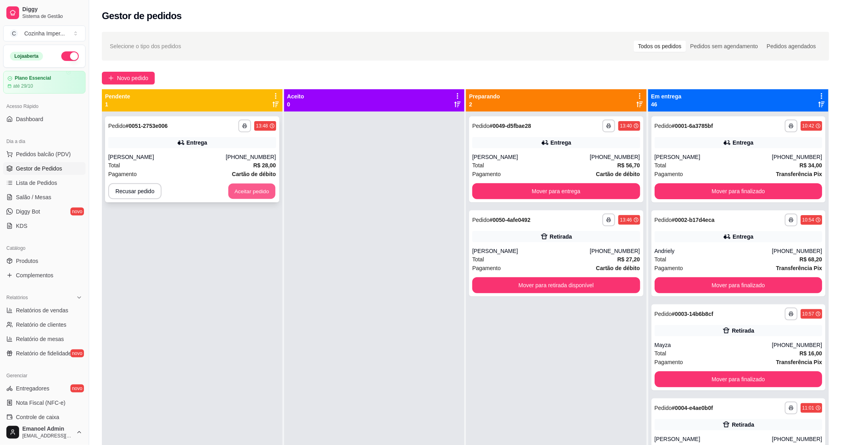
click at [255, 190] on button "Aceitar pedido" at bounding box center [252, 192] width 47 height 16
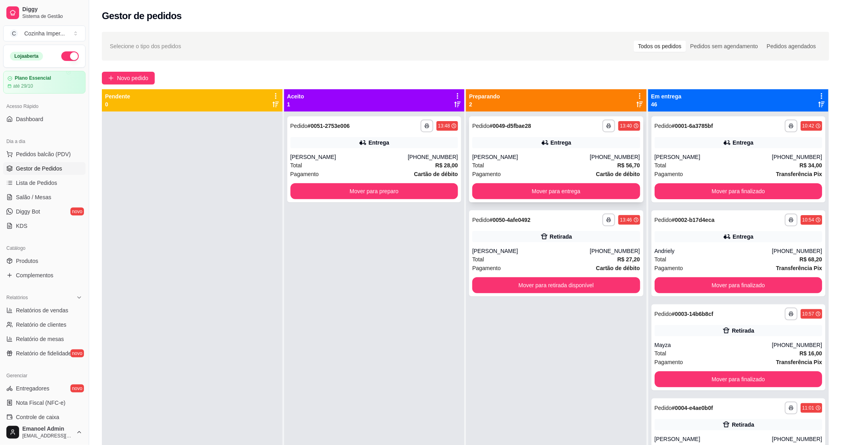
click at [552, 159] on div "[PERSON_NAME]" at bounding box center [531, 157] width 117 height 8
click at [377, 197] on button "Mover para preparo" at bounding box center [375, 191] width 168 height 16
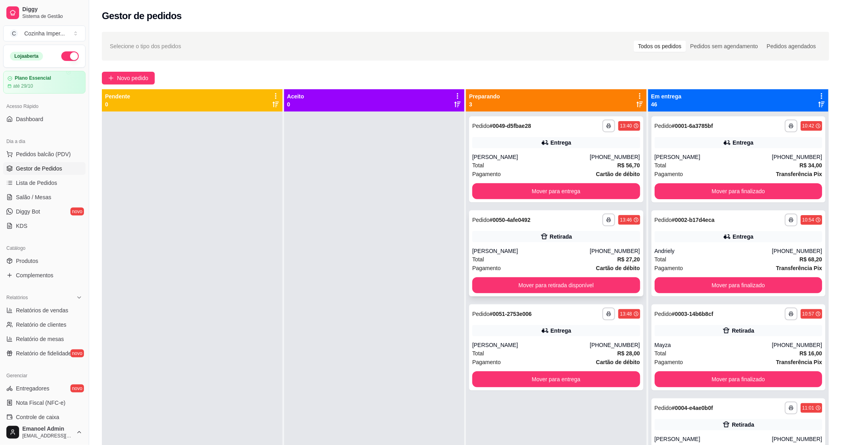
click at [570, 251] on div "[PERSON_NAME]" at bounding box center [531, 251] width 117 height 8
click at [530, 193] on button "Mover para entrega" at bounding box center [557, 191] width 168 height 16
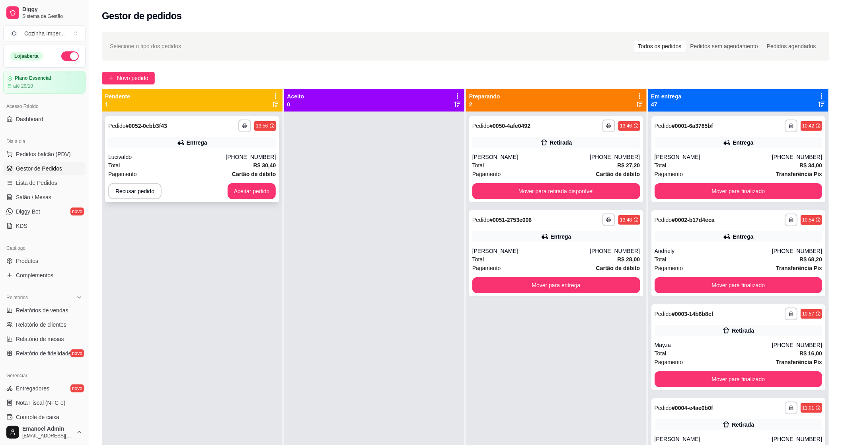
click at [264, 192] on button "Aceitar pedido" at bounding box center [252, 191] width 49 height 16
click at [247, 191] on div "Recusar pedido Aceitar pedido" at bounding box center [192, 191] width 168 height 16
click at [243, 197] on div "Recusar pedido Aceitar pedido" at bounding box center [192, 191] width 168 height 16
click at [244, 193] on div "Recusar pedido Aceitar pedido" at bounding box center [192, 191] width 168 height 16
click at [248, 189] on div "Recusar pedido Aceitar pedido" at bounding box center [192, 191] width 168 height 16
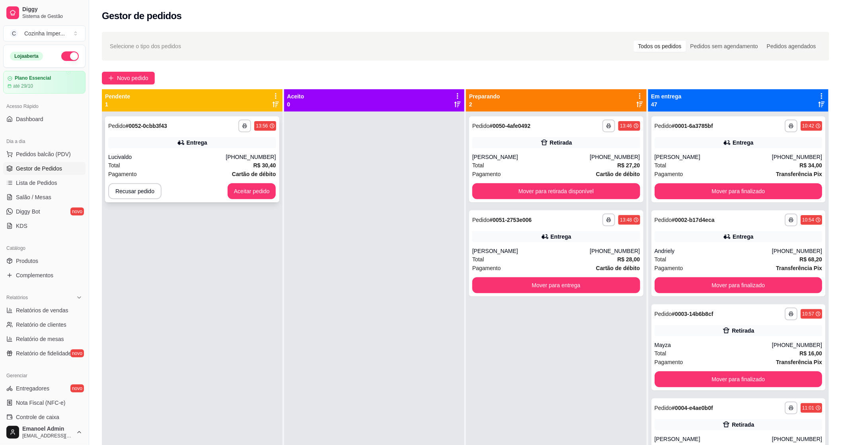
click at [247, 188] on div "Recusar pedido Aceitar pedido" at bounding box center [192, 191] width 168 height 16
click at [259, 185] on div "Recusar pedido Aceitar pedido" at bounding box center [192, 191] width 168 height 16
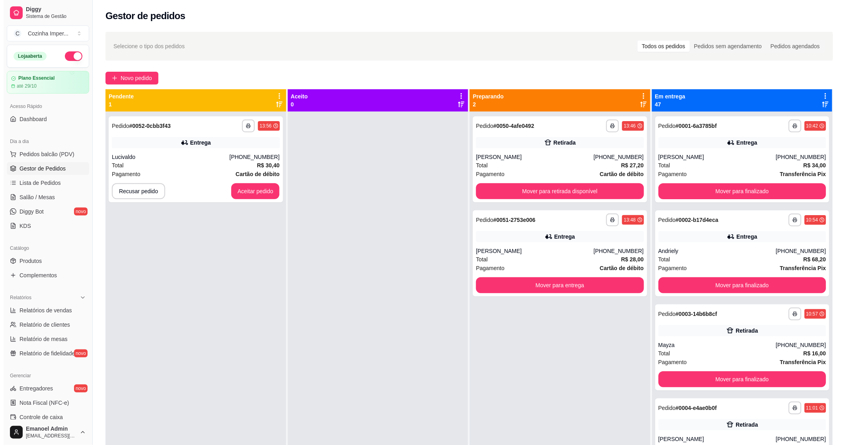
scroll to position [22, 0]
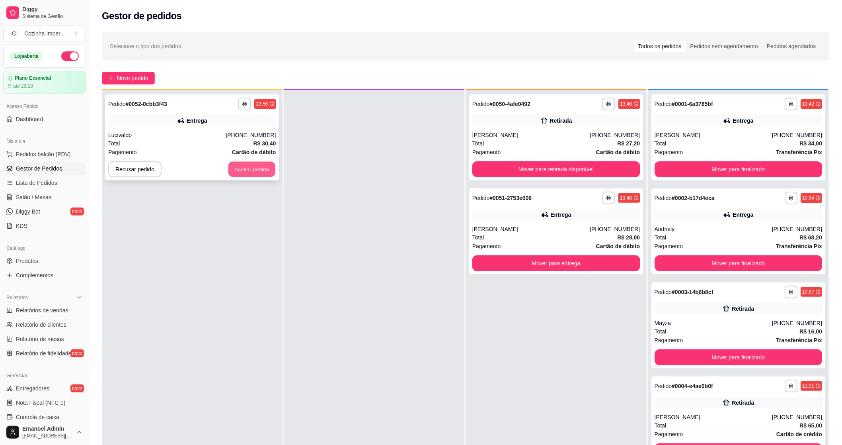
click at [257, 164] on button "Aceitar pedido" at bounding box center [252, 170] width 47 height 16
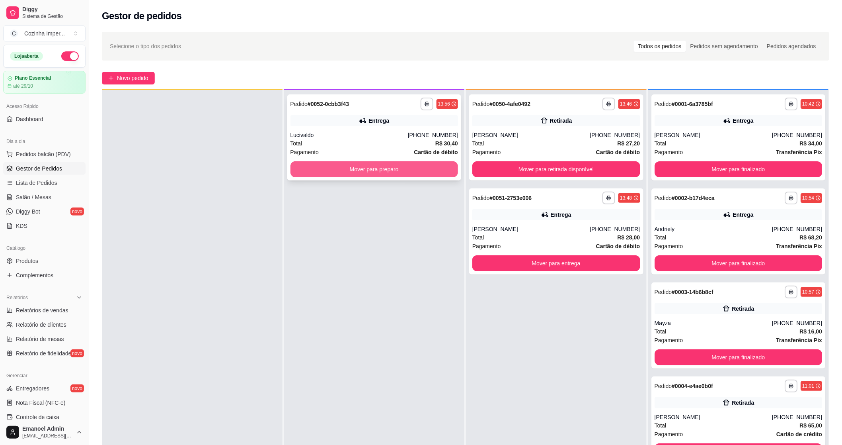
click at [367, 169] on button "Mover para preparo" at bounding box center [375, 169] width 168 height 16
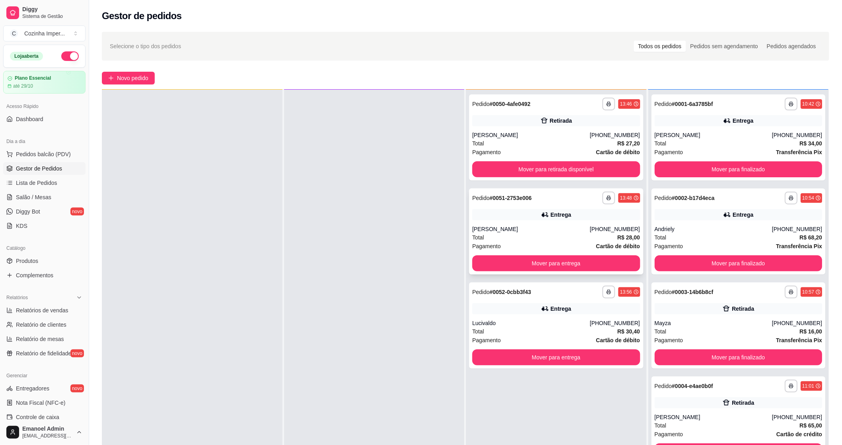
click at [545, 232] on div "[PERSON_NAME]" at bounding box center [531, 229] width 117 height 8
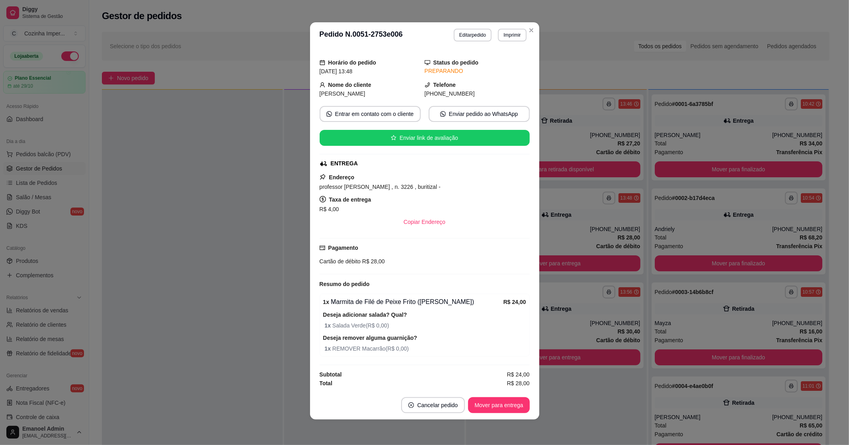
scroll to position [0, 0]
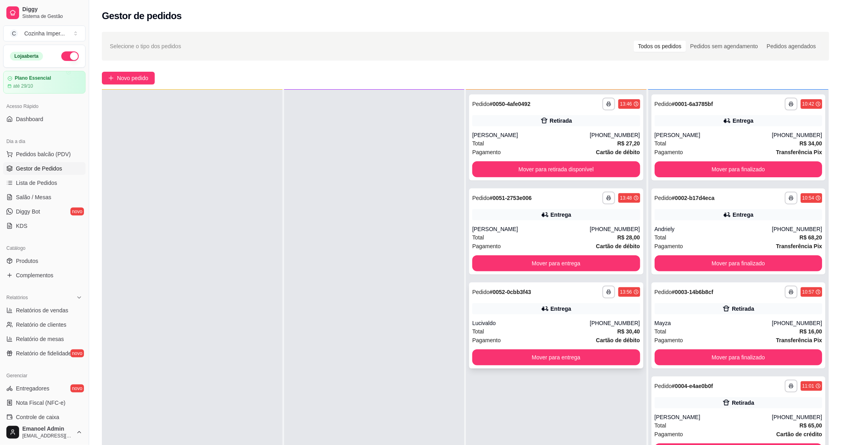
click at [531, 324] on div "Lucivaldo" at bounding box center [531, 323] width 117 height 8
click at [519, 236] on div "Total R$ 28,00" at bounding box center [557, 237] width 168 height 9
click at [551, 168] on button "Mover para retirada disponível" at bounding box center [556, 170] width 163 height 16
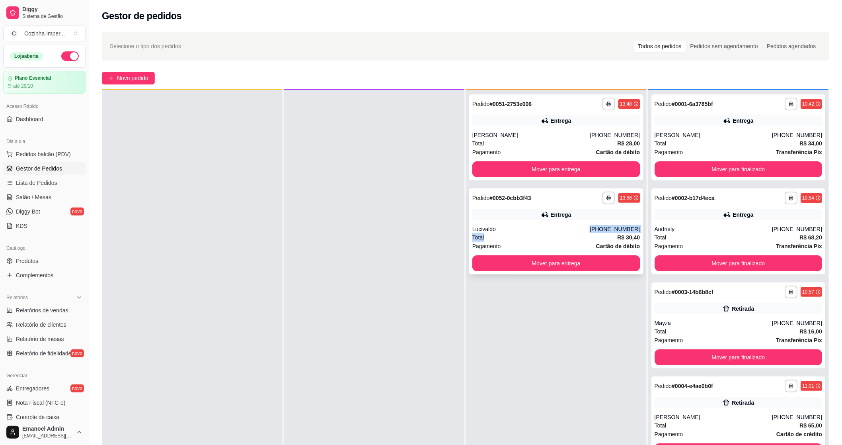
click at [532, 233] on div "**********" at bounding box center [556, 231] width 174 height 86
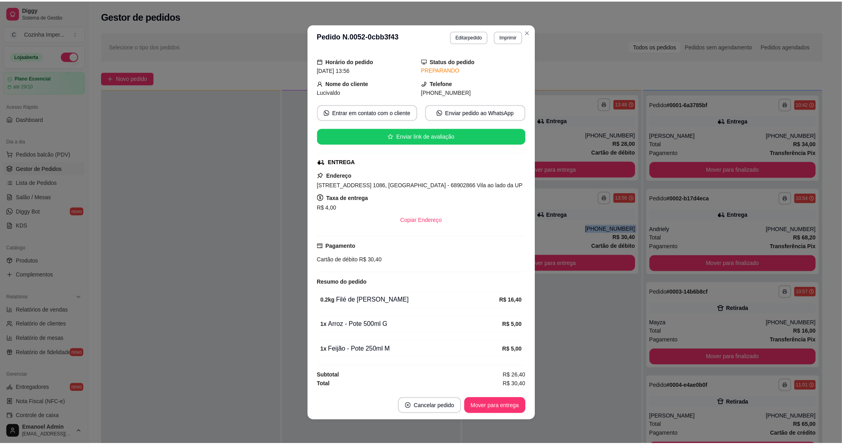
scroll to position [2, 0]
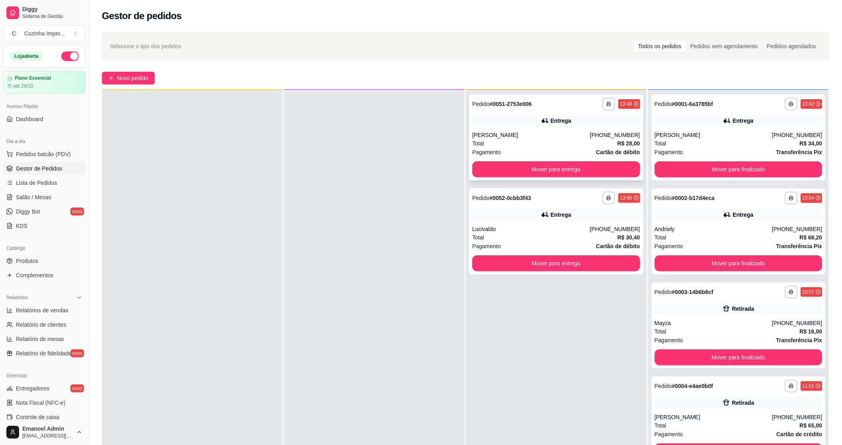
click at [511, 138] on div "[PERSON_NAME]" at bounding box center [531, 135] width 117 height 8
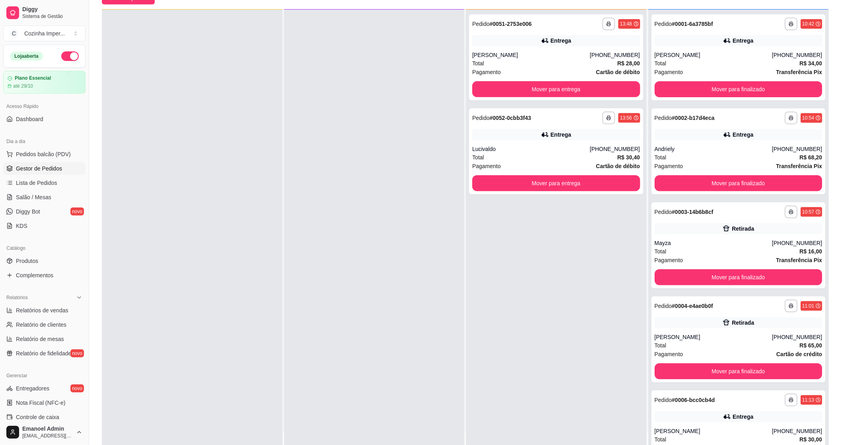
scroll to position [88, 0]
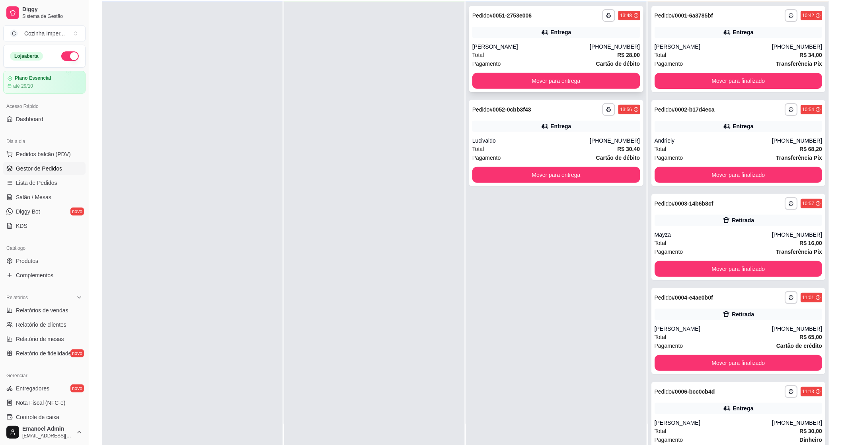
click at [513, 53] on div "Total R$ 28,00" at bounding box center [557, 55] width 168 height 9
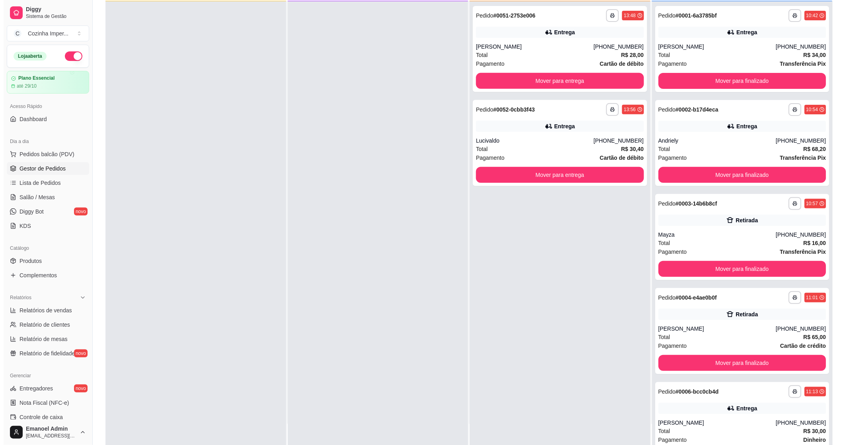
scroll to position [0, 0]
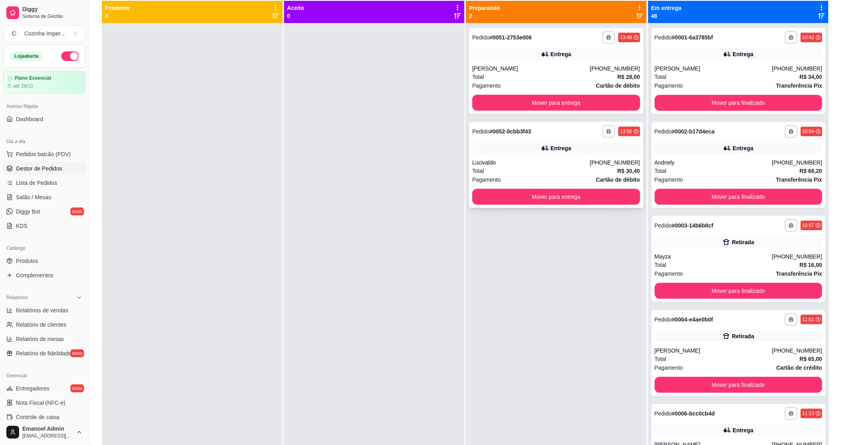
click at [536, 170] on div "Total R$ 30,40" at bounding box center [557, 170] width 168 height 9
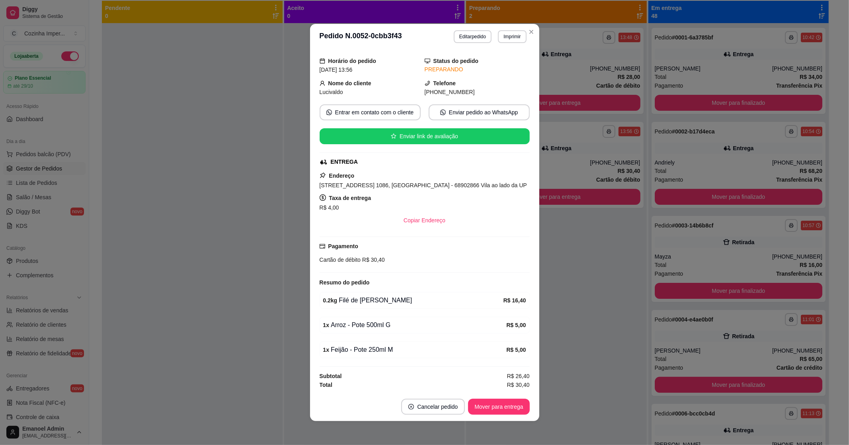
scroll to position [2, 0]
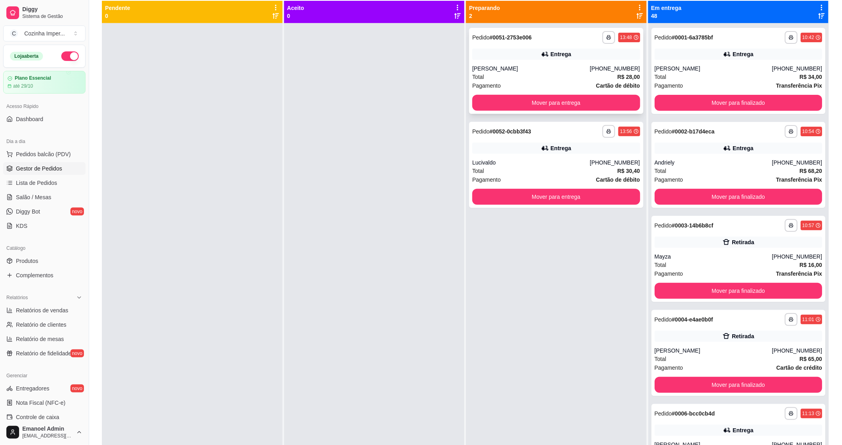
click at [508, 80] on div "Total R$ 28,00" at bounding box center [557, 76] width 168 height 9
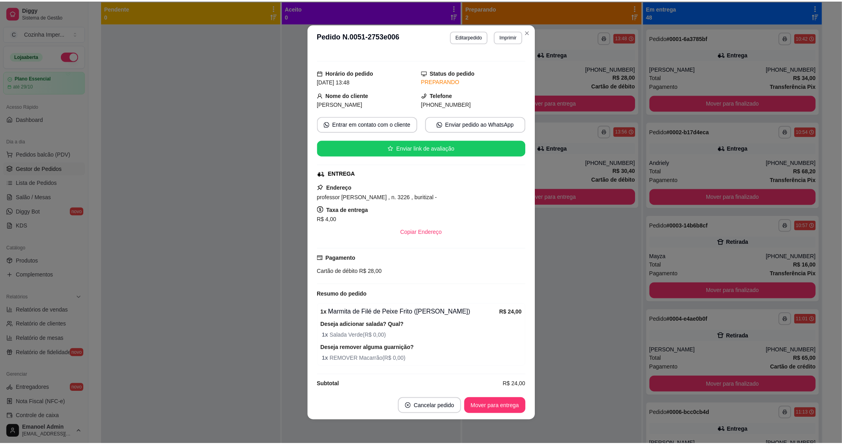
scroll to position [20, 0]
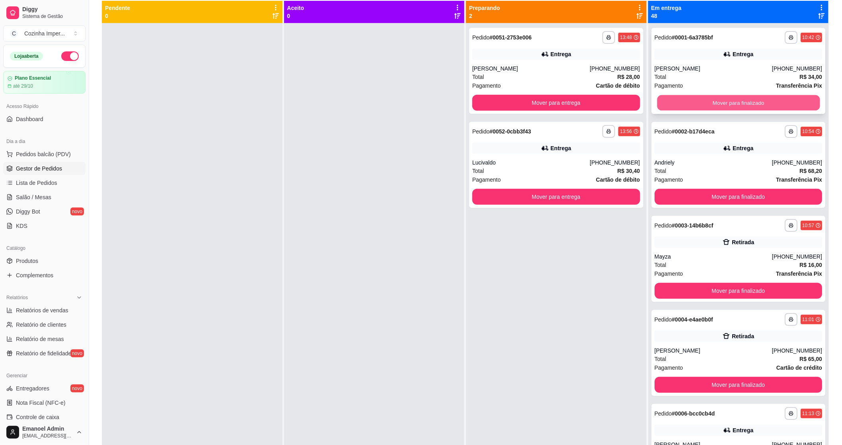
click at [735, 102] on button "Mover para finalizado" at bounding box center [738, 103] width 163 height 16
click at [734, 102] on div "Mover para finalizado" at bounding box center [739, 103] width 168 height 16
click at [716, 96] on button "Mover para finalizado" at bounding box center [738, 103] width 163 height 16
click at [719, 106] on button "Mover para finalizado" at bounding box center [739, 103] width 168 height 16
click at [721, 105] on button "Mover para finalizado" at bounding box center [739, 103] width 168 height 16
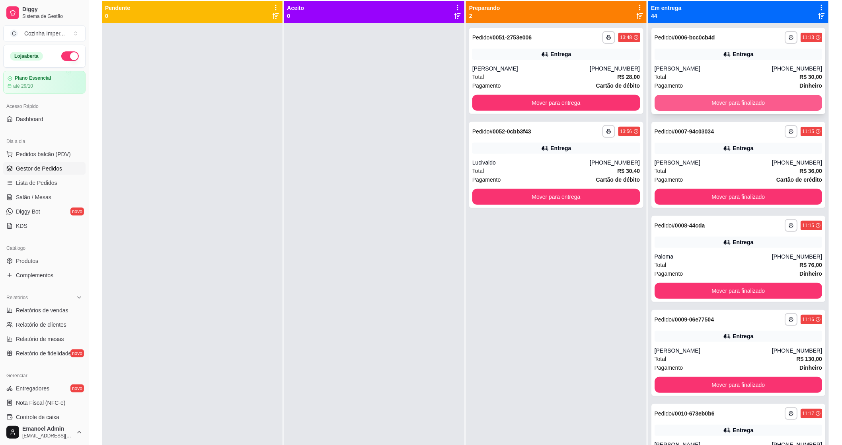
click at [722, 104] on button "Mover para finalizado" at bounding box center [739, 103] width 168 height 16
click at [724, 103] on button "Mover para finalizado" at bounding box center [738, 103] width 163 height 16
click at [724, 103] on button "Mover para finalizado" at bounding box center [739, 103] width 168 height 16
click at [726, 104] on button "Mover para finalizado" at bounding box center [739, 103] width 168 height 16
click at [726, 104] on button "Mover para finalizado" at bounding box center [738, 103] width 163 height 16
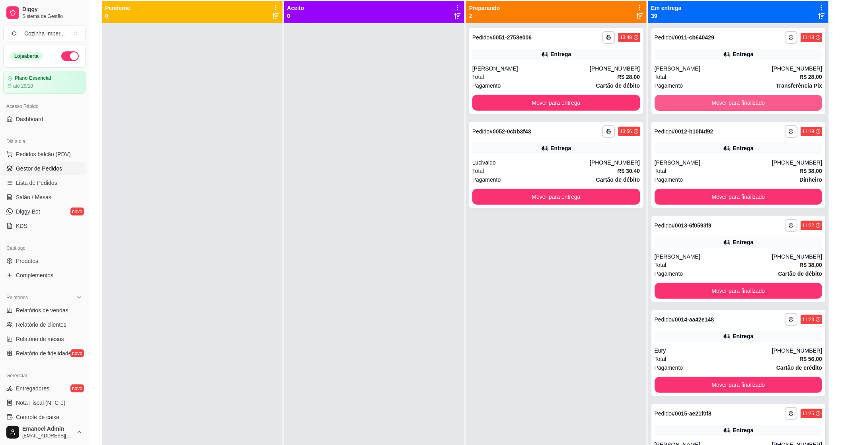
click at [728, 105] on button "Mover para finalizado" at bounding box center [739, 103] width 168 height 16
click at [729, 104] on button "Mover para finalizado" at bounding box center [738, 103] width 163 height 16
click at [729, 105] on button "Mover para finalizado" at bounding box center [739, 103] width 168 height 16
click at [729, 105] on button "Mover para finalizado" at bounding box center [738, 103] width 163 height 16
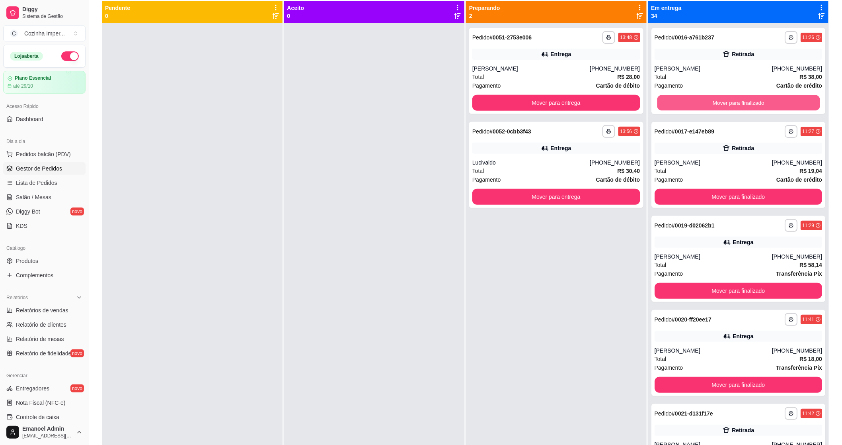
click at [728, 104] on button "Mover para finalizado" at bounding box center [738, 103] width 163 height 16
click at [729, 104] on button "Mover para finalizado" at bounding box center [739, 103] width 168 height 16
click at [729, 104] on button "Mover para finalizado" at bounding box center [738, 103] width 163 height 16
click at [729, 104] on button "Mover para finalizado" at bounding box center [739, 103] width 168 height 16
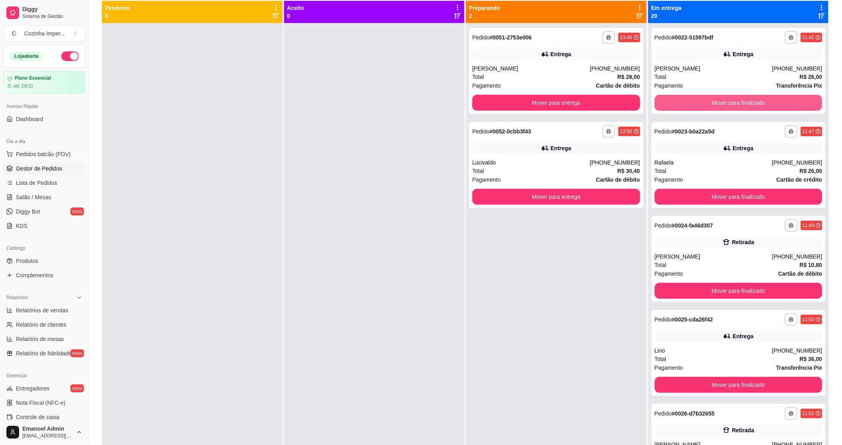
click at [729, 104] on button "Mover para finalizado" at bounding box center [739, 103] width 168 height 16
click at [729, 104] on button "Mover para finalizado" at bounding box center [738, 103] width 163 height 16
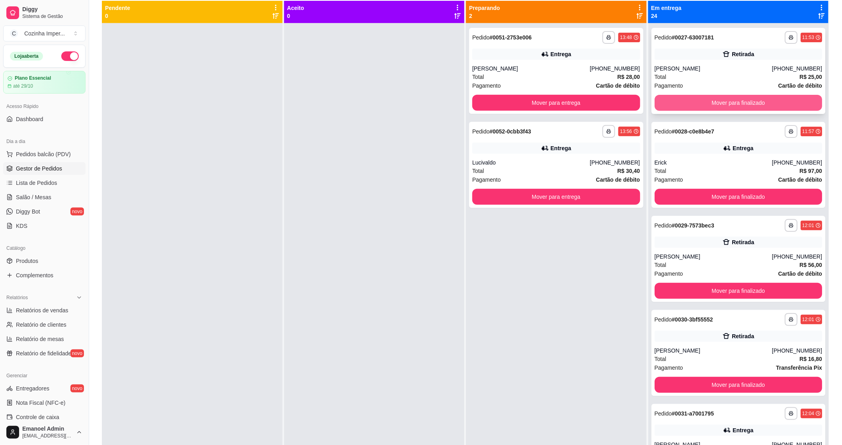
click at [729, 104] on button "Mover para finalizado" at bounding box center [739, 103] width 168 height 16
click at [740, 102] on button "Mover para finalizado" at bounding box center [739, 103] width 168 height 16
click at [740, 102] on button "Mover para finalizado" at bounding box center [738, 103] width 163 height 16
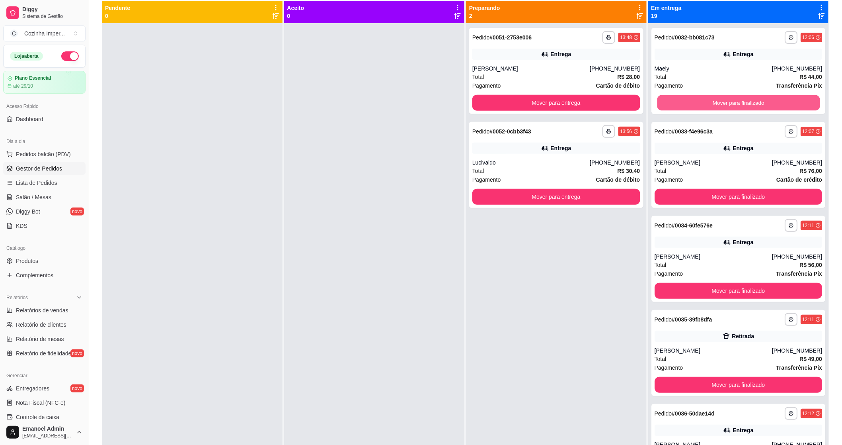
click at [741, 102] on button "Mover para finalizado" at bounding box center [738, 103] width 163 height 16
click at [741, 102] on button "Mover para finalizado" at bounding box center [739, 103] width 168 height 16
click at [741, 102] on button "Mover para finalizado" at bounding box center [738, 103] width 163 height 16
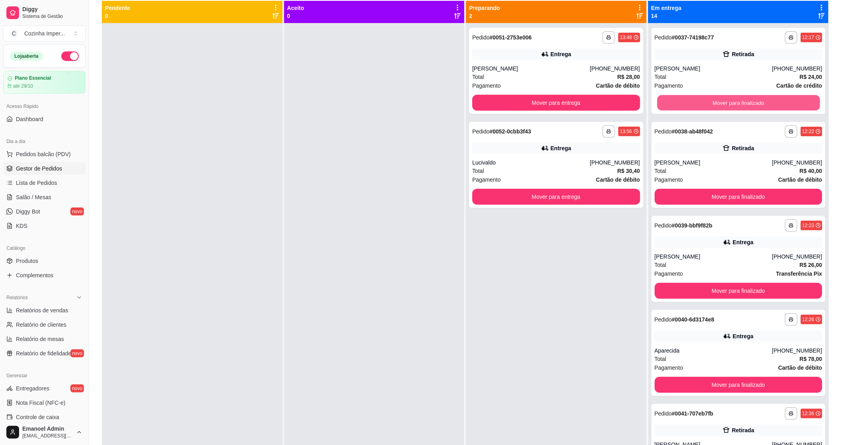
click at [741, 102] on button "Mover para finalizado" at bounding box center [738, 103] width 163 height 16
click at [742, 103] on button "Mover para finalizado" at bounding box center [738, 103] width 163 height 16
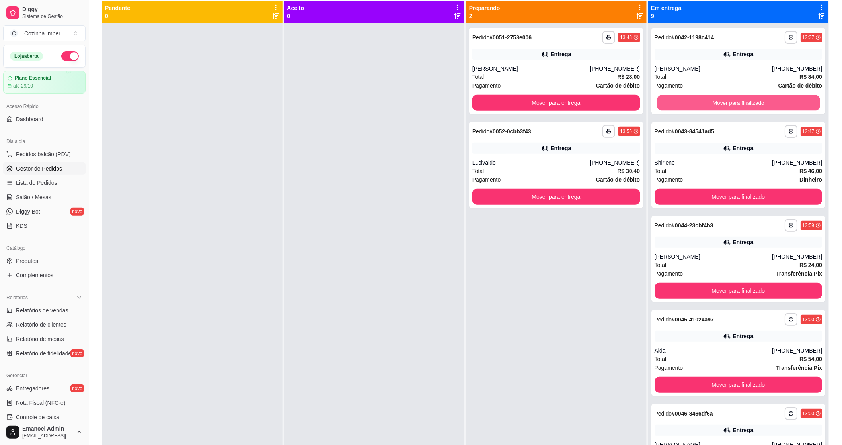
click at [742, 103] on button "Mover para finalizado" at bounding box center [738, 103] width 163 height 16
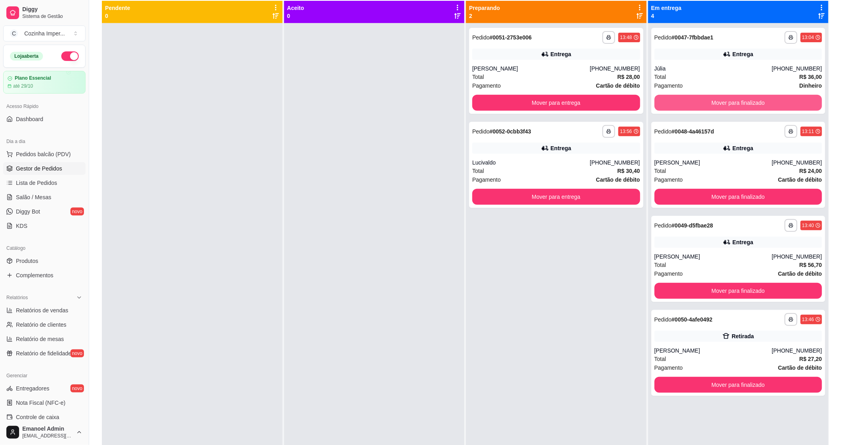
click at [743, 104] on button "Mover para finalizado" at bounding box center [739, 103] width 168 height 16
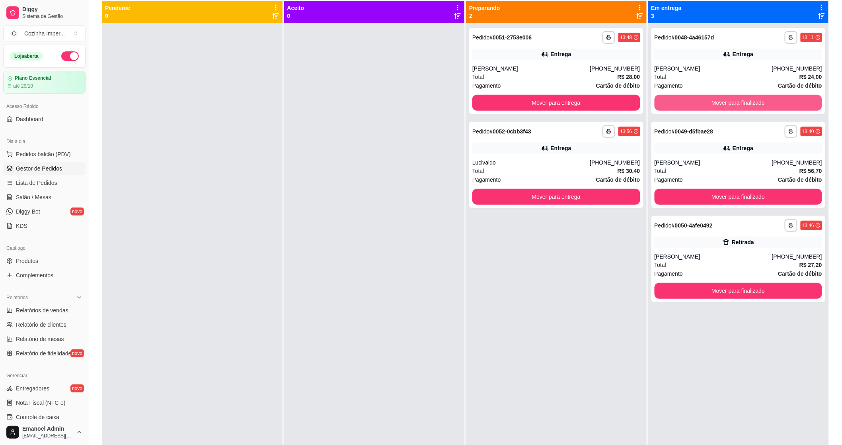
click at [743, 104] on button "Mover para finalizado" at bounding box center [739, 103] width 168 height 16
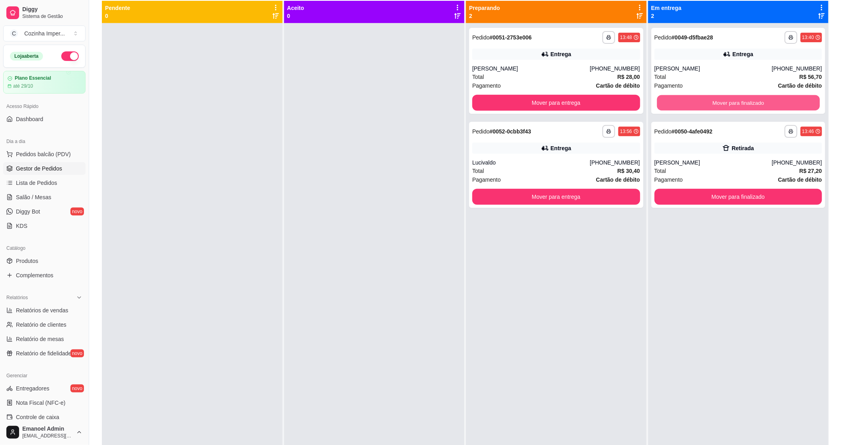
click at [743, 104] on button "Mover para finalizado" at bounding box center [738, 103] width 163 height 16
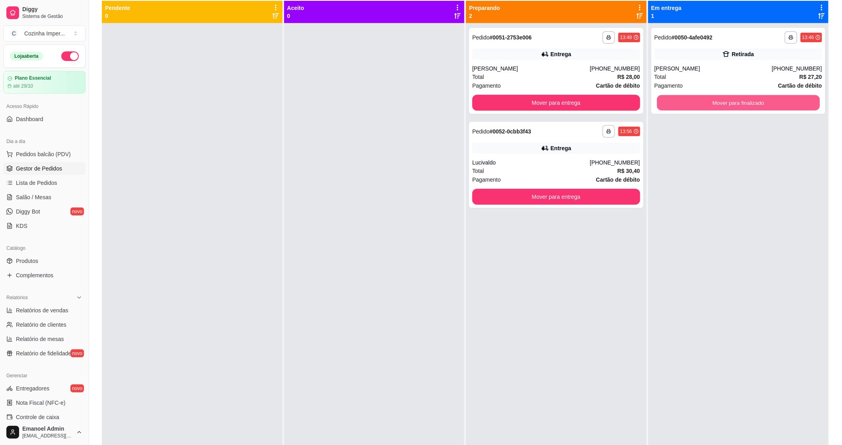
click at [743, 104] on button "Mover para finalizado" at bounding box center [738, 103] width 163 height 16
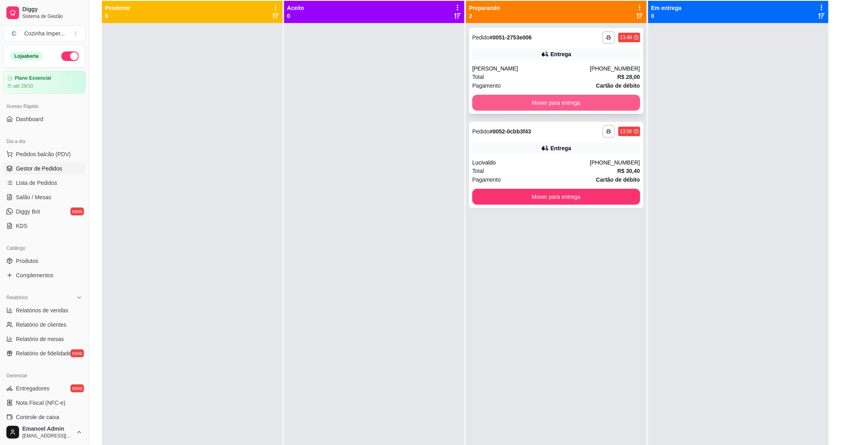
click at [561, 106] on button "Mover para entrega" at bounding box center [557, 103] width 168 height 16
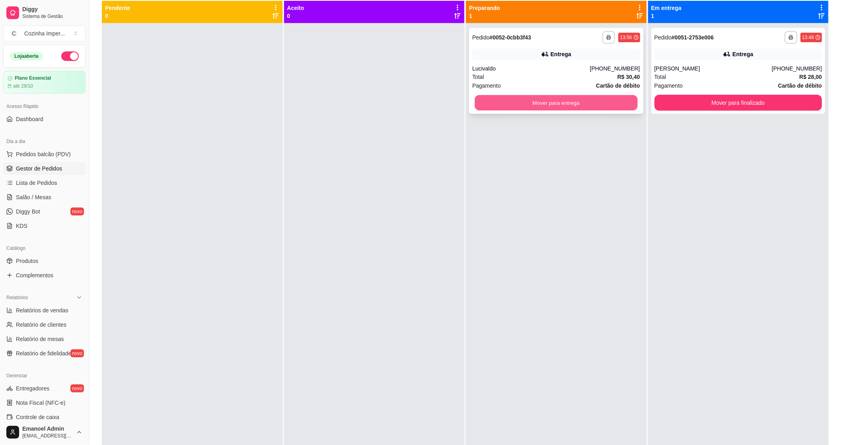
click at [559, 106] on button "Mover para entrega" at bounding box center [556, 103] width 163 height 16
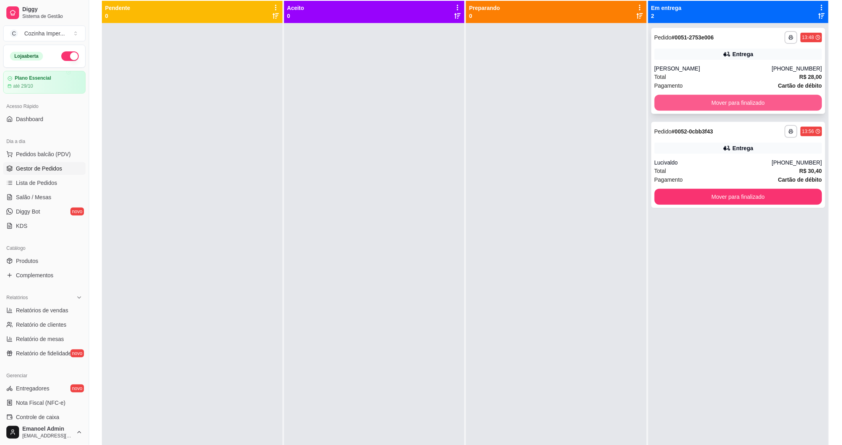
click at [732, 106] on button "Mover para finalizado" at bounding box center [739, 103] width 168 height 16
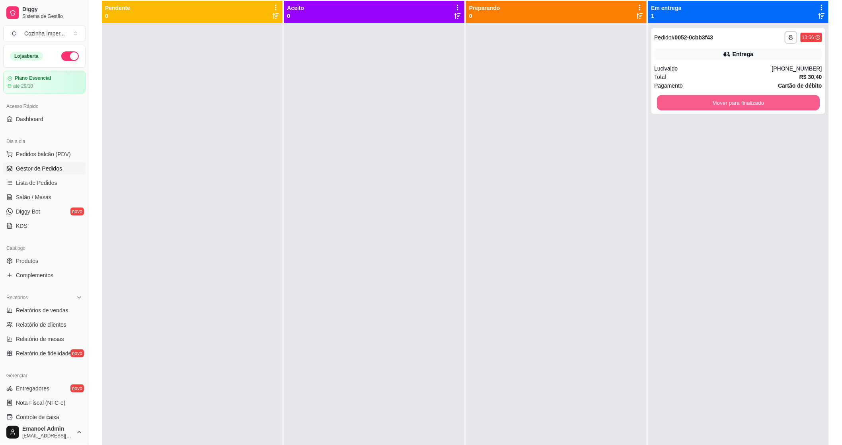
click at [729, 105] on button "Mover para finalizado" at bounding box center [738, 103] width 163 height 16
